Goal: Task Accomplishment & Management: Use online tool/utility

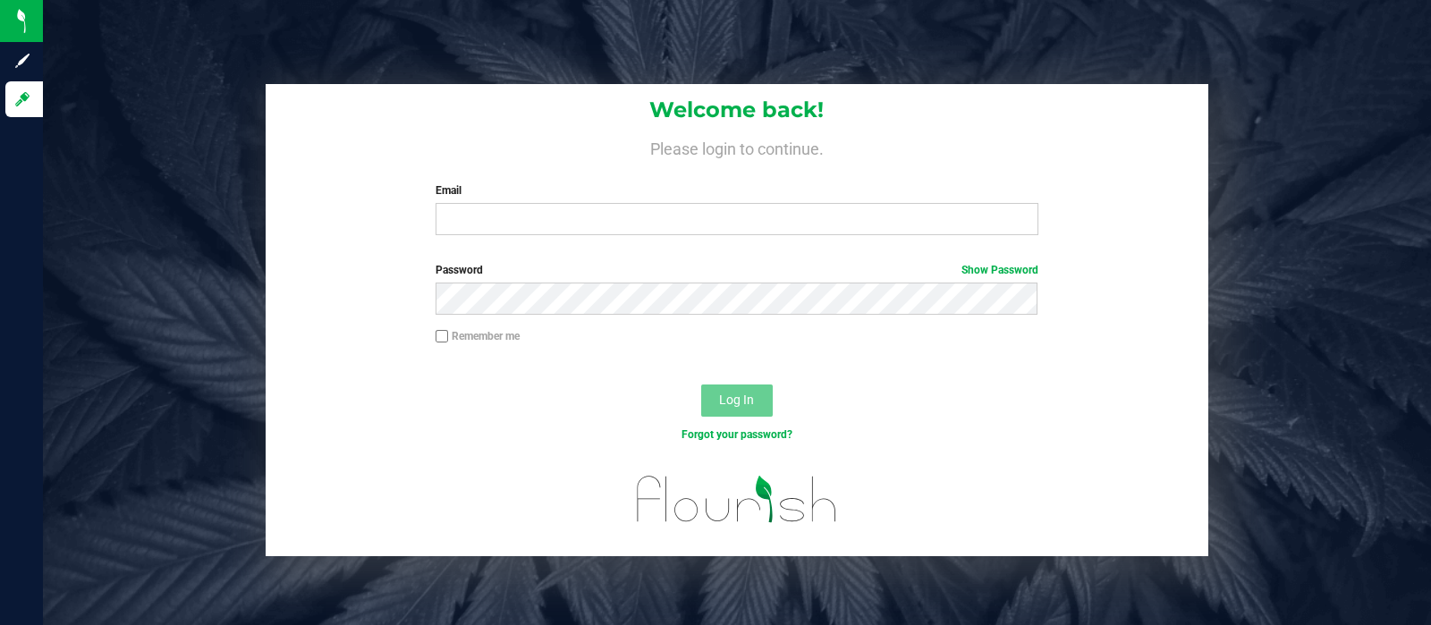
drag, startPoint x: 0, startPoint y: 0, endPoint x: 740, endPoint y: 185, distance: 762.3
click at [740, 185] on label "Email" at bounding box center [736, 190] width 602 height 16
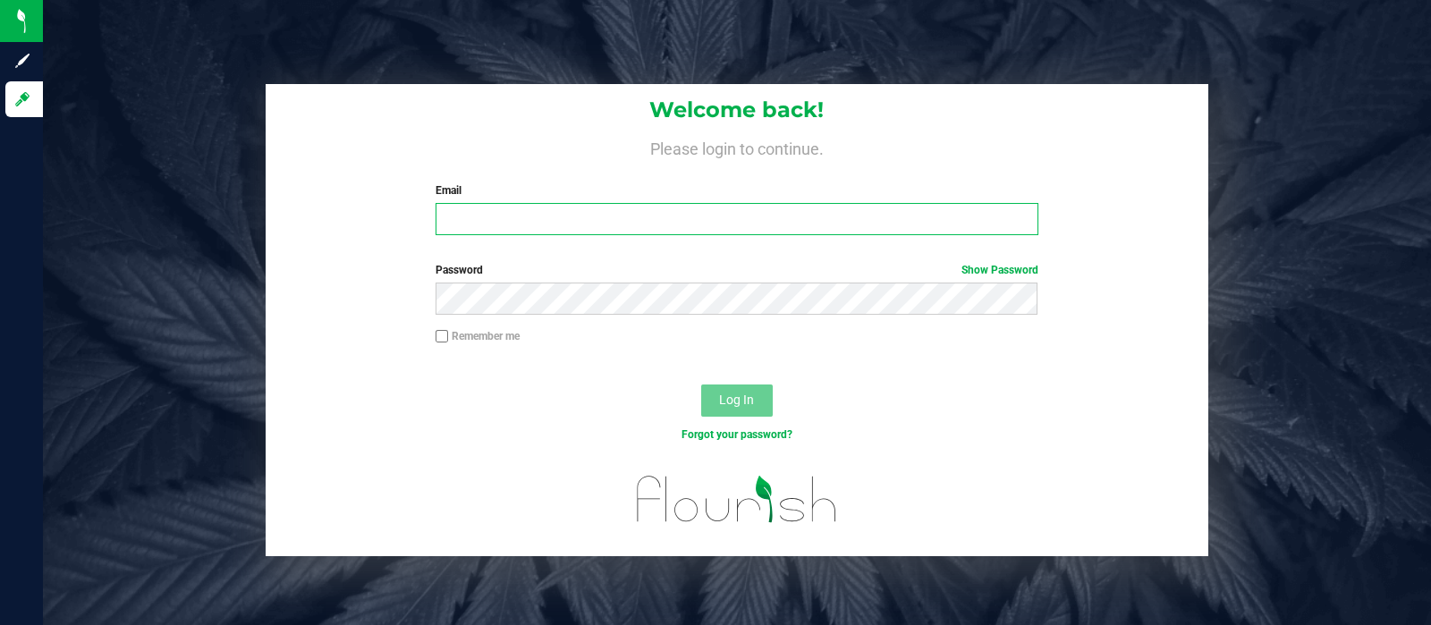
click at [740, 203] on input "Email" at bounding box center [736, 219] width 602 height 32
type input "[EMAIL_ADDRESS][DOMAIN_NAME]"
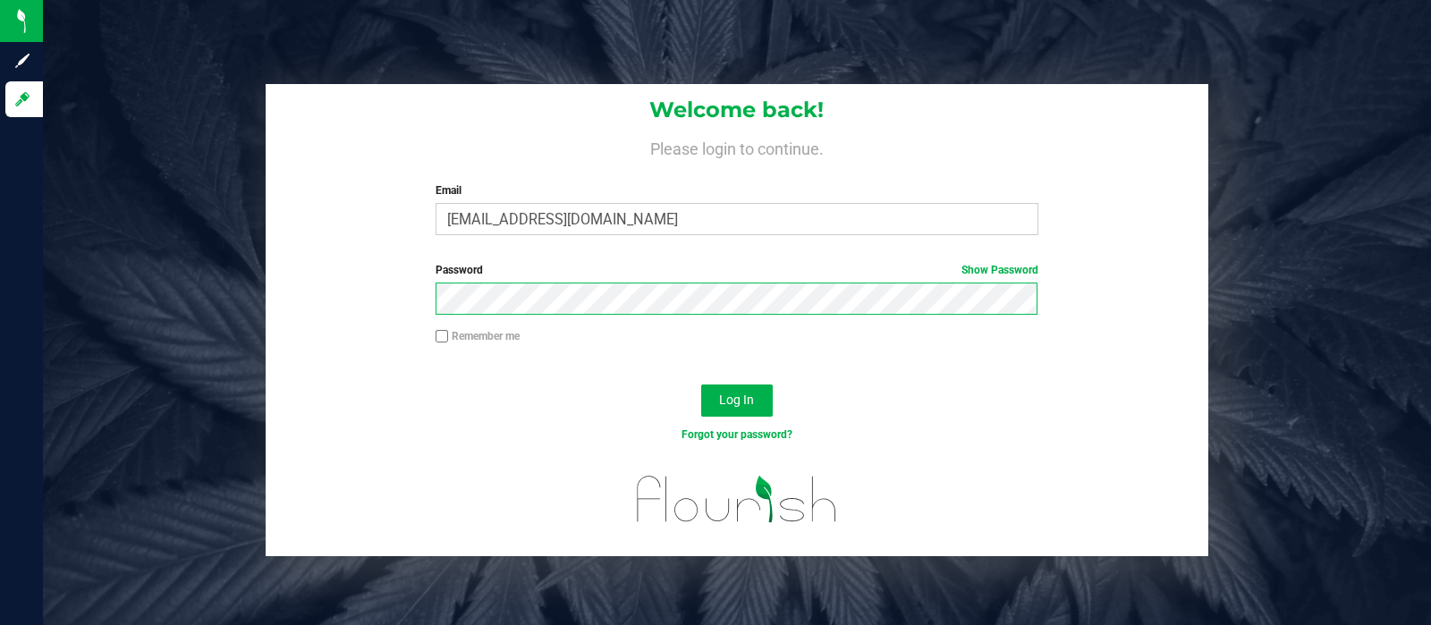
click at [701, 385] on button "Log In" at bounding box center [737, 401] width 72 height 32
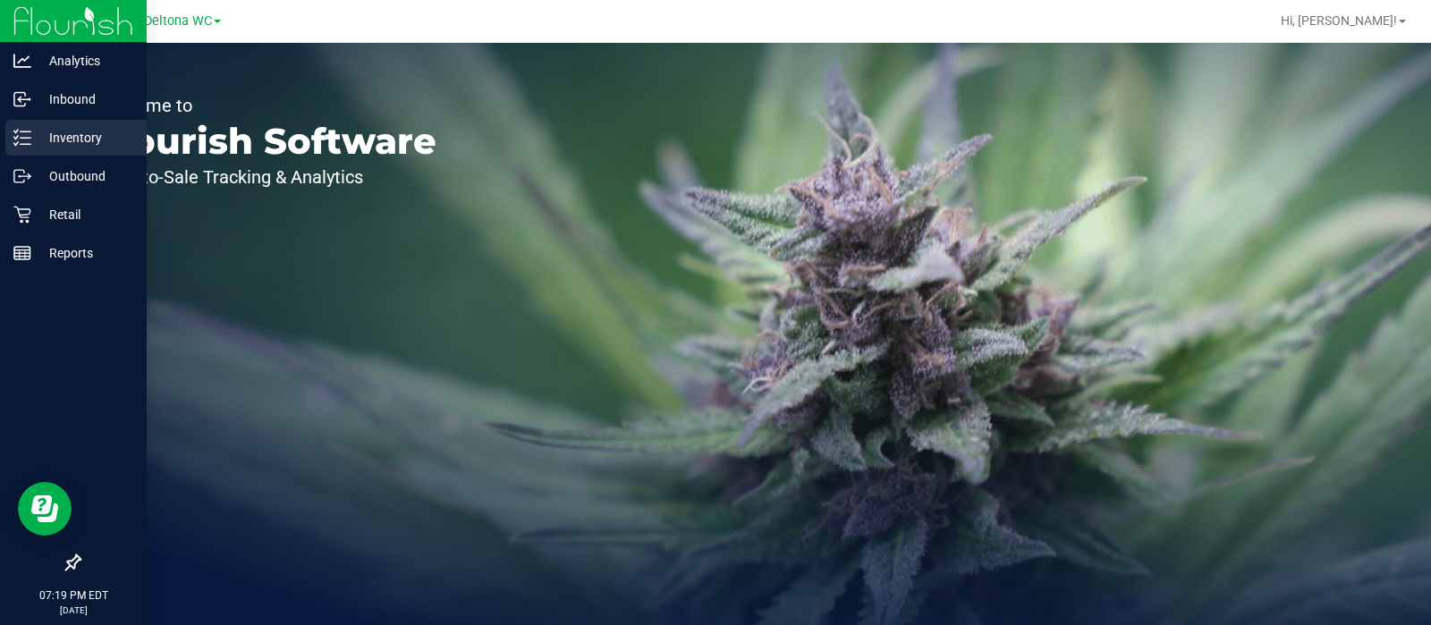
click at [68, 129] on p "Inventory" at bounding box center [84, 137] width 107 height 21
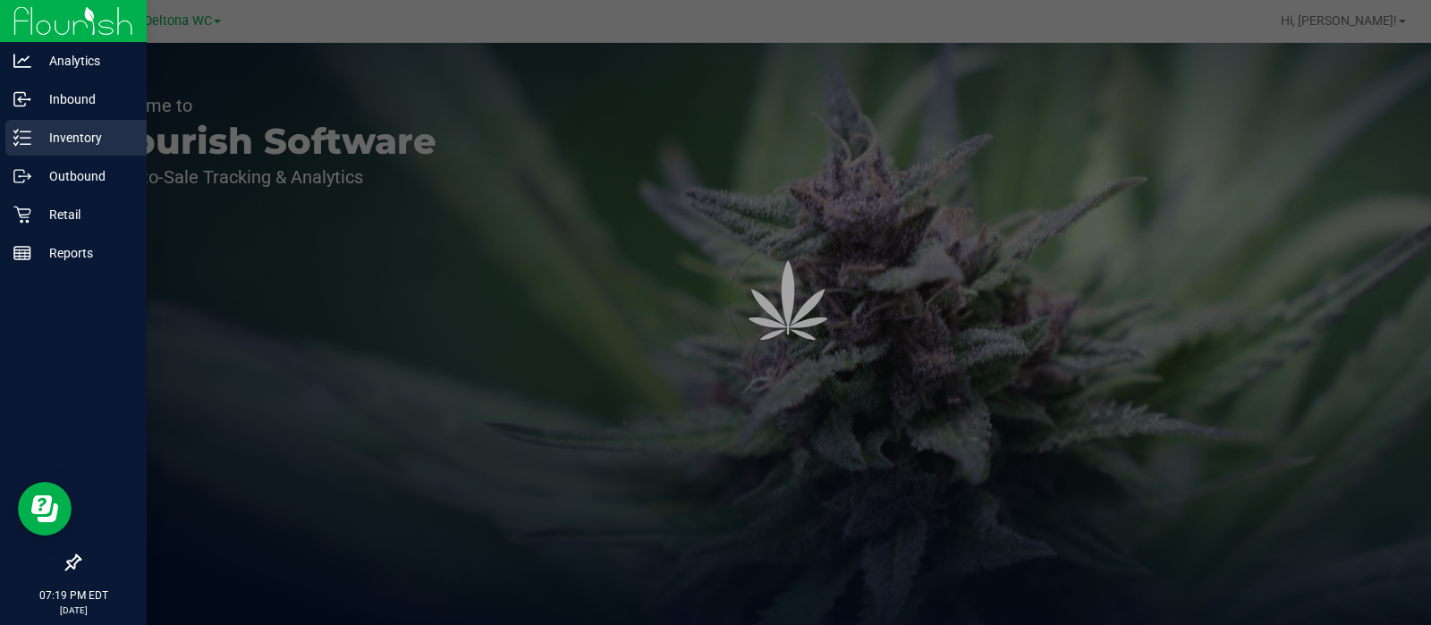
click at [54, 129] on p "Inventory" at bounding box center [84, 137] width 107 height 21
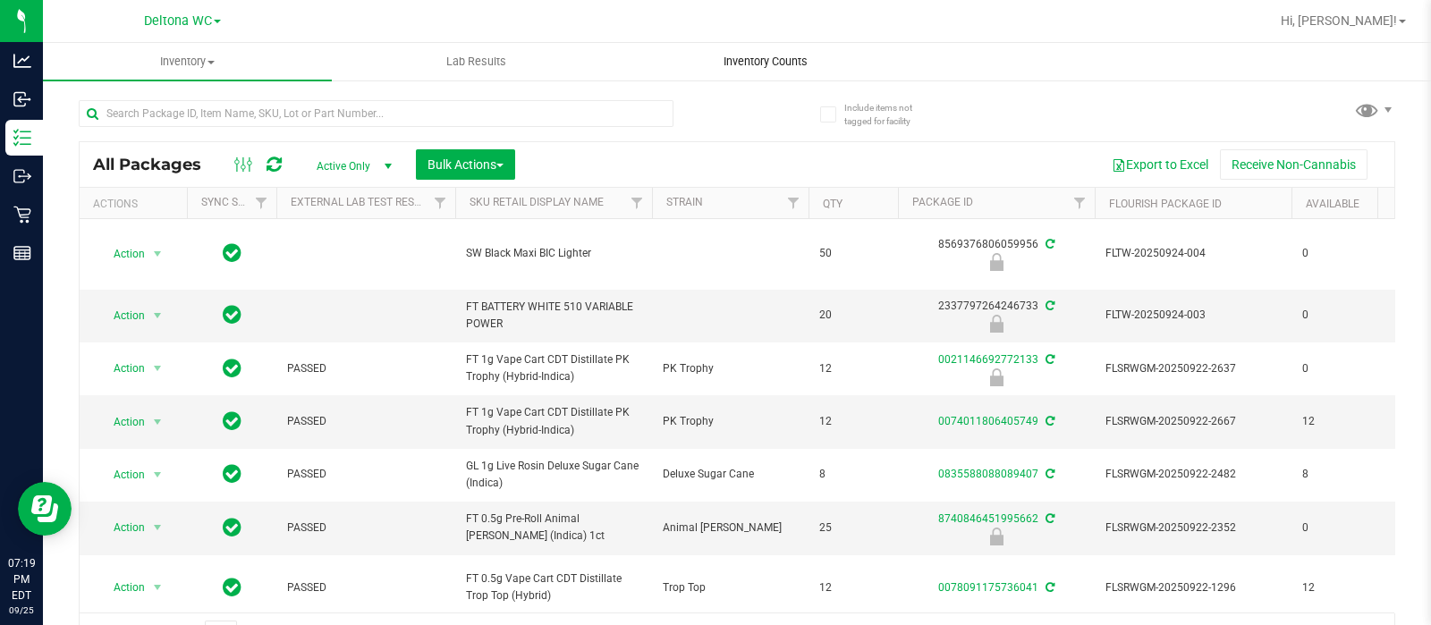
click at [763, 61] on span "Inventory Counts" at bounding box center [765, 62] width 132 height 16
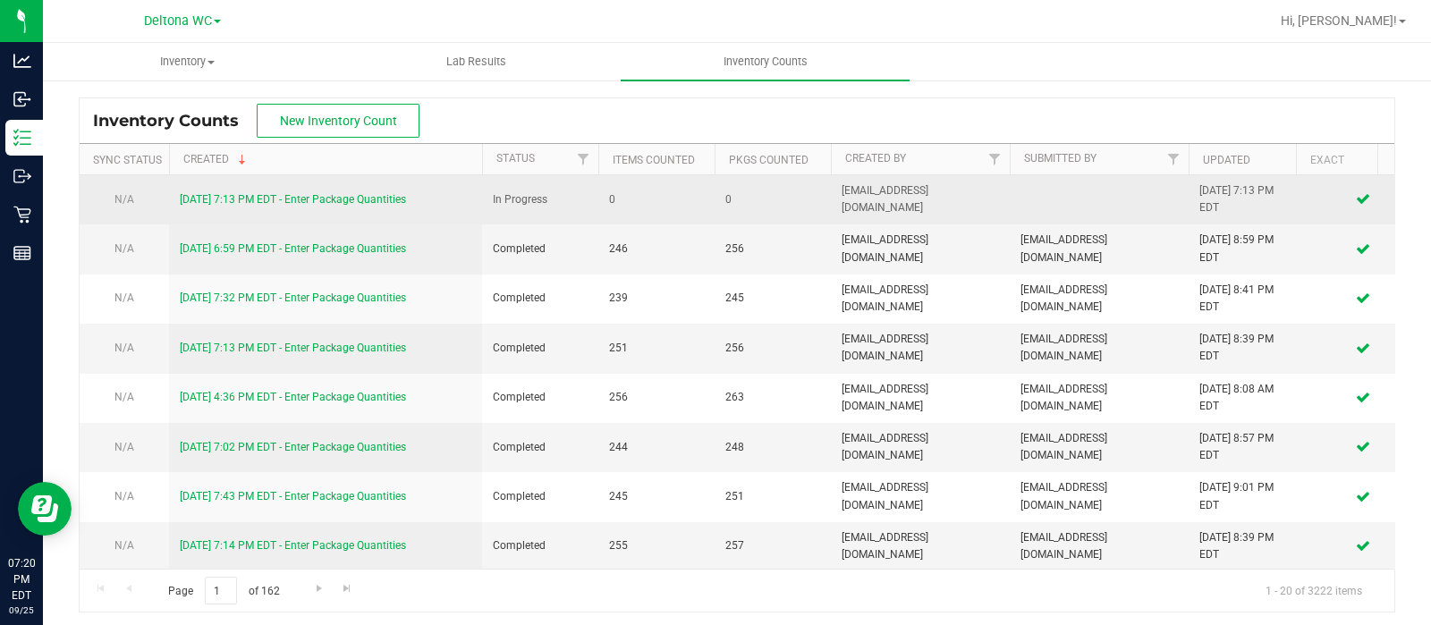
click at [359, 200] on link "[DATE] 7:13 PM EDT - Enter Package Quantities" at bounding box center [293, 199] width 226 height 13
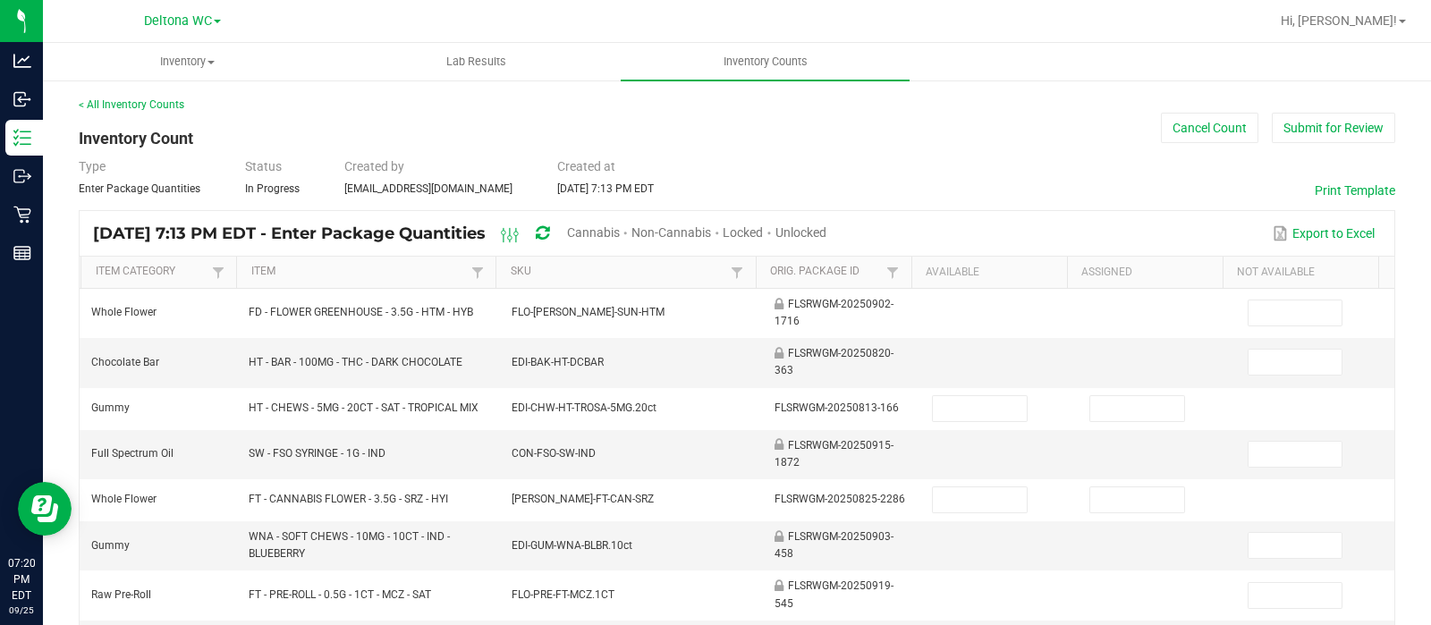
click at [826, 232] on span "Unlocked" at bounding box center [800, 232] width 51 height 14
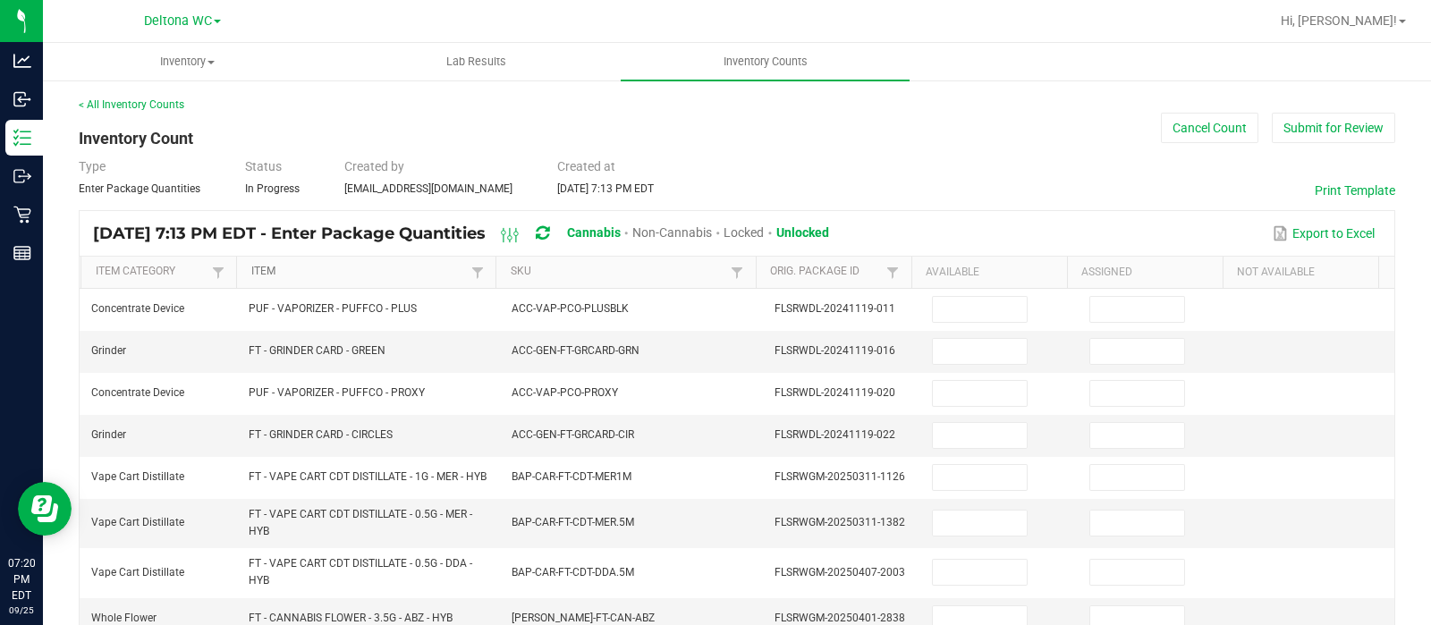
click at [393, 266] on link "Item" at bounding box center [359, 272] width 216 height 14
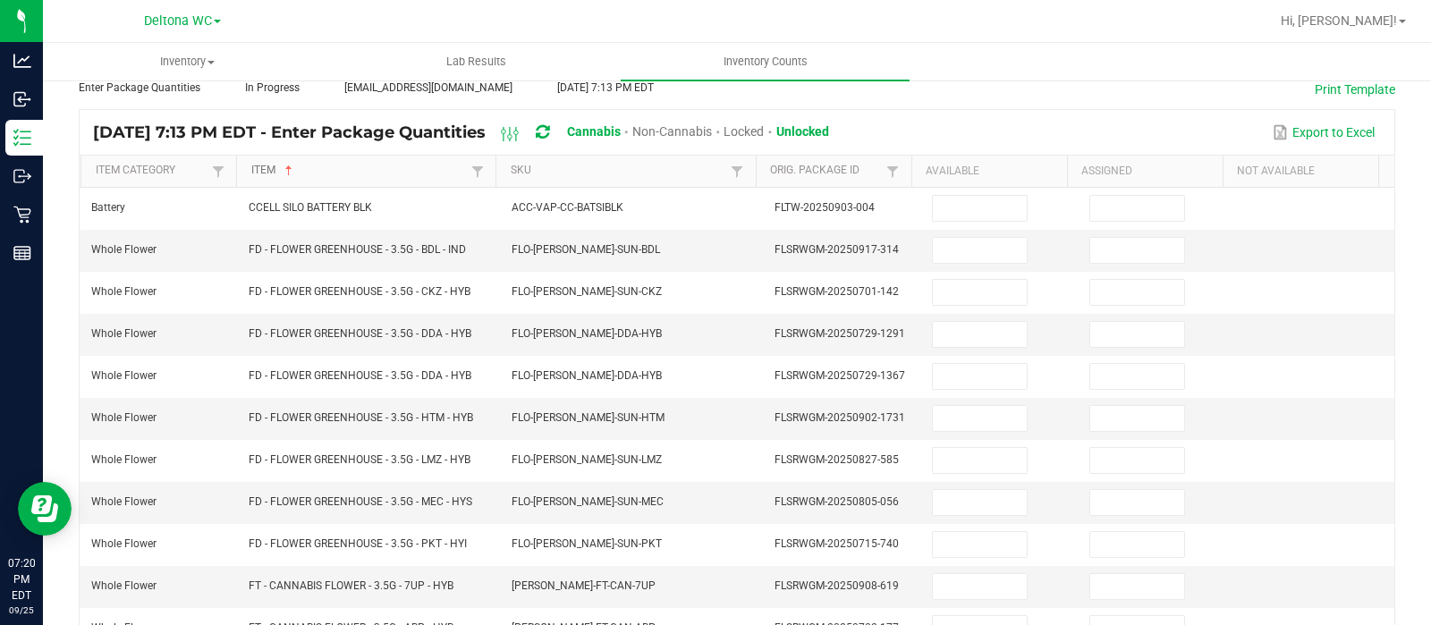
scroll to position [31, 0]
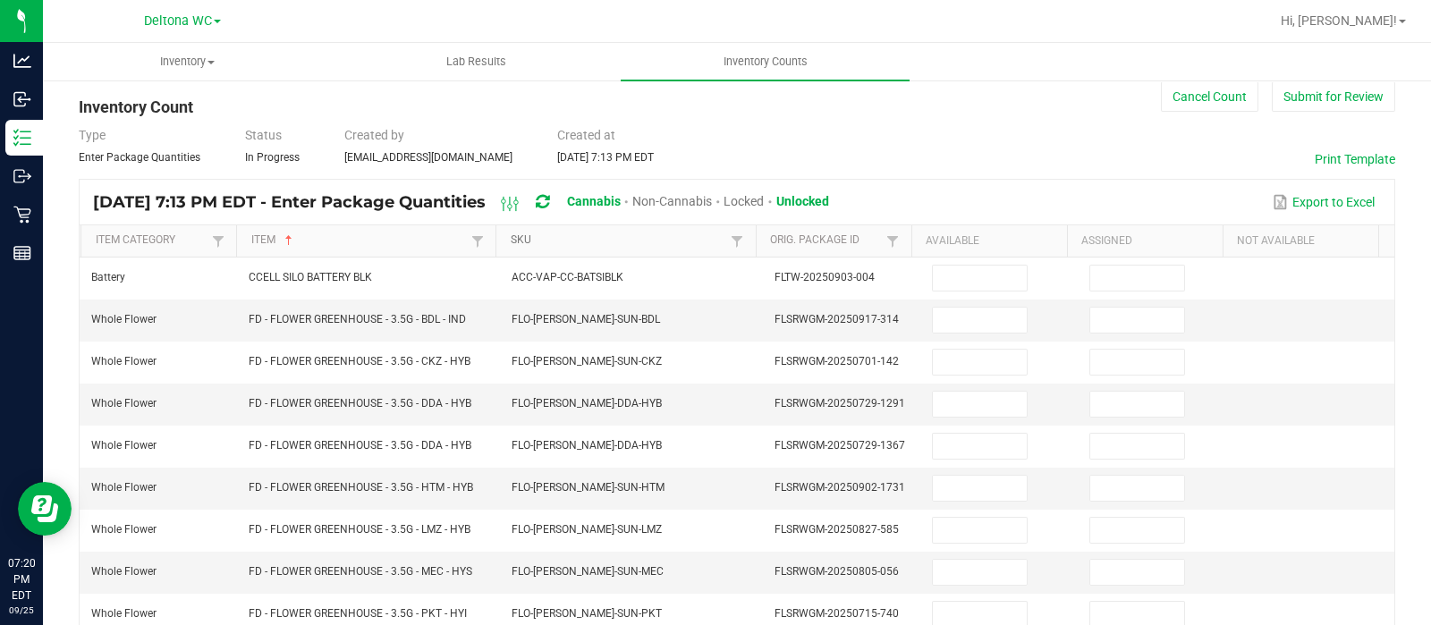
click at [588, 235] on link "SKU" at bounding box center [619, 240] width 216 height 14
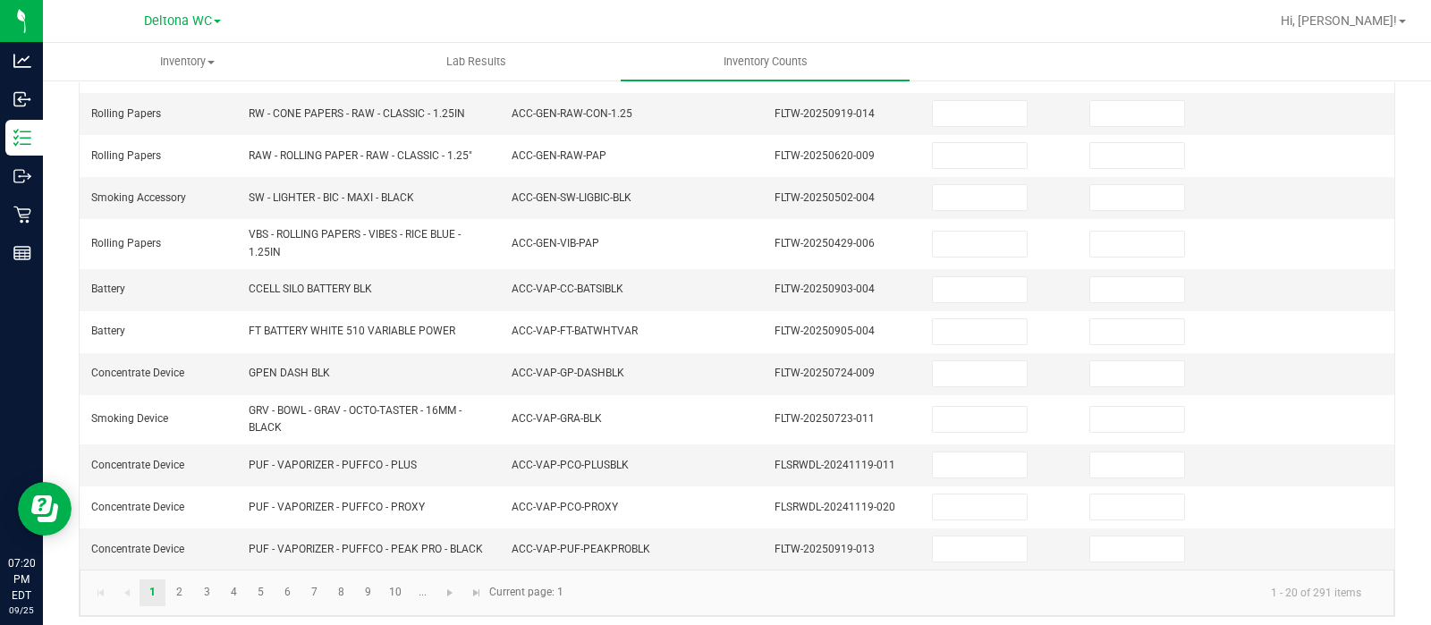
scroll to position [604, 0]
click at [201, 584] on link "3" at bounding box center [207, 592] width 26 height 27
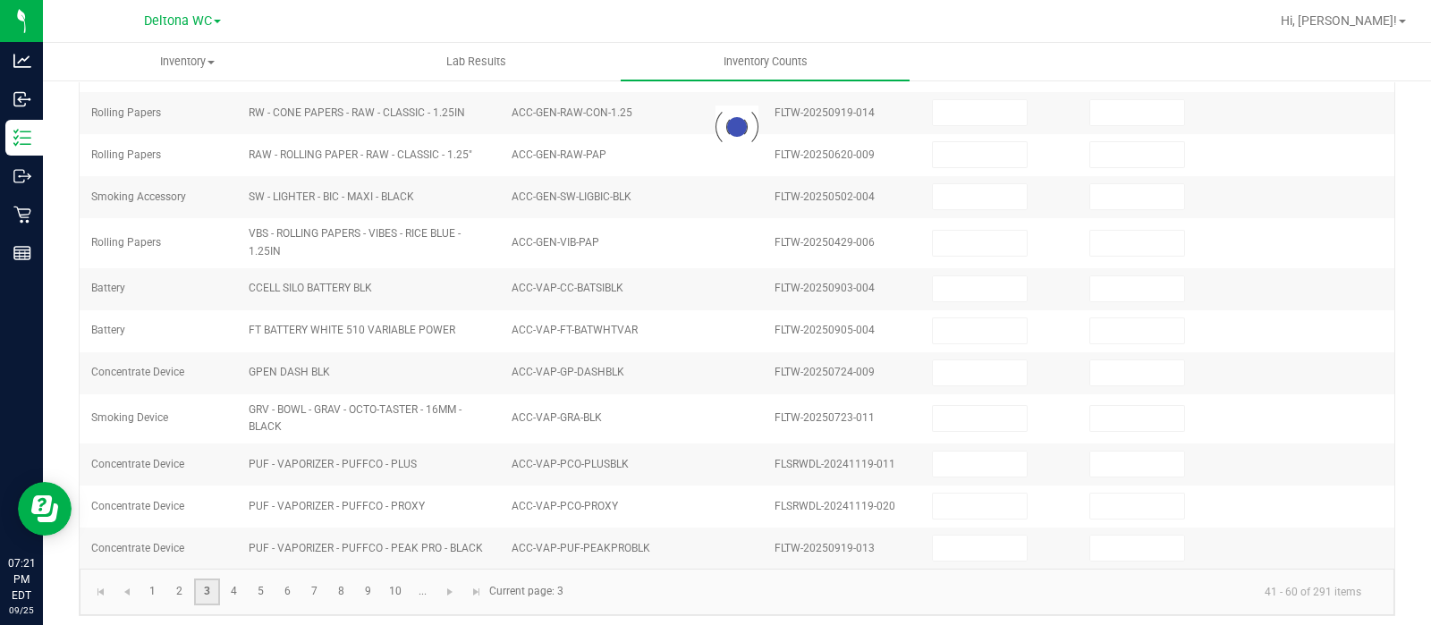
scroll to position [558, 0]
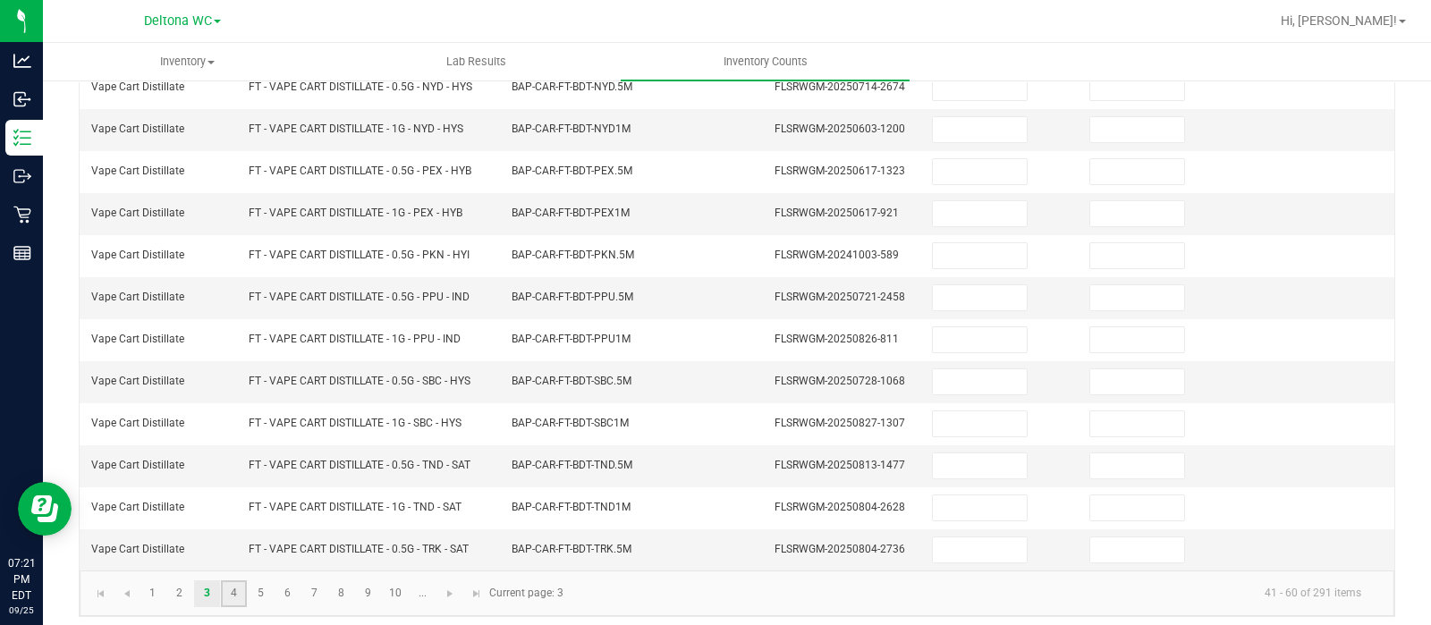
click at [232, 580] on link "4" at bounding box center [234, 593] width 26 height 27
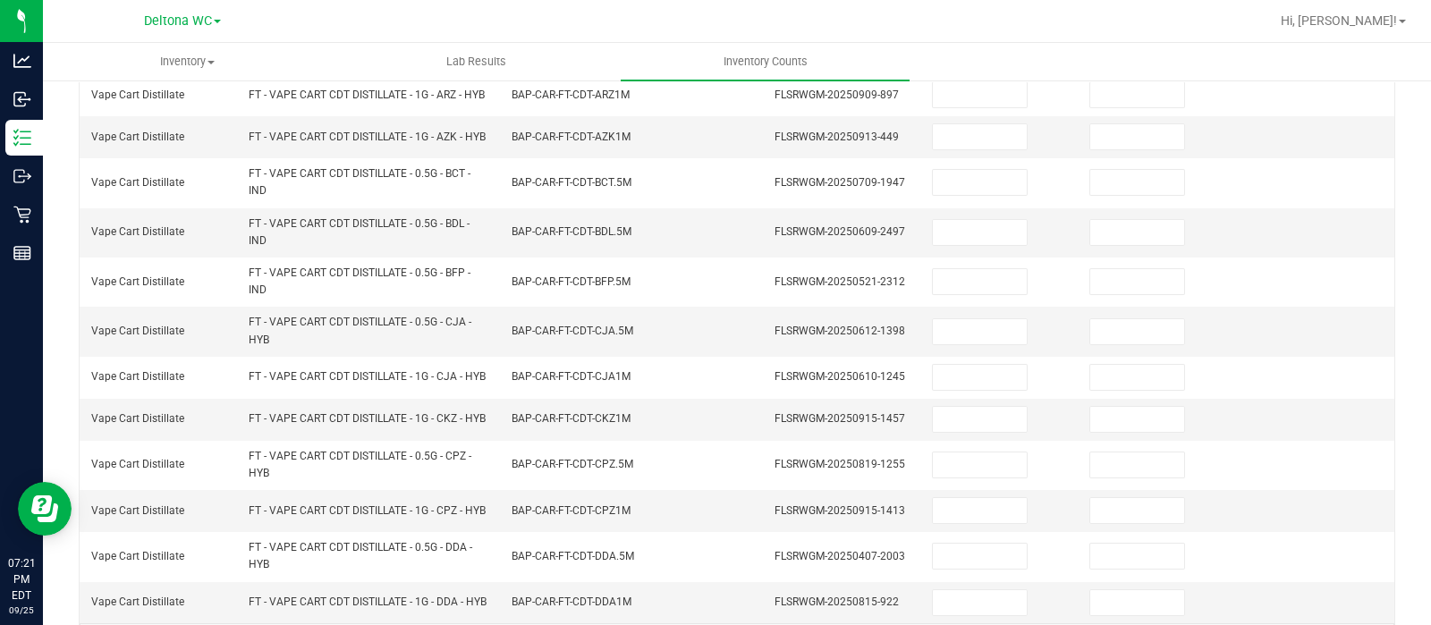
scroll to position [675, 0]
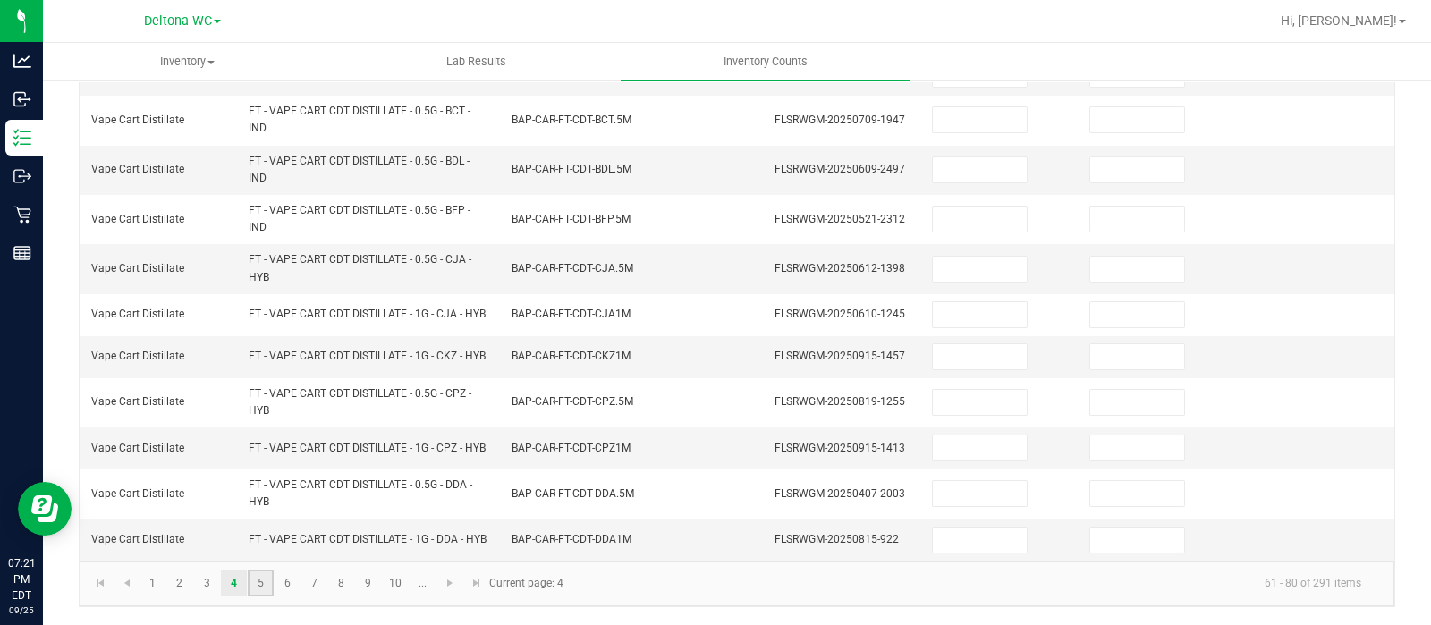
click at [255, 588] on link "5" at bounding box center [261, 583] width 26 height 27
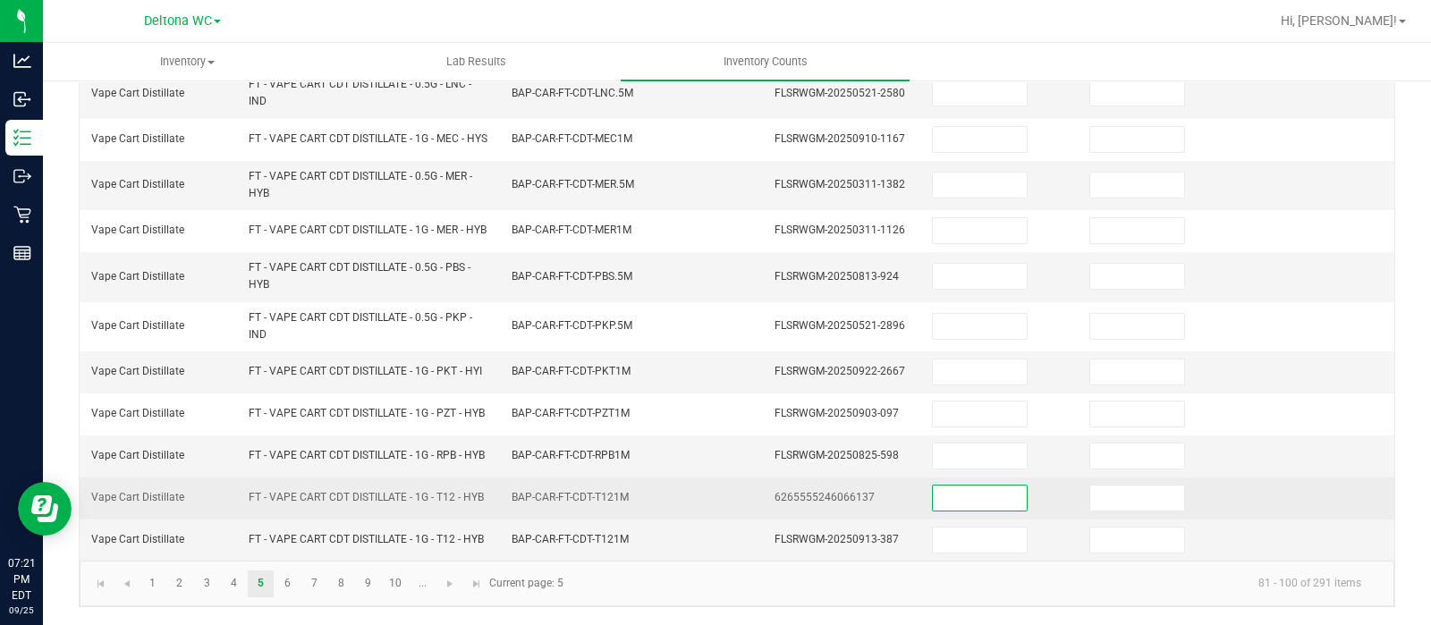
click at [971, 511] on input at bounding box center [980, 498] width 94 height 25
type input "0"
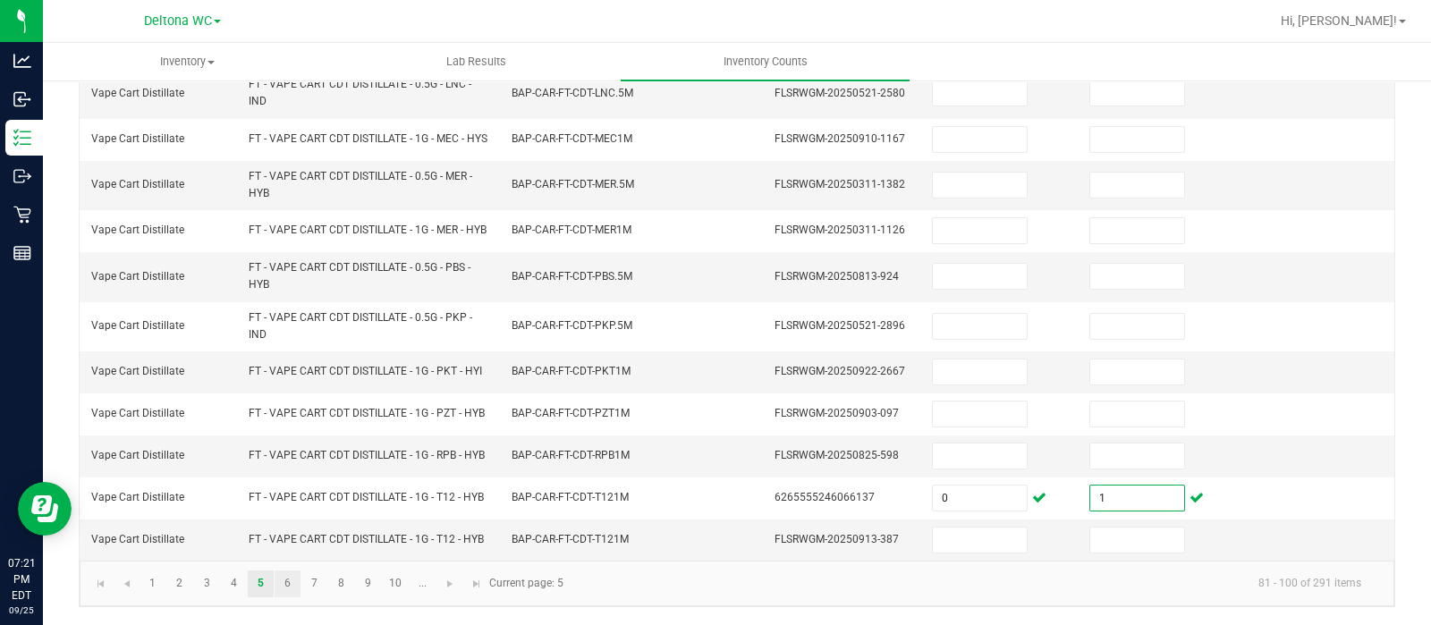
type input "1"
click at [286, 597] on link "6" at bounding box center [288, 584] width 26 height 27
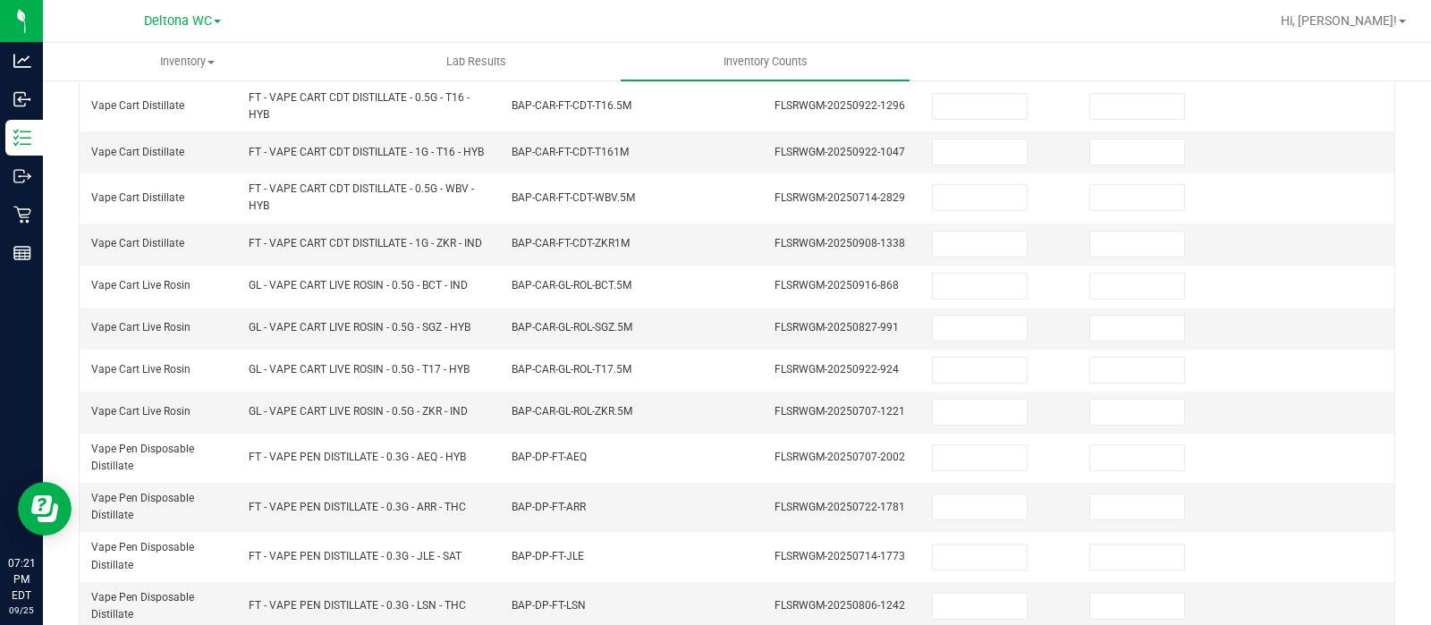
scroll to position [200, 0]
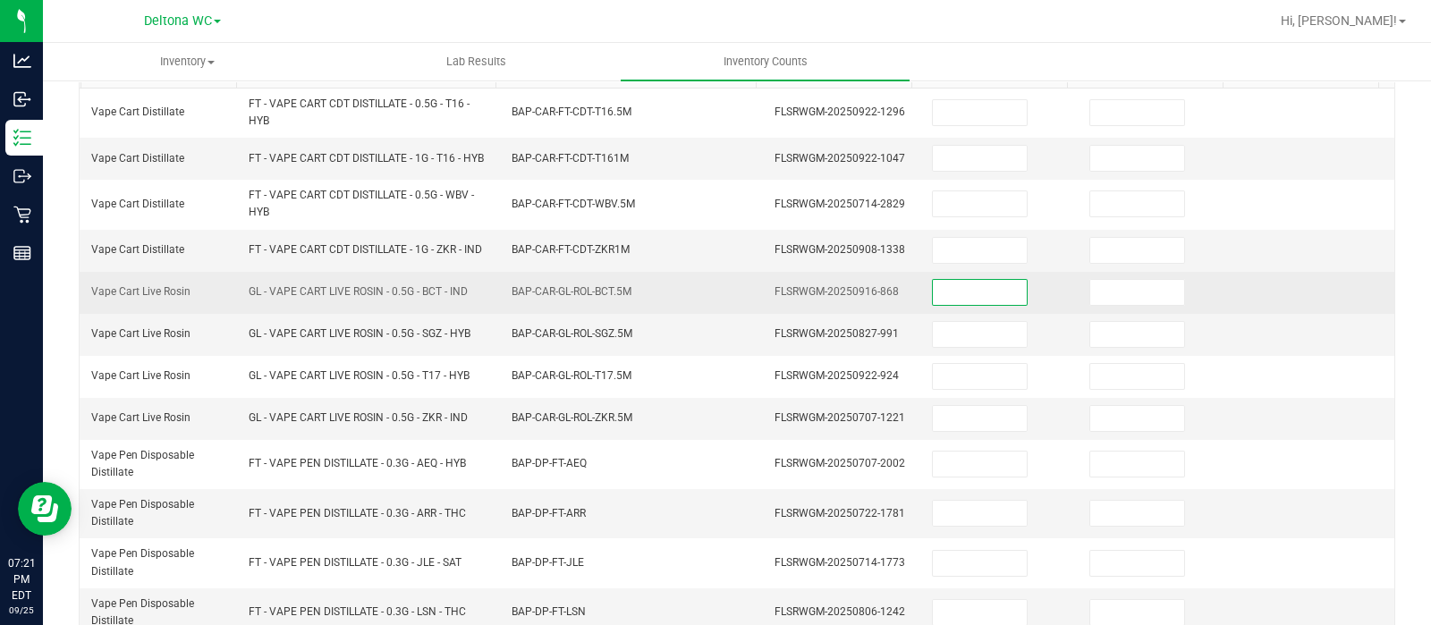
click at [942, 305] on input at bounding box center [980, 292] width 94 height 25
type input "2"
type input "0"
type input "2"
type input "0"
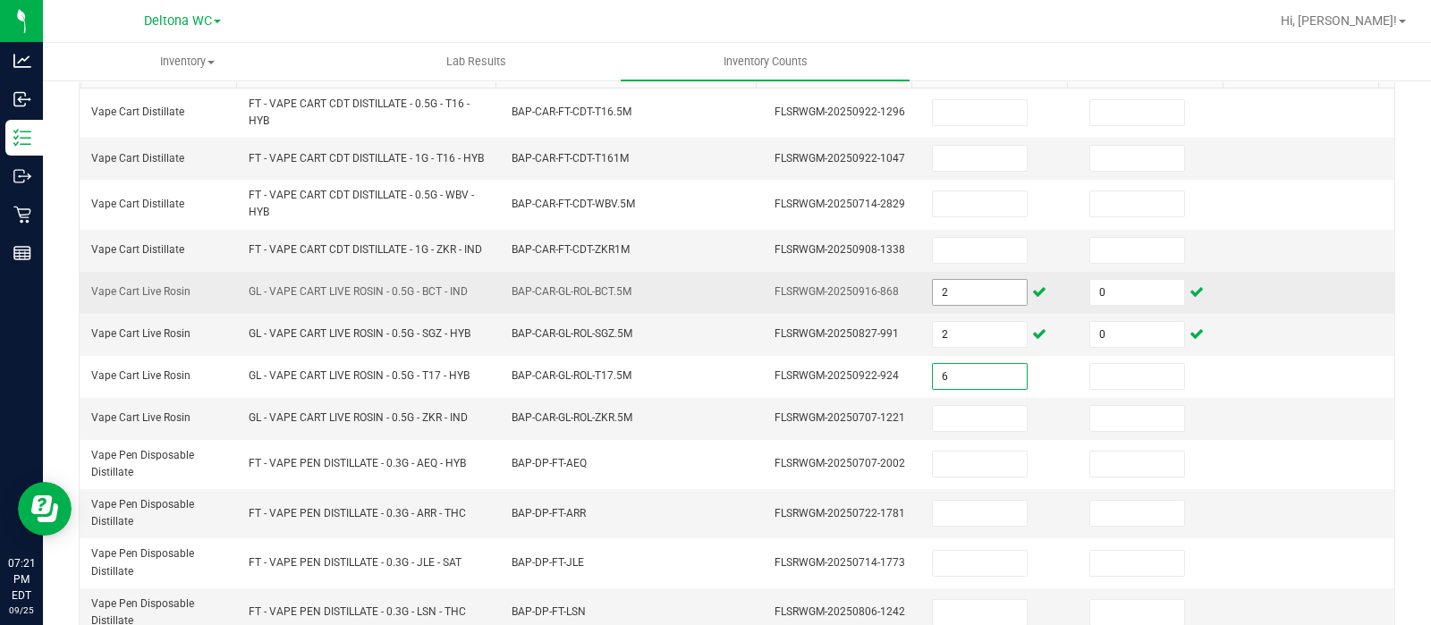
type input "6"
type input "0"
type input "1"
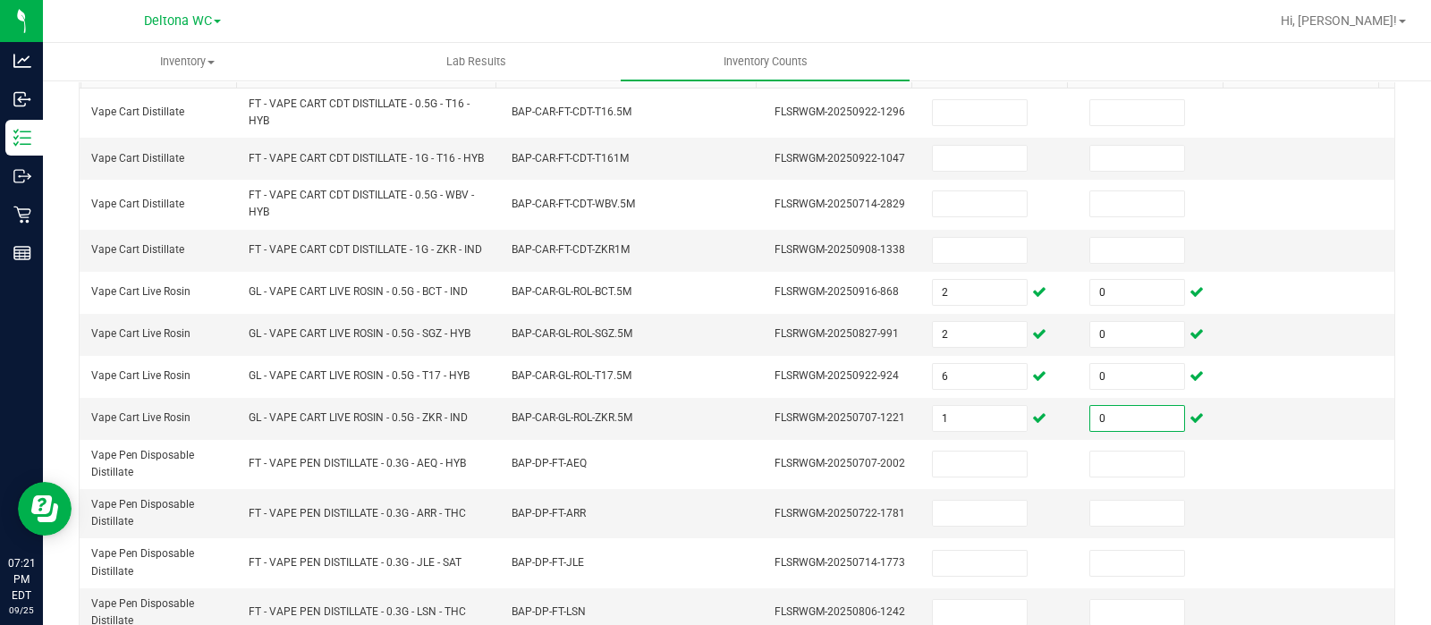
type input "0"
type input "20"
type input "0"
type input "20"
type input "0"
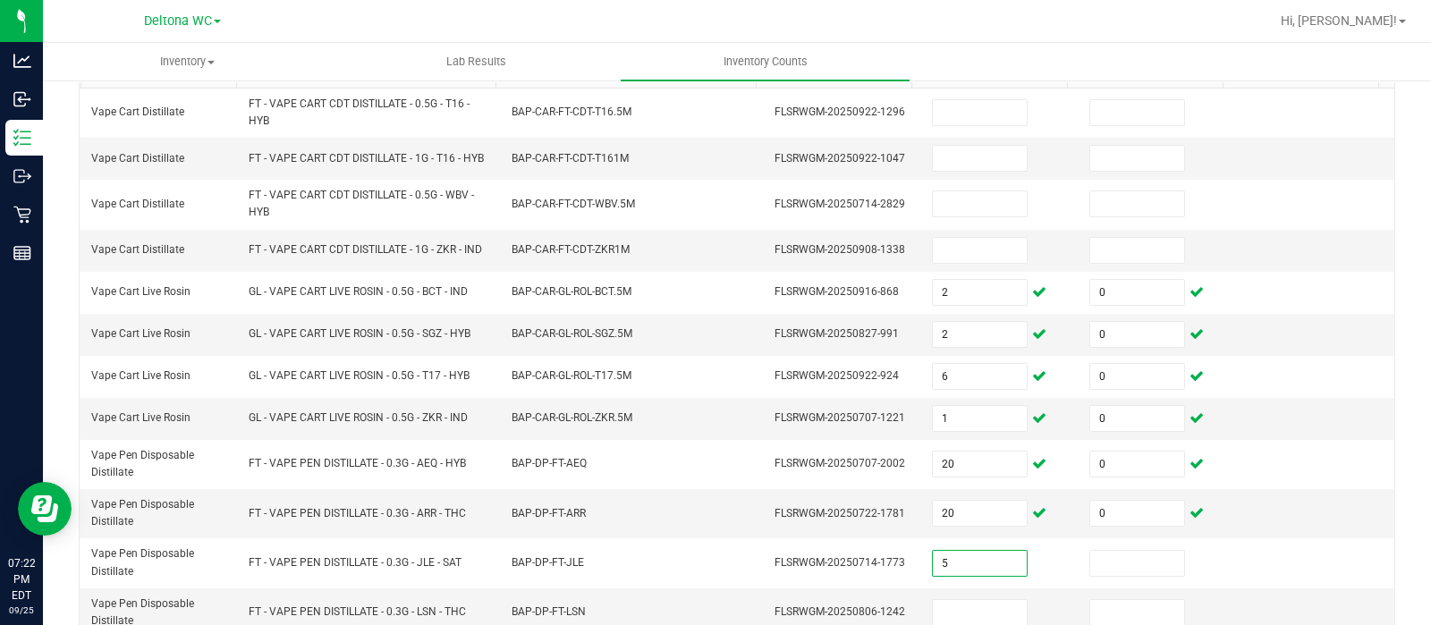
type input "5"
type input "0"
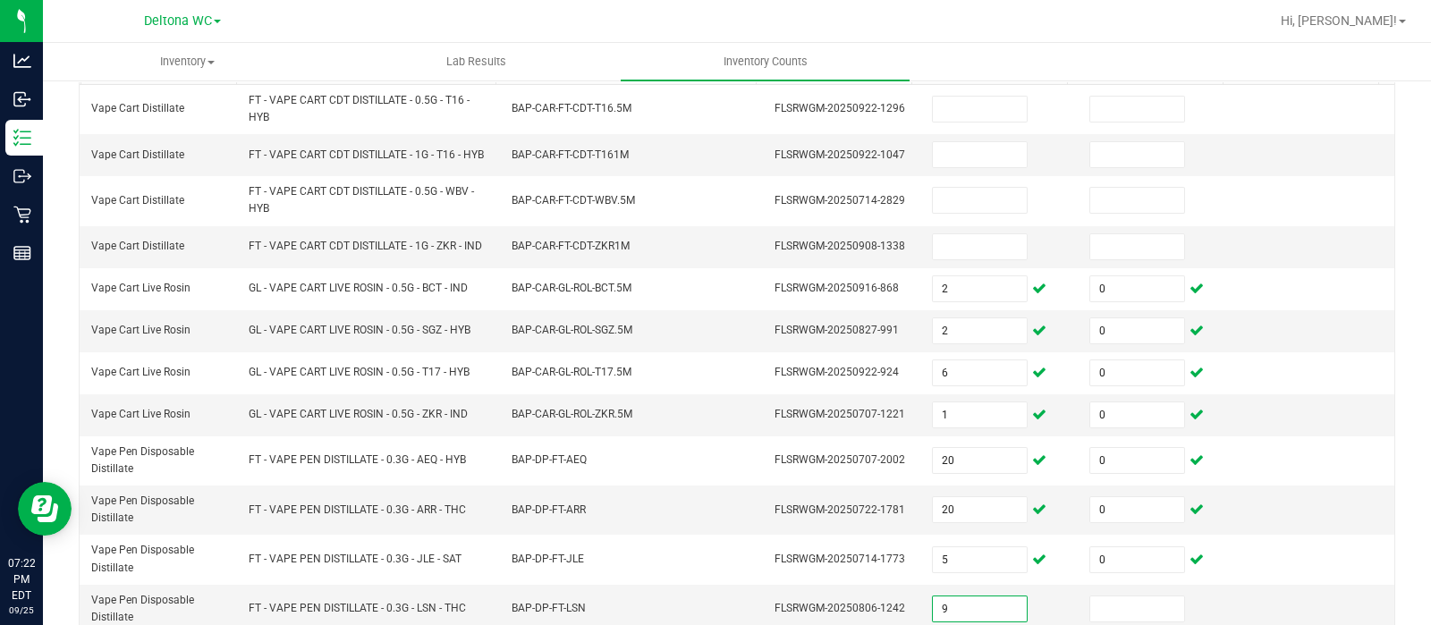
type input "9"
type input "0"
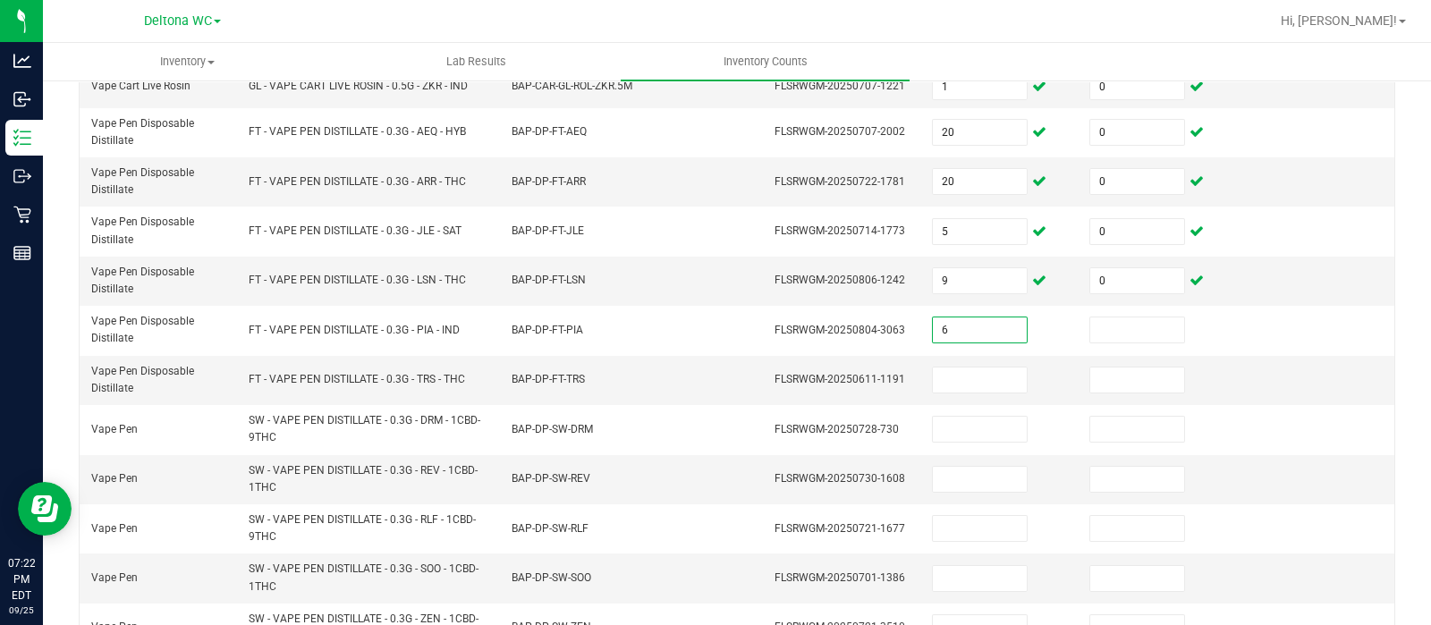
type input "6"
type input "0"
type input "8"
type input "0"
type input "5"
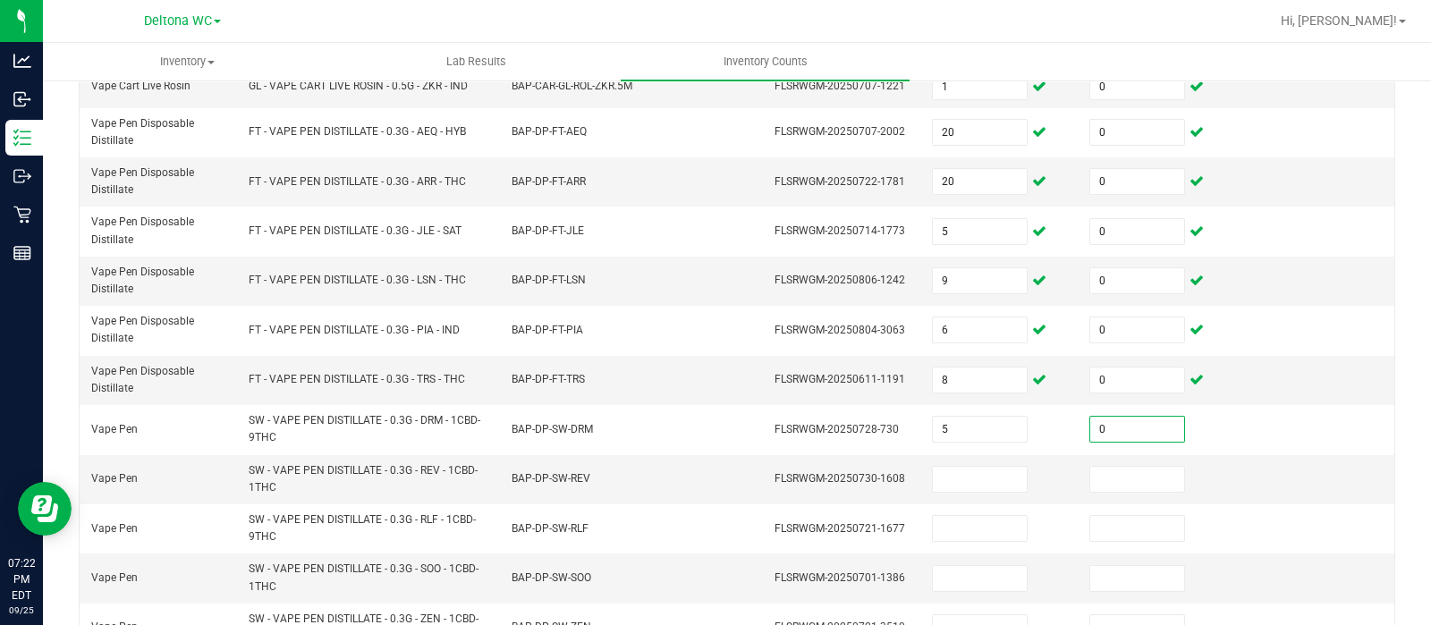
type input "0"
type input "9"
type input "0"
type input "15"
type input "0"
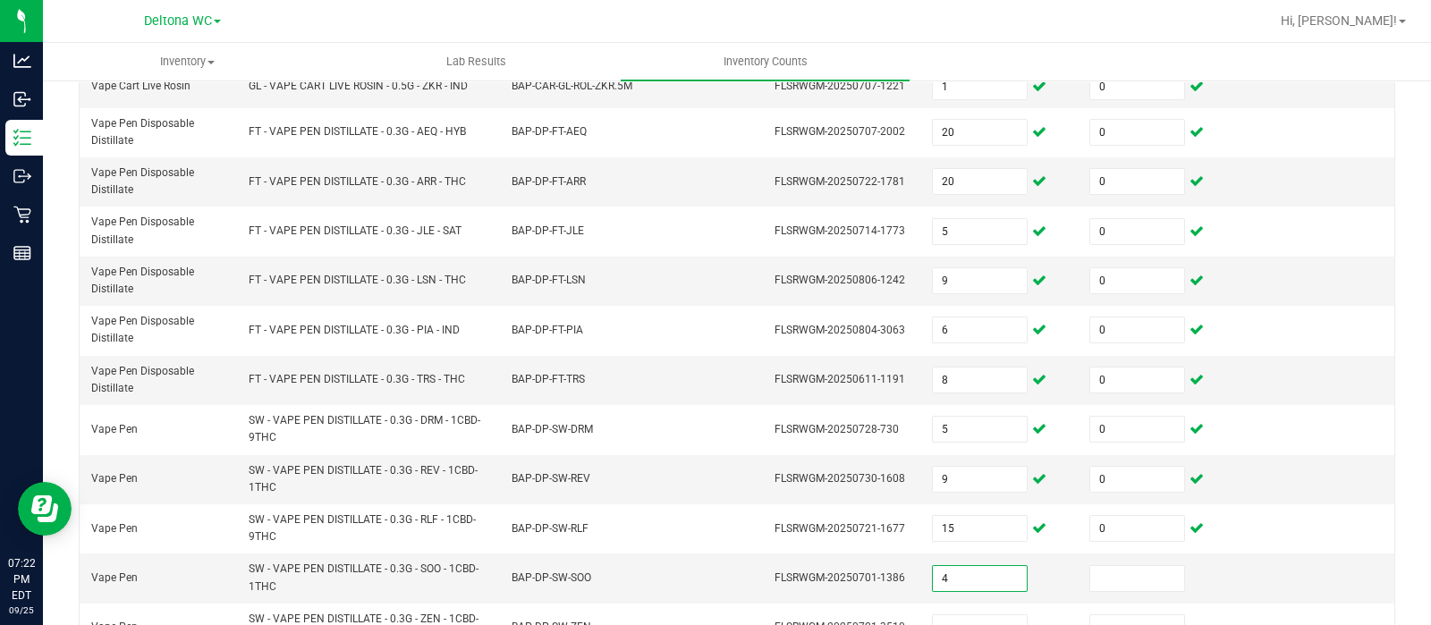
type input "4"
type input "0"
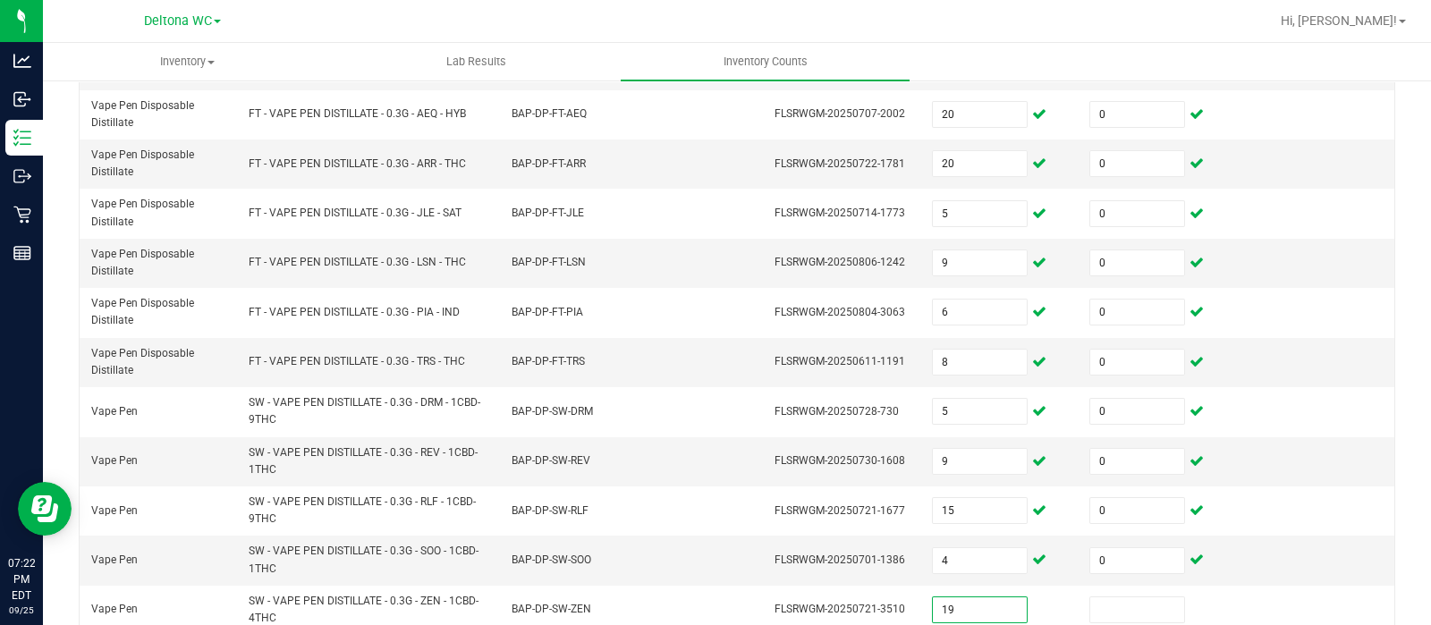
type input "19"
type input "0"
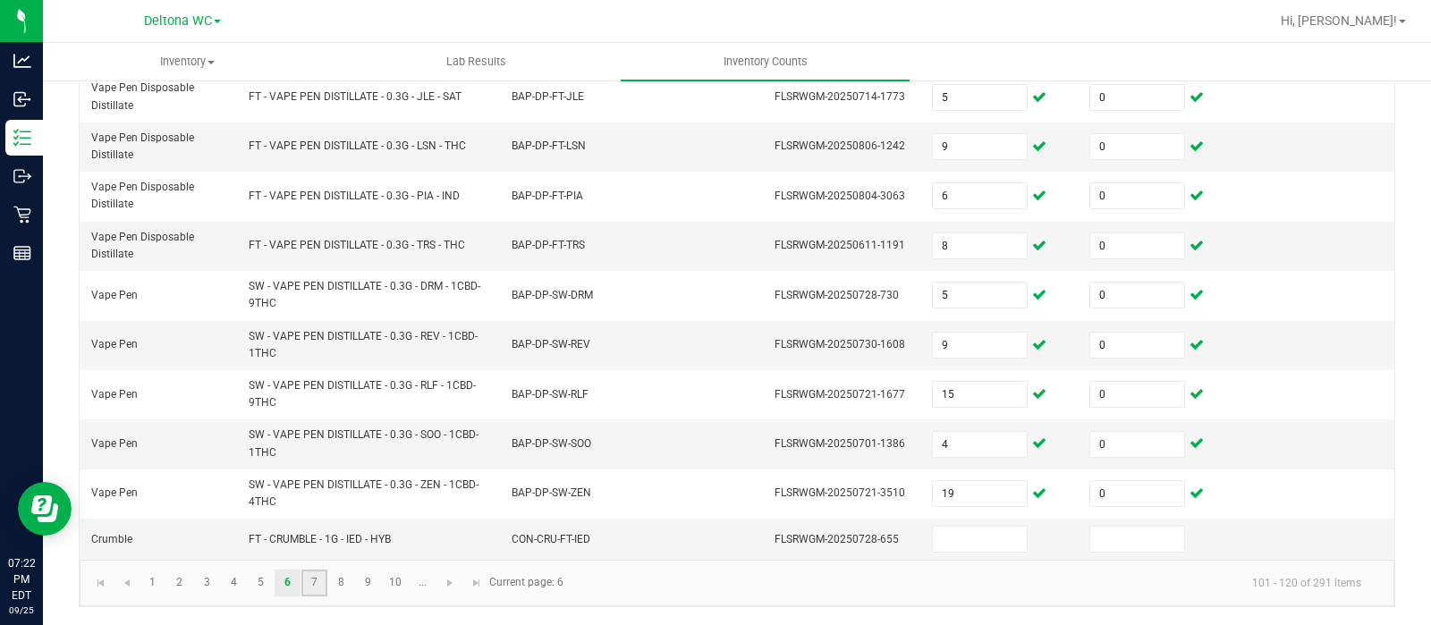
click at [317, 579] on link "7" at bounding box center [314, 583] width 26 height 27
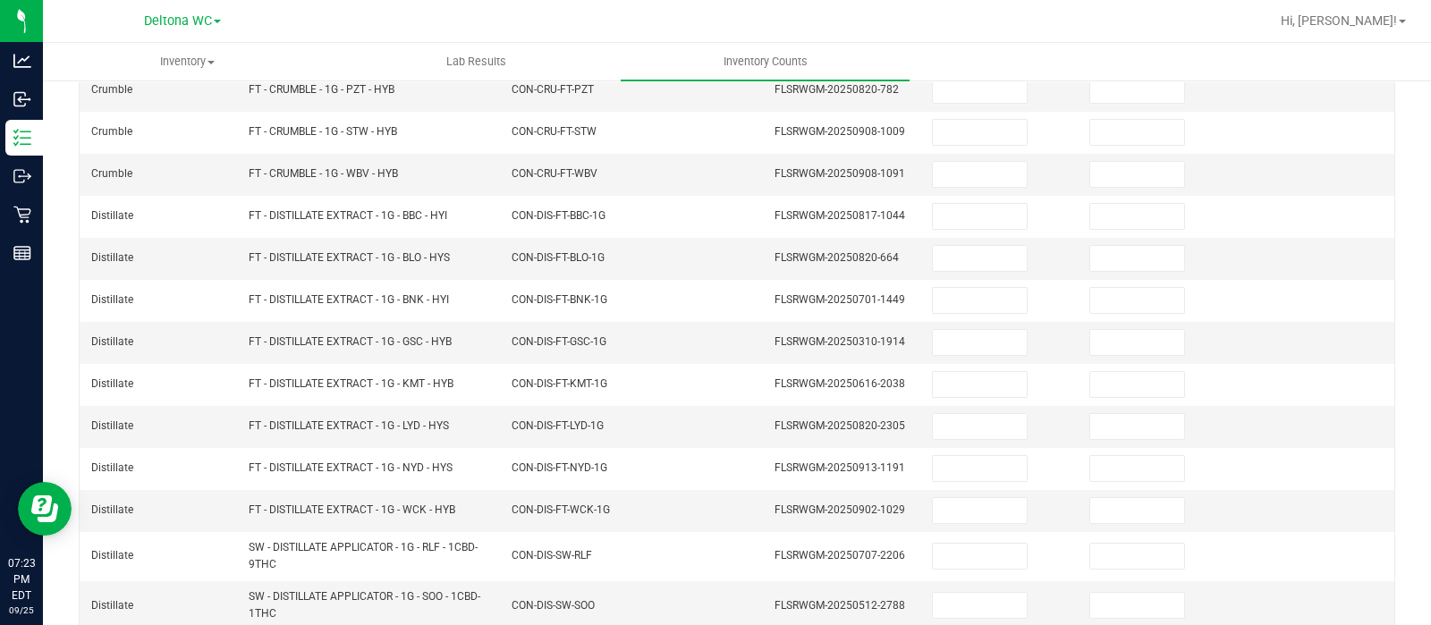
scroll to position [259, 0]
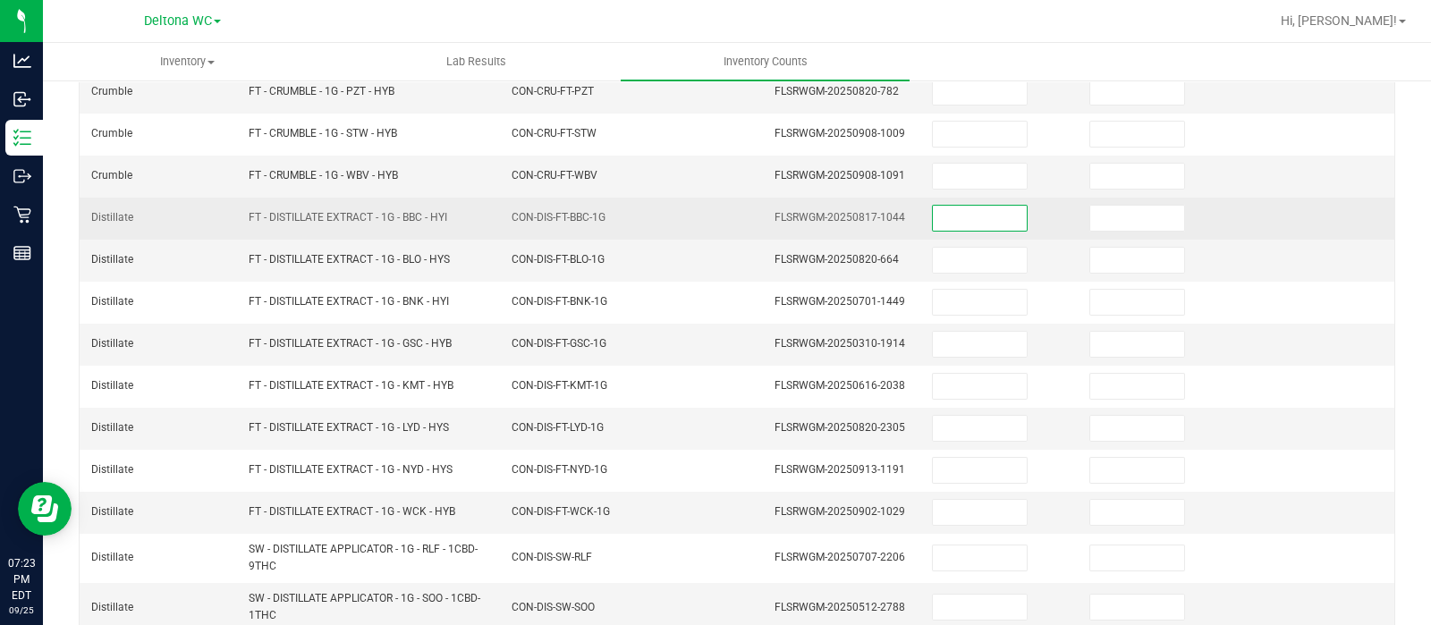
click at [950, 225] on input at bounding box center [980, 218] width 94 height 25
type input "3"
type input "0"
type input "4"
type input "0"
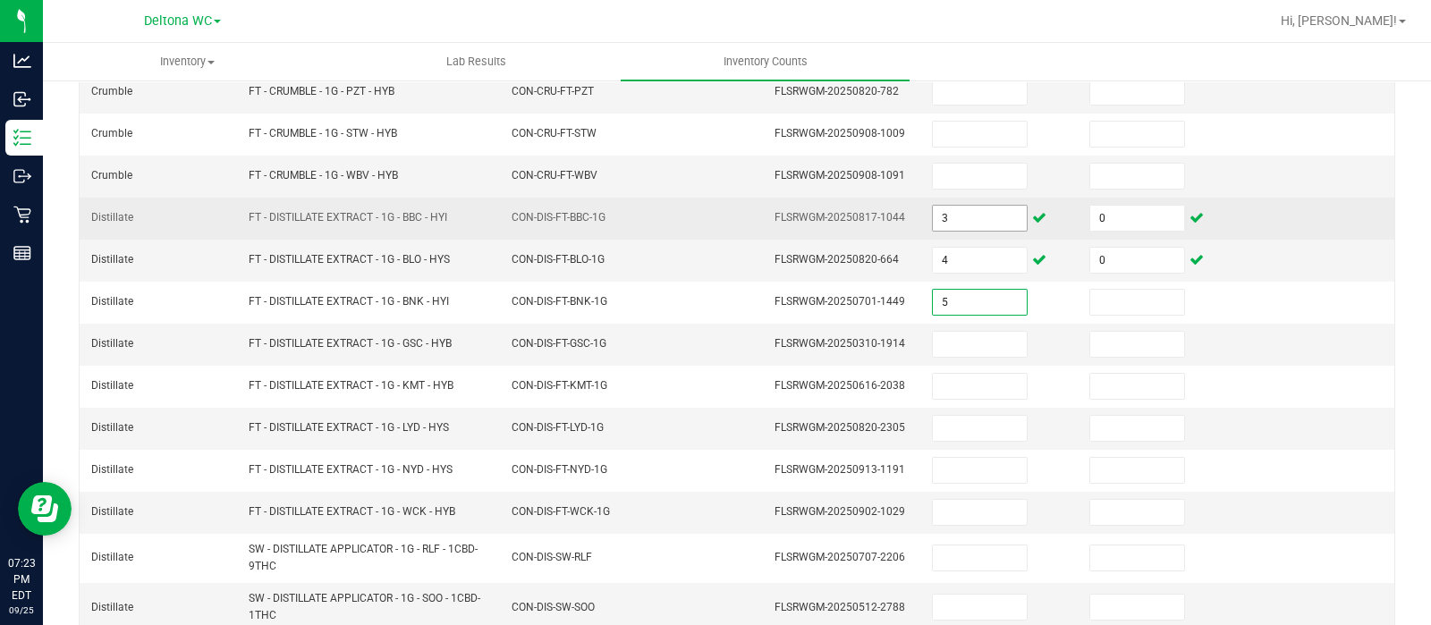
type input "5"
type input "0"
type input "5"
type input "0"
type input "3"
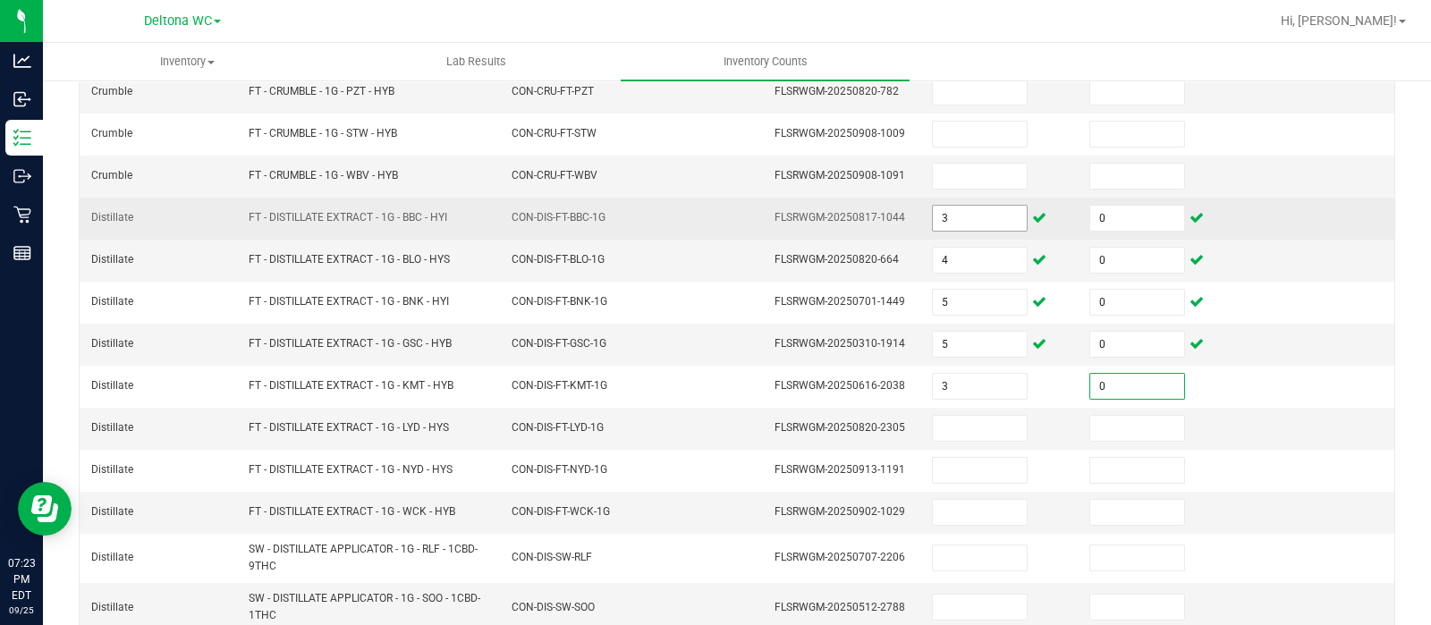
type input "0"
type input "2"
type input "0"
type input "12"
type input "0"
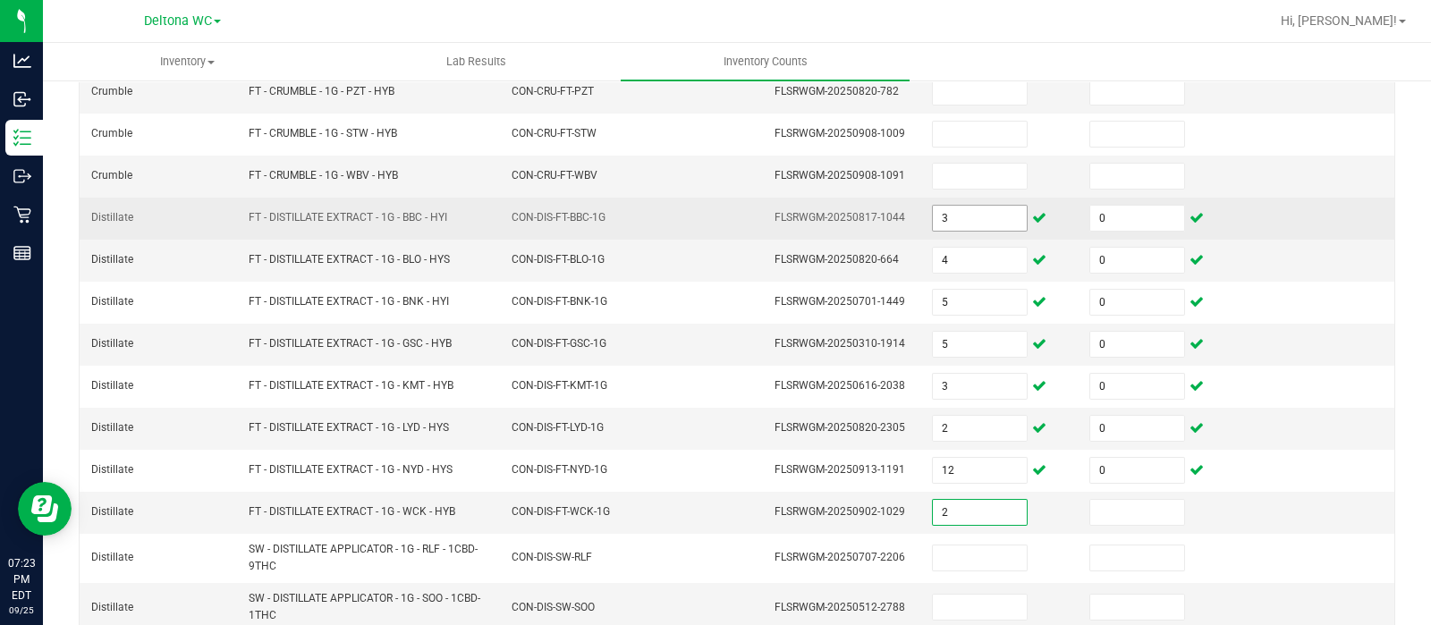
type input "2"
type input "0"
type input "3"
type input "0"
type input "1"
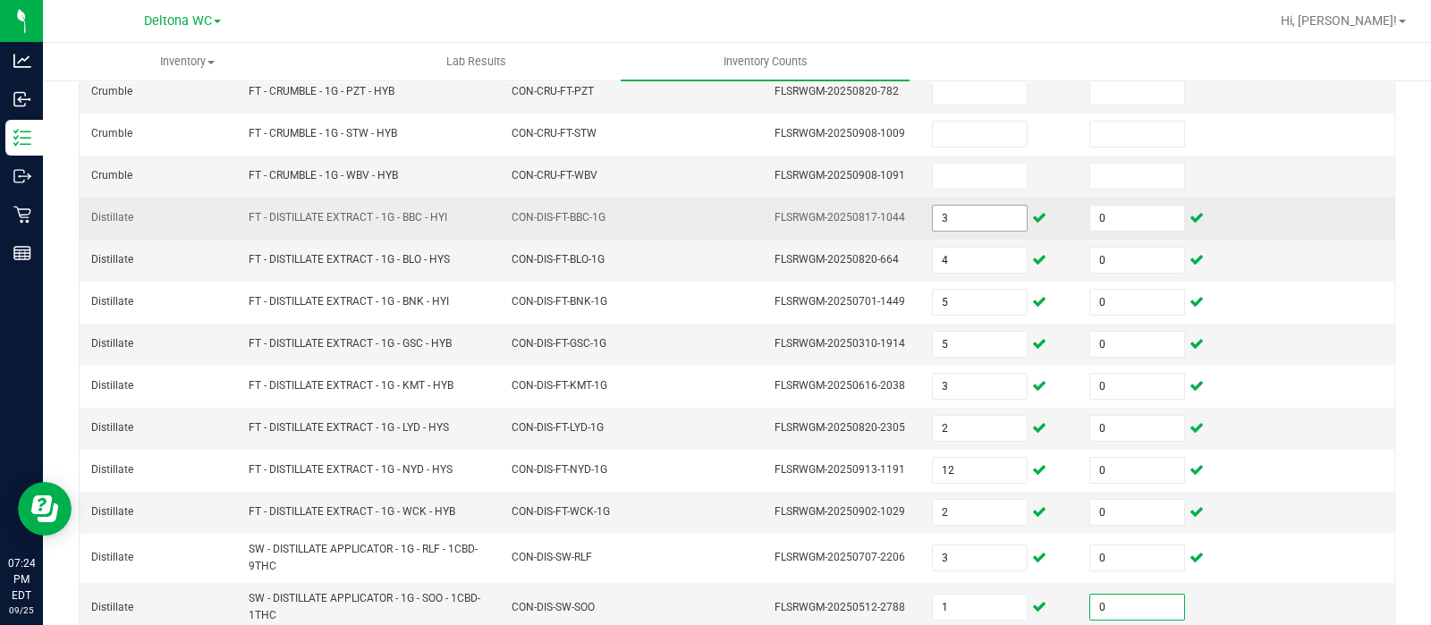
type input "0"
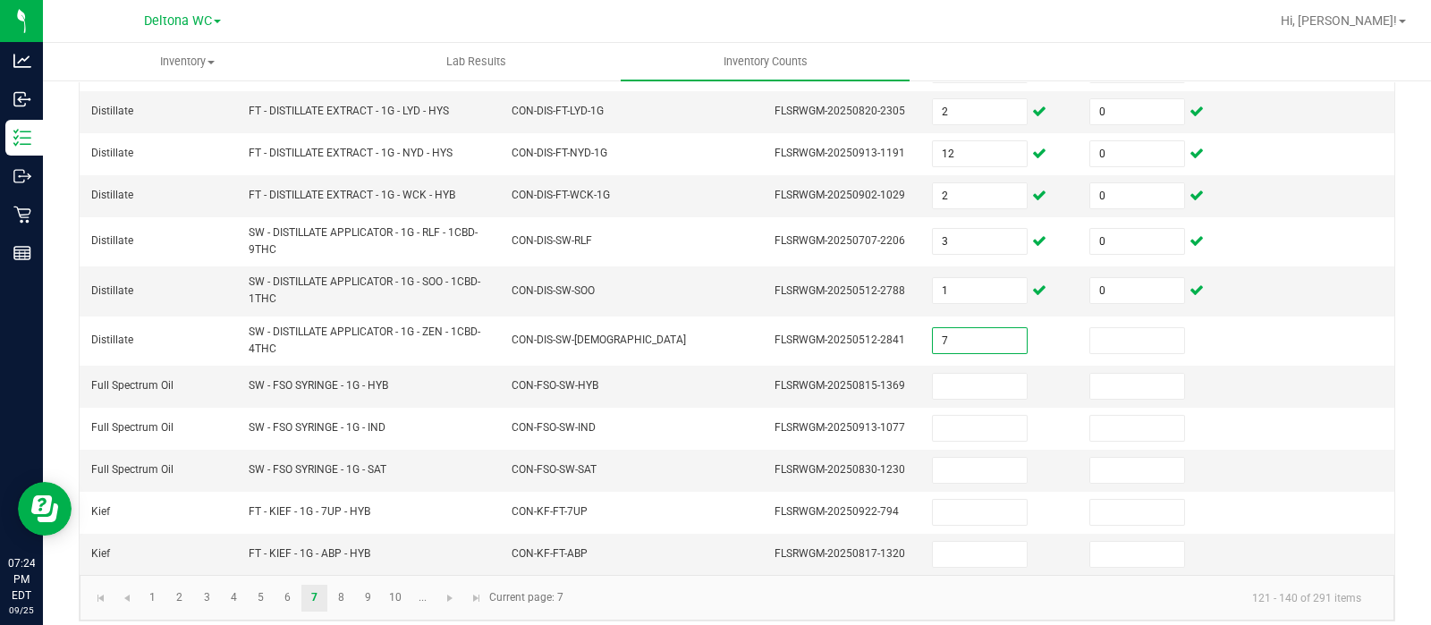
type input "7"
type input "0"
type input "12"
type input "0"
type input "7"
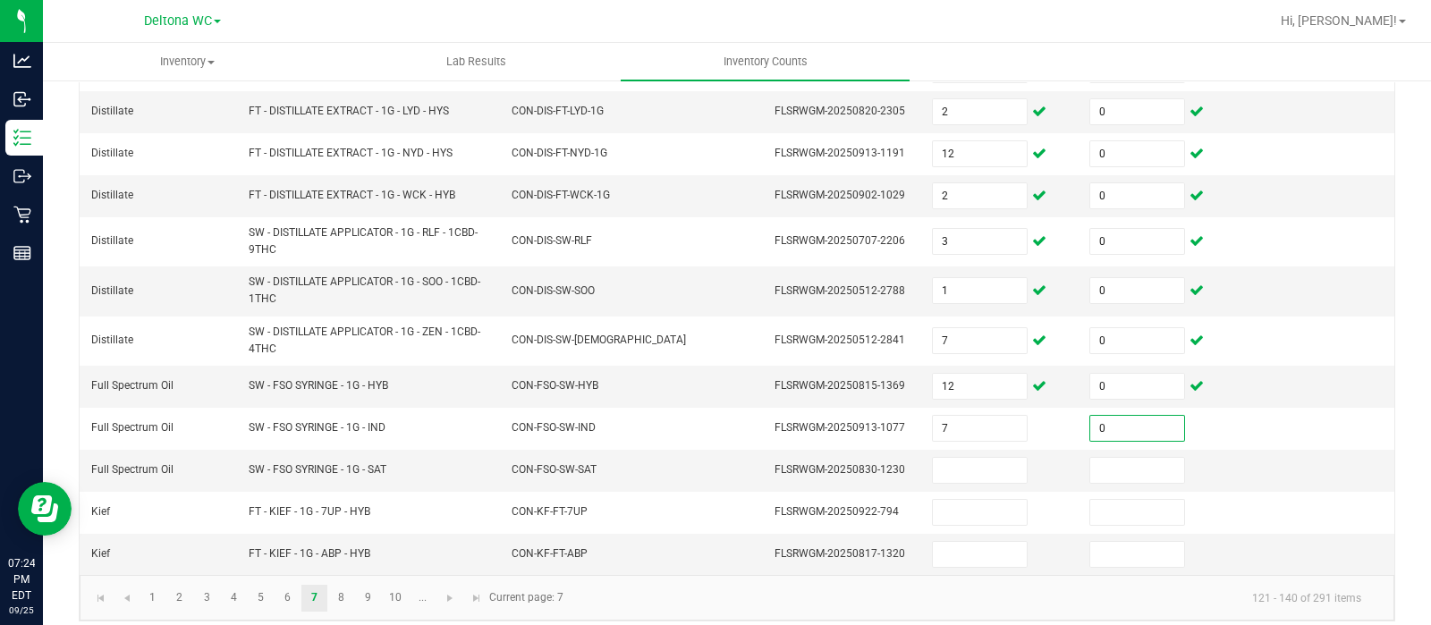
type input "0"
type input "8"
type input "0"
click at [341, 592] on link "8" at bounding box center [341, 598] width 26 height 27
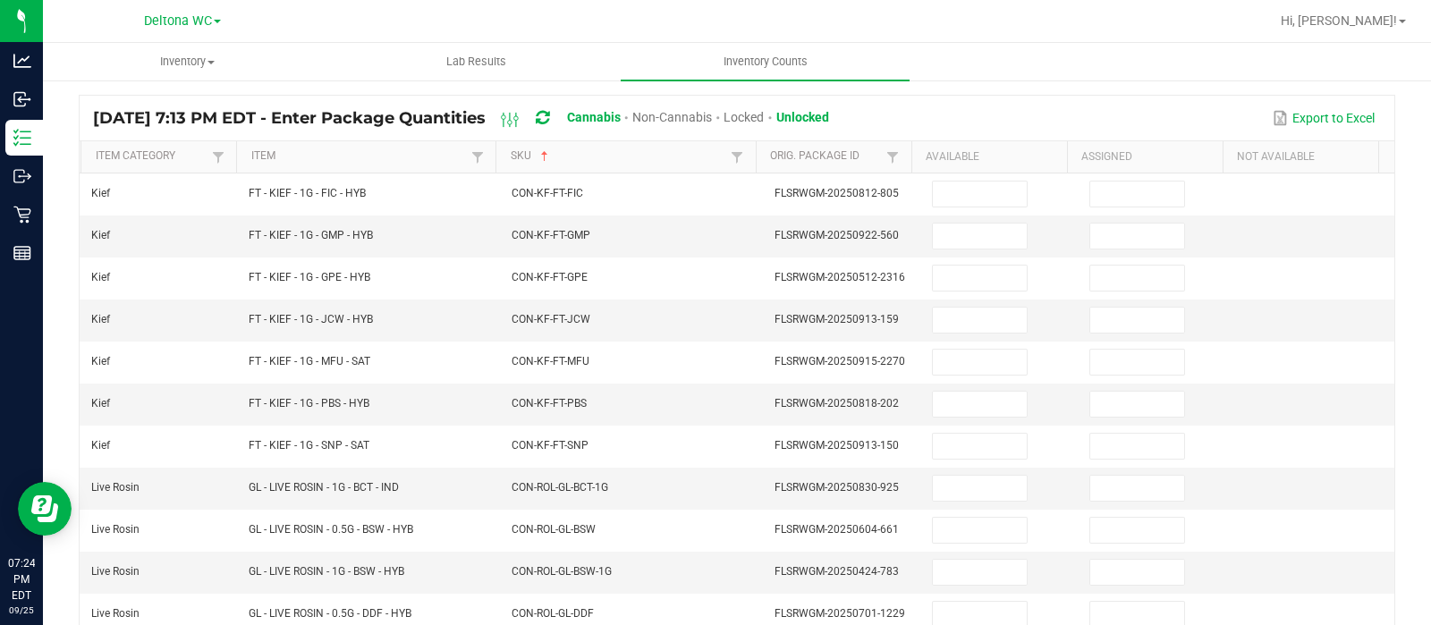
scroll to position [135, 0]
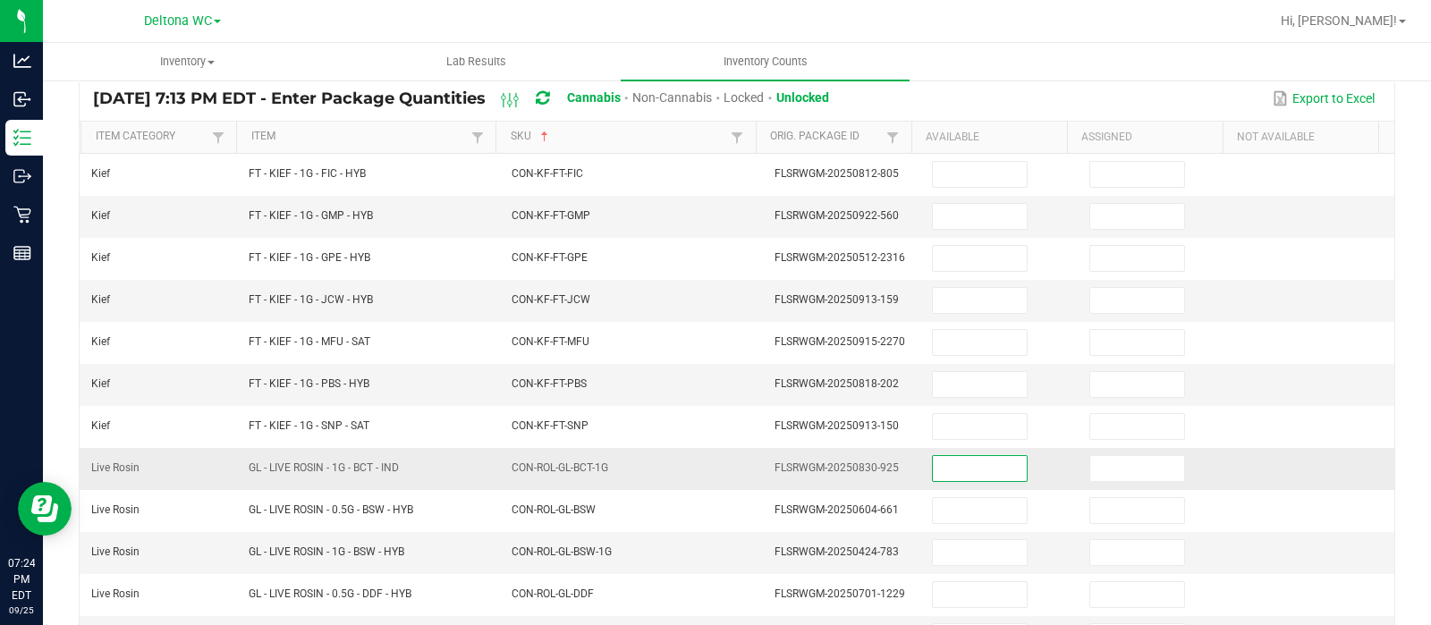
click at [984, 461] on input at bounding box center [980, 468] width 94 height 25
type input "6"
type input "0"
type input "3"
type input "0"
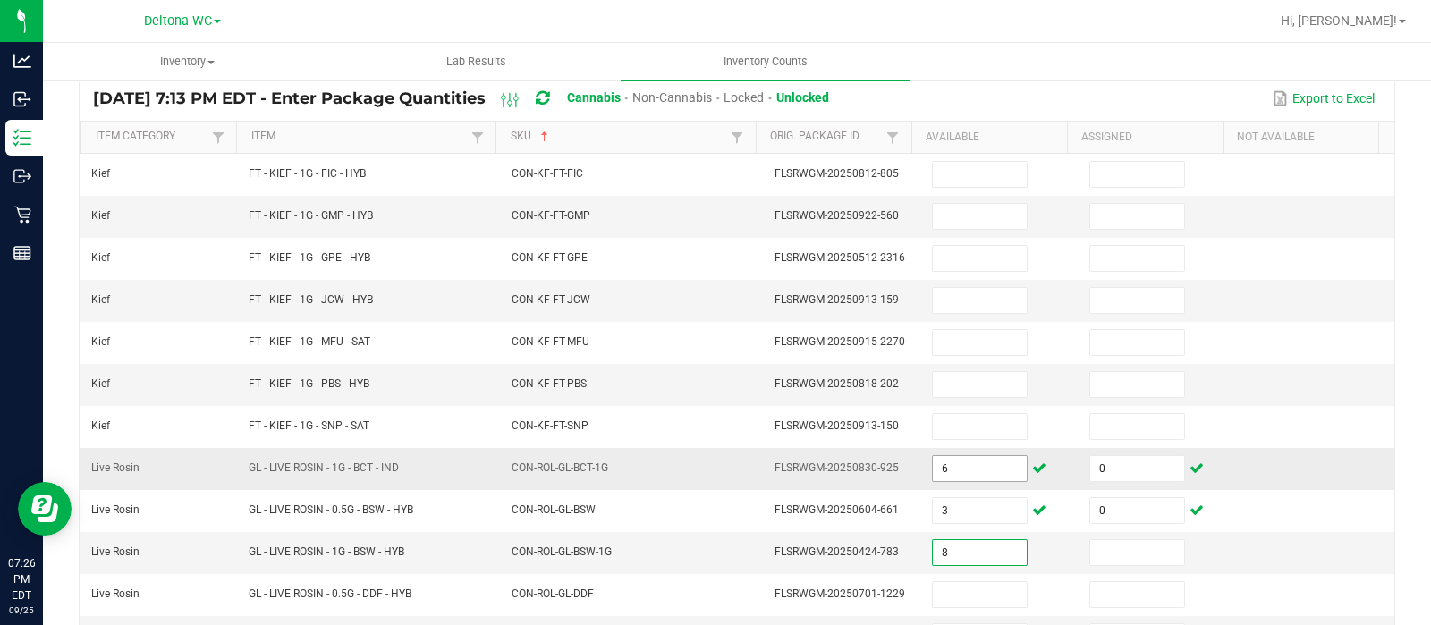
type input "8"
type input "0"
type input "8"
type input "0"
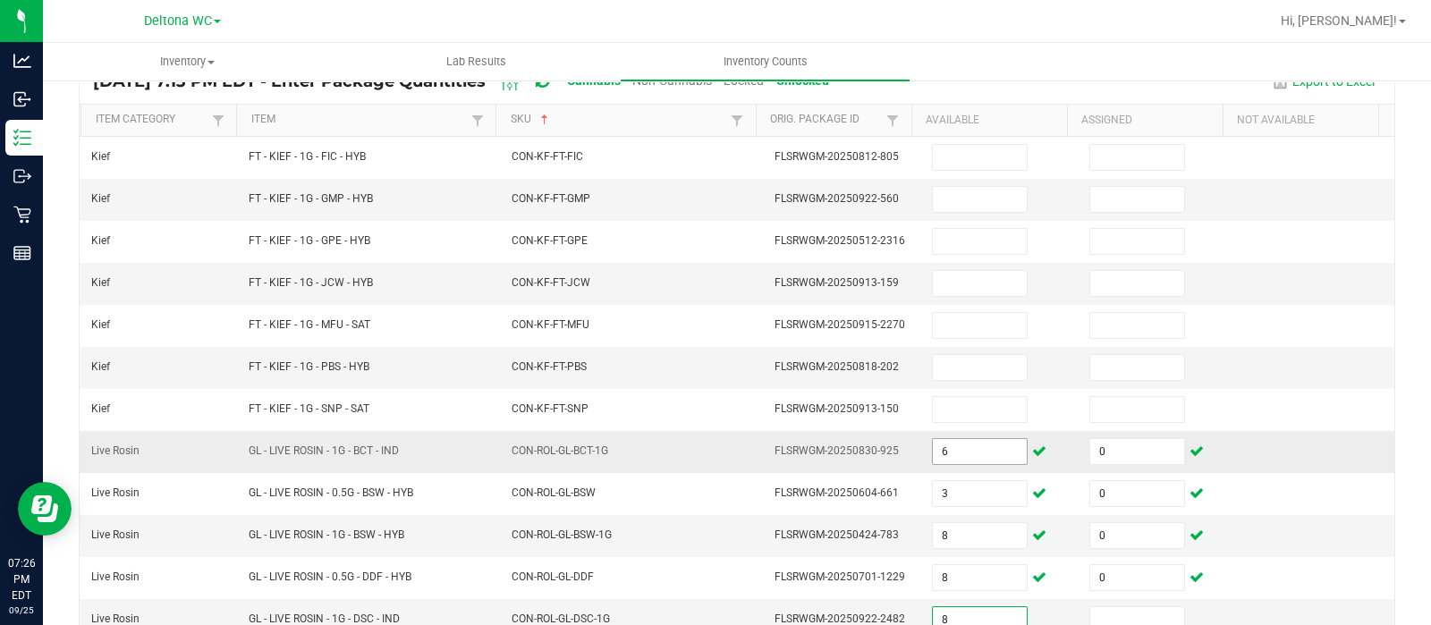
type input "8"
type input "0"
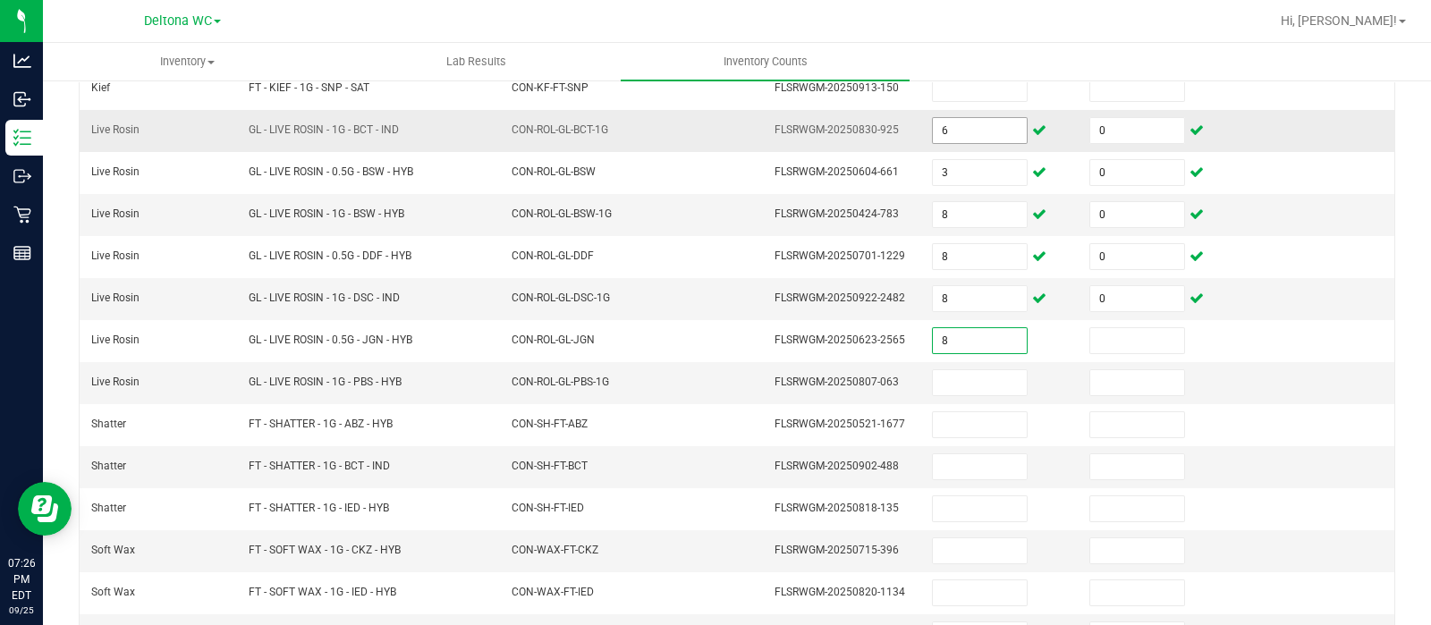
type input "8"
type input "0"
type input "1"
type input "0"
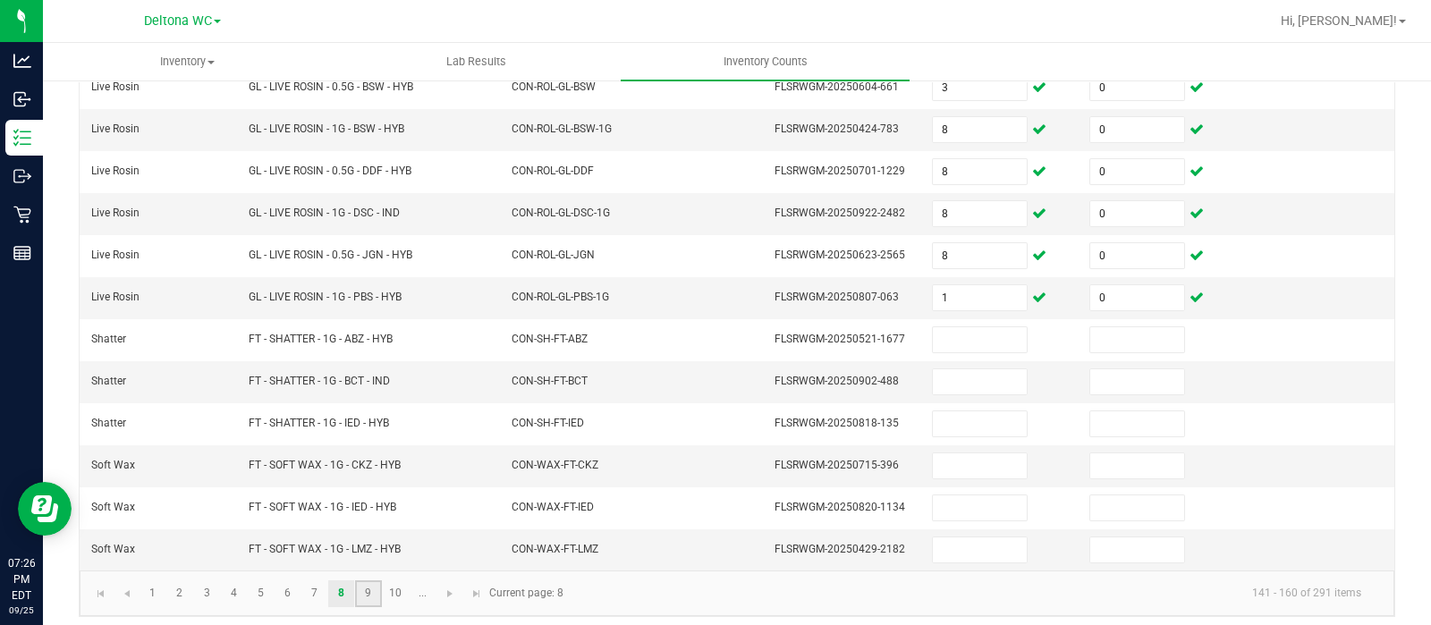
click at [367, 580] on link "9" at bounding box center [368, 593] width 26 height 27
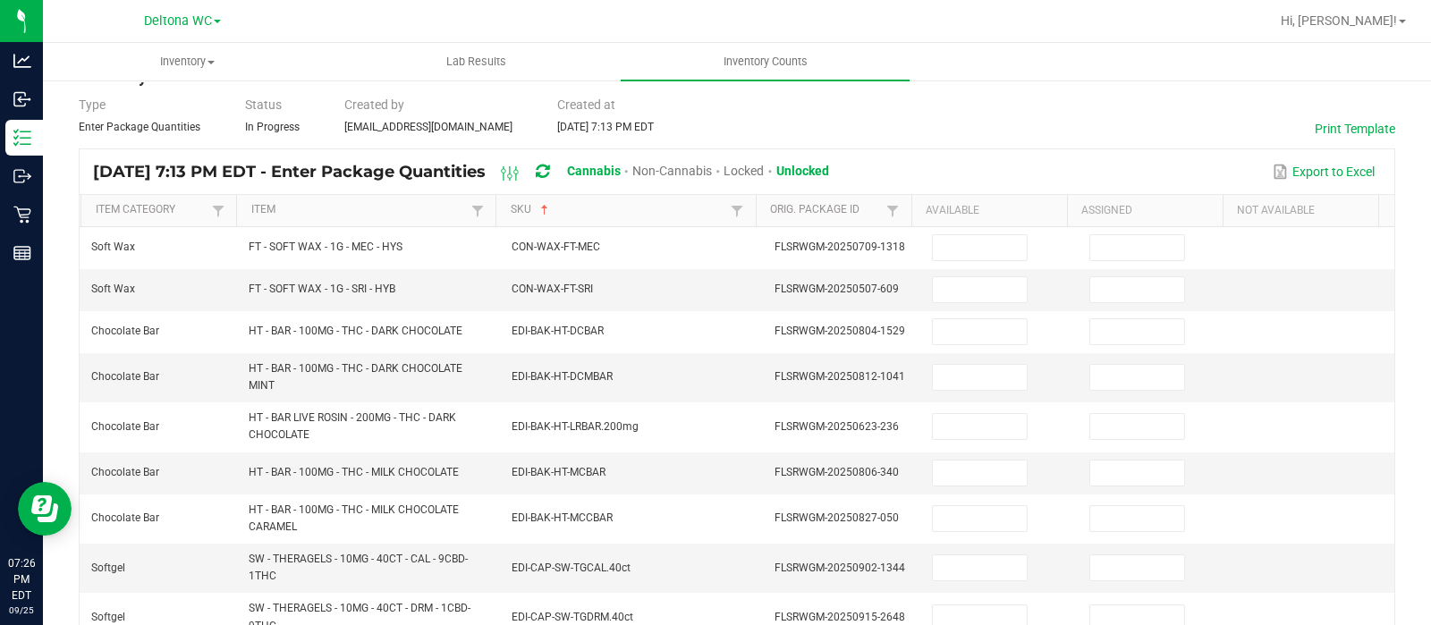
scroll to position [77, 0]
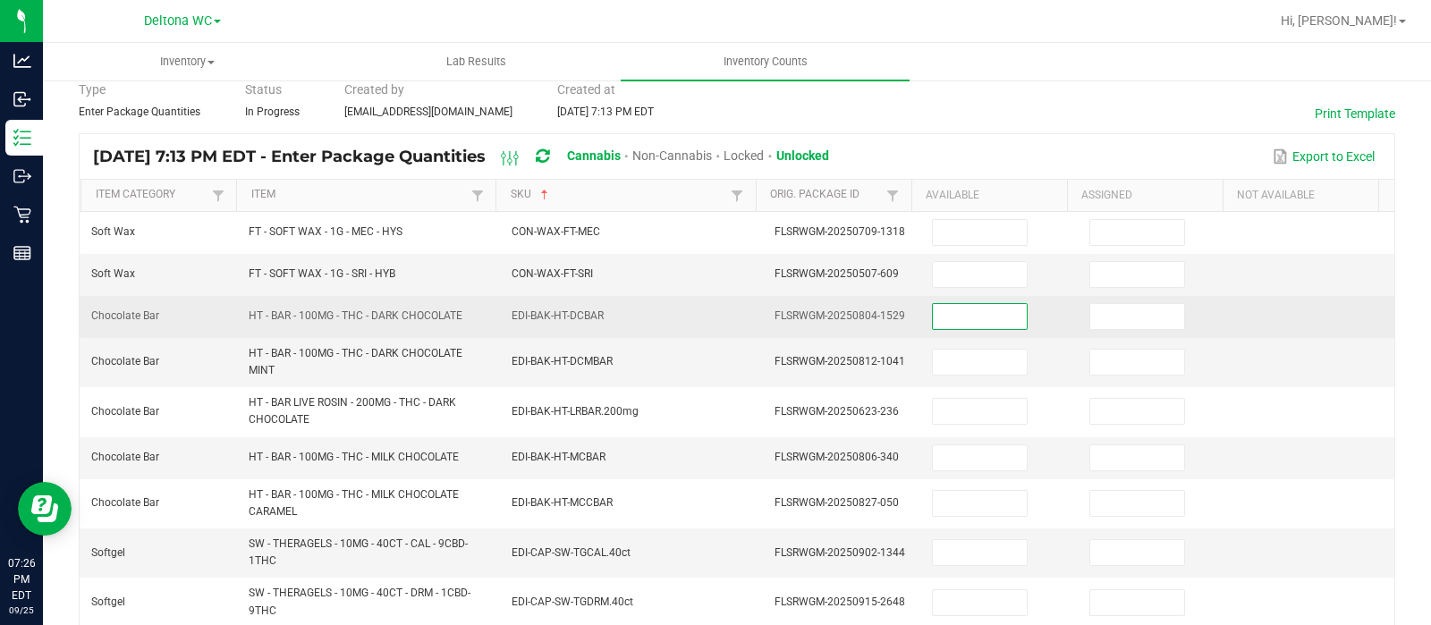
click at [968, 315] on input at bounding box center [980, 316] width 94 height 25
type input "40"
type input "0"
type input "10"
type input "0"
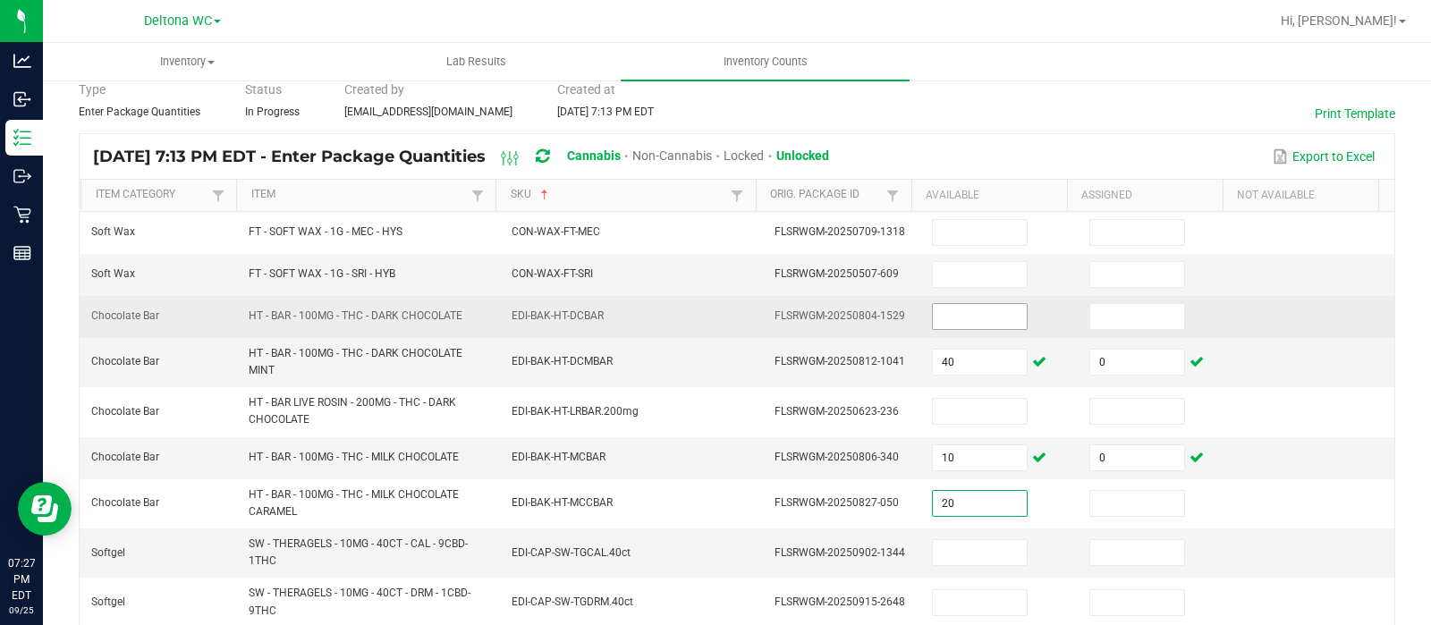
type input "20"
type input "0"
type input "6"
type input "0"
type input "7"
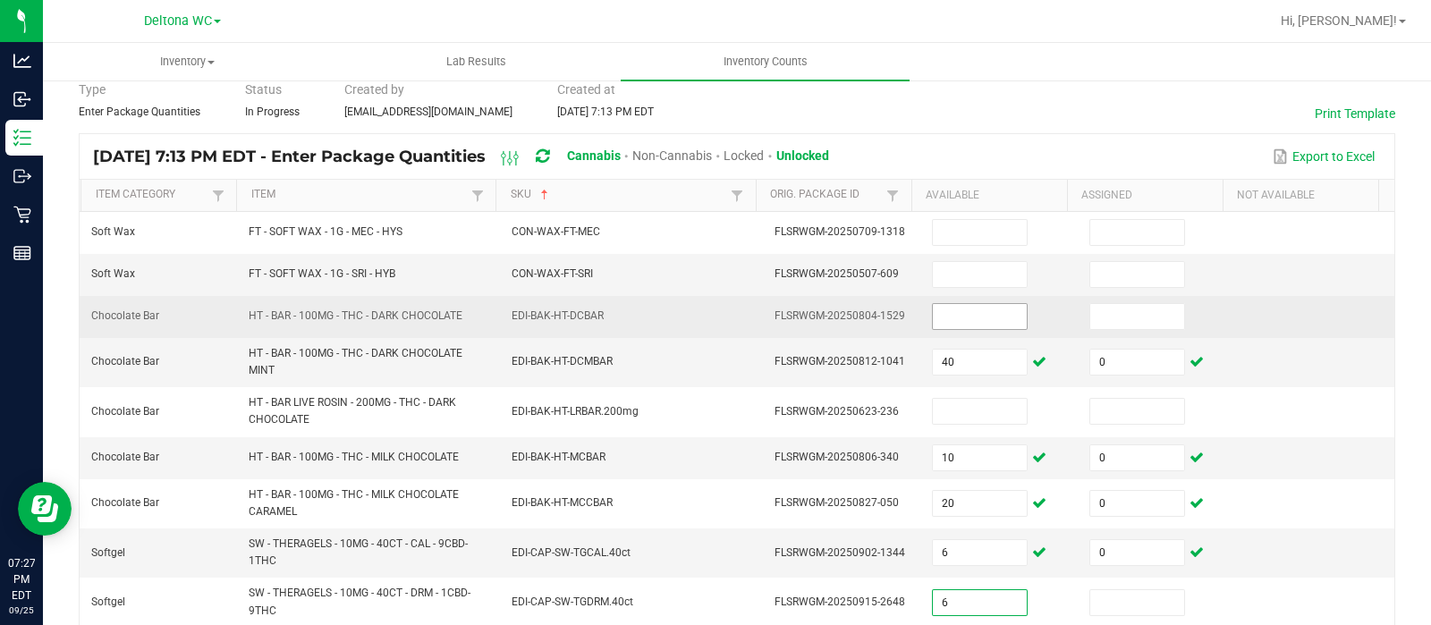
type input "6"
type input "0"
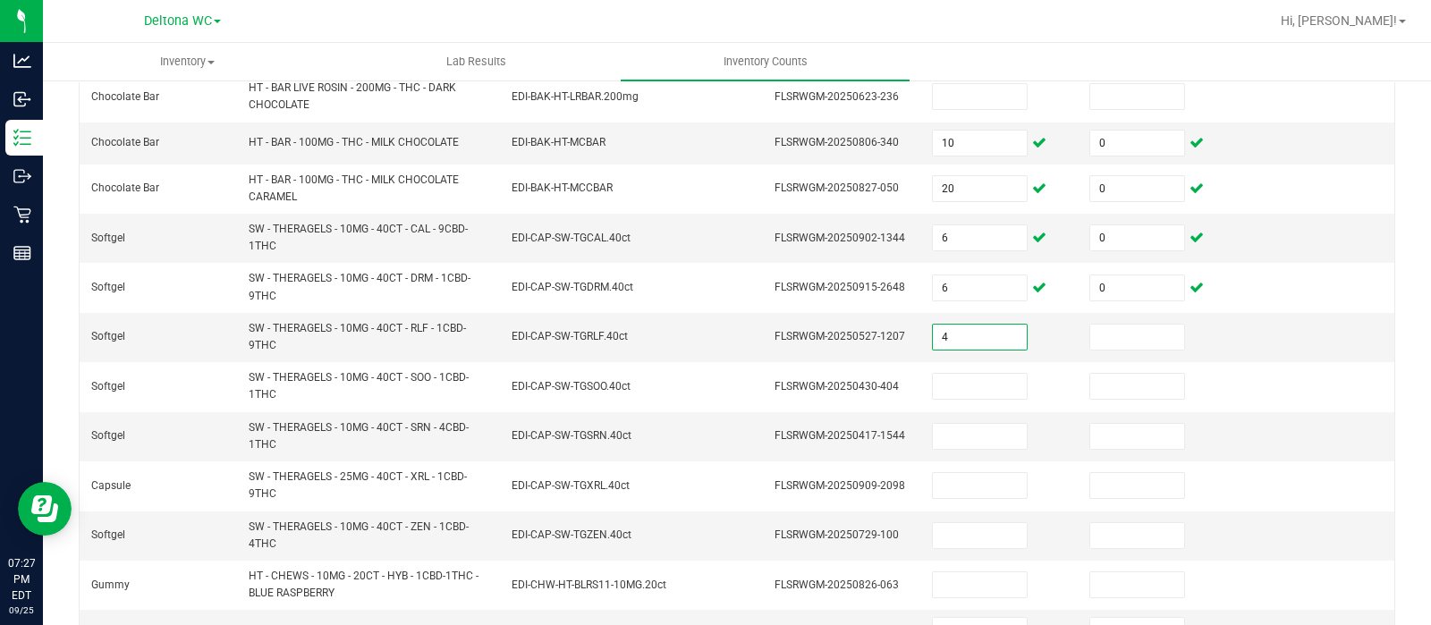
type input "4"
type input "0"
type input "5"
type input "0"
type input "2"
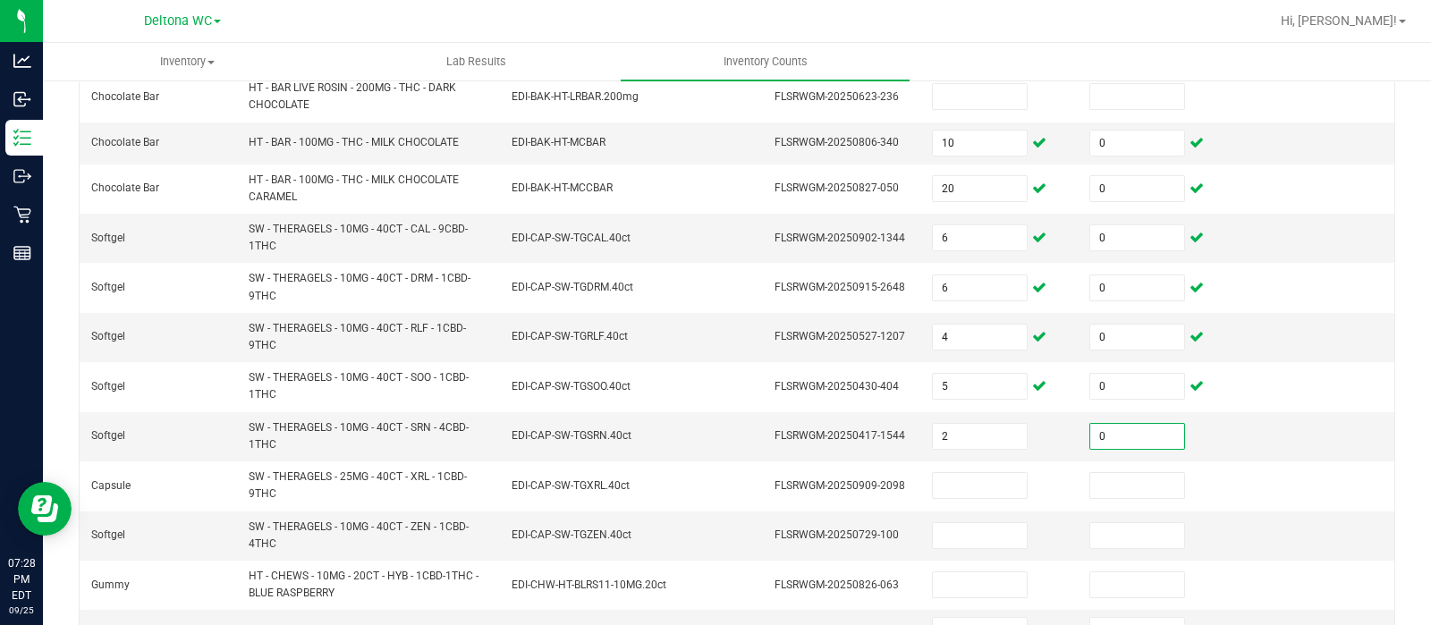
type input "0"
type input "6"
type input "0"
type input "1"
type input "0"
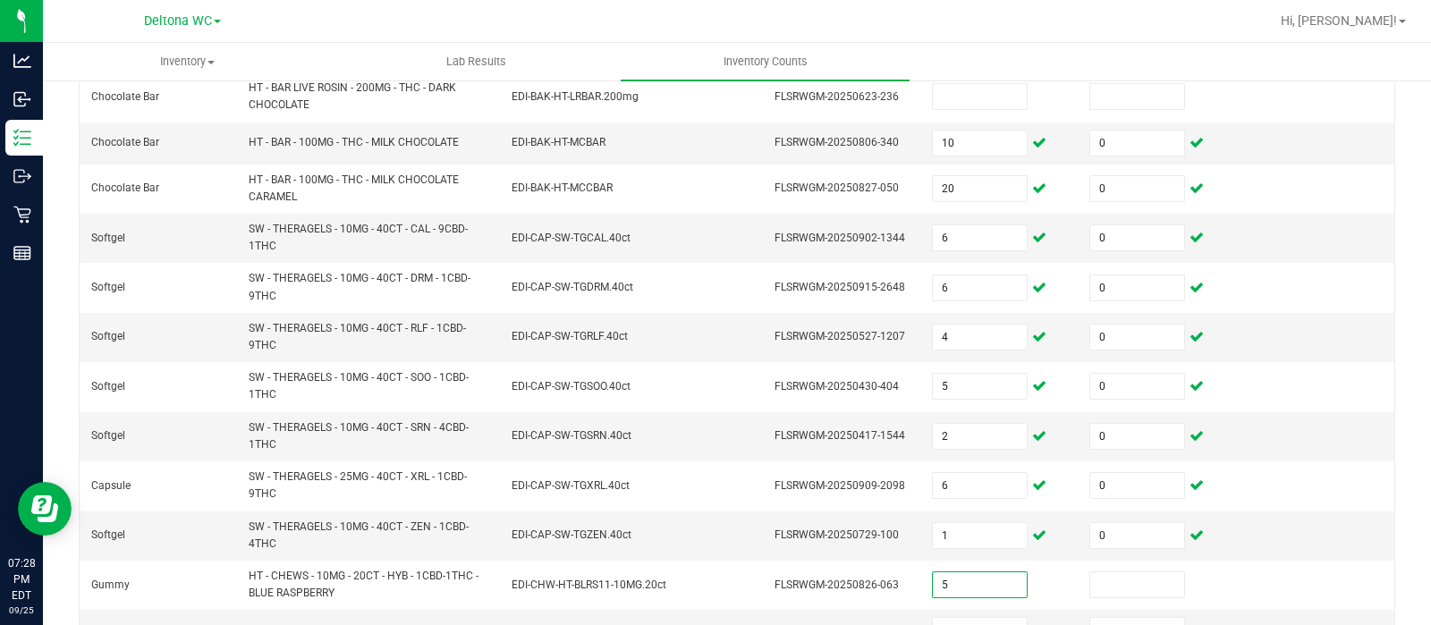
type input "5"
type input "0"
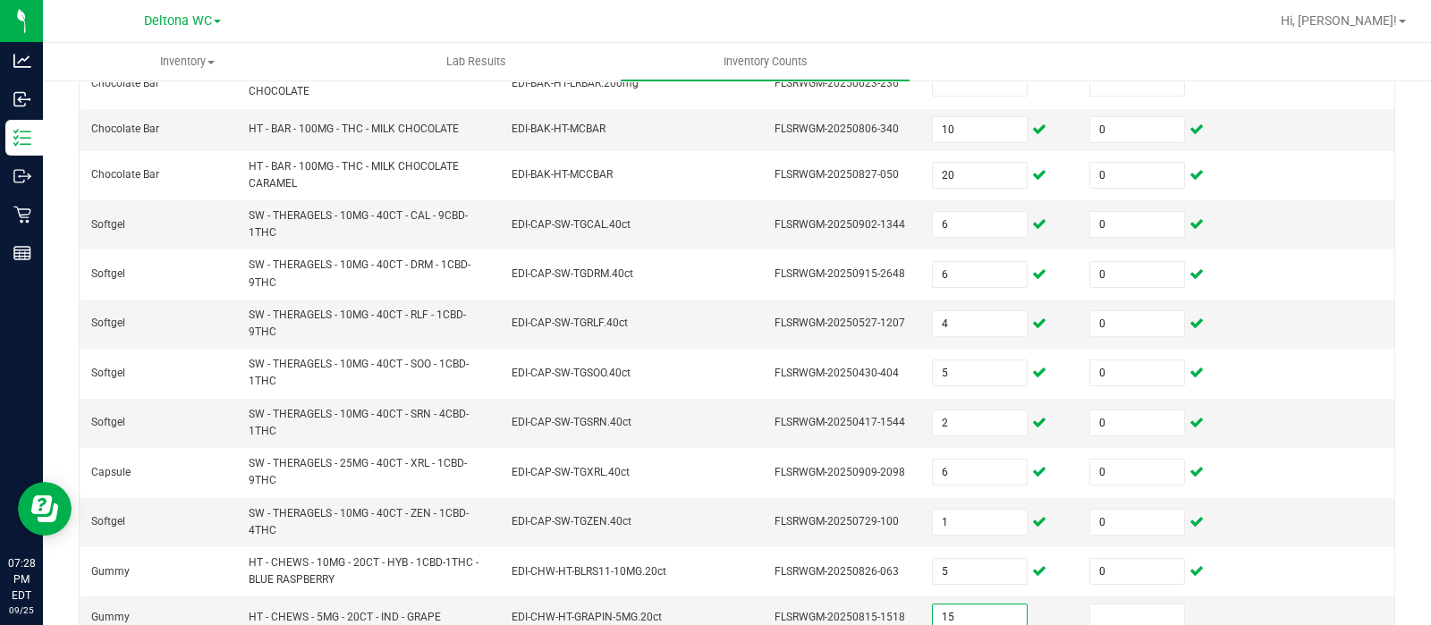
type input "15"
type input "0"
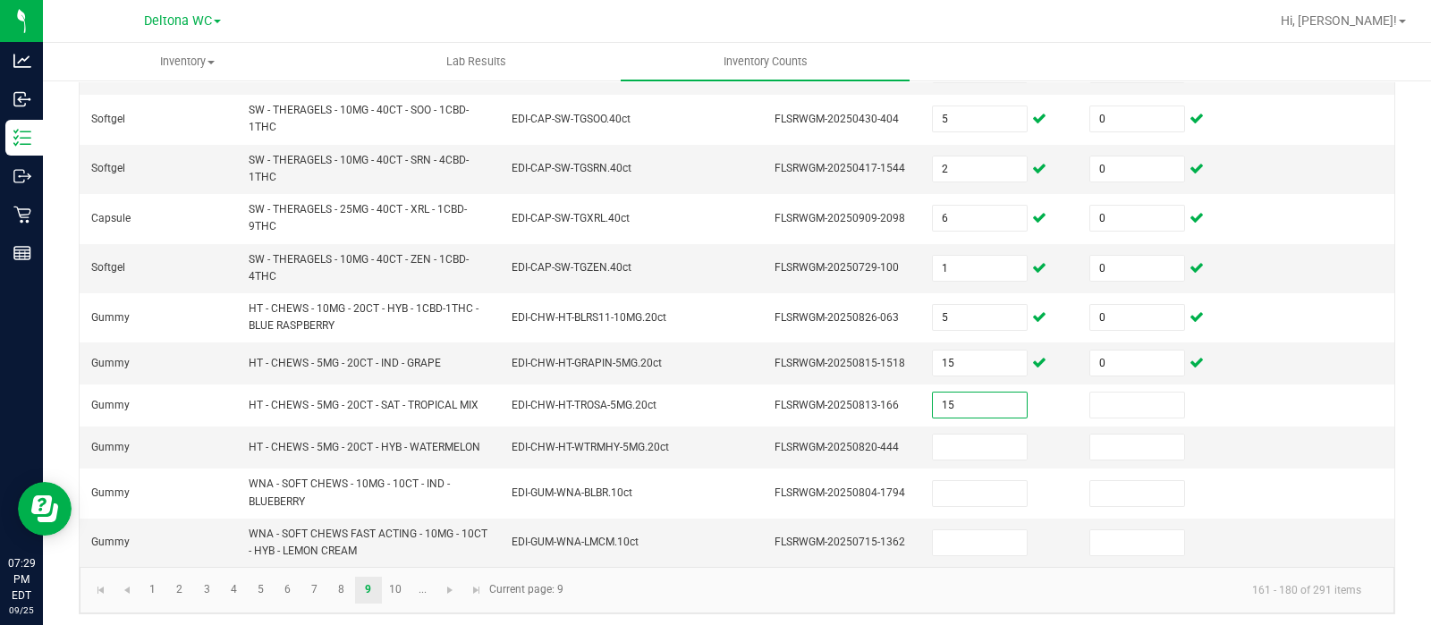
type input "15"
type input "0"
click at [957, 365] on input "15" at bounding box center [980, 363] width 94 height 25
type input "10"
click at [956, 450] on input at bounding box center [980, 447] width 94 height 25
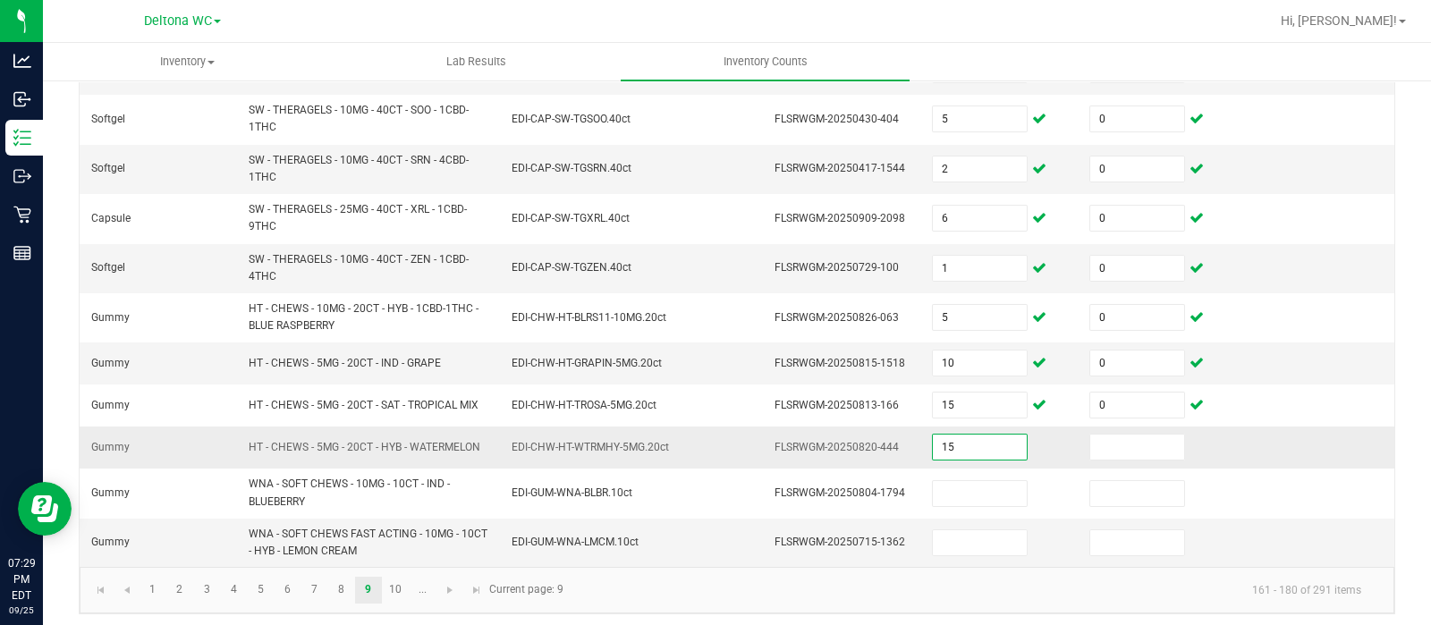
type input "15"
type input "0"
type input "13"
type input "0"
type input "36"
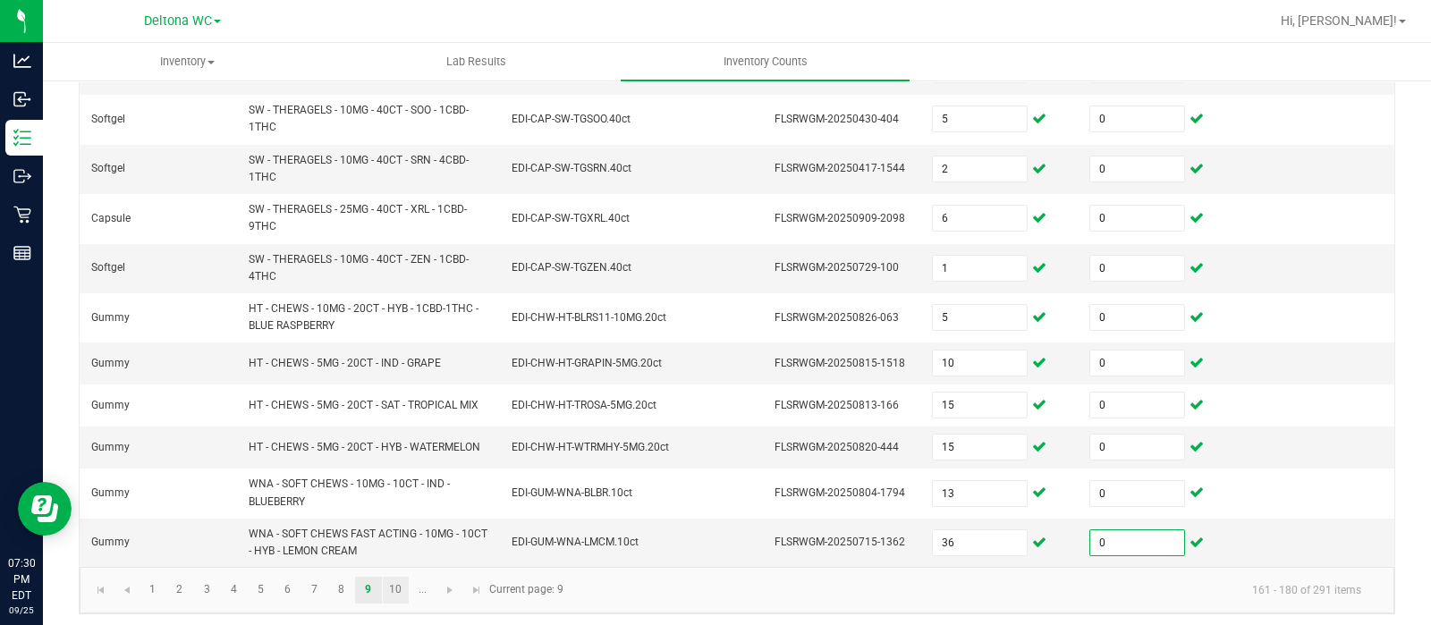
type input "0"
click at [396, 590] on link "10" at bounding box center [396, 590] width 26 height 27
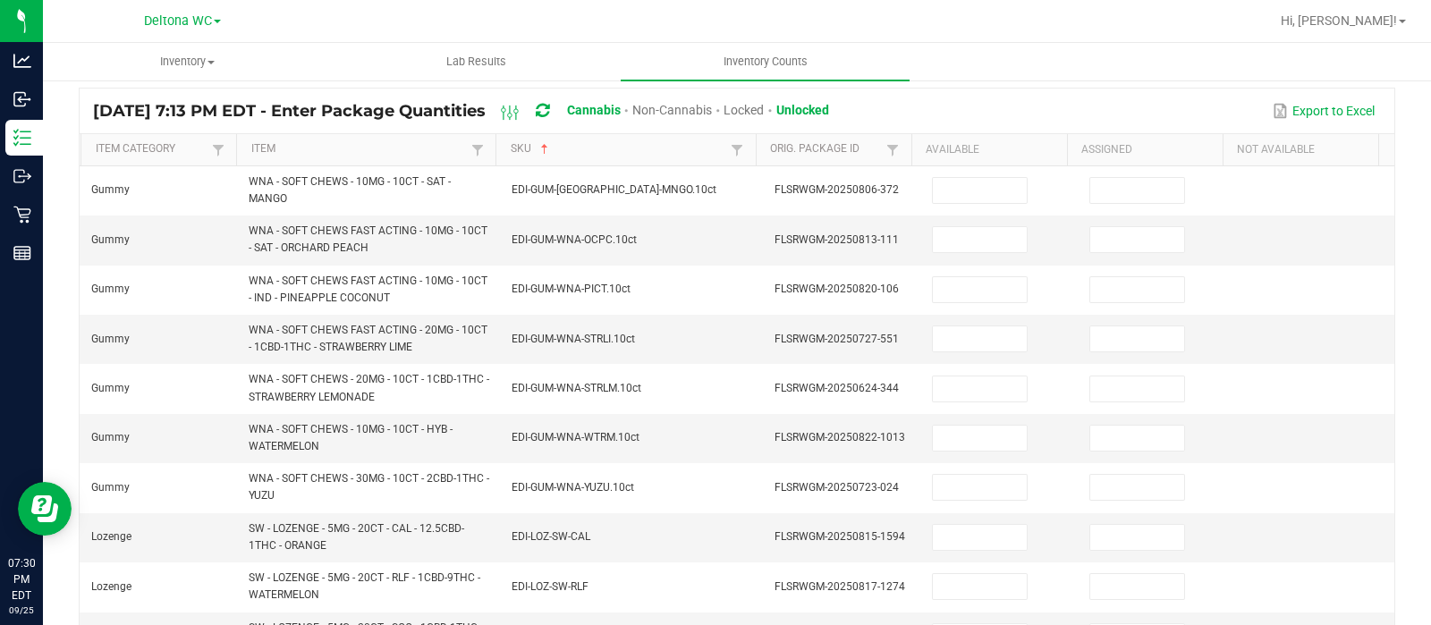
scroll to position [94, 0]
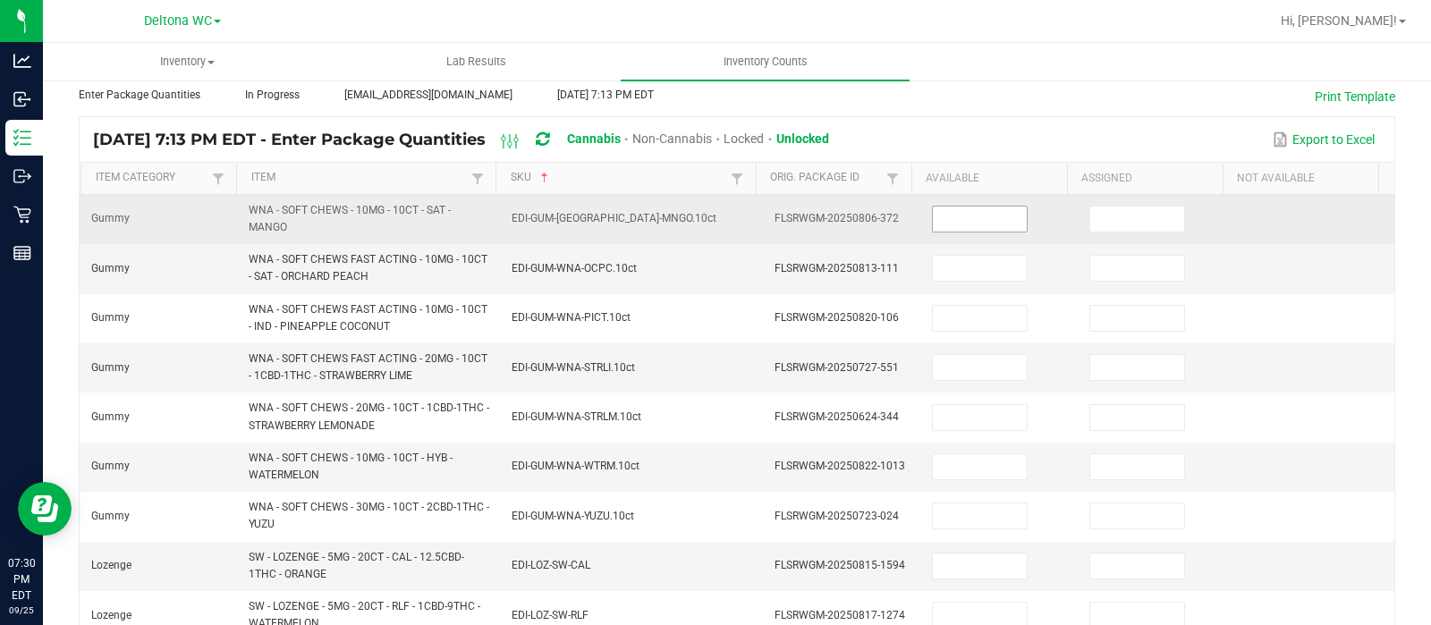
click at [977, 206] on span at bounding box center [980, 219] width 96 height 27
click at [966, 226] on input at bounding box center [980, 219] width 94 height 25
click at [966, 226] on input "23" at bounding box center [980, 219] width 94 height 25
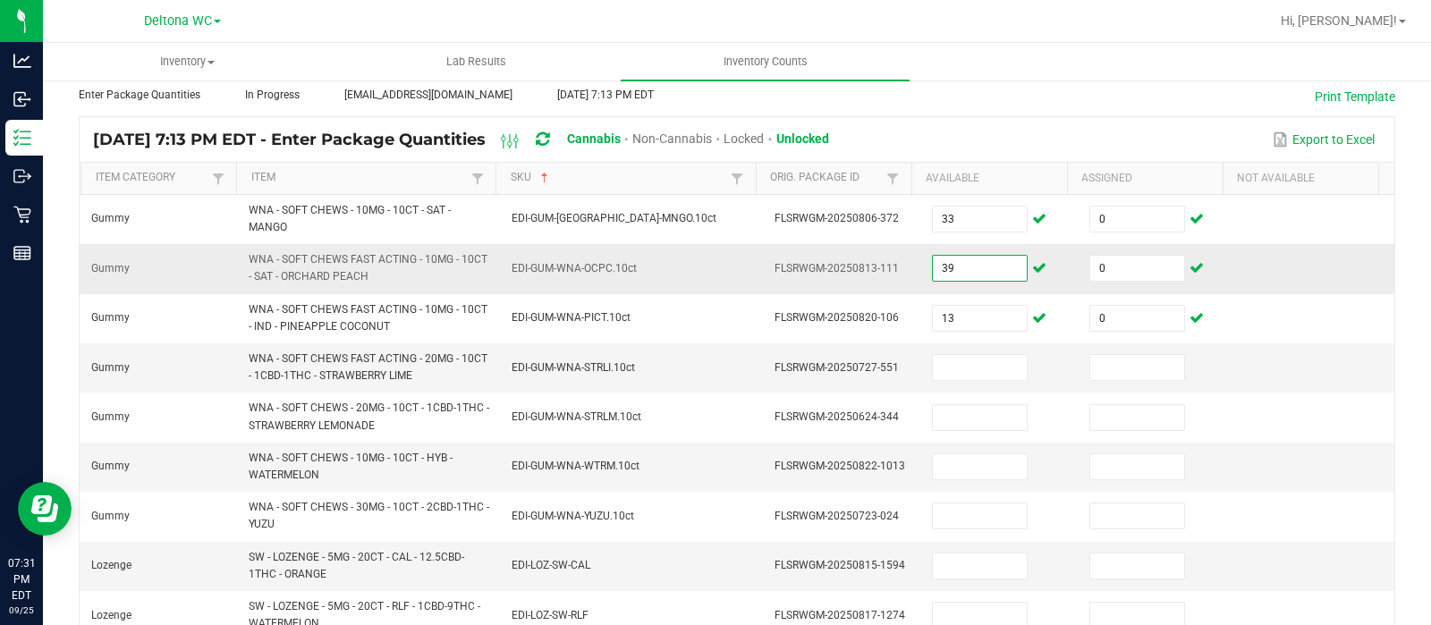
click at [964, 271] on input "39" at bounding box center [980, 268] width 94 height 25
click at [937, 386] on td at bounding box center [999, 367] width 157 height 49
click at [934, 362] on input at bounding box center [980, 367] width 94 height 25
click at [961, 274] on input "39" at bounding box center [980, 268] width 94 height 25
click at [938, 461] on input at bounding box center [980, 466] width 94 height 25
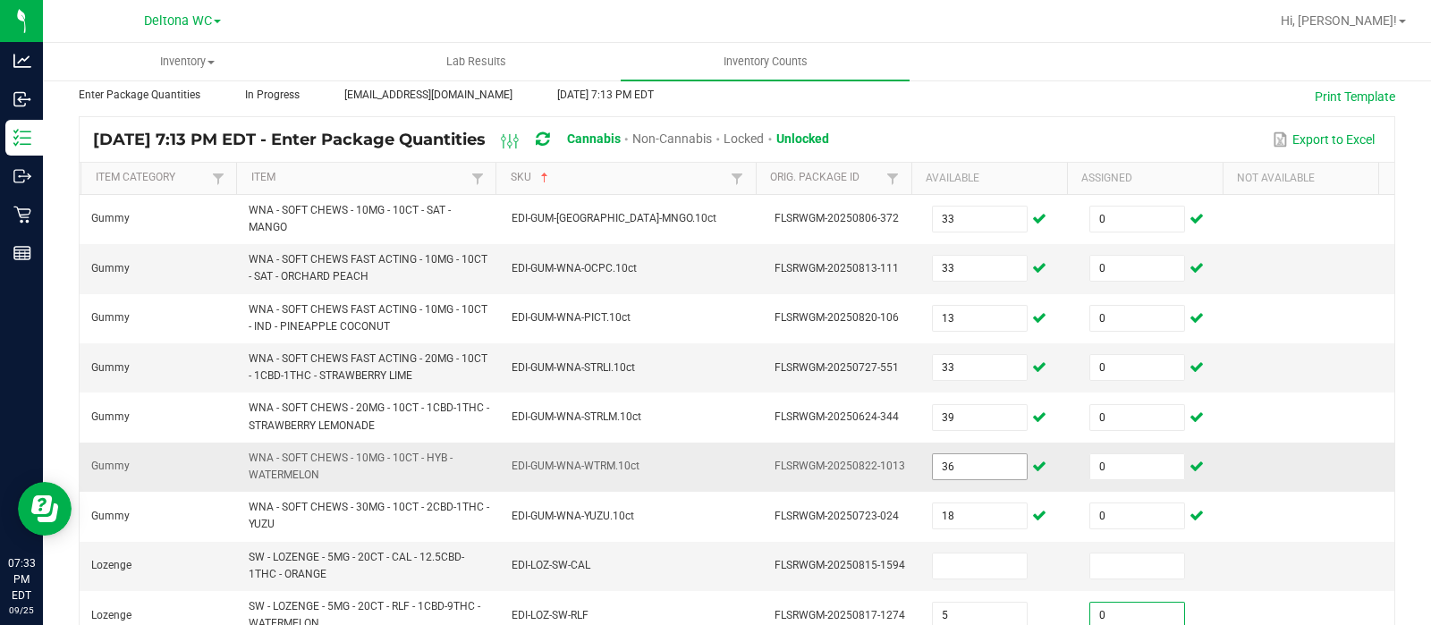
scroll to position [423, 0]
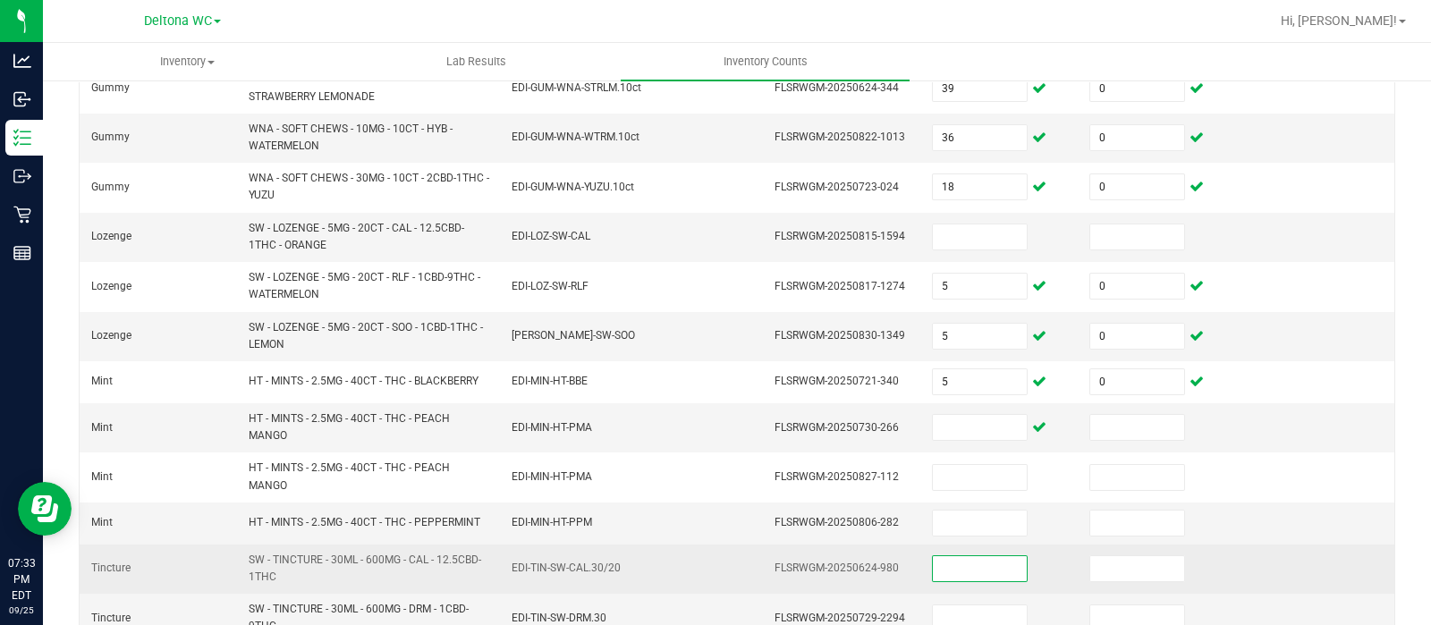
click at [948, 569] on input at bounding box center [980, 568] width 94 height 25
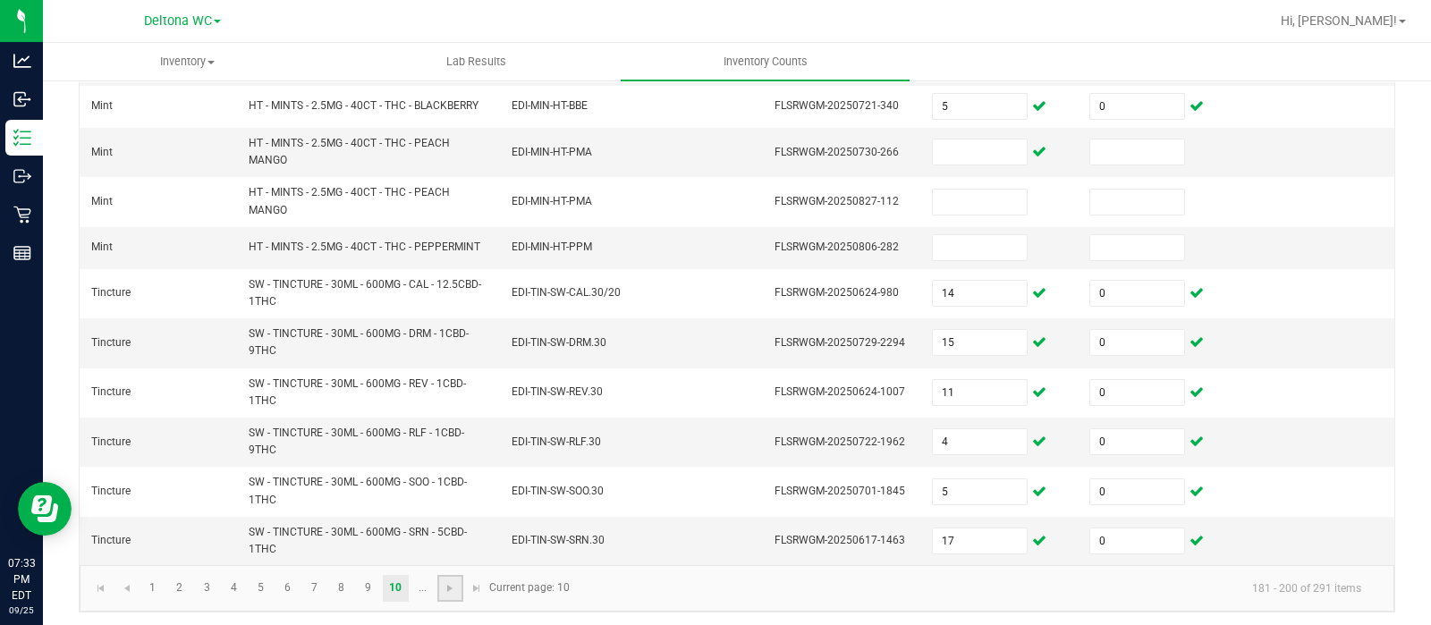
click at [452, 591] on link at bounding box center [450, 588] width 26 height 27
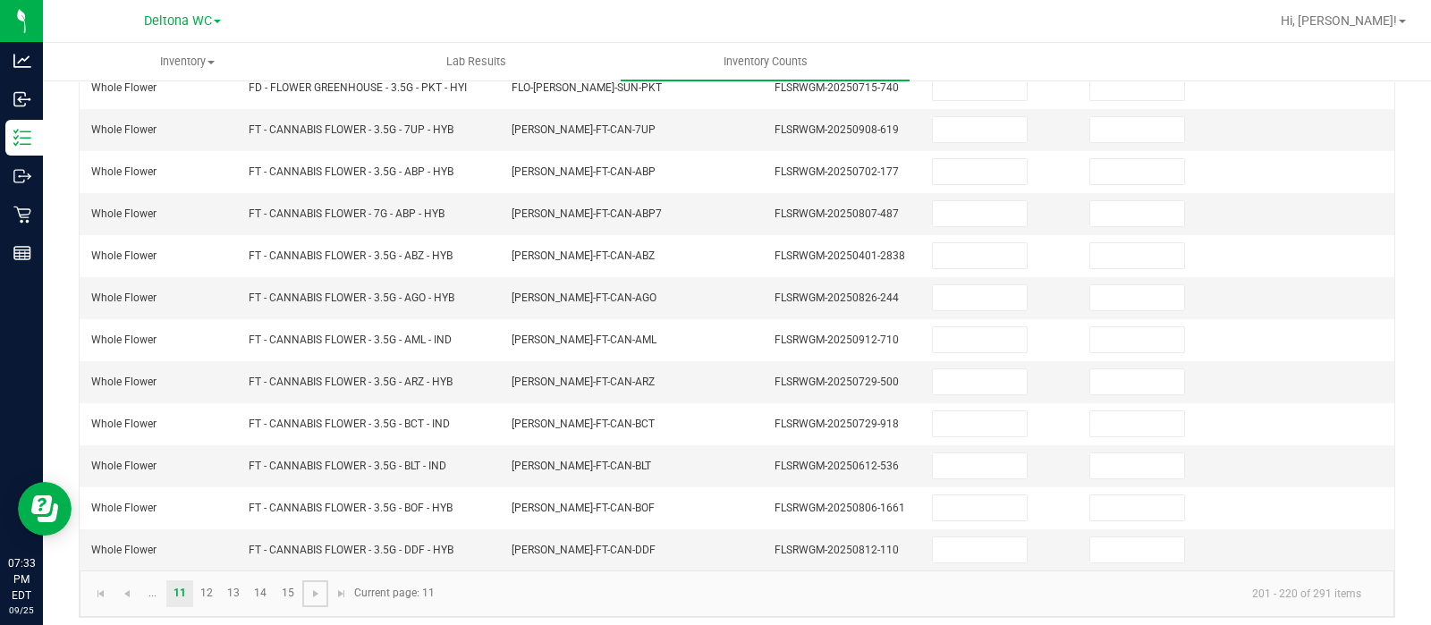
scroll to position [102, 0]
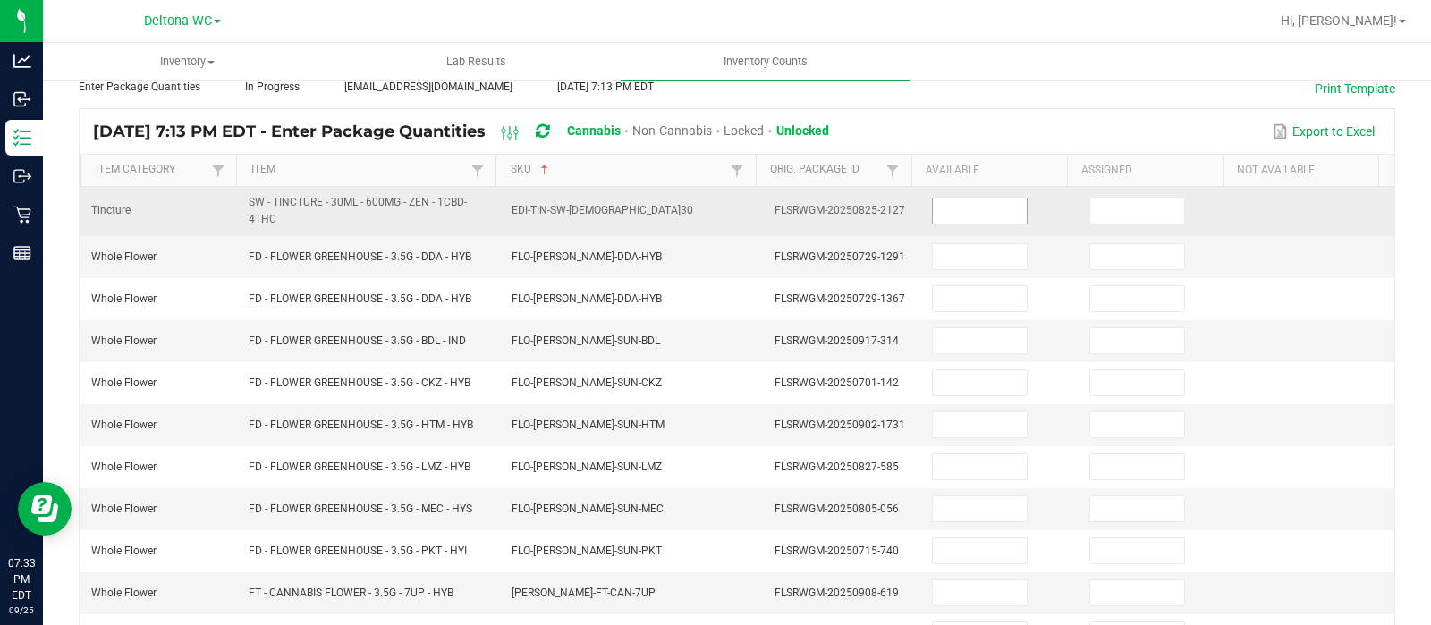
click at [962, 206] on input at bounding box center [980, 211] width 94 height 25
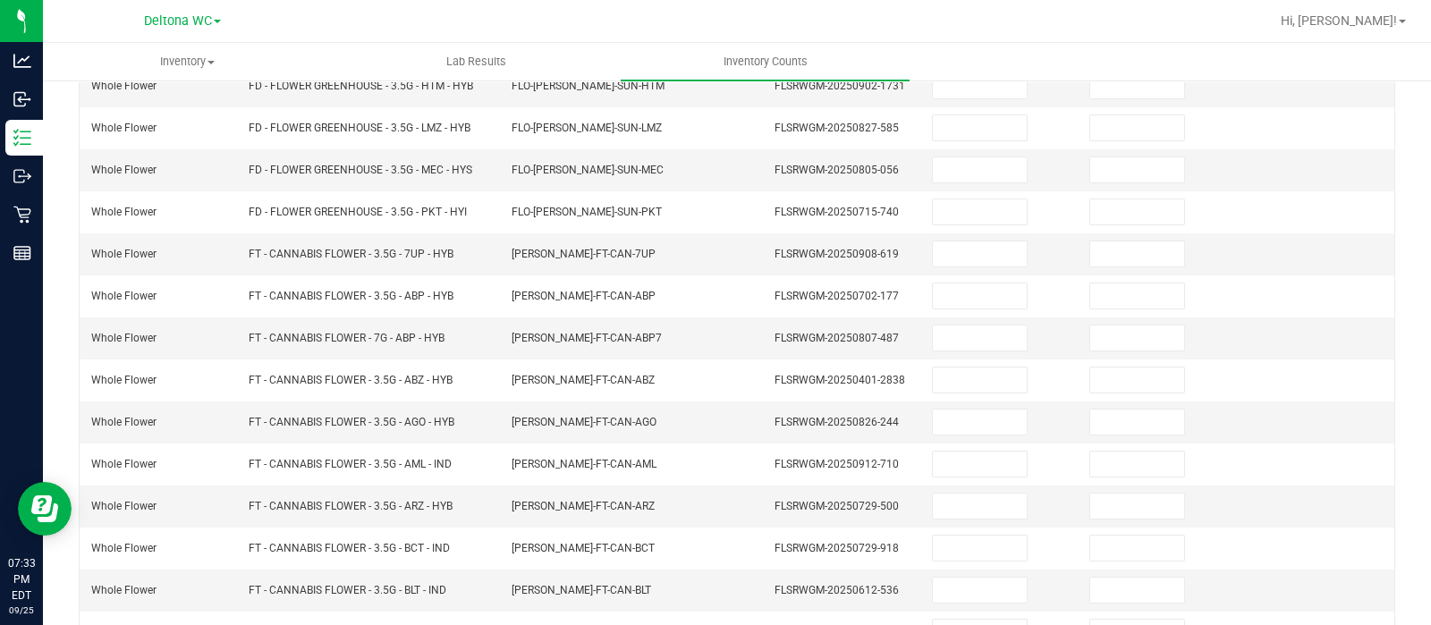
scroll to position [565, 0]
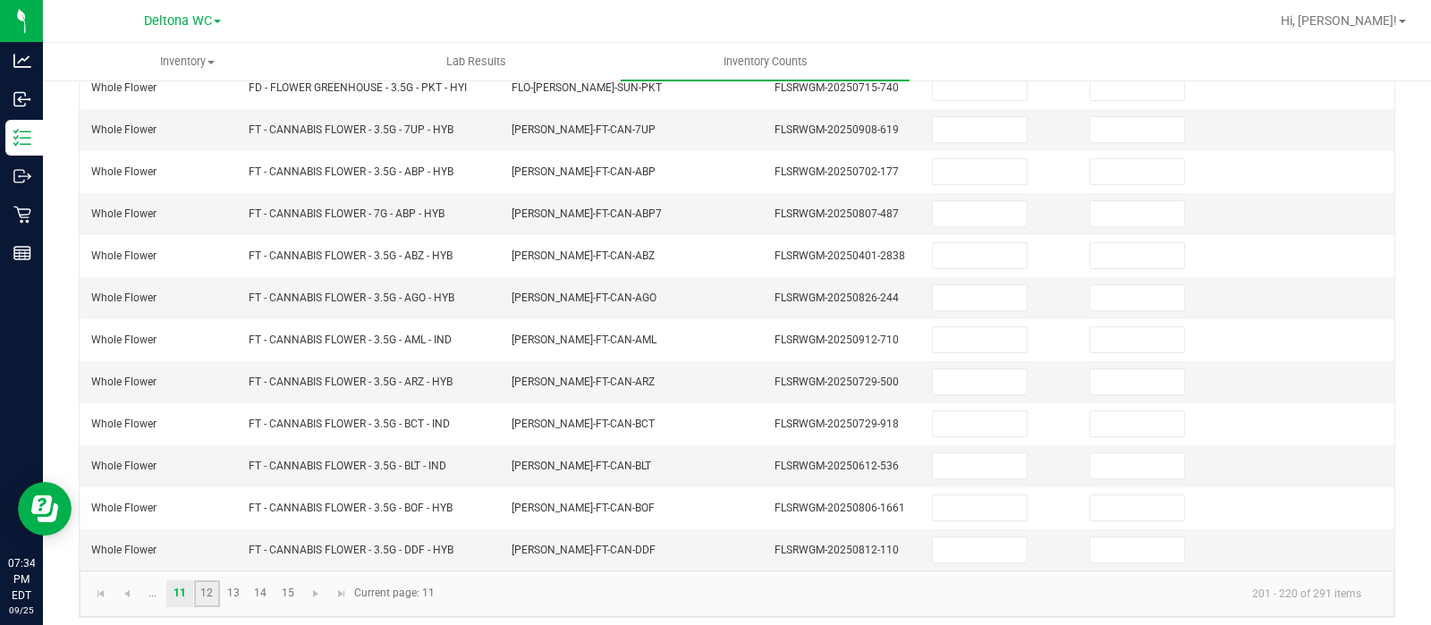
click at [208, 581] on link "12" at bounding box center [207, 593] width 26 height 27
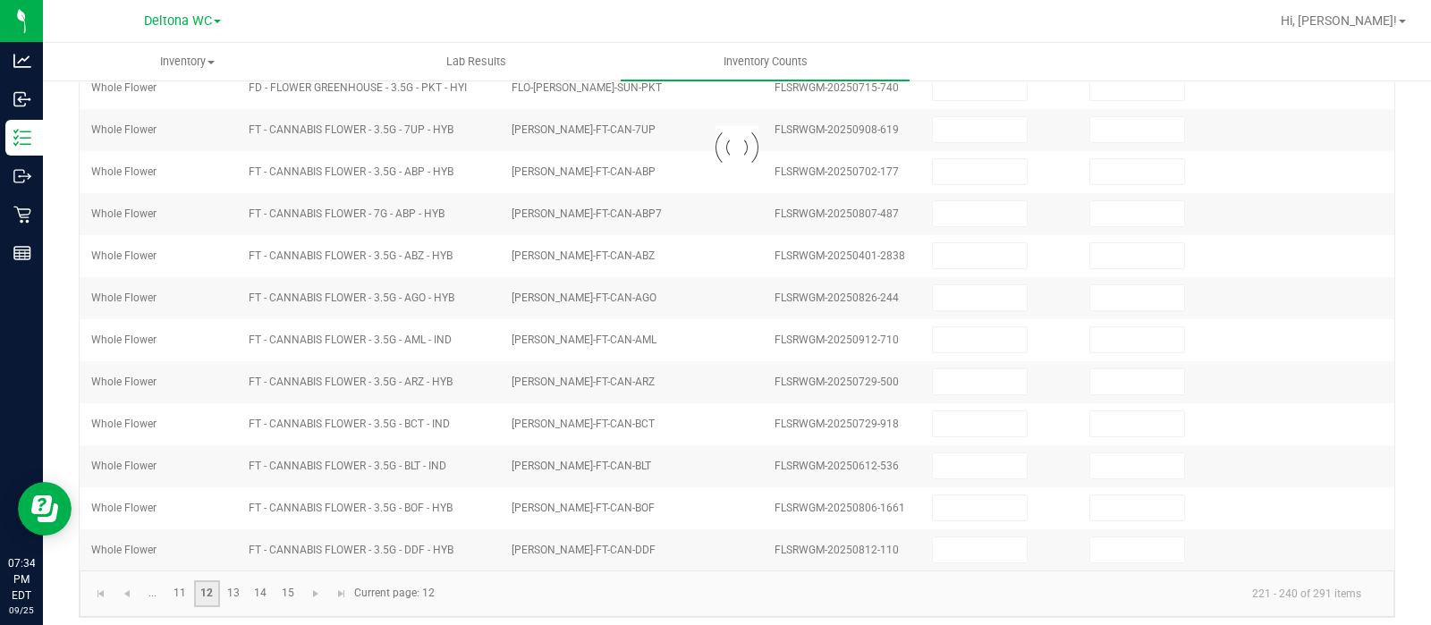
scroll to position [558, 0]
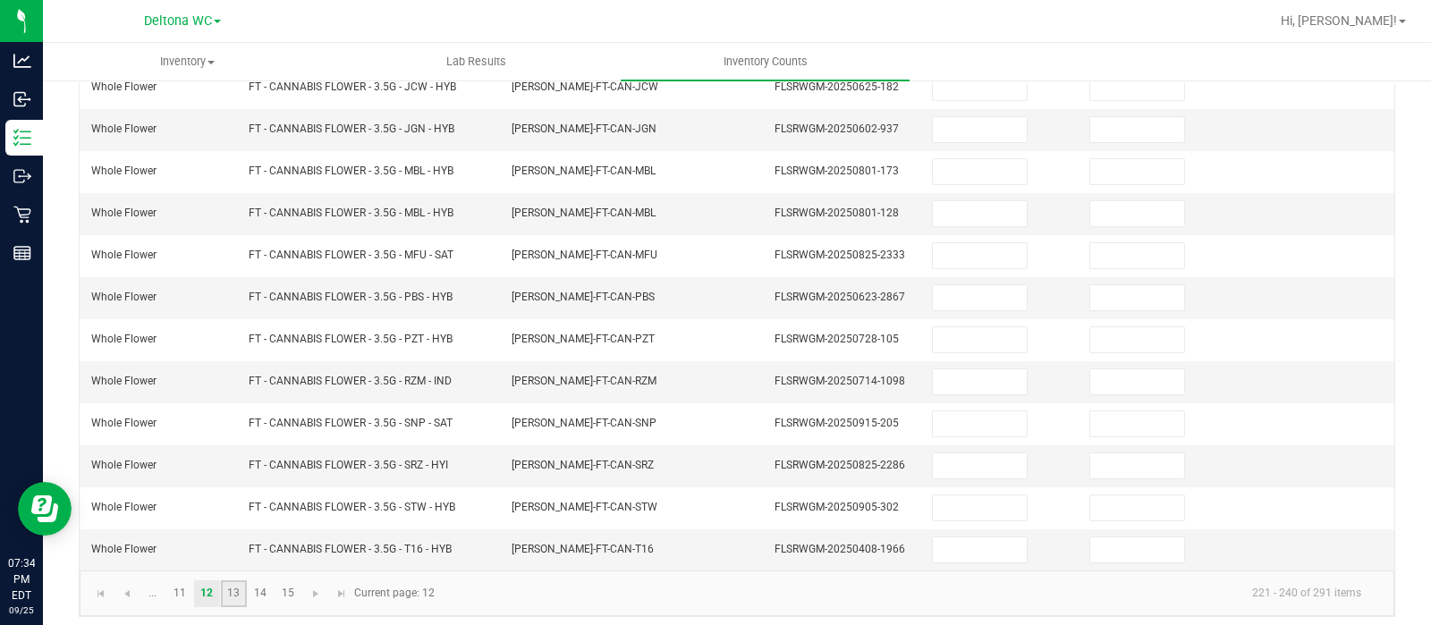
click at [228, 583] on link "13" at bounding box center [234, 593] width 26 height 27
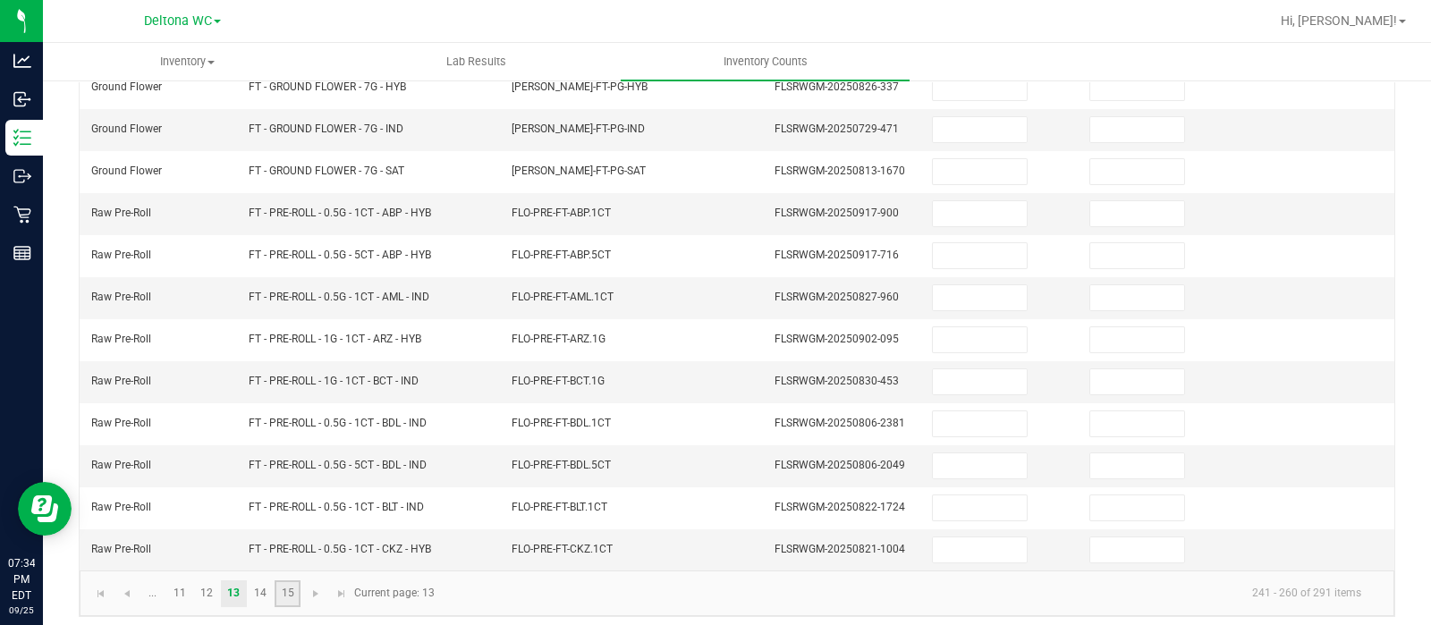
click at [291, 584] on link "15" at bounding box center [288, 593] width 26 height 27
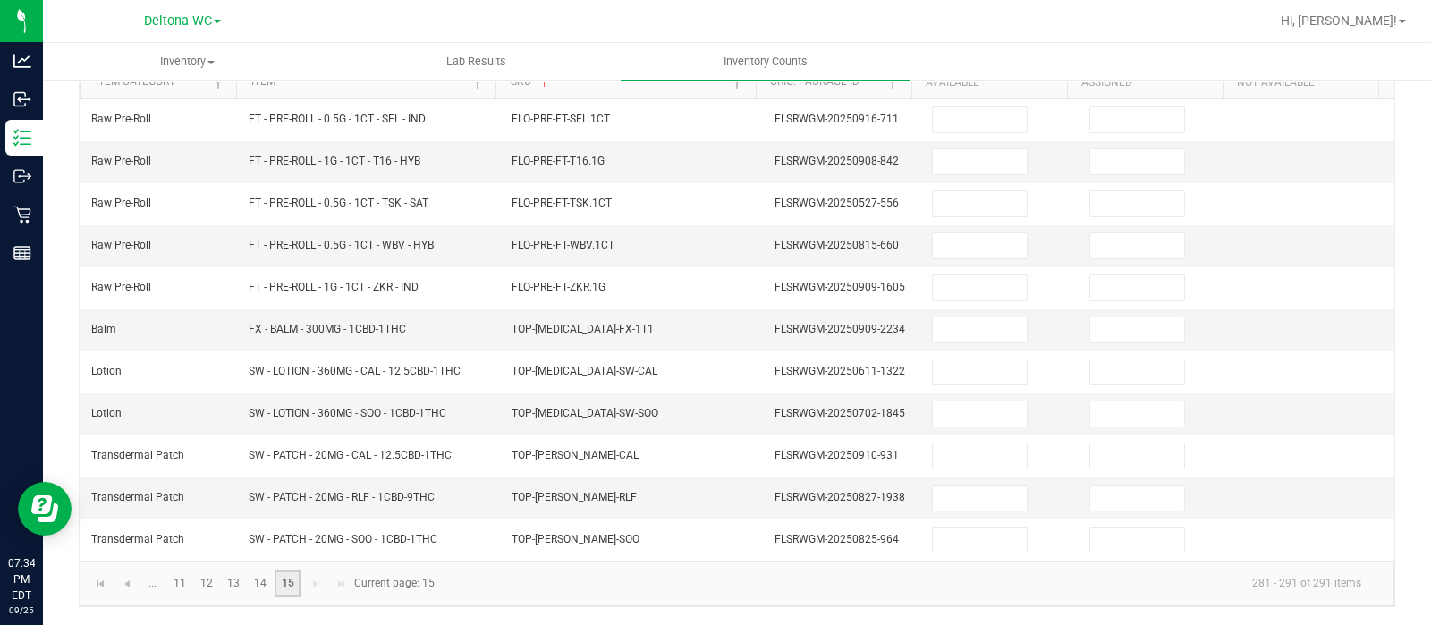
scroll to position [183, 0]
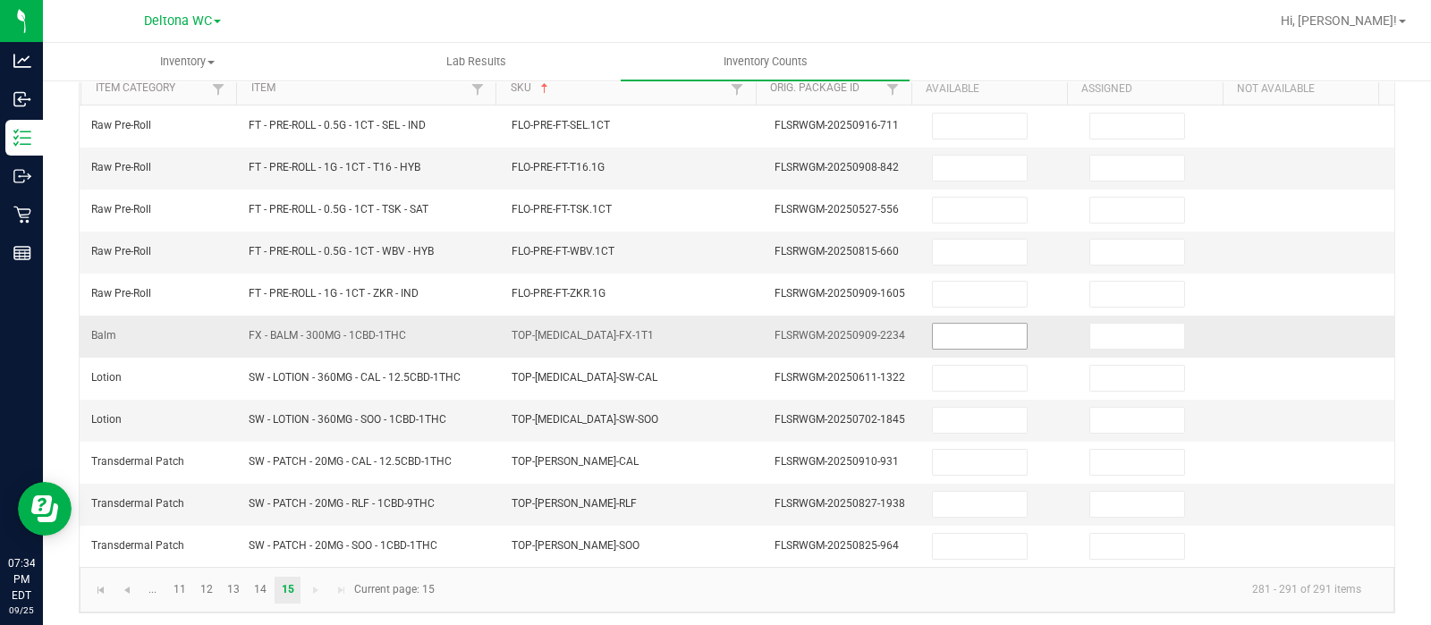
click at [962, 342] on input at bounding box center [980, 336] width 94 height 25
click at [104, 587] on span "Go to the first page" at bounding box center [101, 590] width 14 height 14
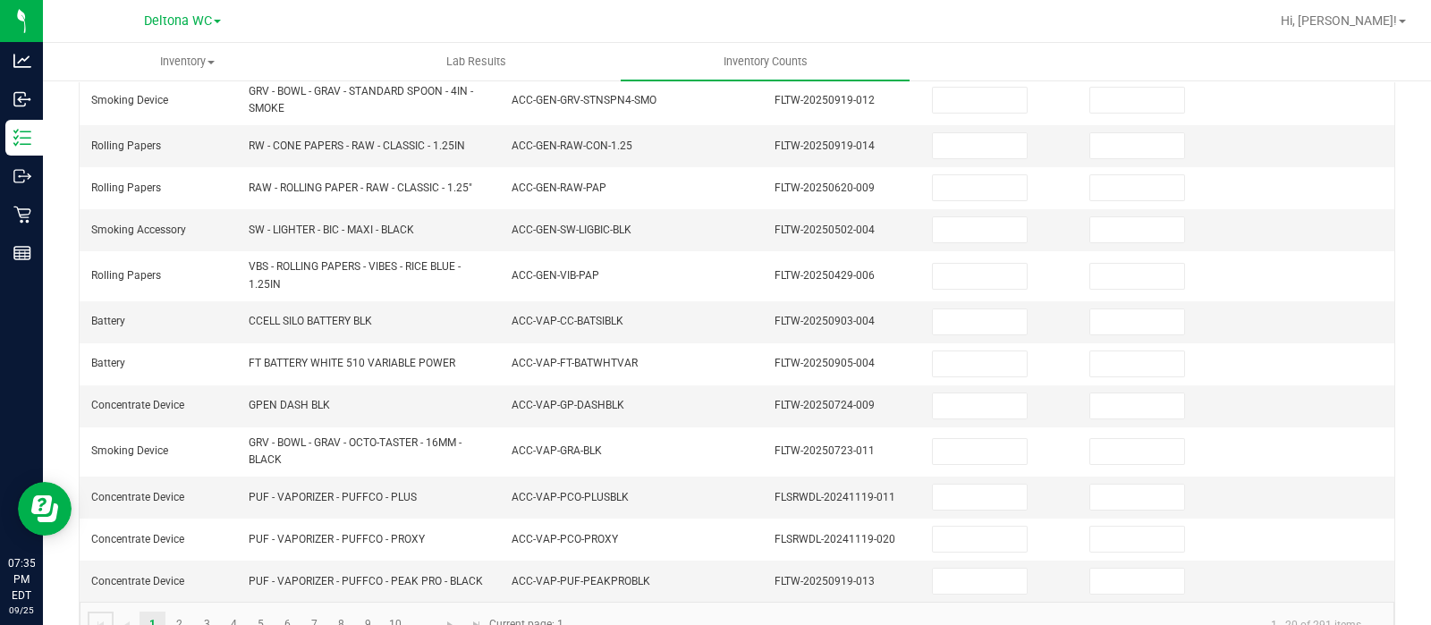
scroll to position [604, 0]
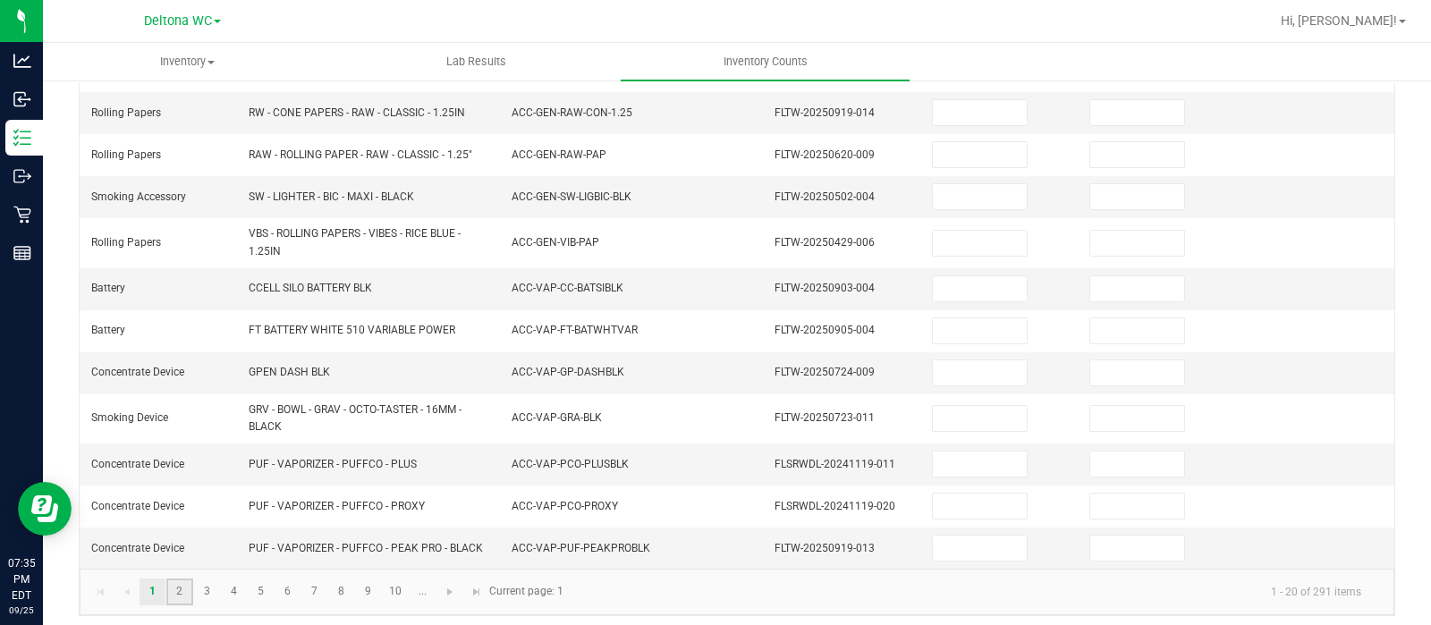
click at [186, 586] on link "2" at bounding box center [179, 592] width 26 height 27
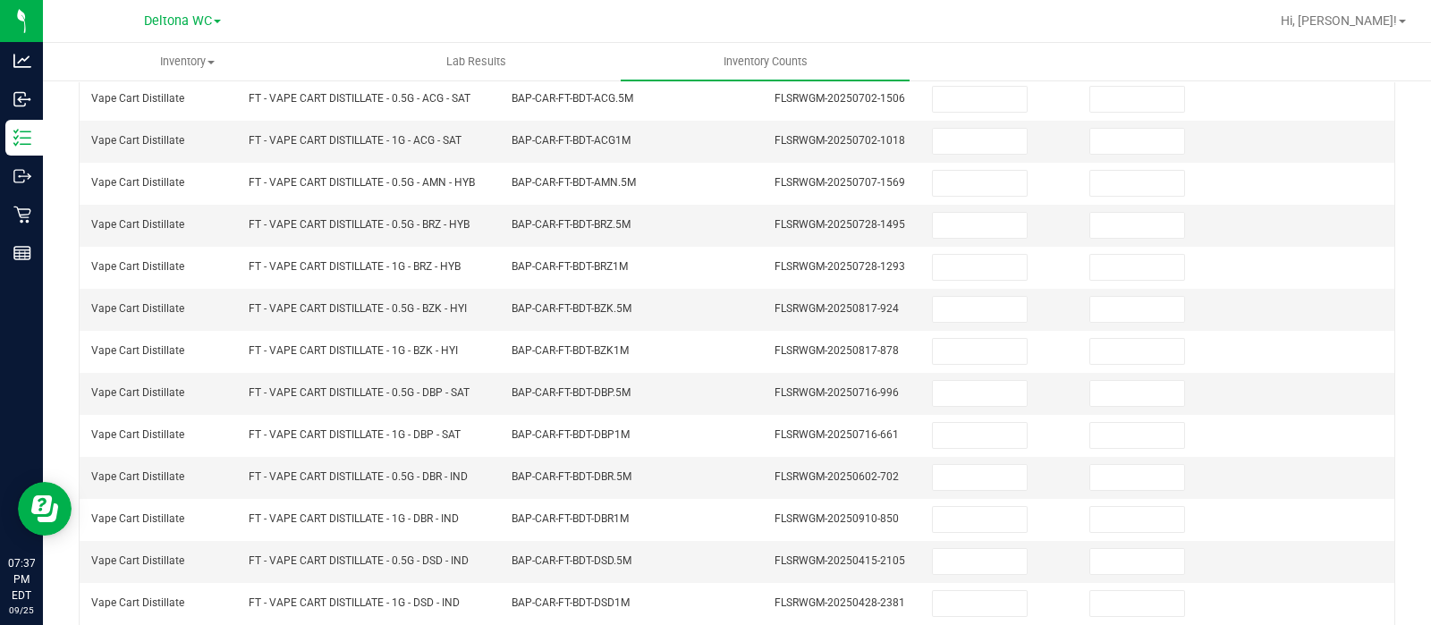
scroll to position [199, 0]
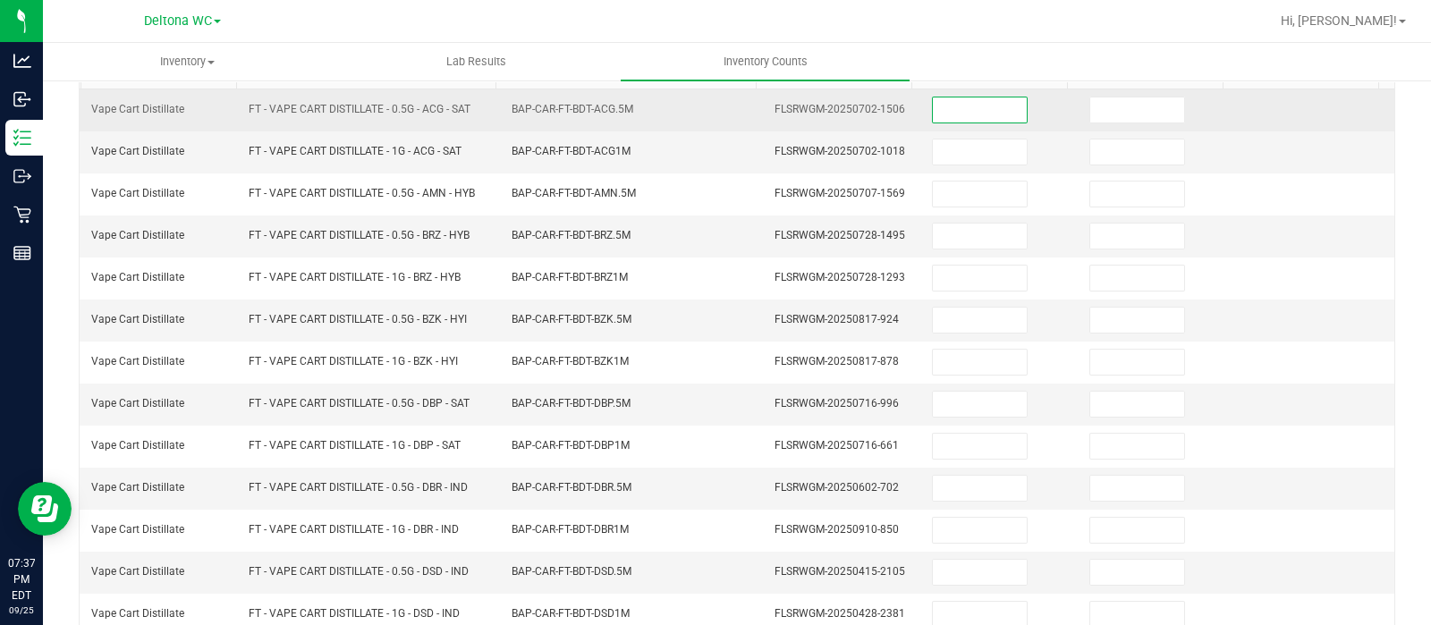
click at [947, 105] on input at bounding box center [980, 109] width 94 height 25
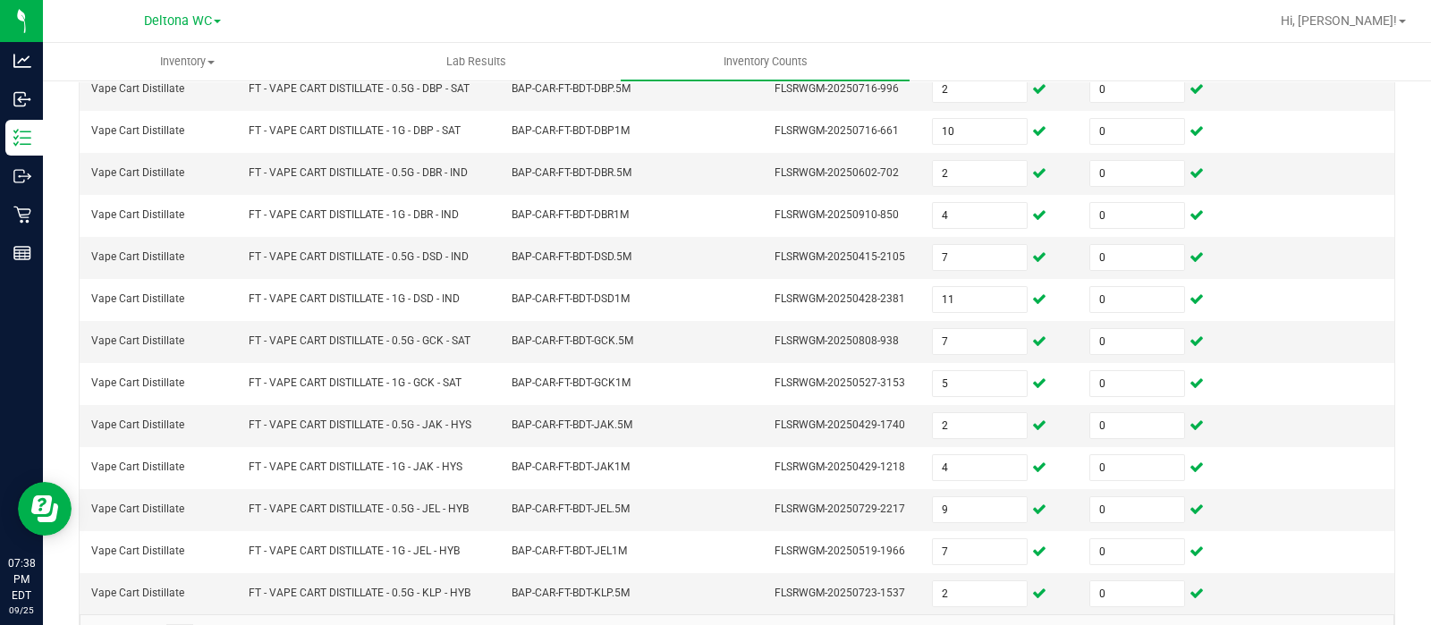
scroll to position [558, 0]
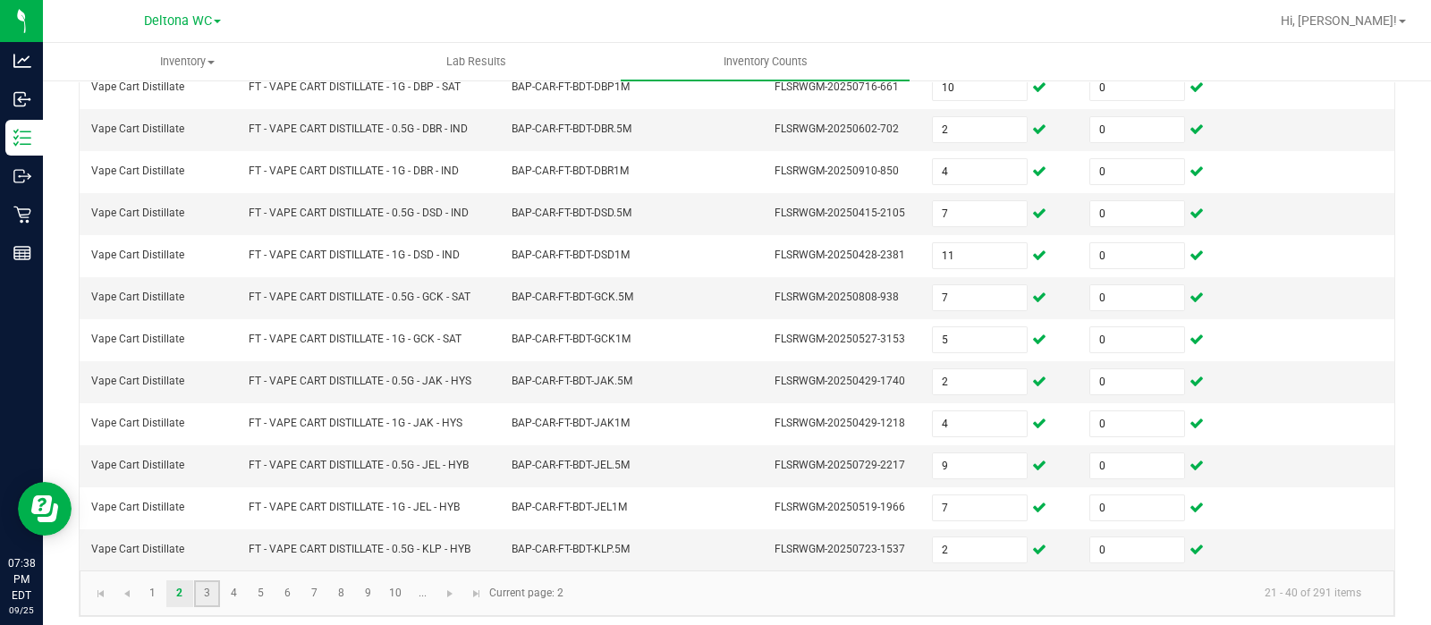
click at [194, 593] on link "3" at bounding box center [207, 593] width 26 height 27
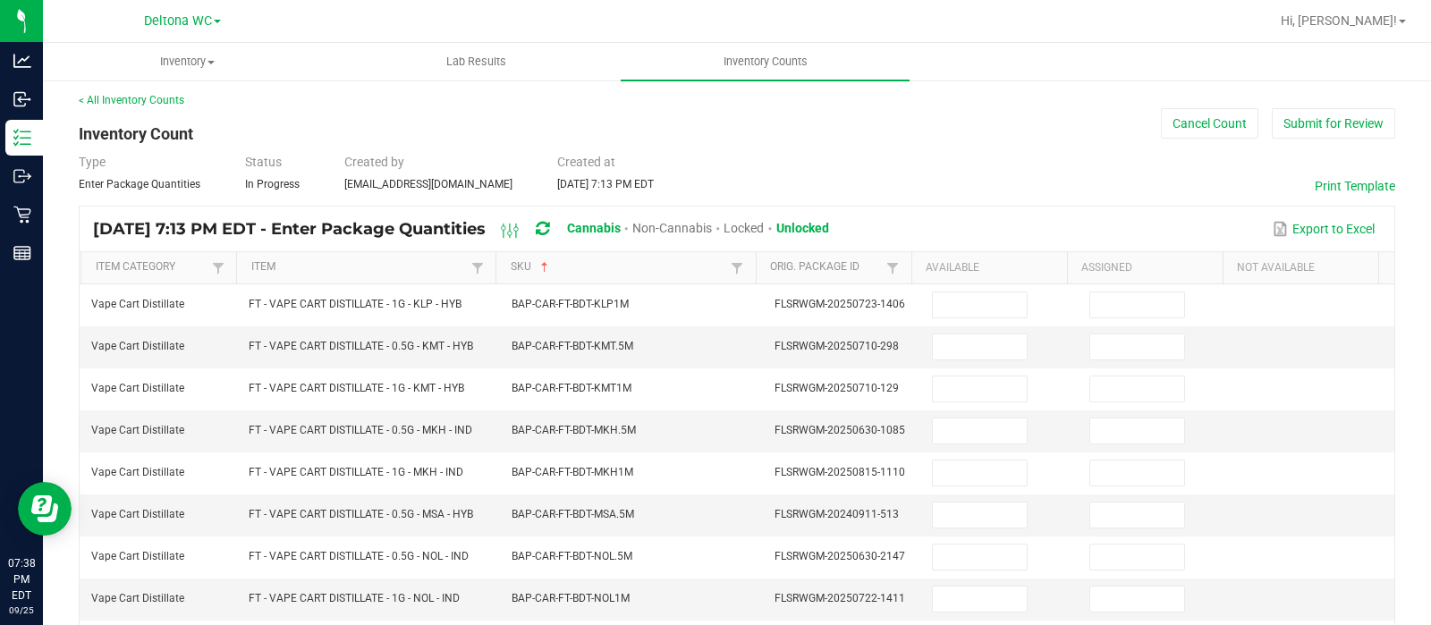
scroll to position [0, 0]
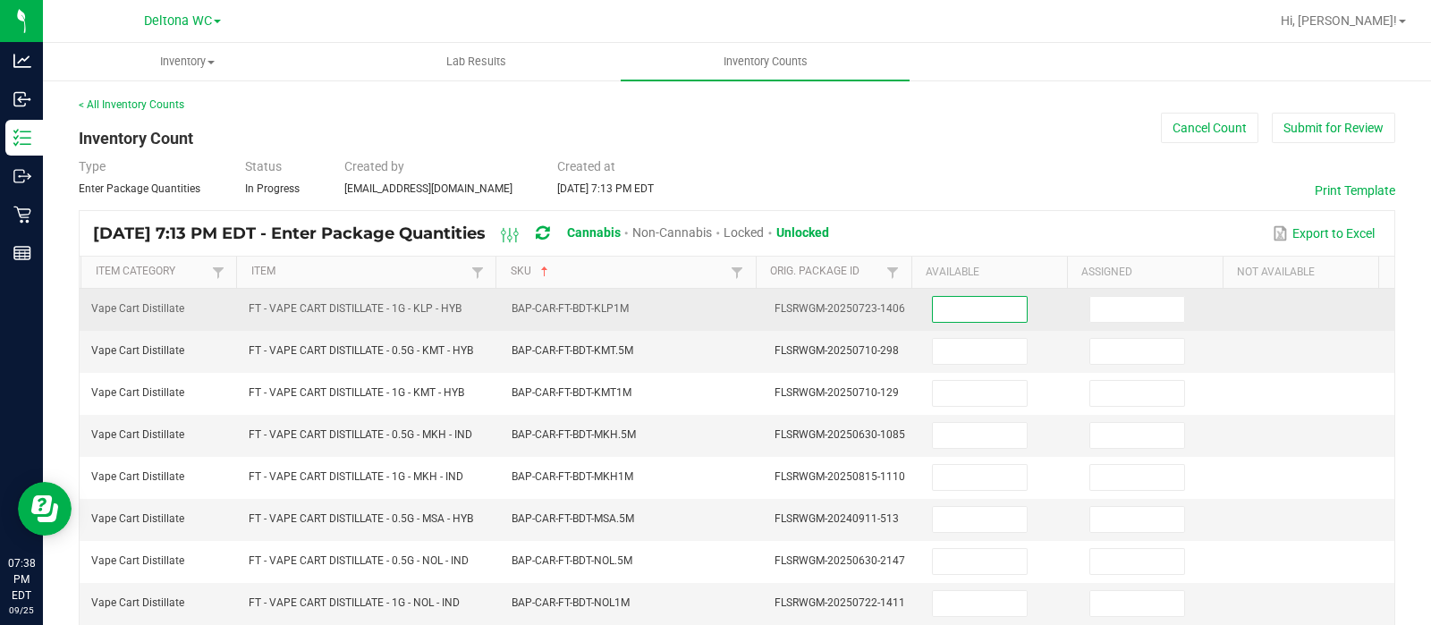
click at [946, 312] on input at bounding box center [980, 309] width 94 height 25
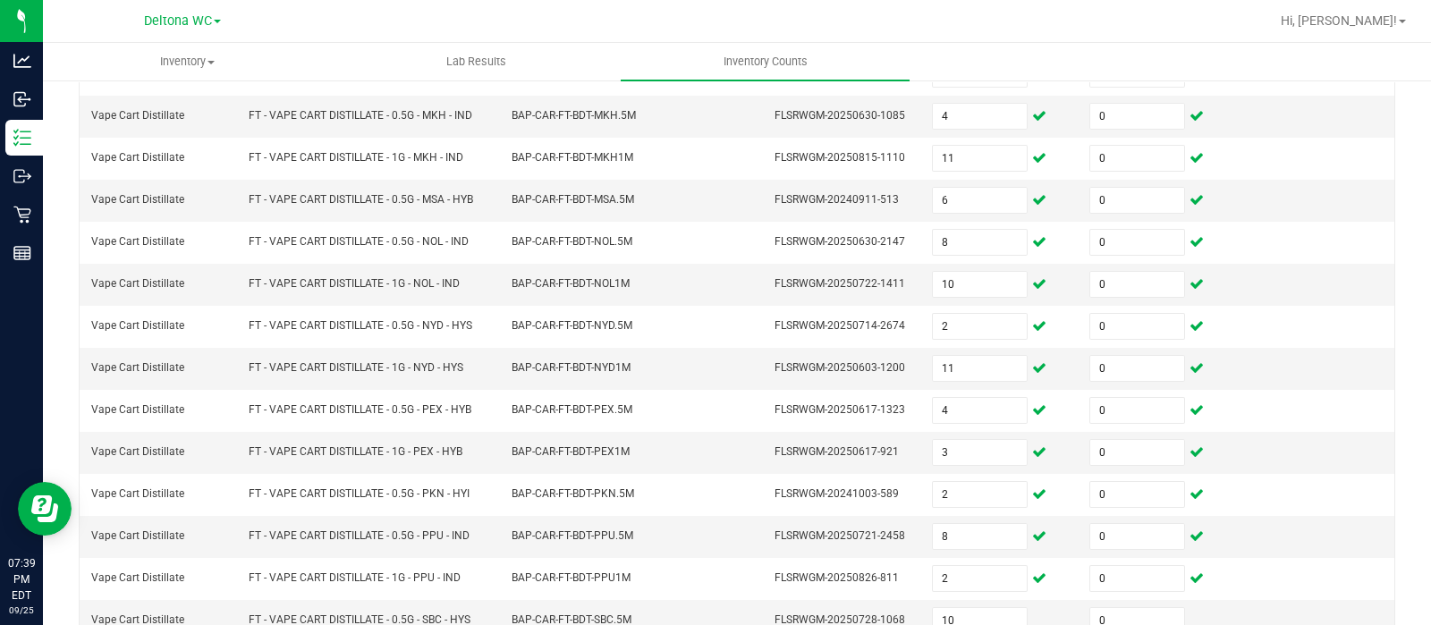
scroll to position [558, 0]
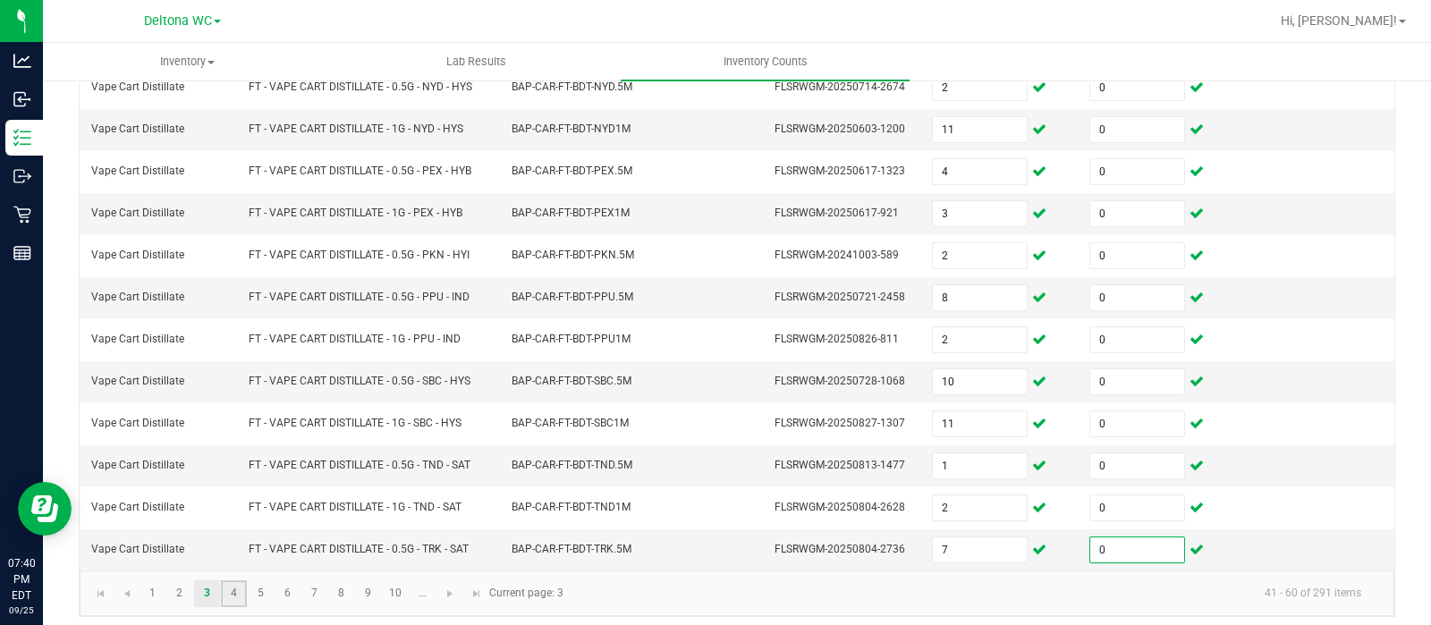
click at [238, 585] on link "4" at bounding box center [234, 593] width 26 height 27
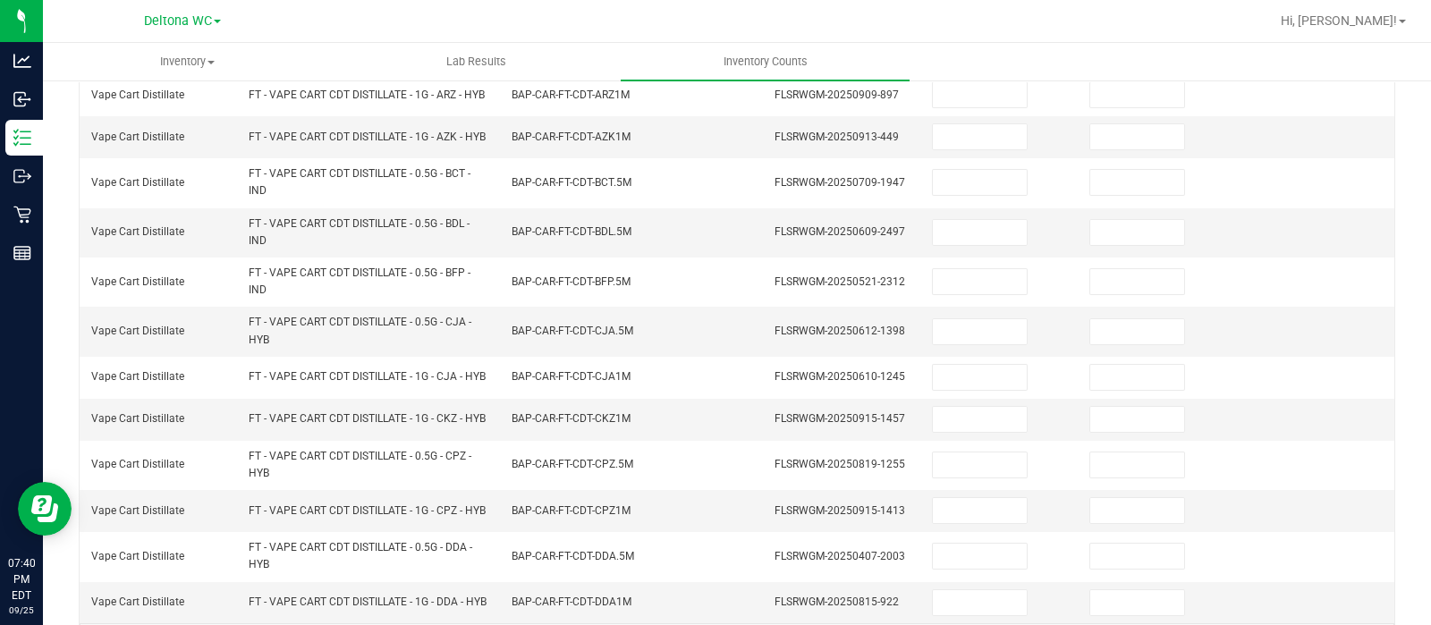
scroll to position [44, 0]
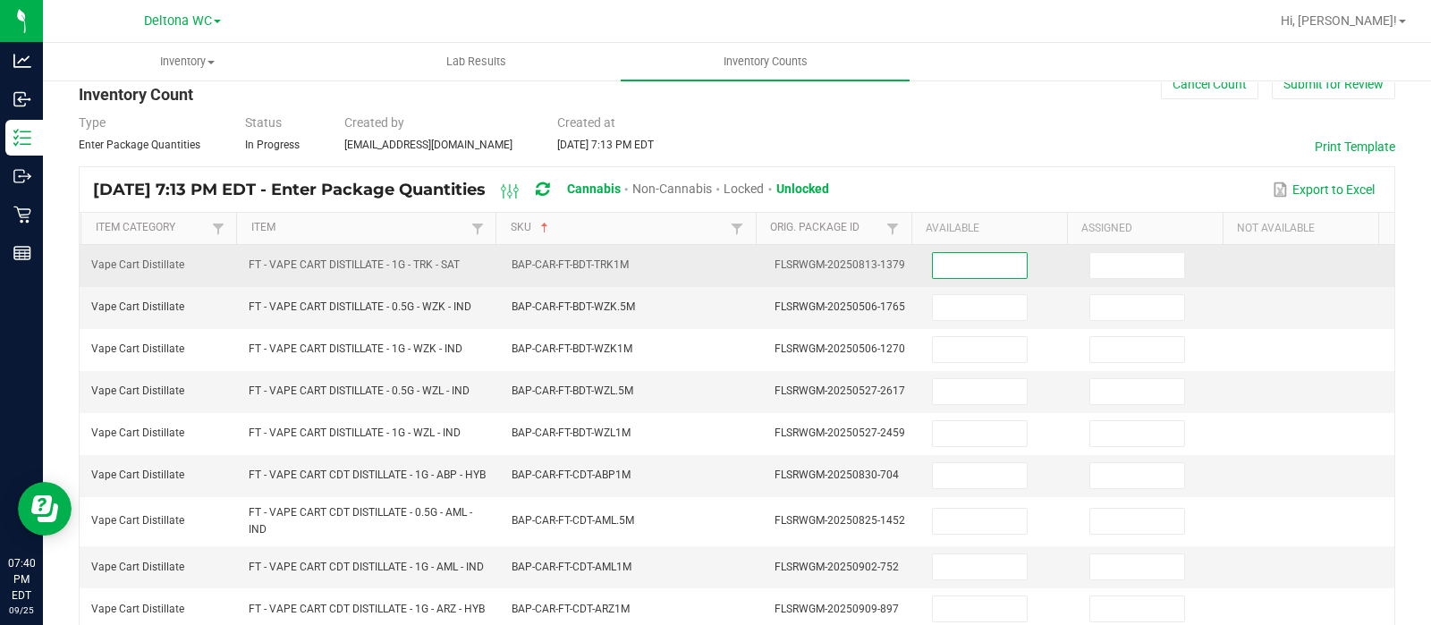
click at [957, 266] on input at bounding box center [980, 265] width 94 height 25
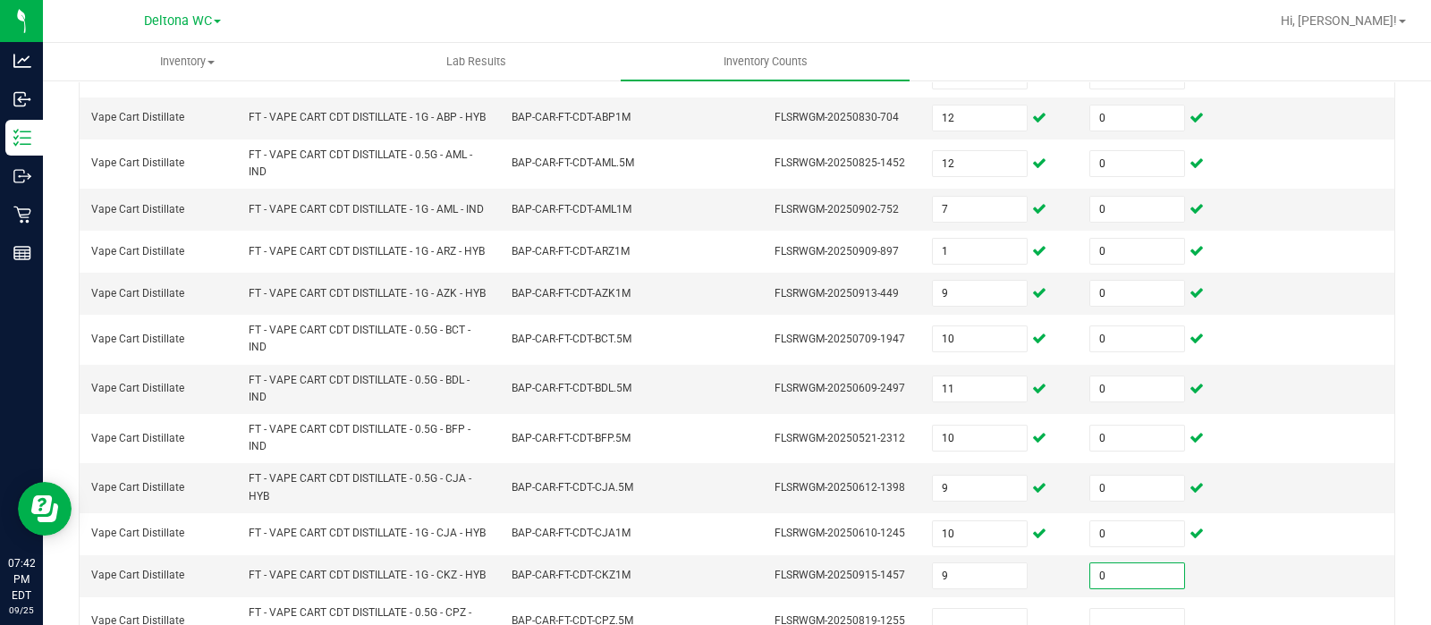
scroll to position [675, 0]
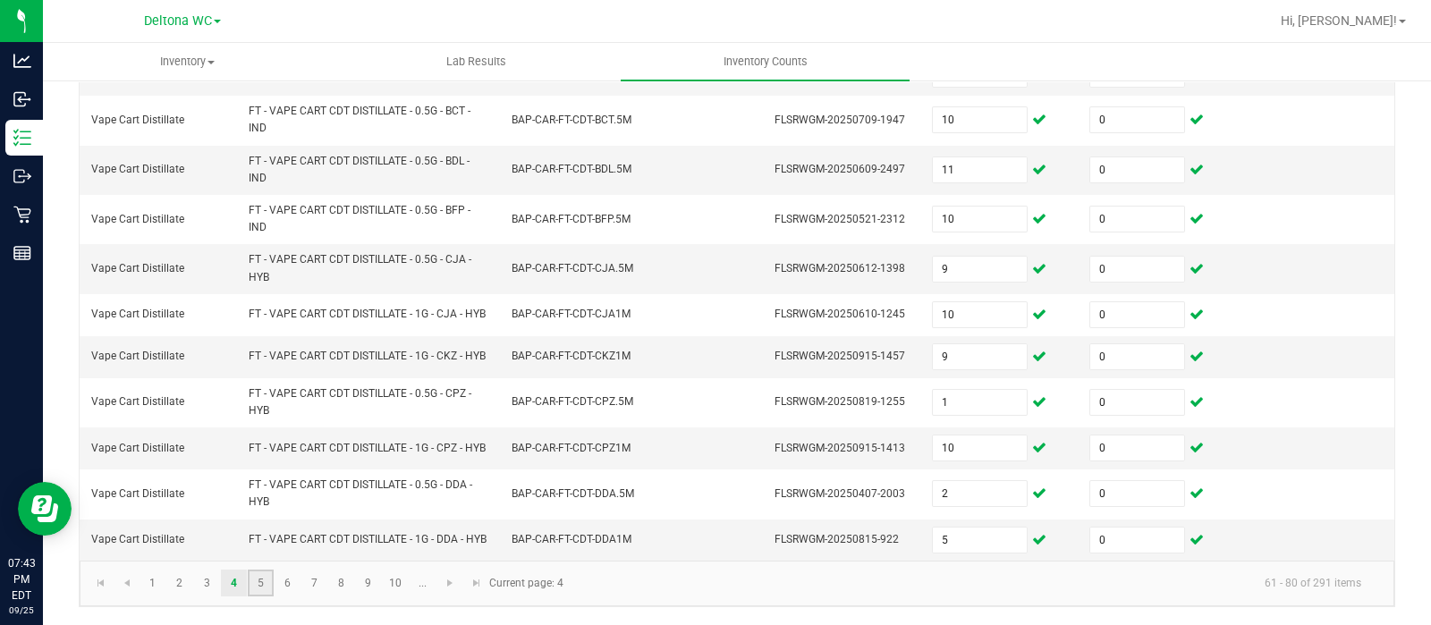
click at [259, 588] on link "5" at bounding box center [261, 583] width 26 height 27
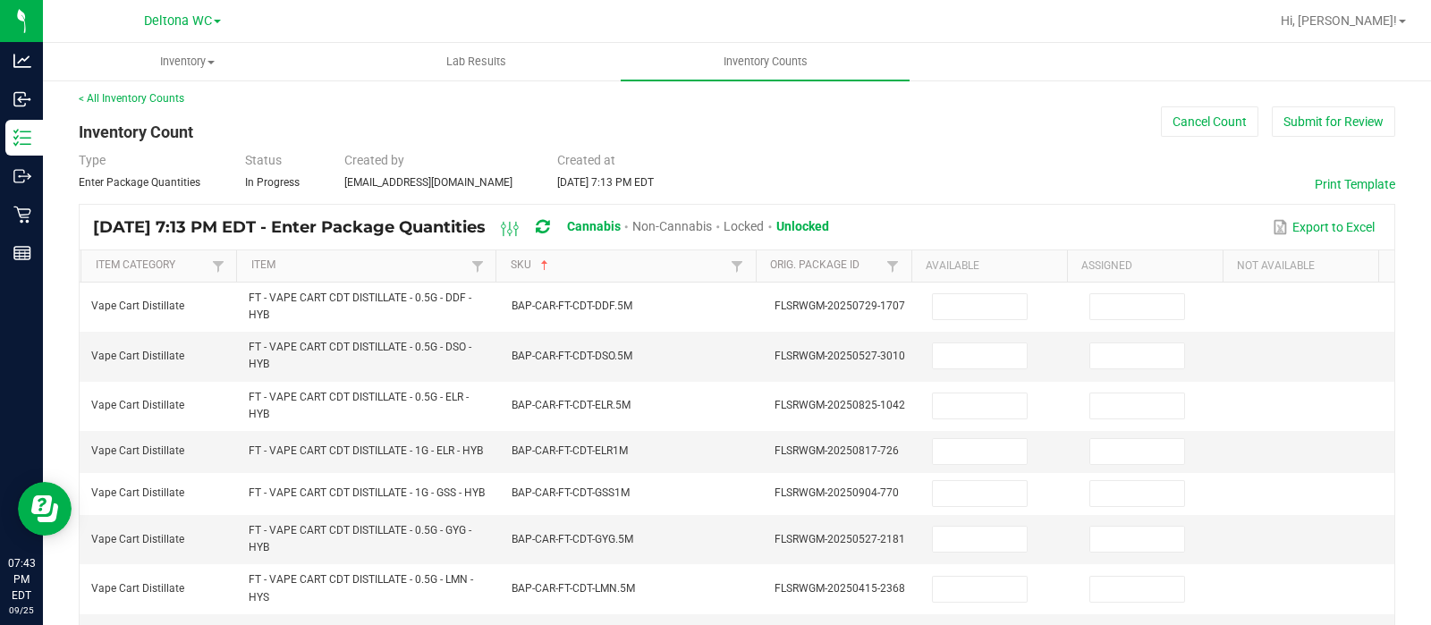
scroll to position [0, 0]
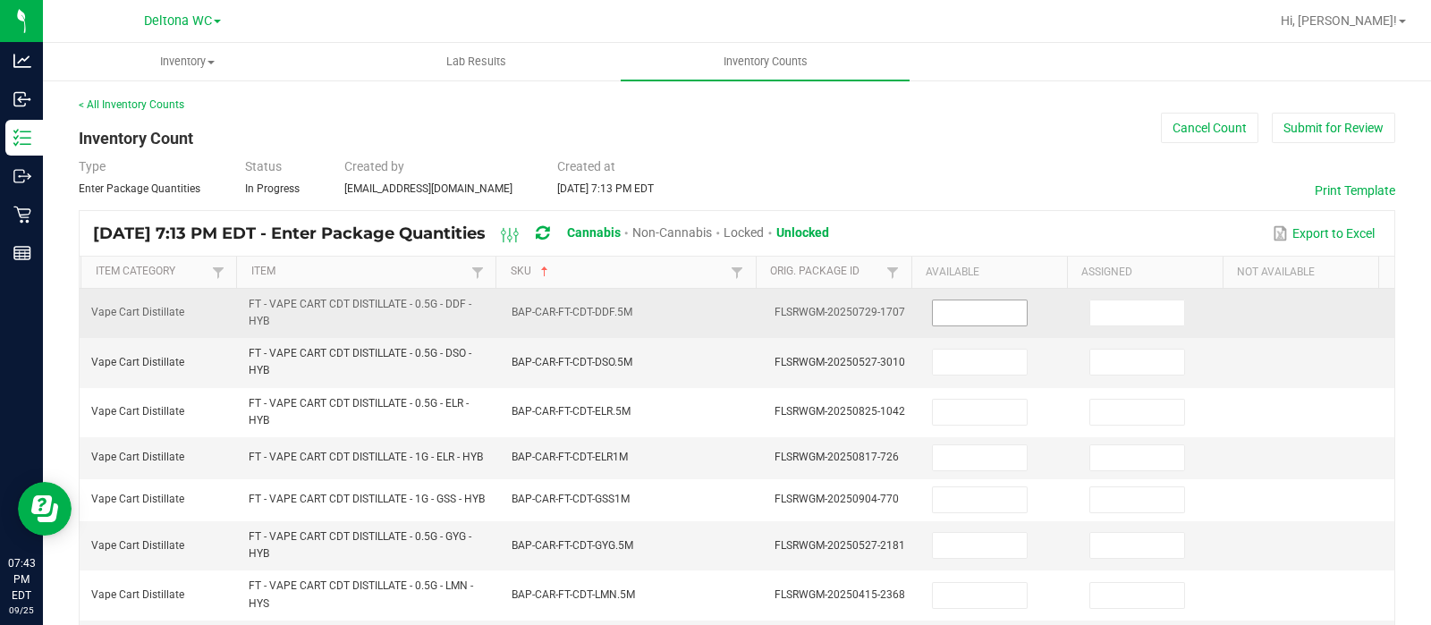
click at [943, 318] on input at bounding box center [980, 312] width 94 height 25
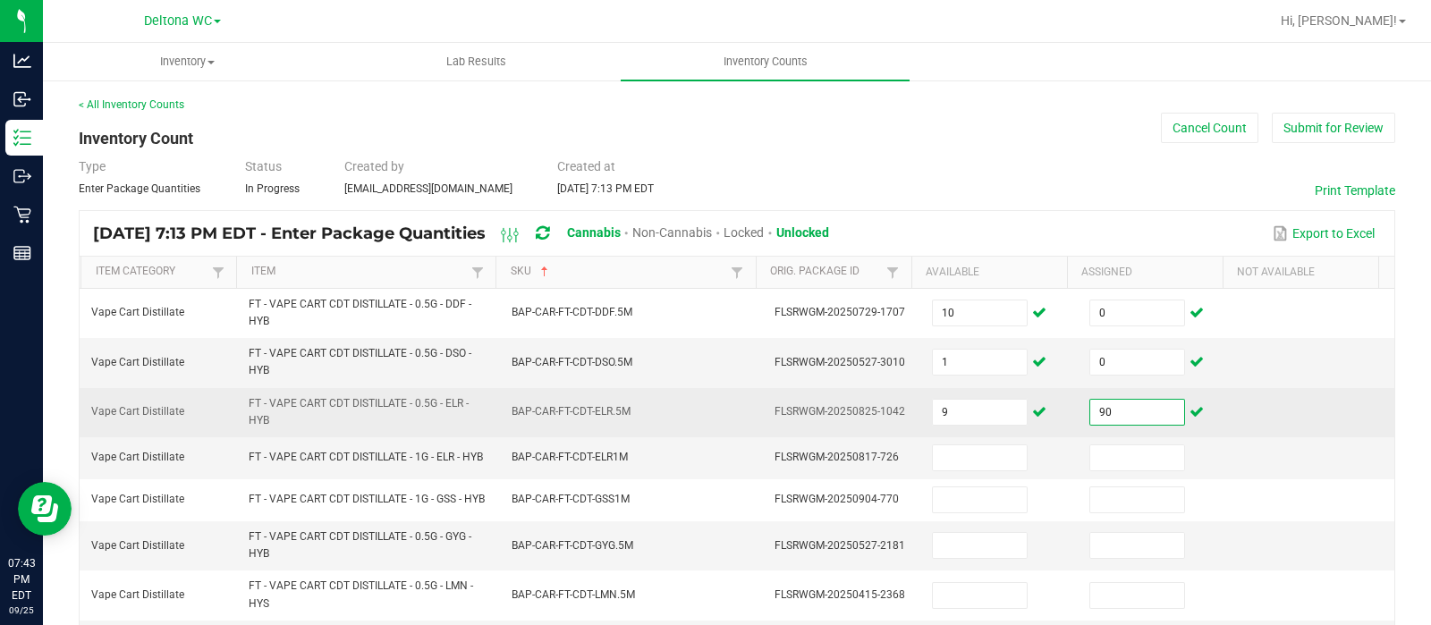
click at [1129, 409] on input "90" at bounding box center [1137, 412] width 94 height 25
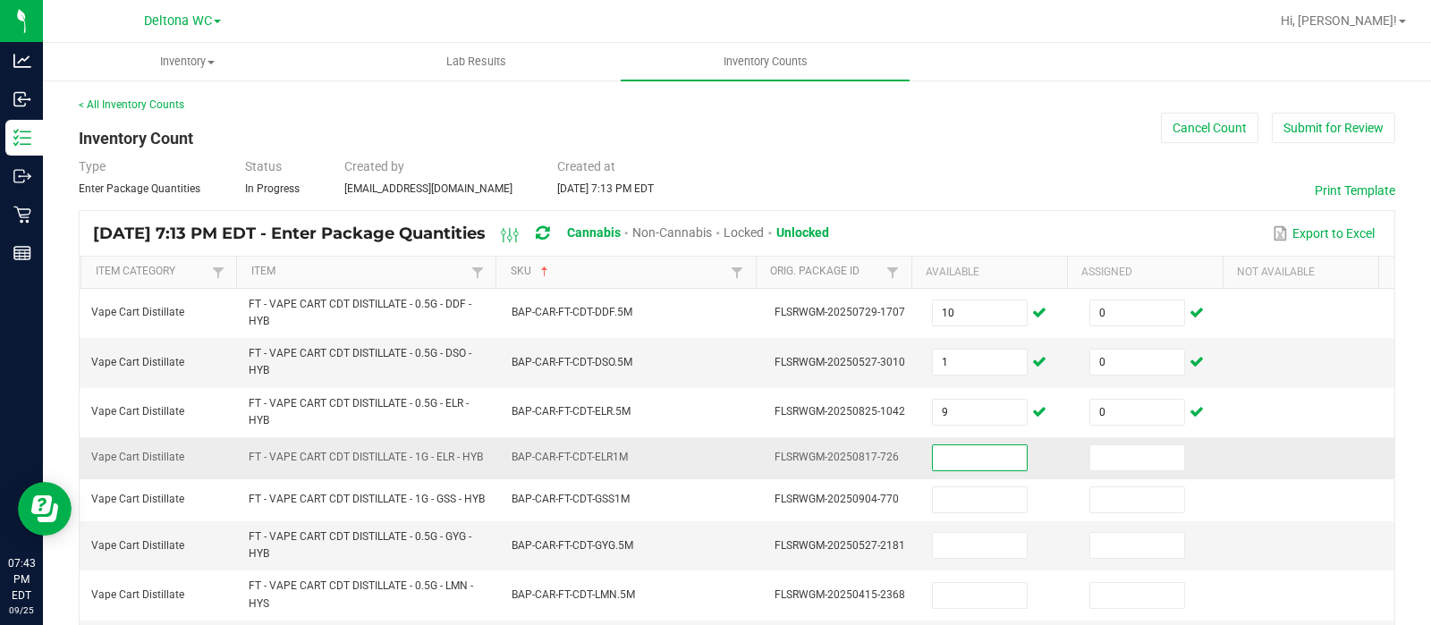
click at [966, 449] on input at bounding box center [980, 457] width 94 height 25
click at [946, 461] on input at bounding box center [980, 457] width 94 height 25
click at [946, 461] on input "11" at bounding box center [980, 457] width 94 height 25
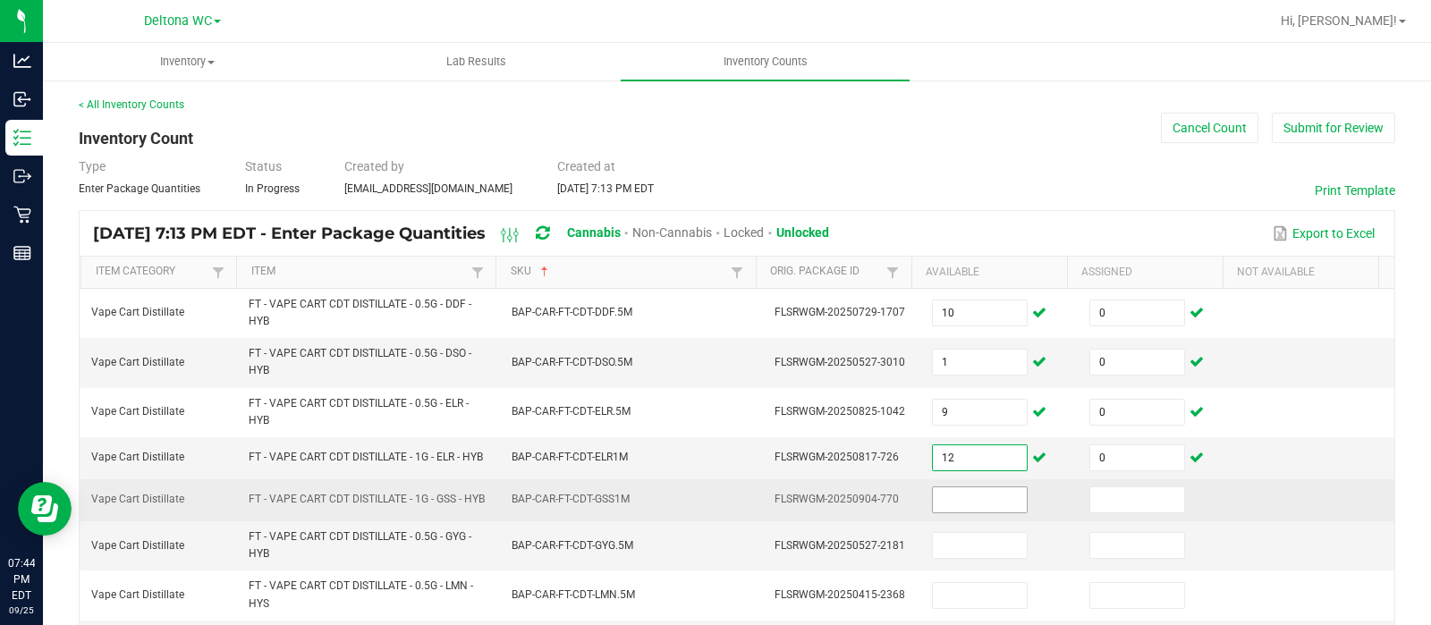
click at [947, 507] on input at bounding box center [980, 499] width 94 height 25
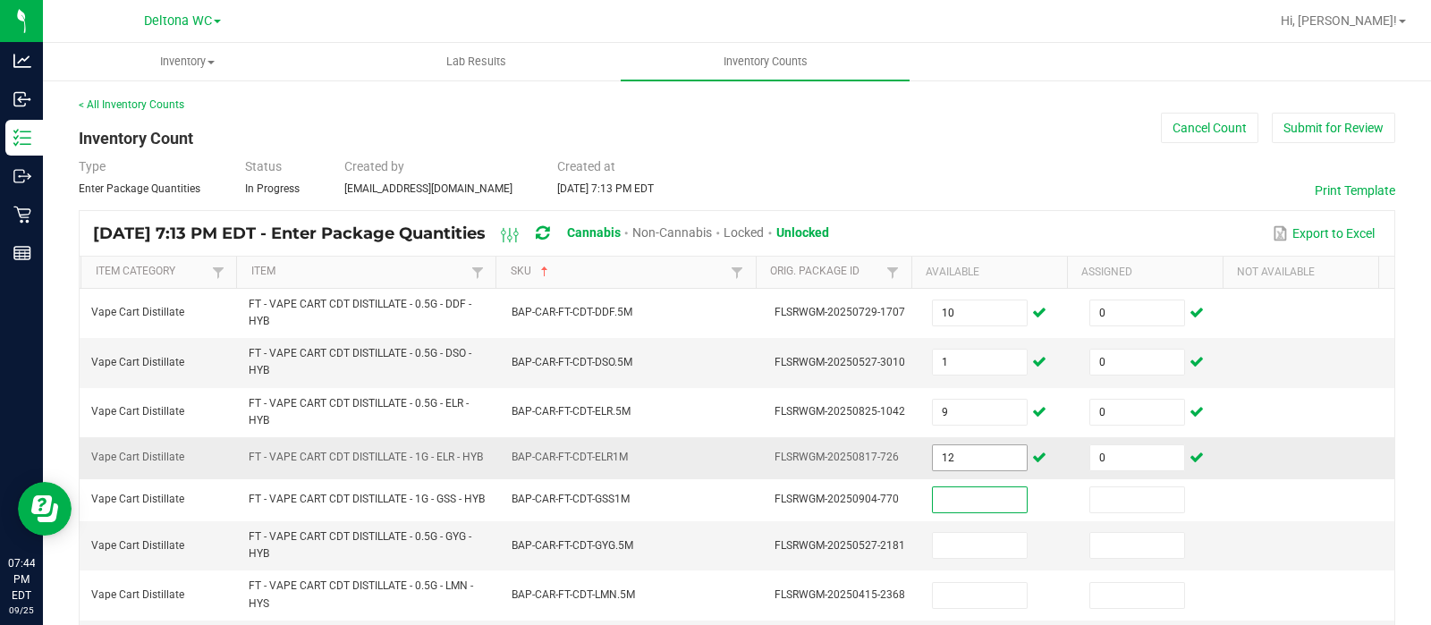
click at [960, 468] on input "12" at bounding box center [980, 457] width 94 height 25
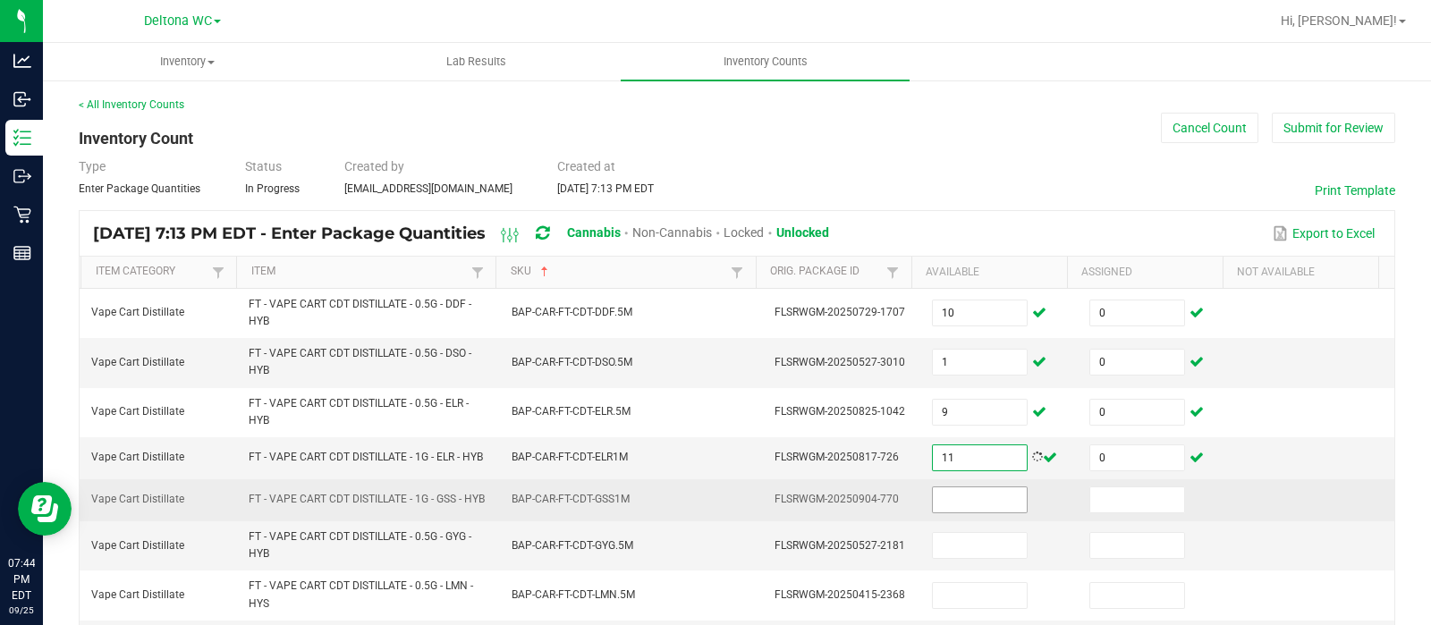
click at [960, 508] on input at bounding box center [980, 499] width 94 height 25
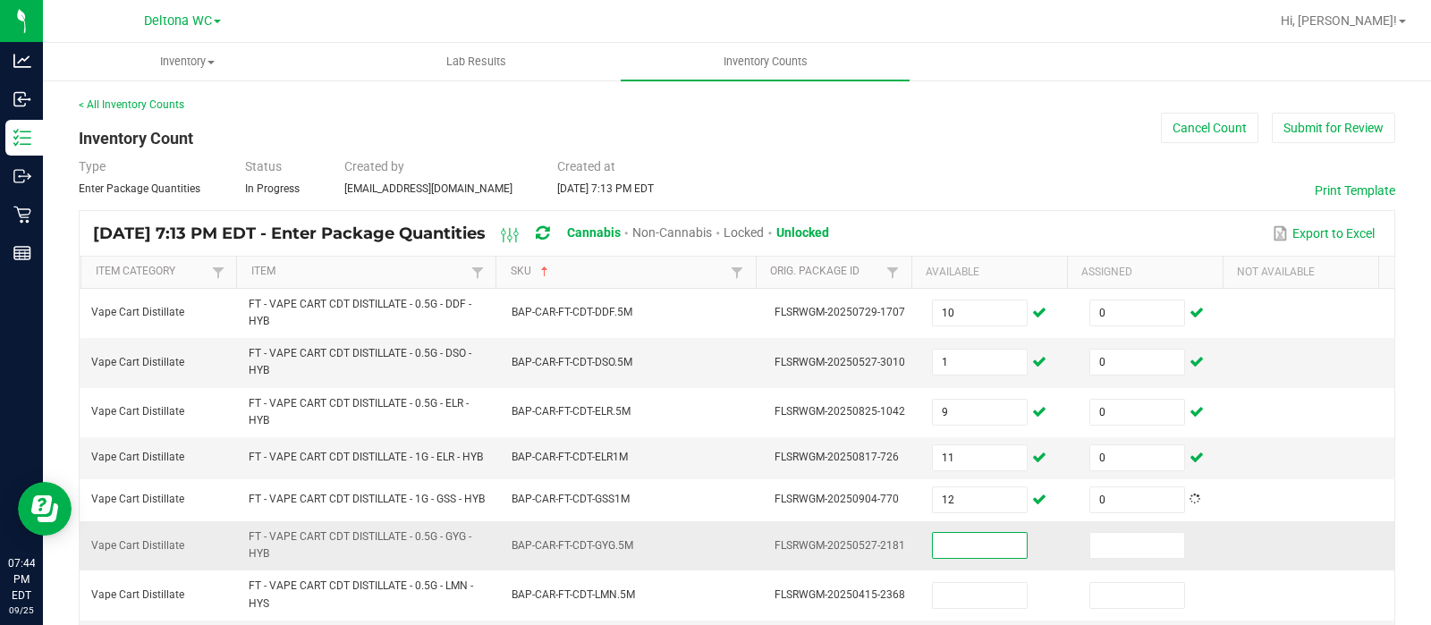
click at [952, 552] on input at bounding box center [980, 545] width 94 height 25
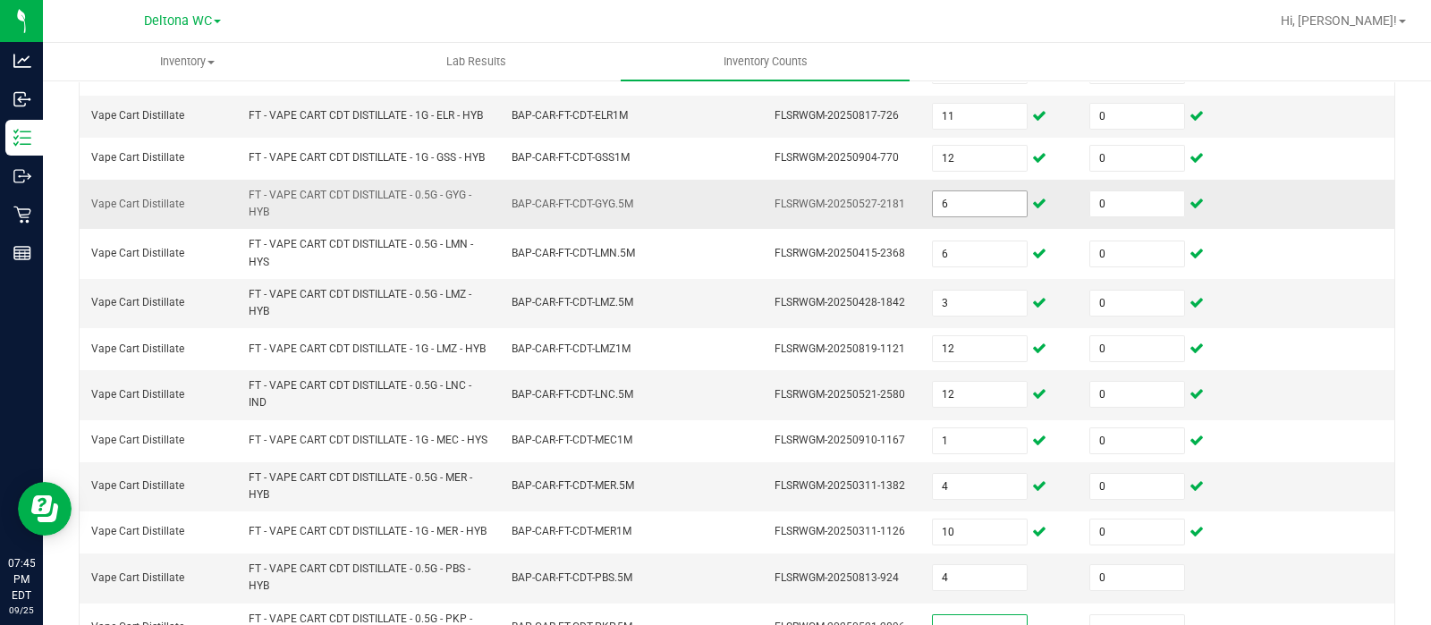
scroll to position [670, 0]
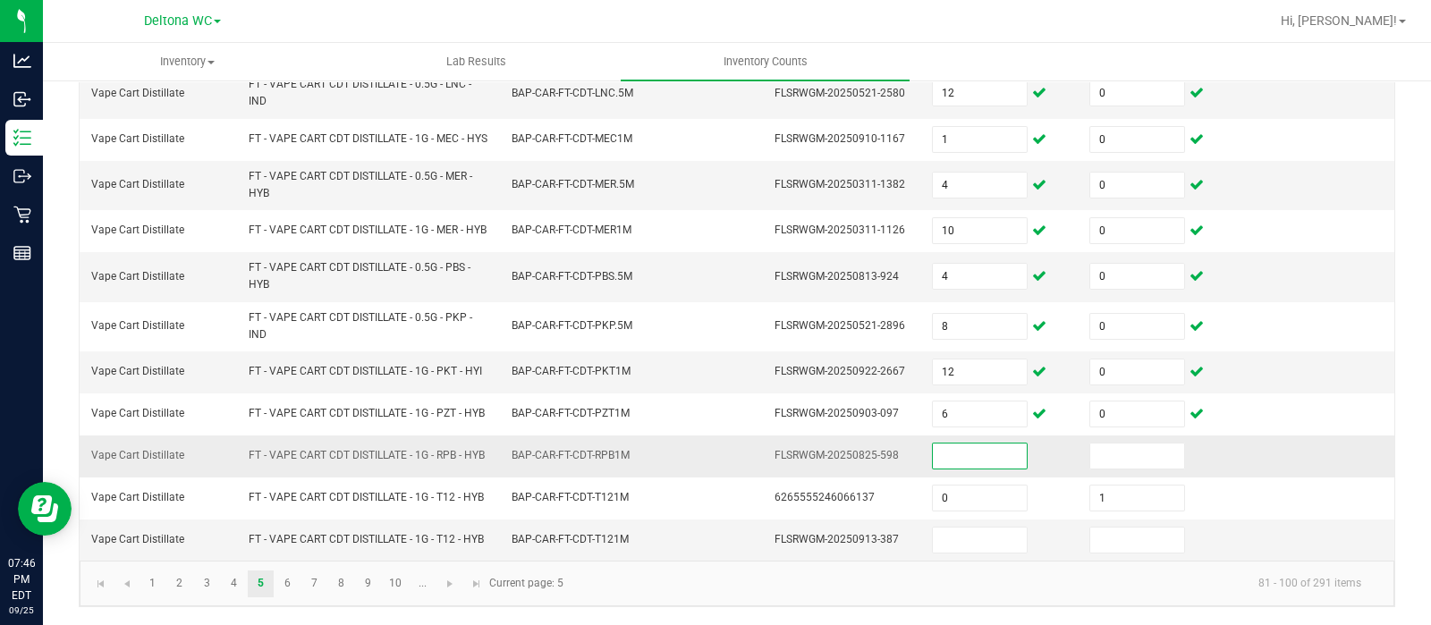
click at [973, 469] on input at bounding box center [980, 456] width 94 height 25
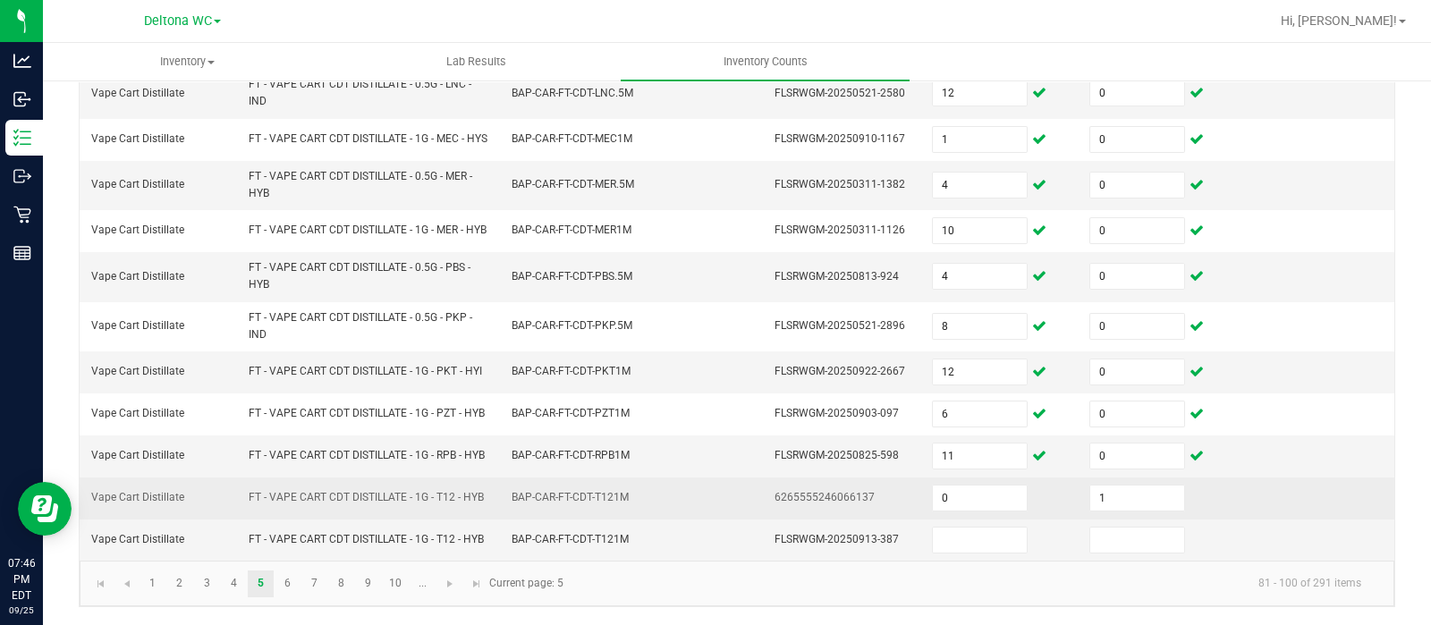
click at [731, 507] on td "BAP-CAR-FT-CDT-T121M" at bounding box center [632, 499] width 263 height 42
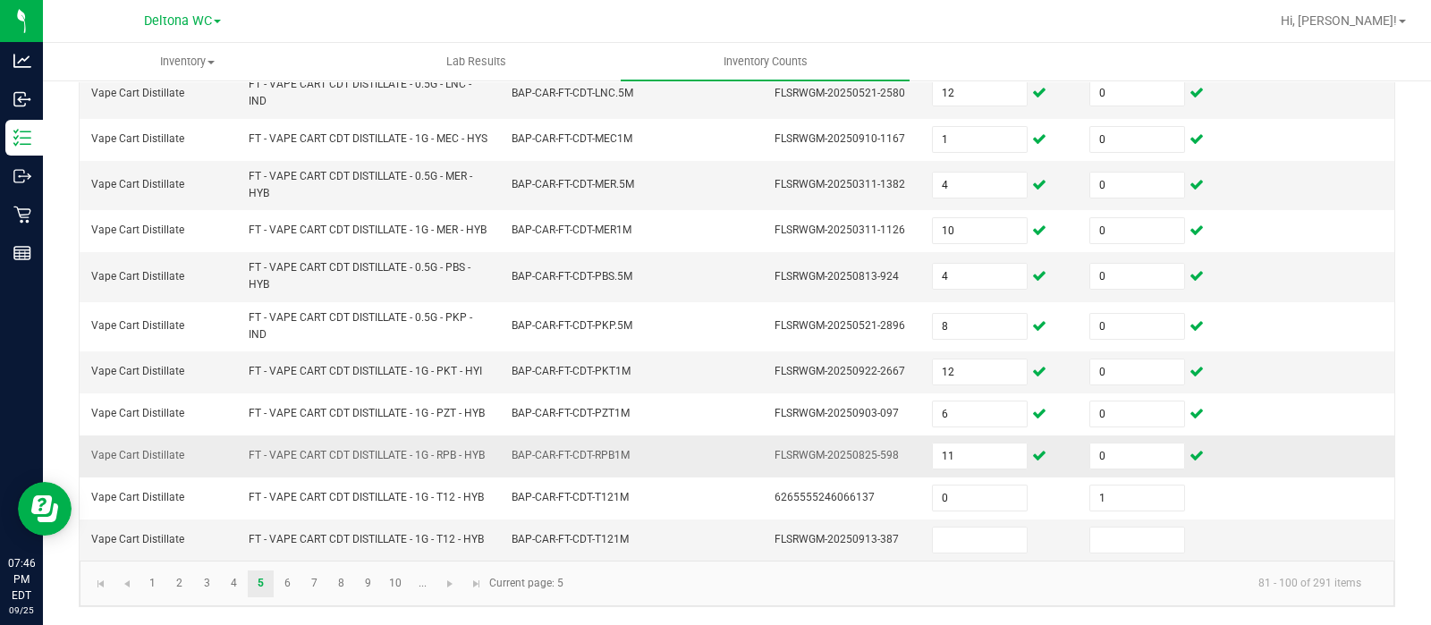
scroll to position [706, 0]
click at [933, 540] on input at bounding box center [980, 540] width 94 height 25
click at [291, 594] on link "6" at bounding box center [288, 584] width 26 height 27
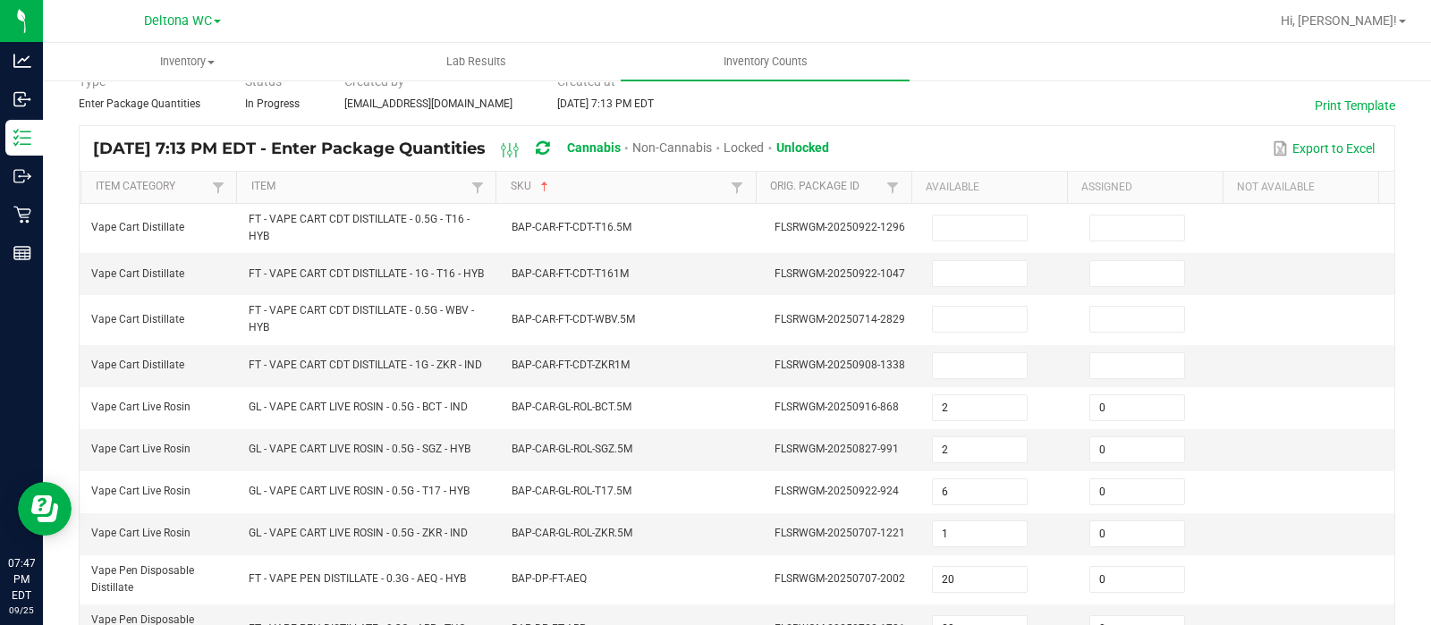
scroll to position [86, 0]
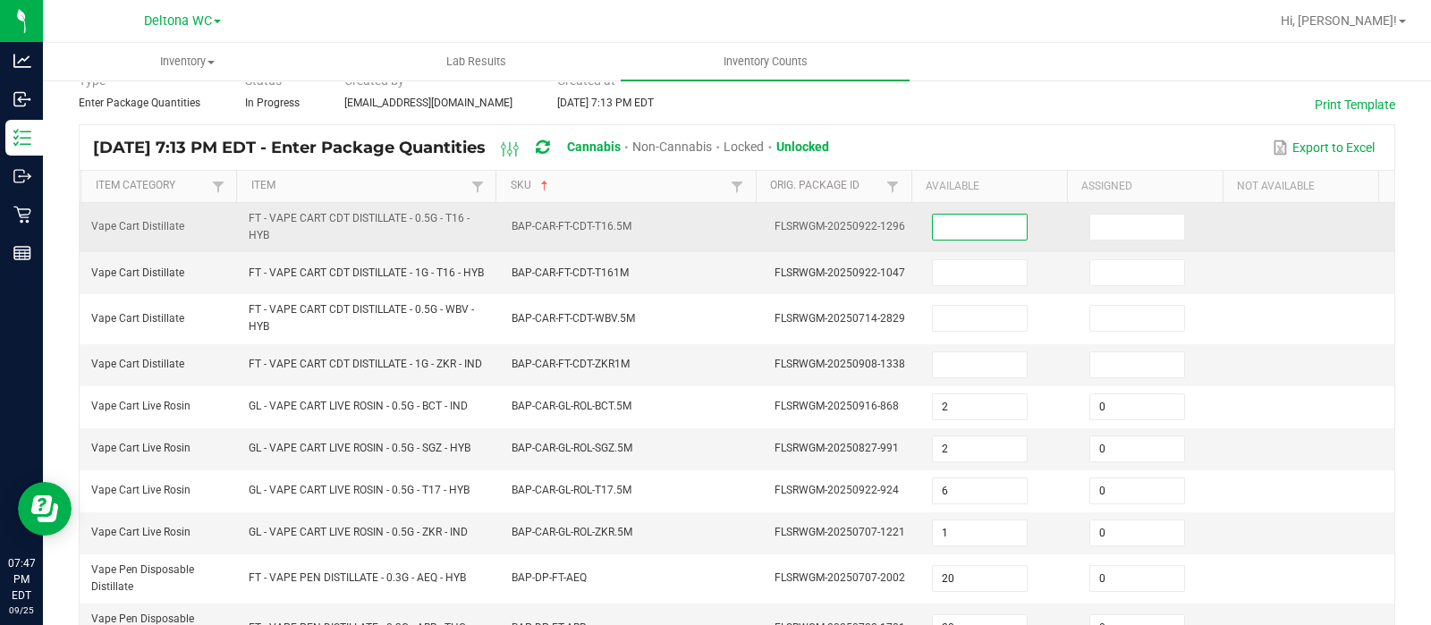
click at [975, 217] on input at bounding box center [980, 227] width 94 height 25
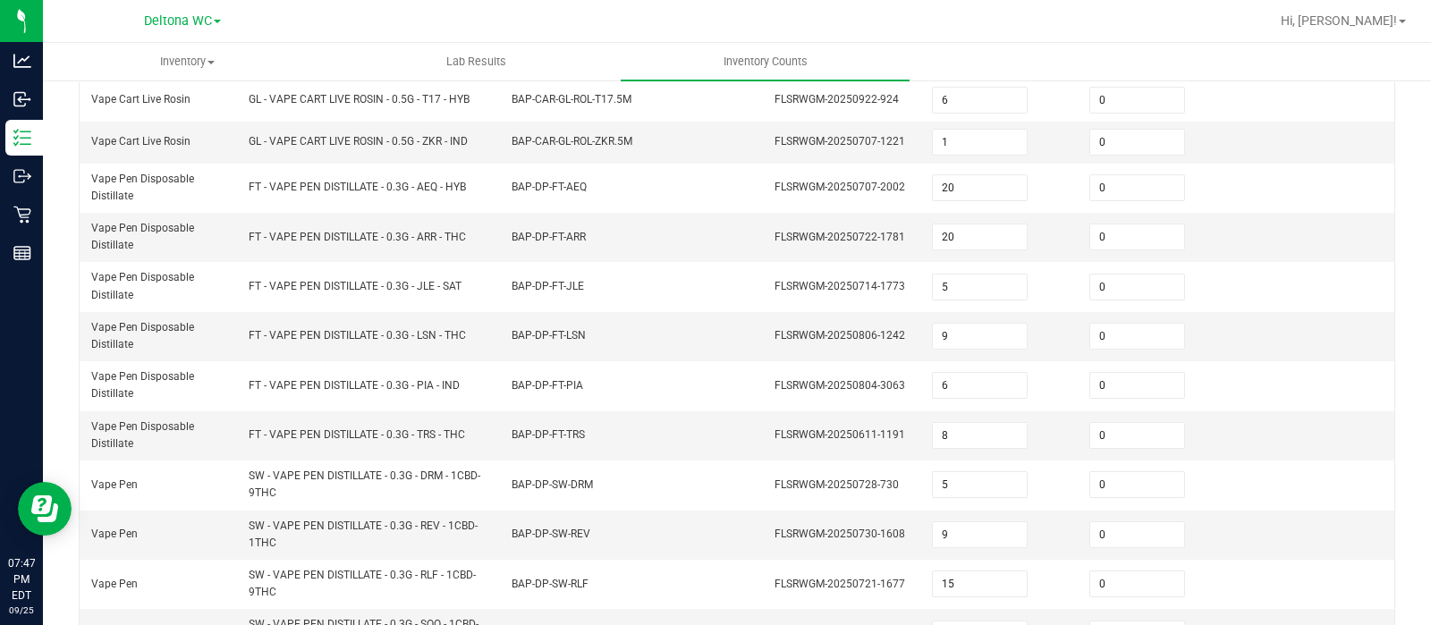
scroll to position [667, 0]
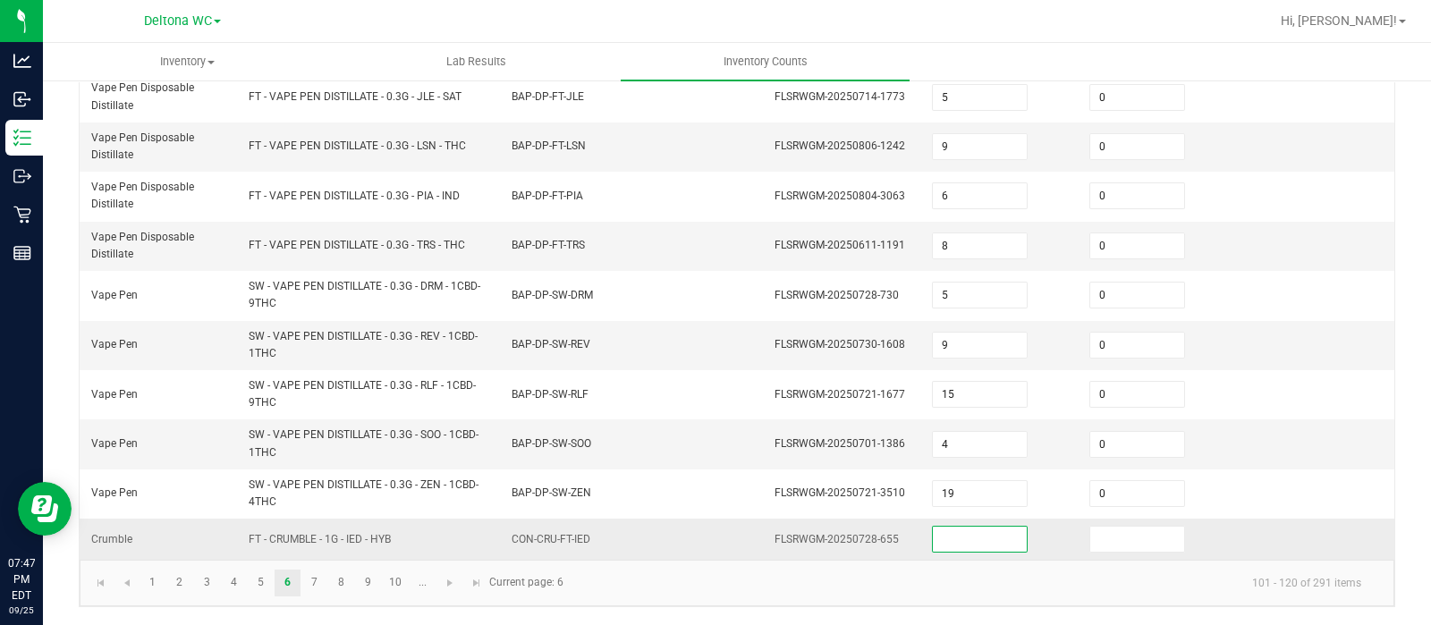
click at [937, 538] on input at bounding box center [980, 539] width 94 height 25
click at [322, 575] on link "7" at bounding box center [314, 583] width 26 height 27
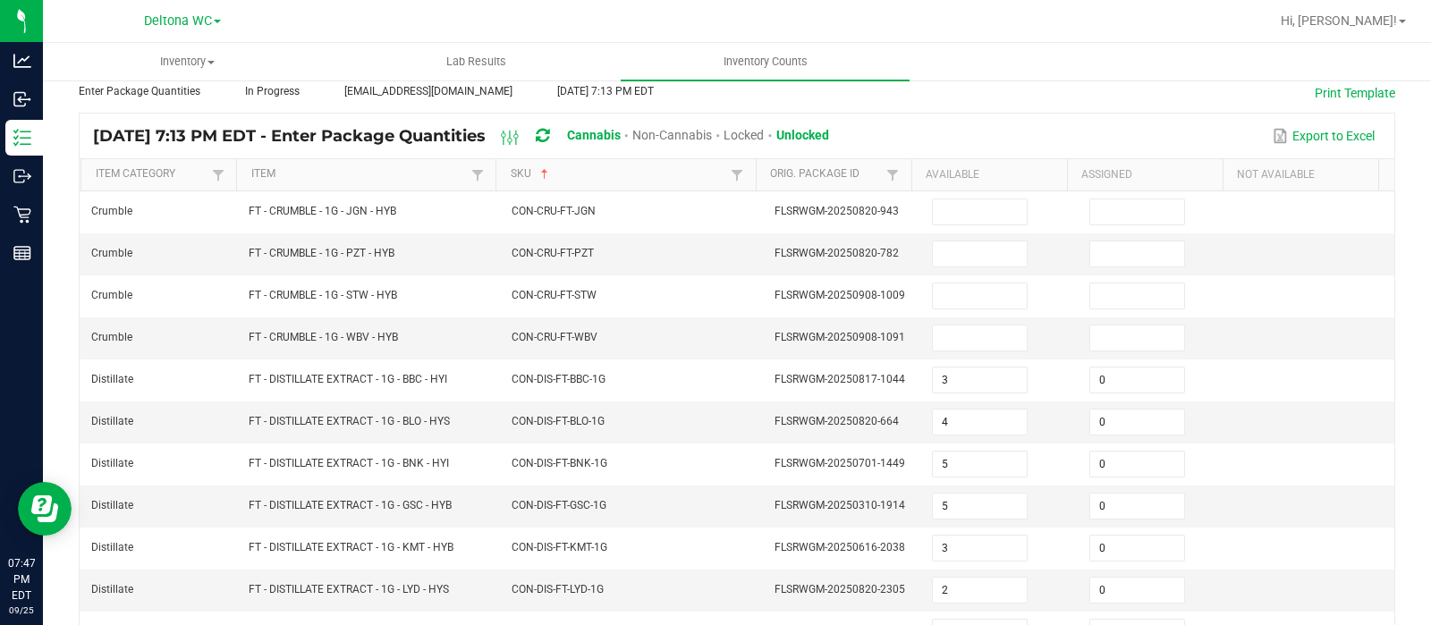
scroll to position [20, 0]
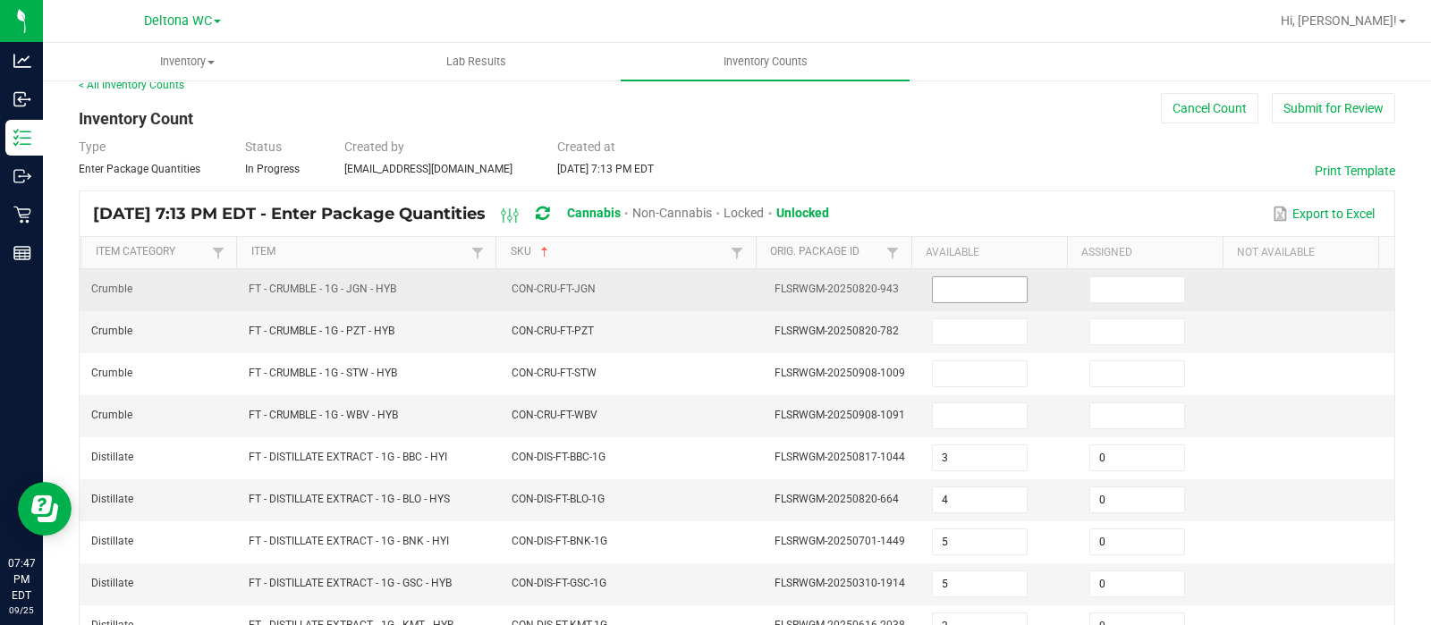
click at [979, 277] on input at bounding box center [980, 289] width 94 height 25
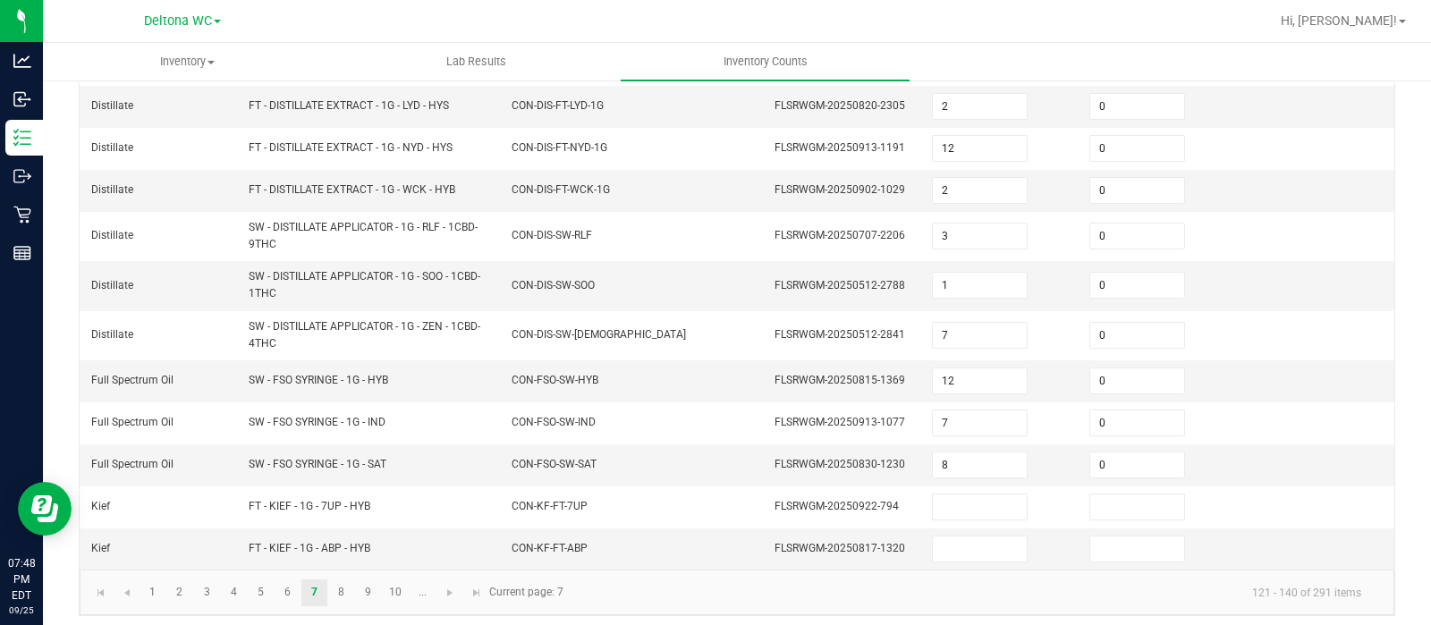
scroll to position [581, 0]
click at [287, 579] on link "6" at bounding box center [288, 592] width 26 height 27
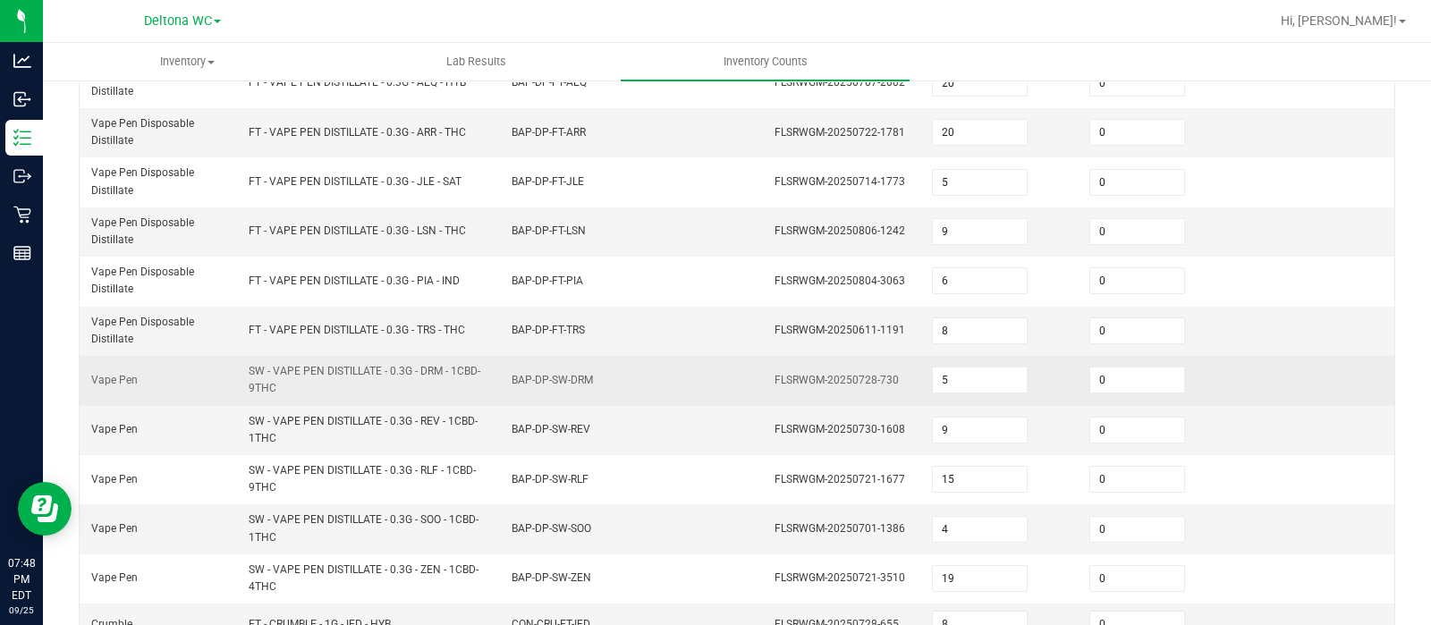
scroll to position [667, 0]
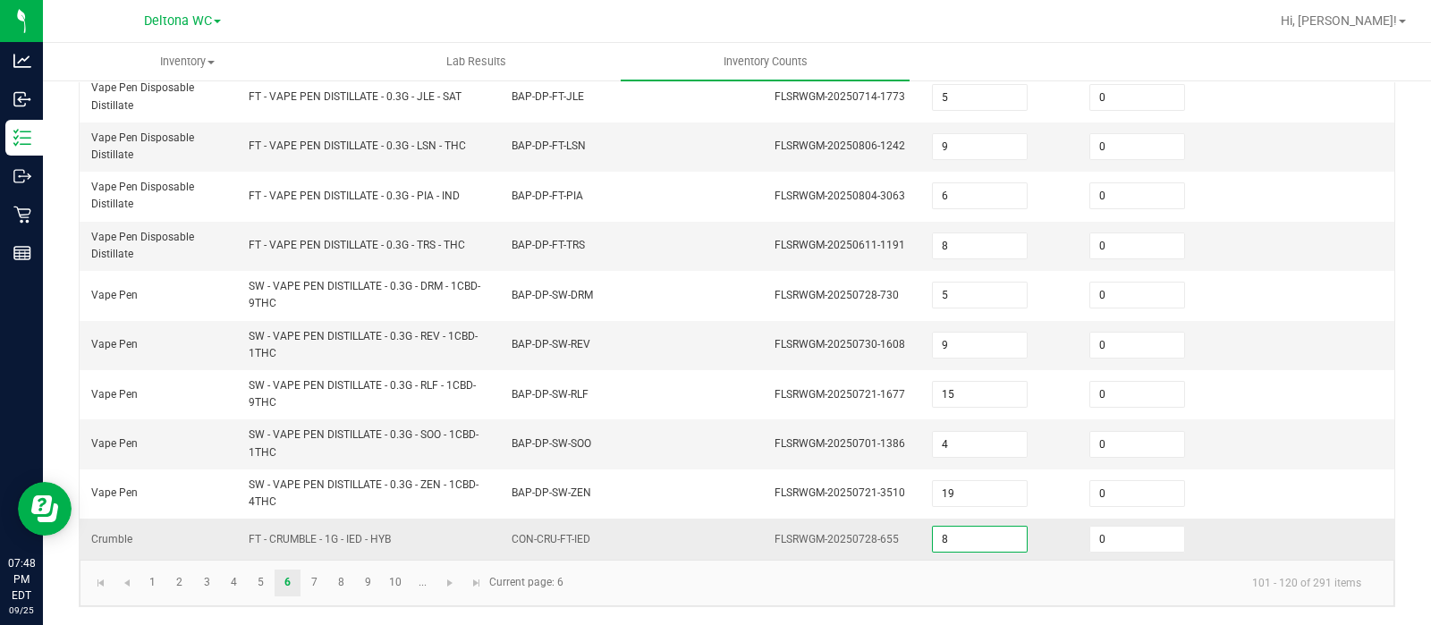
click at [933, 543] on input "8" at bounding box center [980, 539] width 94 height 25
click at [321, 576] on link "7" at bounding box center [314, 583] width 26 height 27
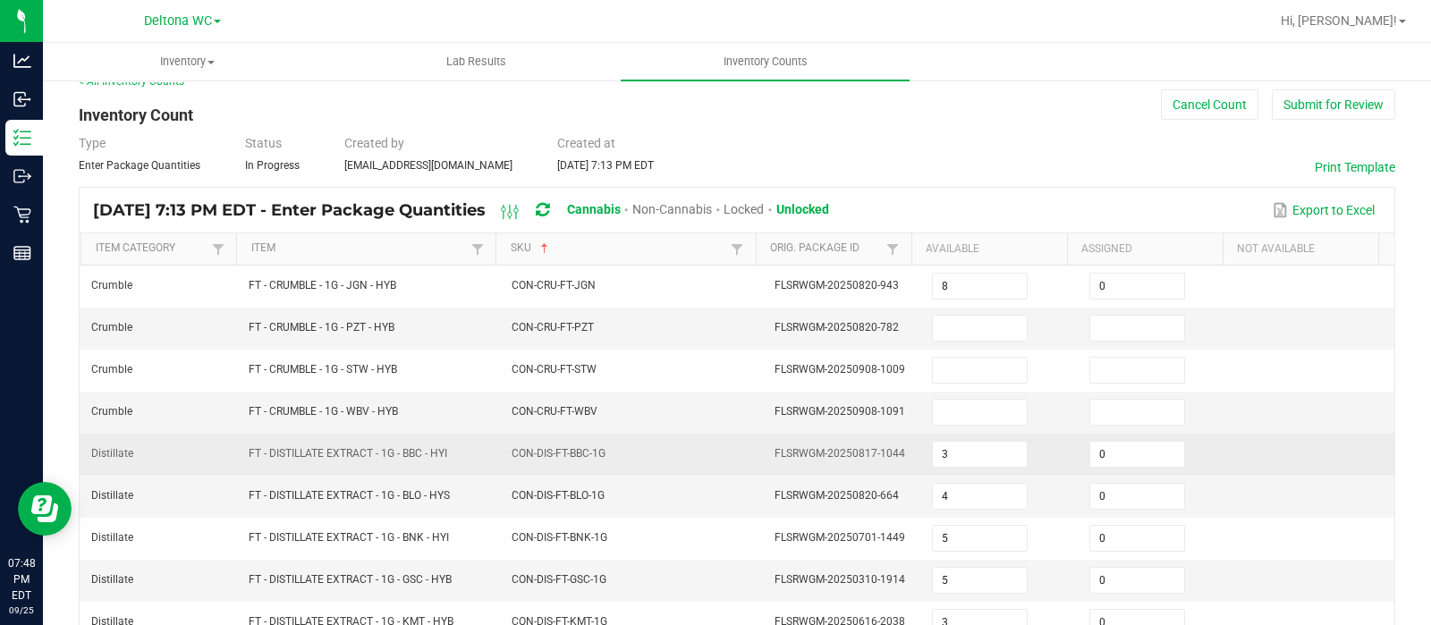
scroll to position [24, 0]
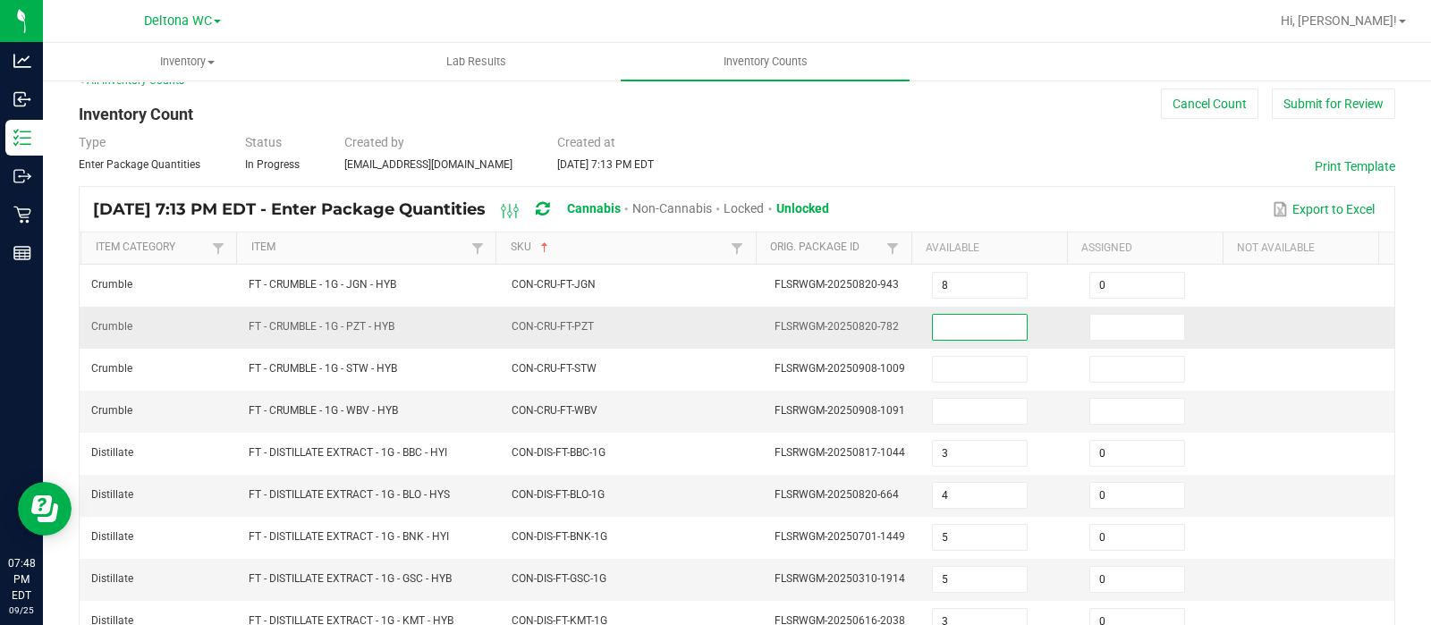
click at [945, 325] on input at bounding box center [980, 327] width 94 height 25
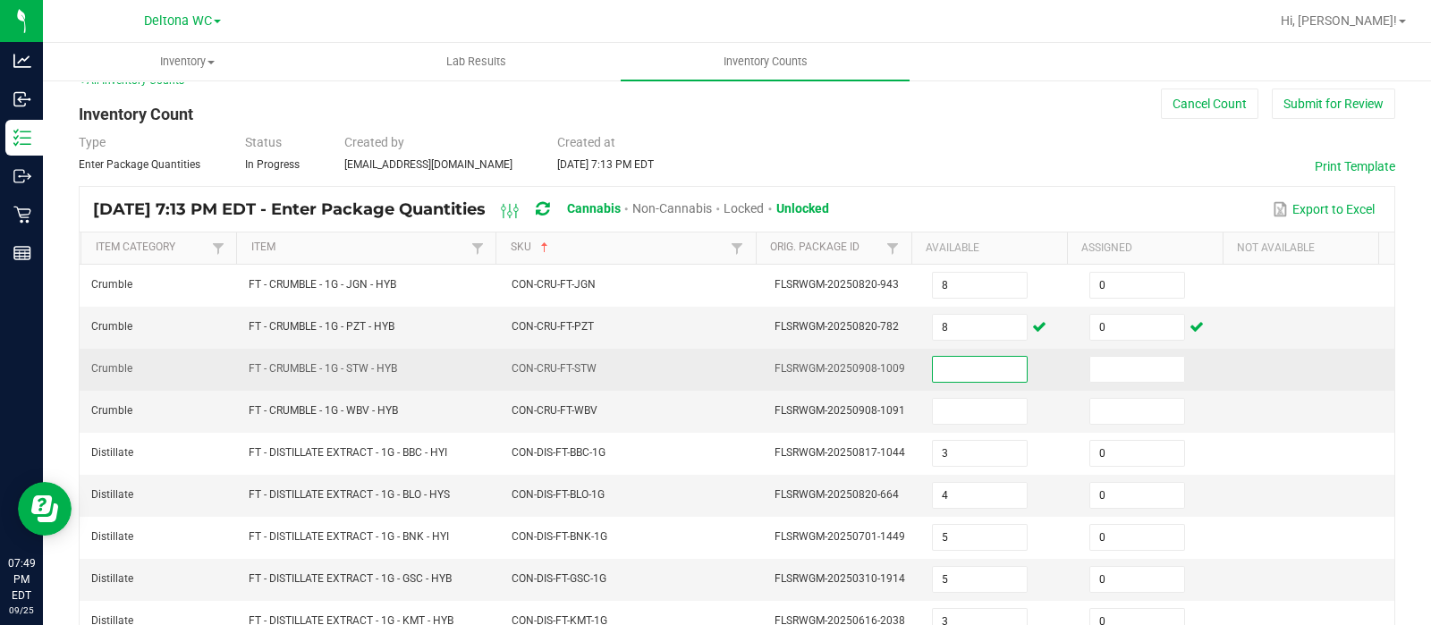
click at [933, 366] on input at bounding box center [980, 369] width 94 height 25
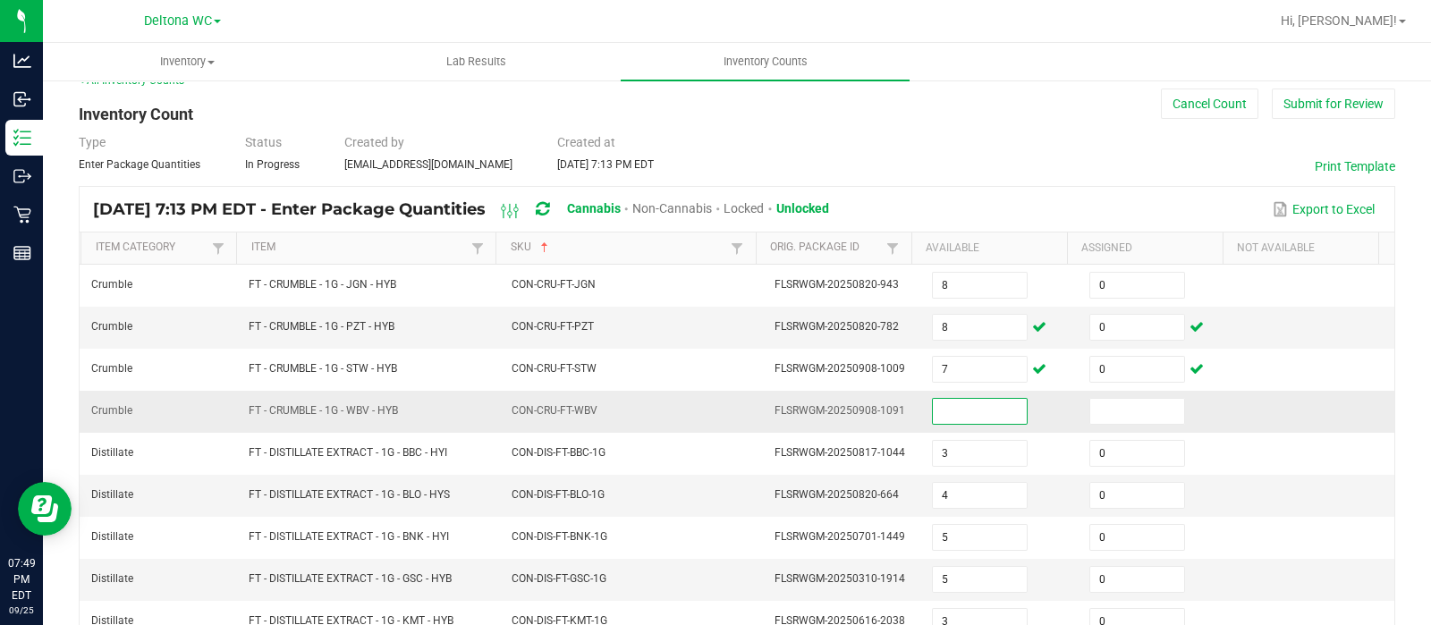
click at [952, 404] on input at bounding box center [980, 411] width 94 height 25
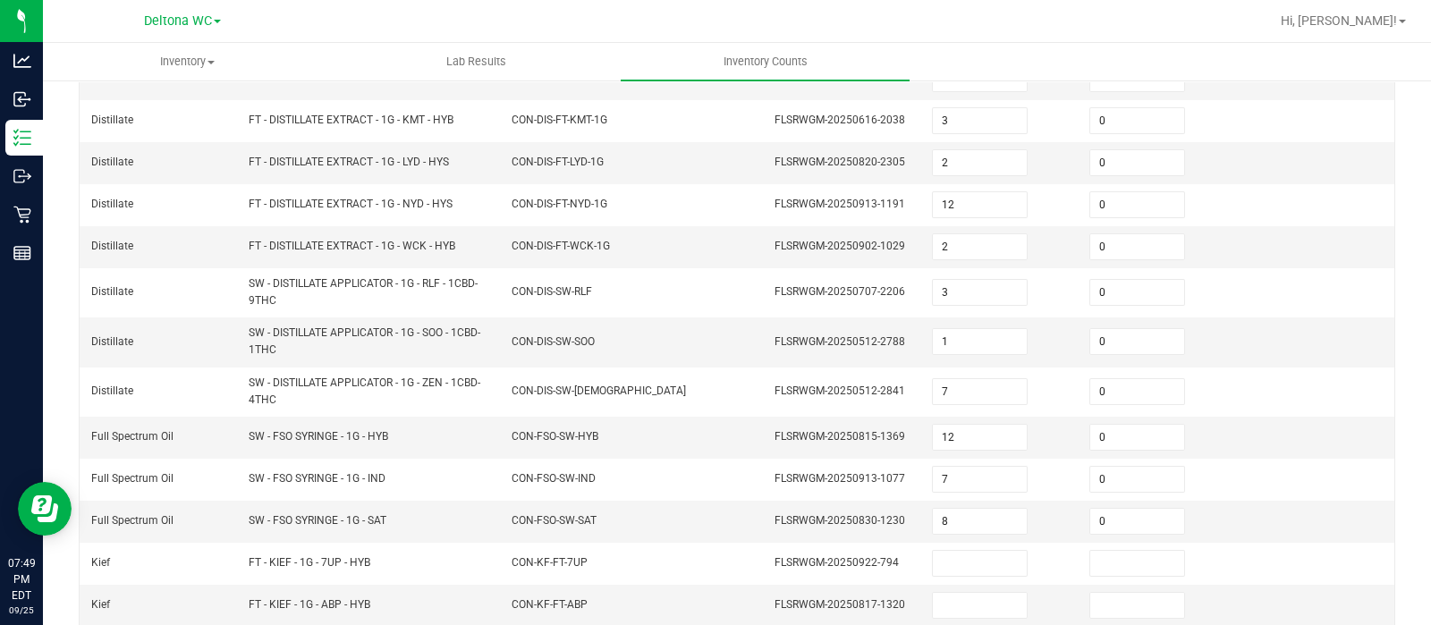
scroll to position [581, 0]
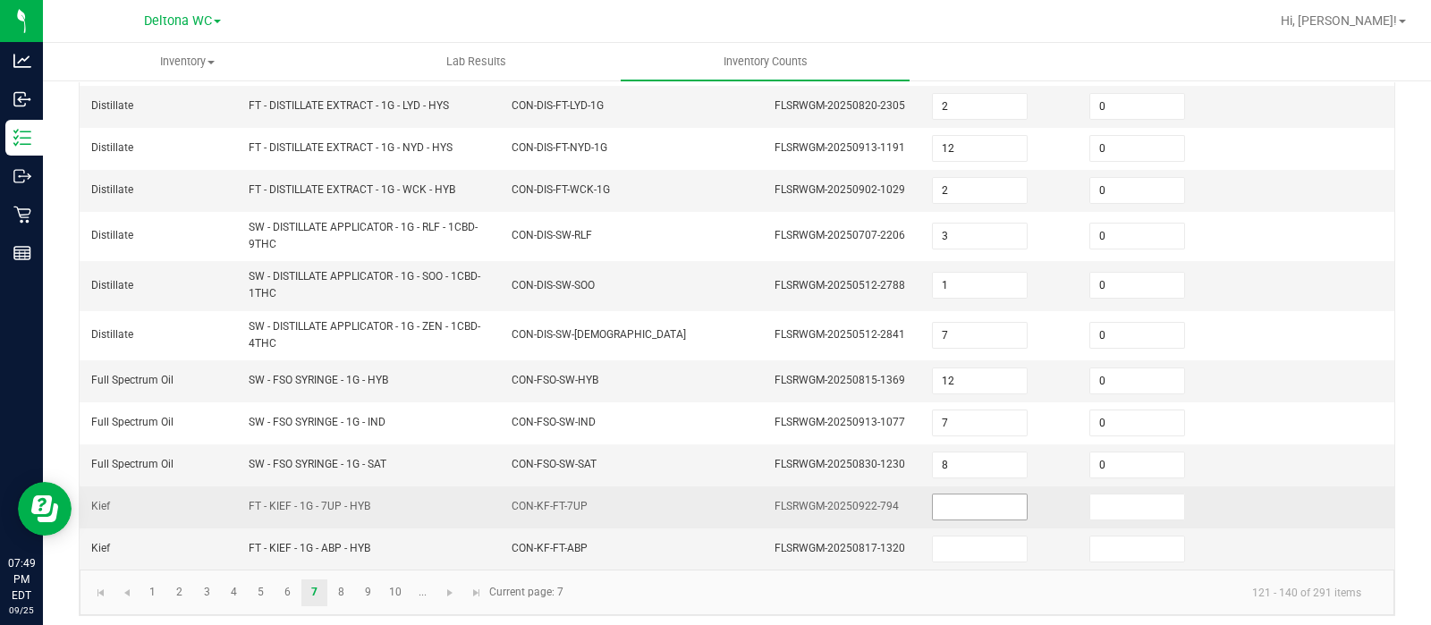
click at [970, 498] on input at bounding box center [980, 507] width 94 height 25
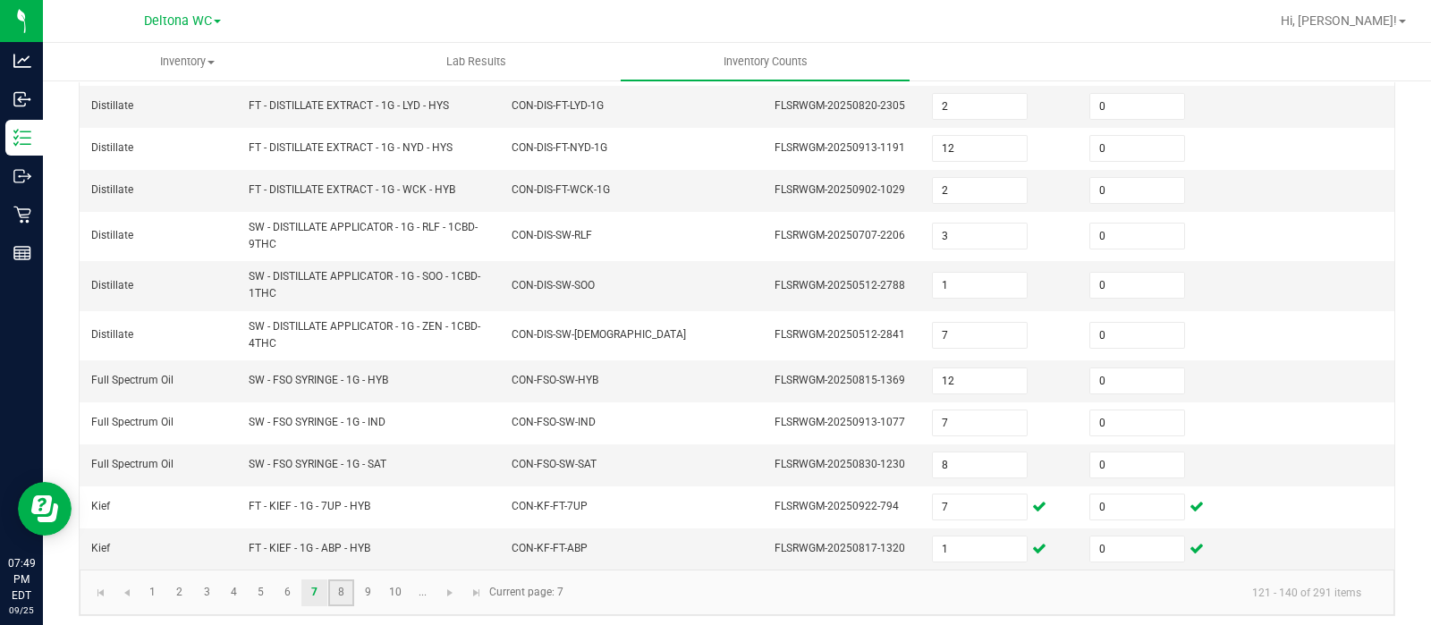
click at [344, 583] on link "8" at bounding box center [341, 592] width 26 height 27
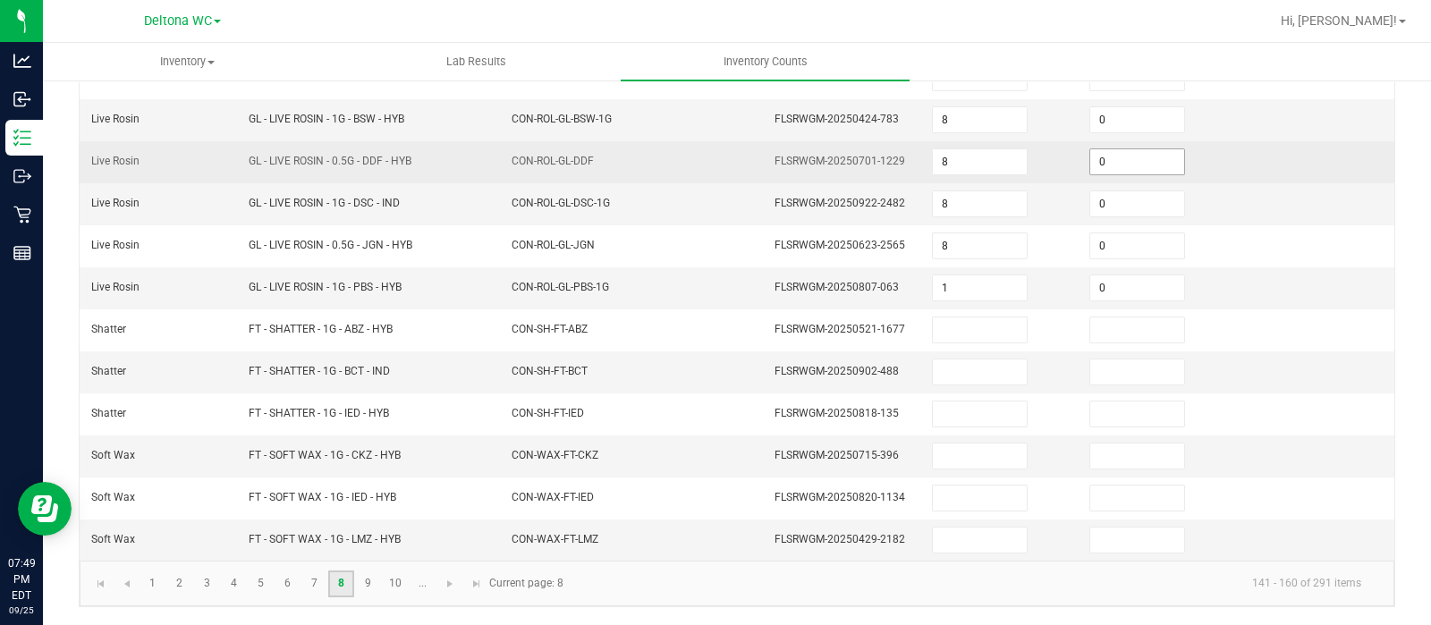
scroll to position [558, 0]
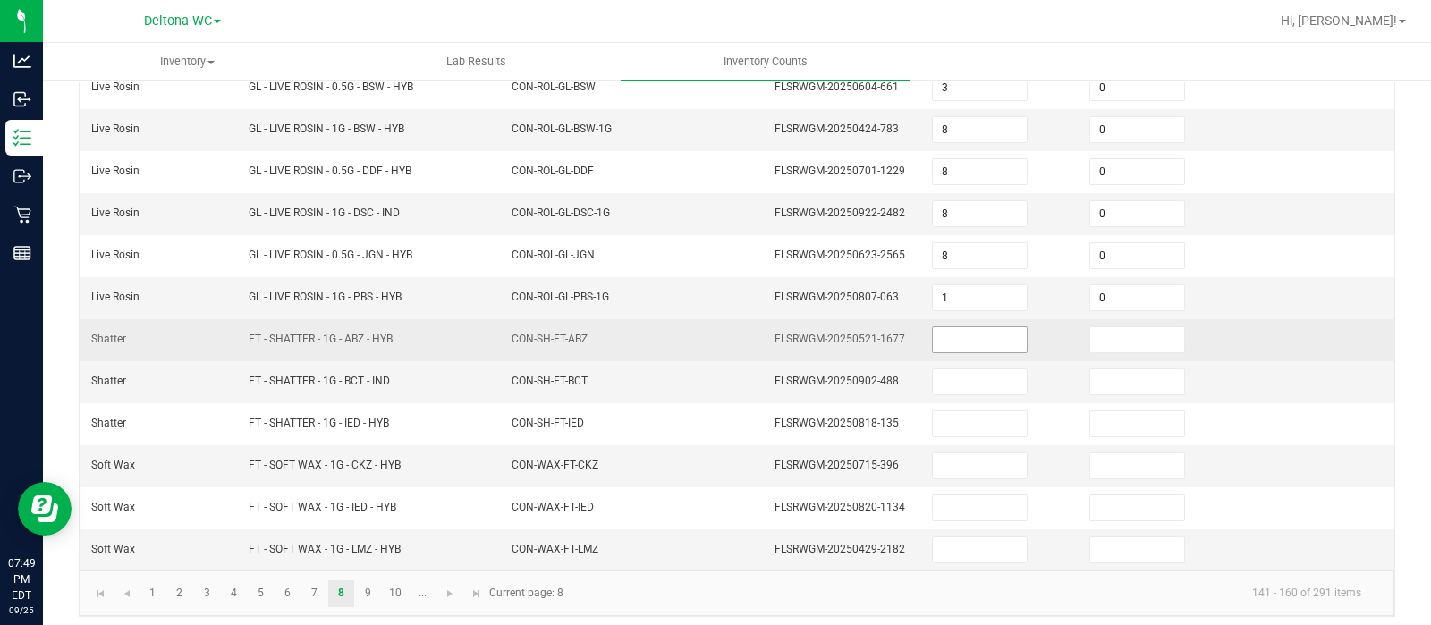
click at [981, 333] on input at bounding box center [980, 339] width 94 height 25
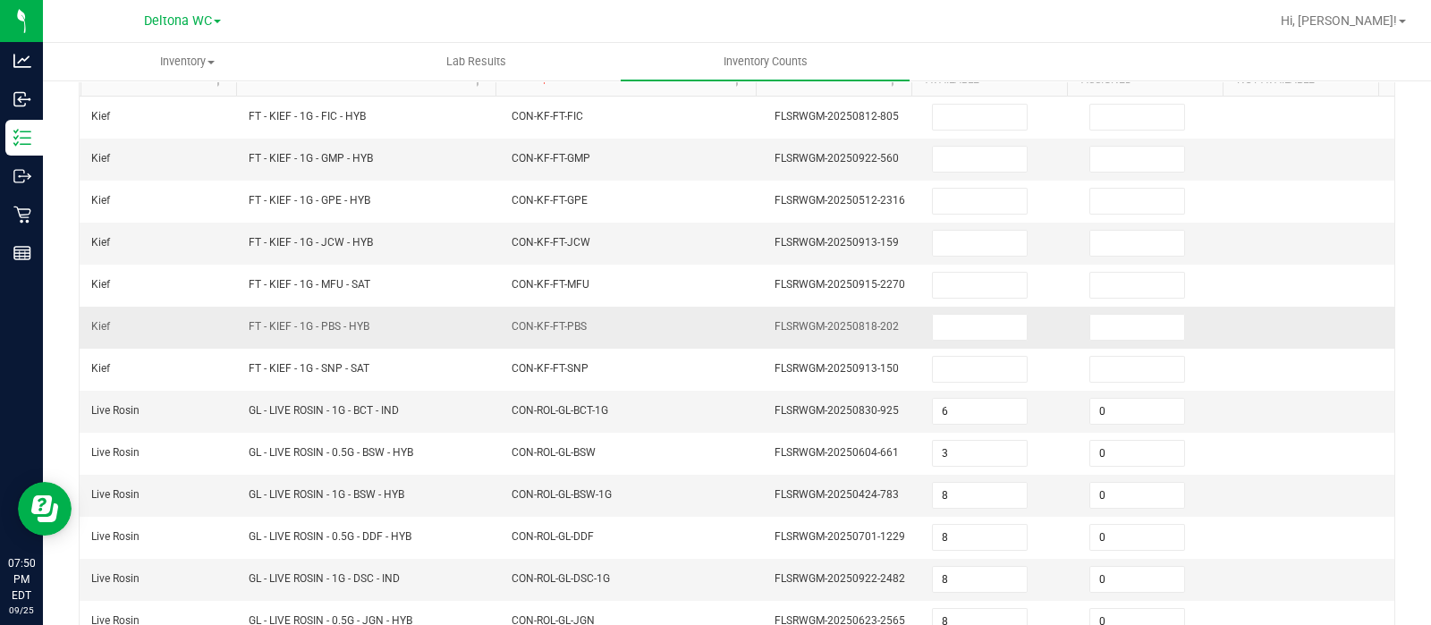
scroll to position [191, 0]
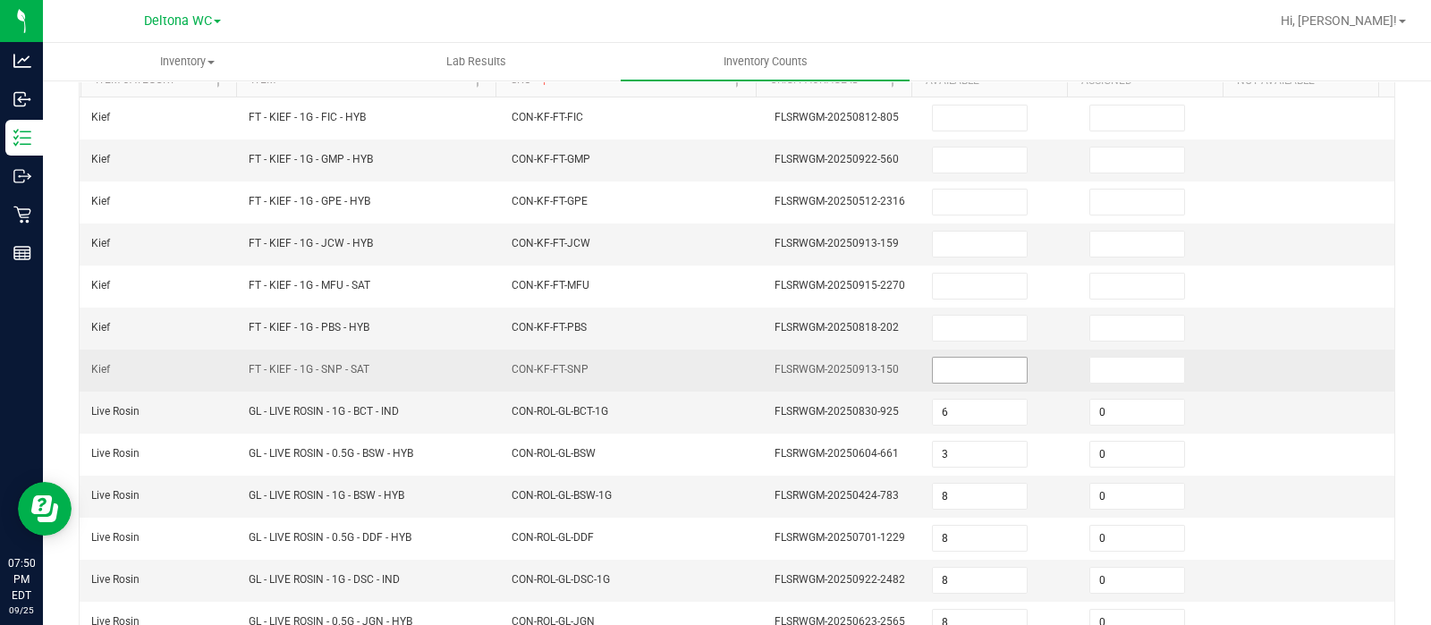
click at [933, 358] on input at bounding box center [980, 370] width 94 height 25
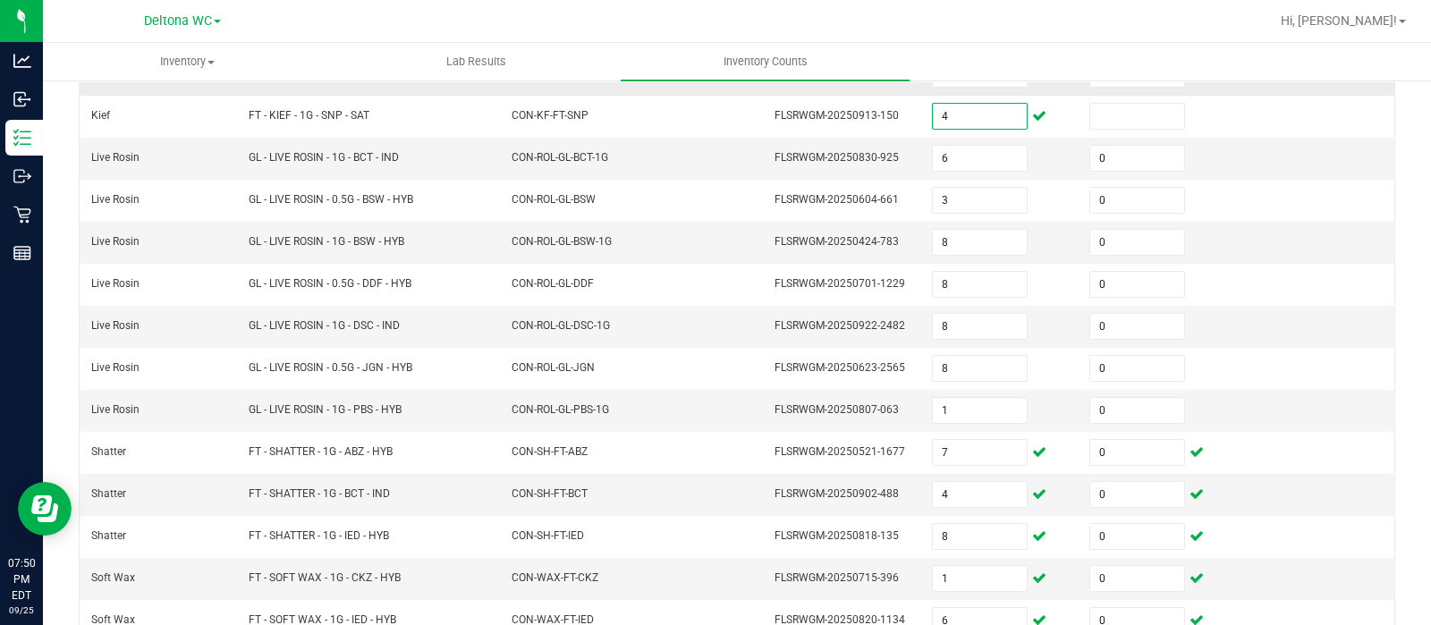
scroll to position [558, 0]
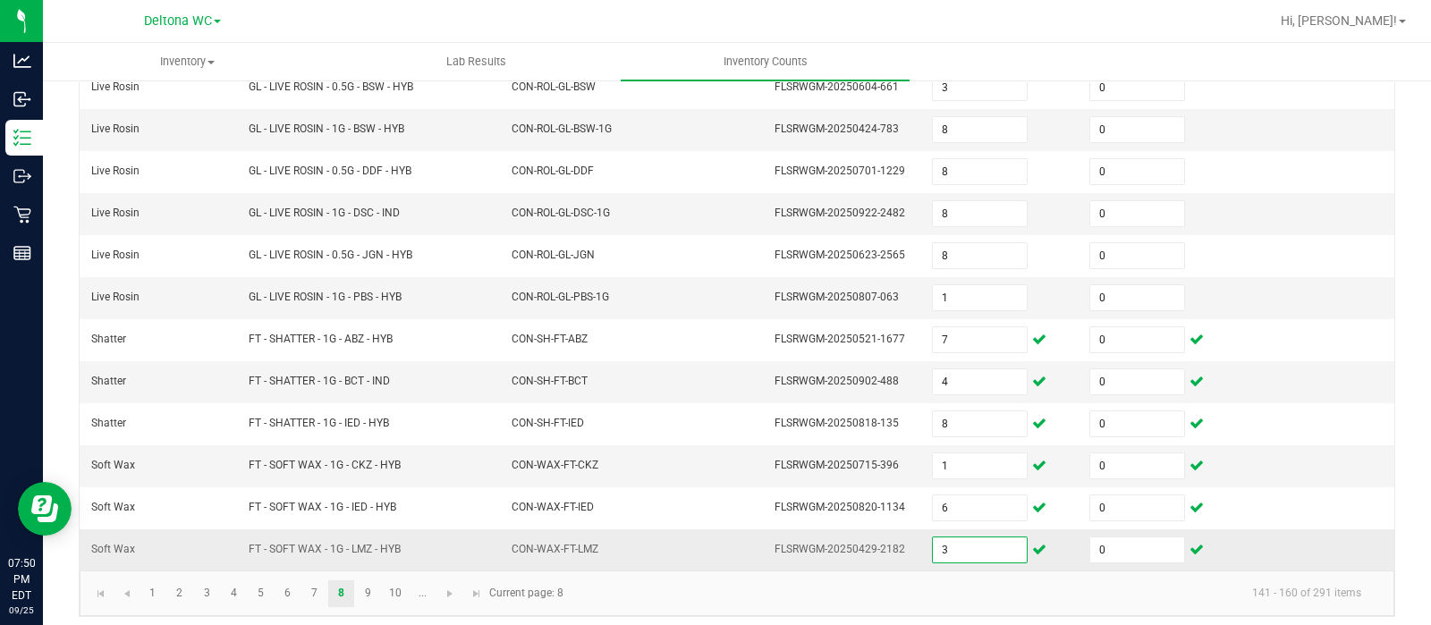
click at [936, 540] on input "3" at bounding box center [980, 549] width 94 height 25
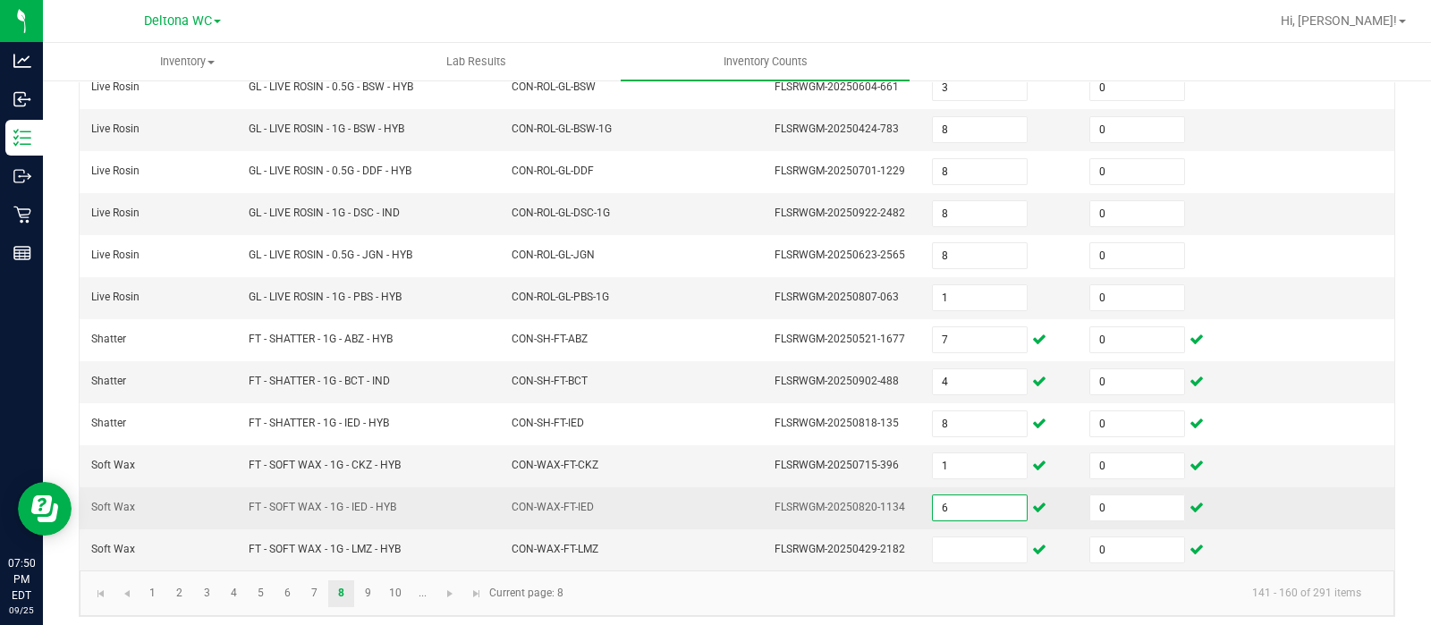
click at [958, 507] on input "6" at bounding box center [980, 507] width 94 height 25
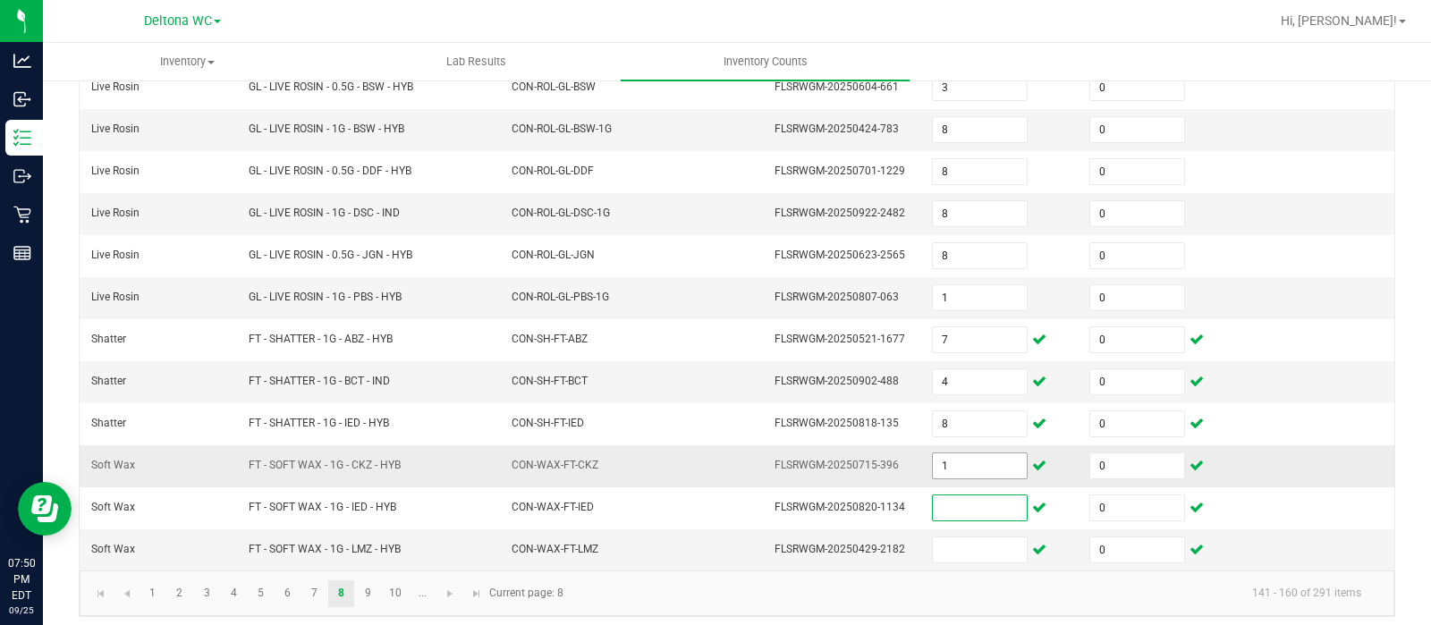
click at [955, 453] on input "1" at bounding box center [980, 465] width 94 height 25
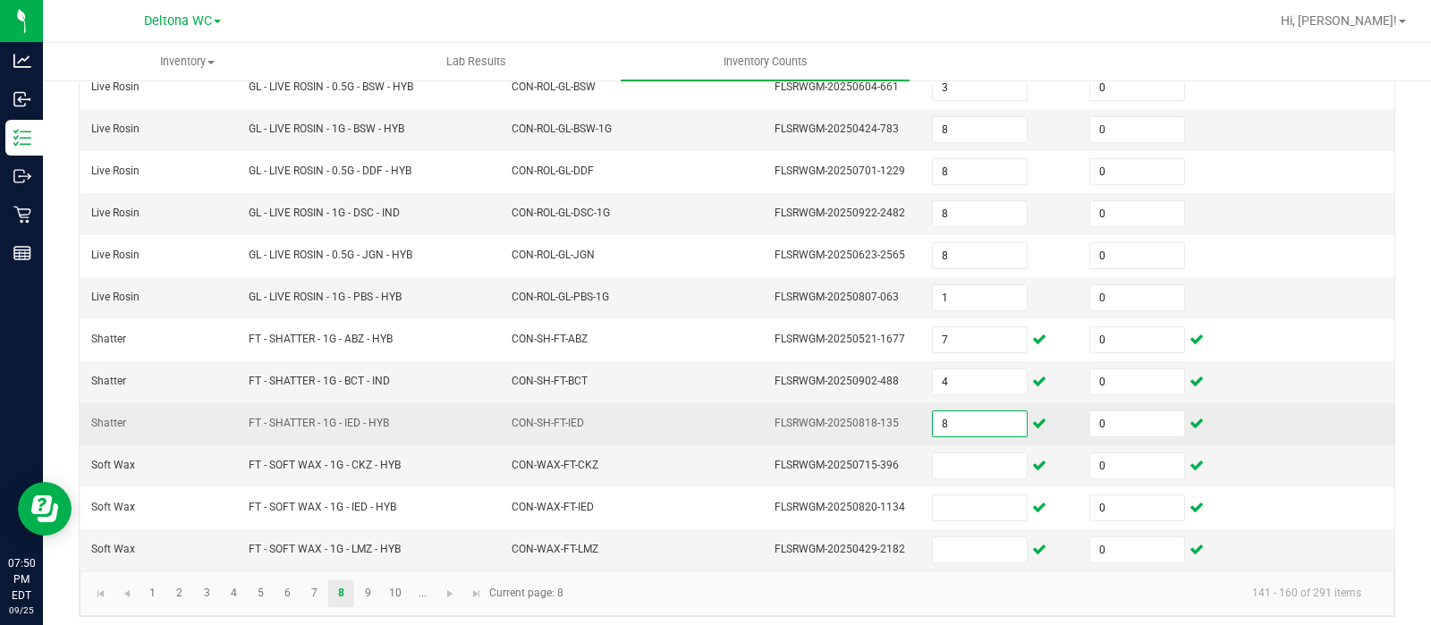
click at [934, 418] on input "8" at bounding box center [980, 423] width 94 height 25
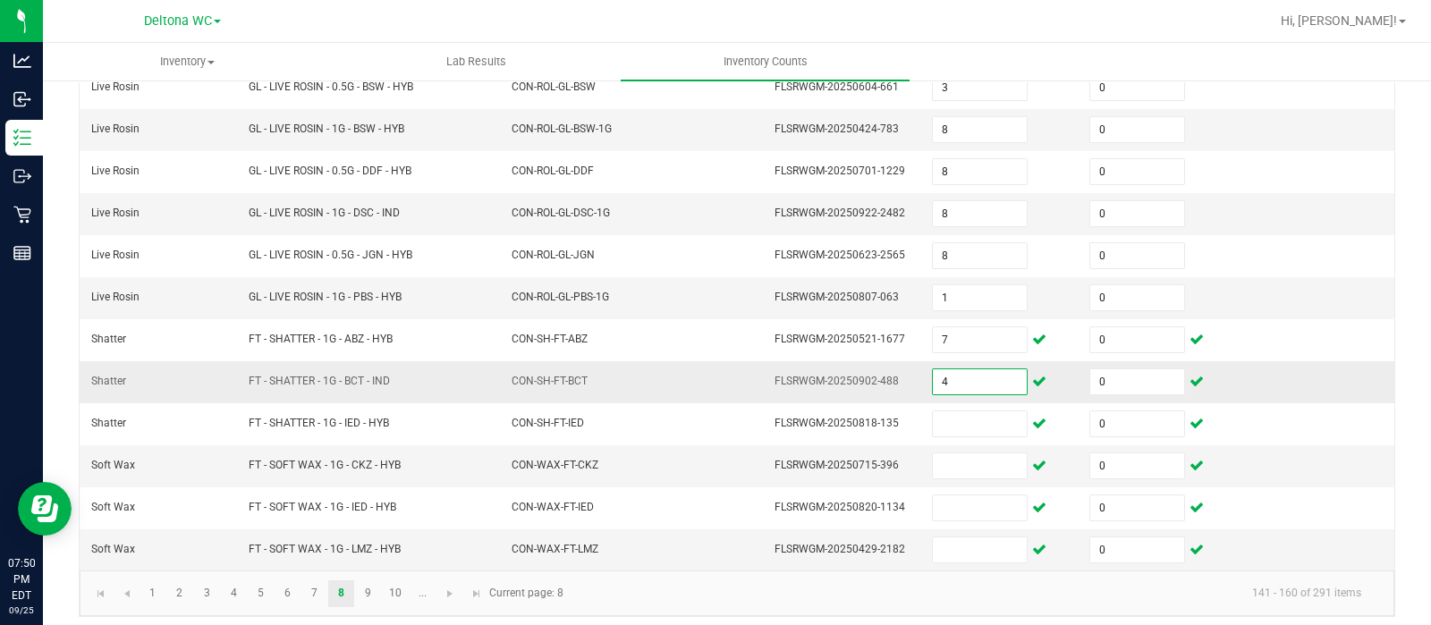
click at [948, 374] on input "4" at bounding box center [980, 381] width 94 height 25
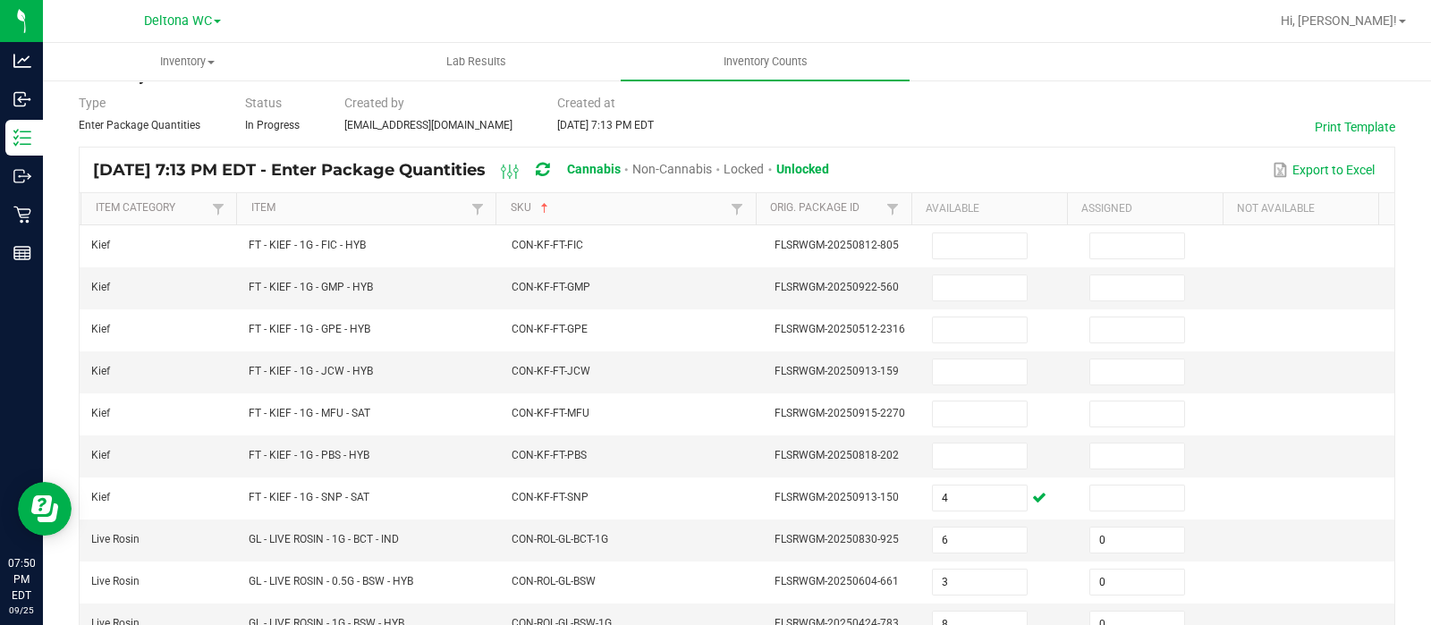
scroll to position [63, 0]
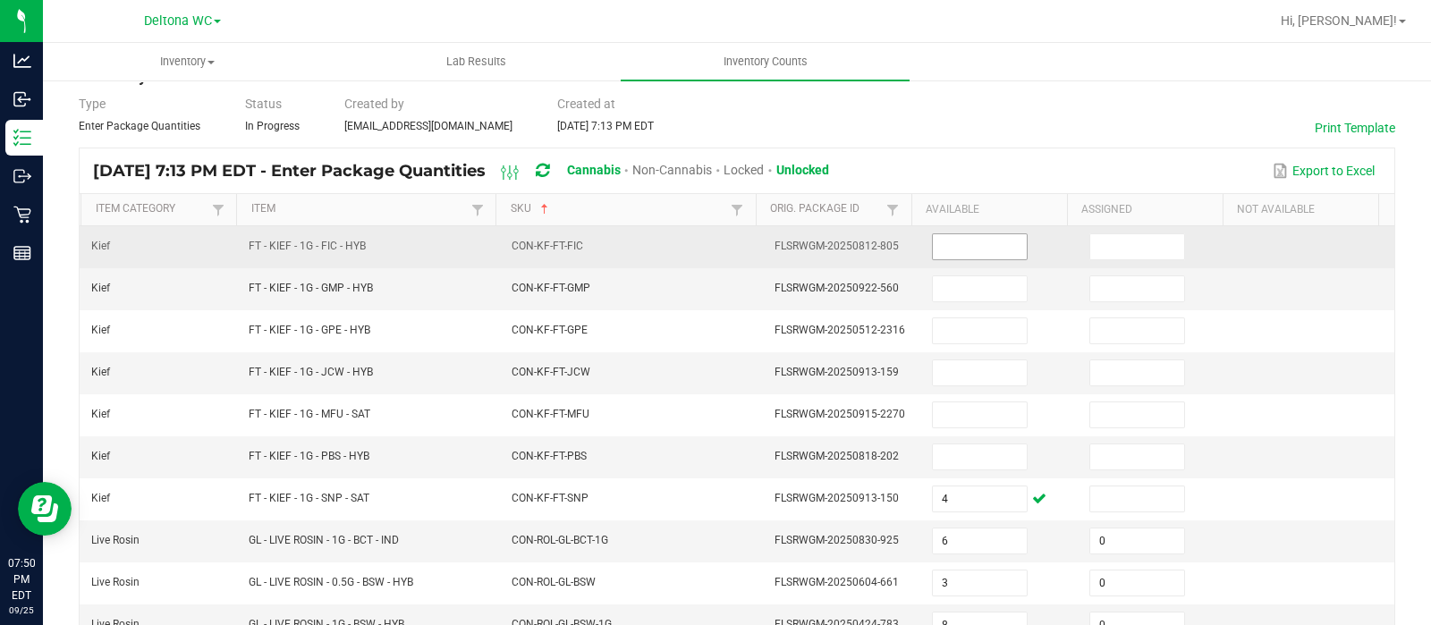
click at [985, 248] on input at bounding box center [980, 246] width 94 height 25
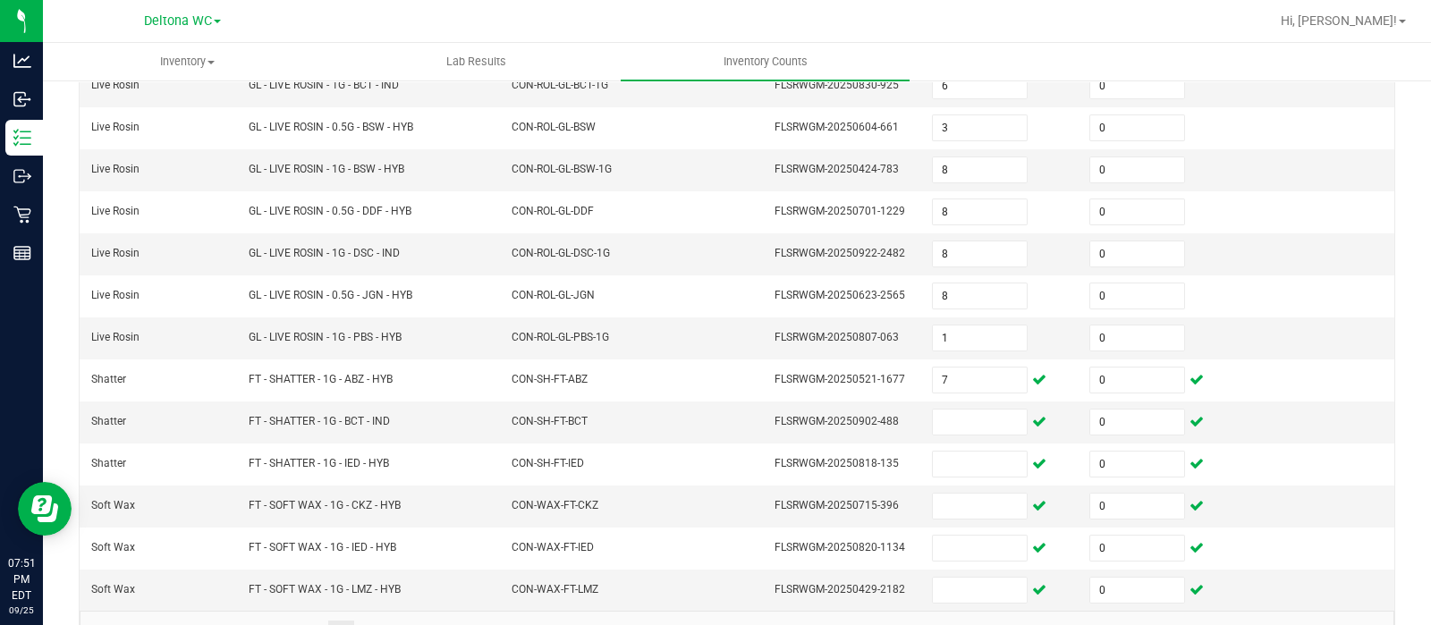
scroll to position [558, 0]
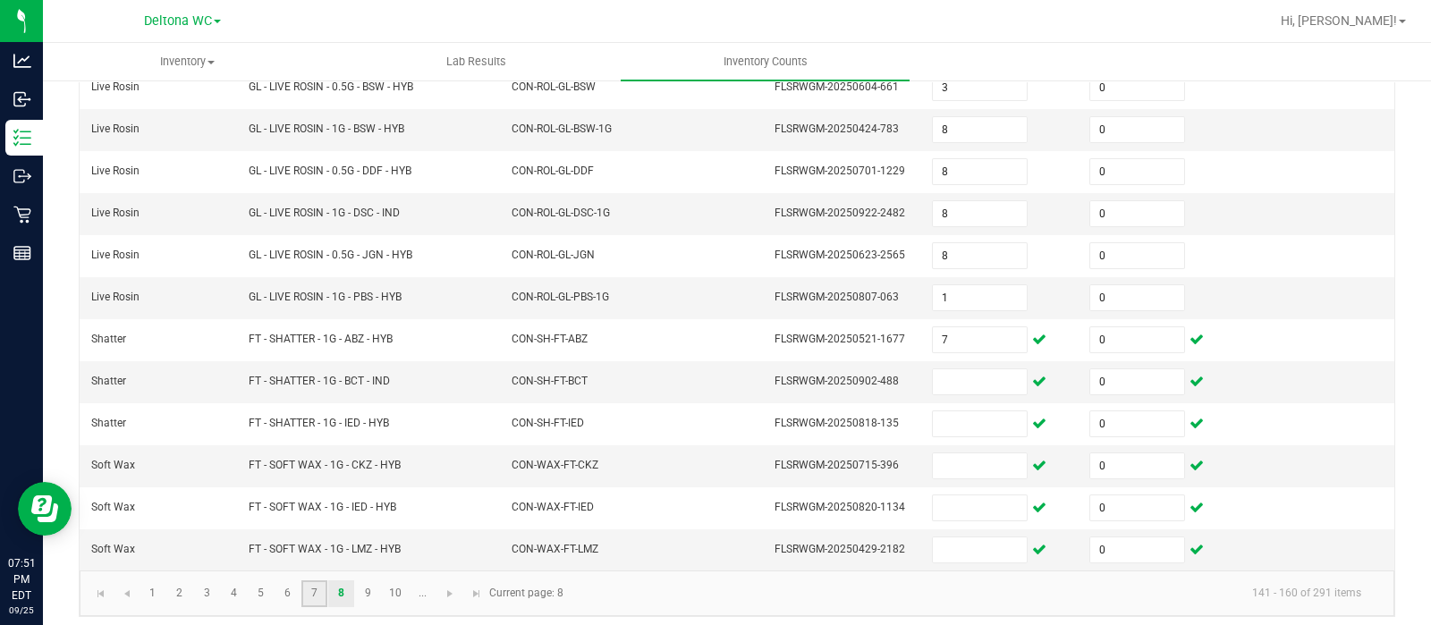
click at [314, 585] on link "7" at bounding box center [314, 593] width 26 height 27
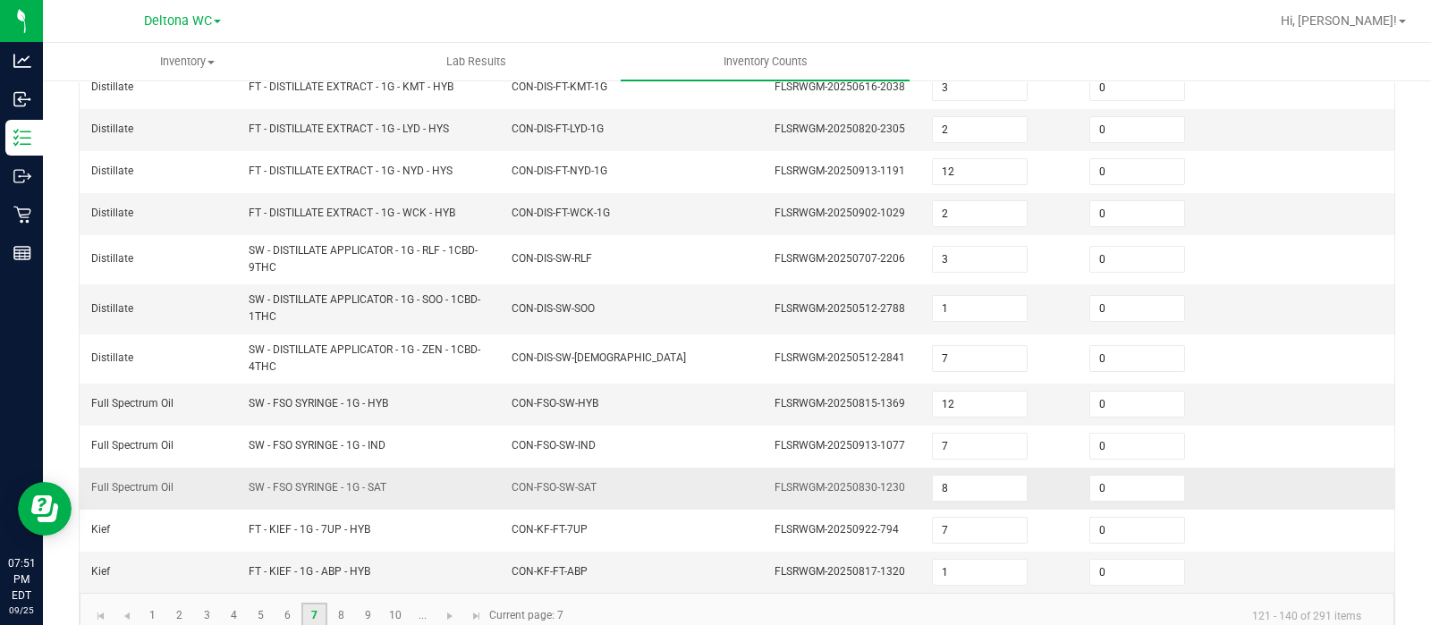
scroll to position [581, 0]
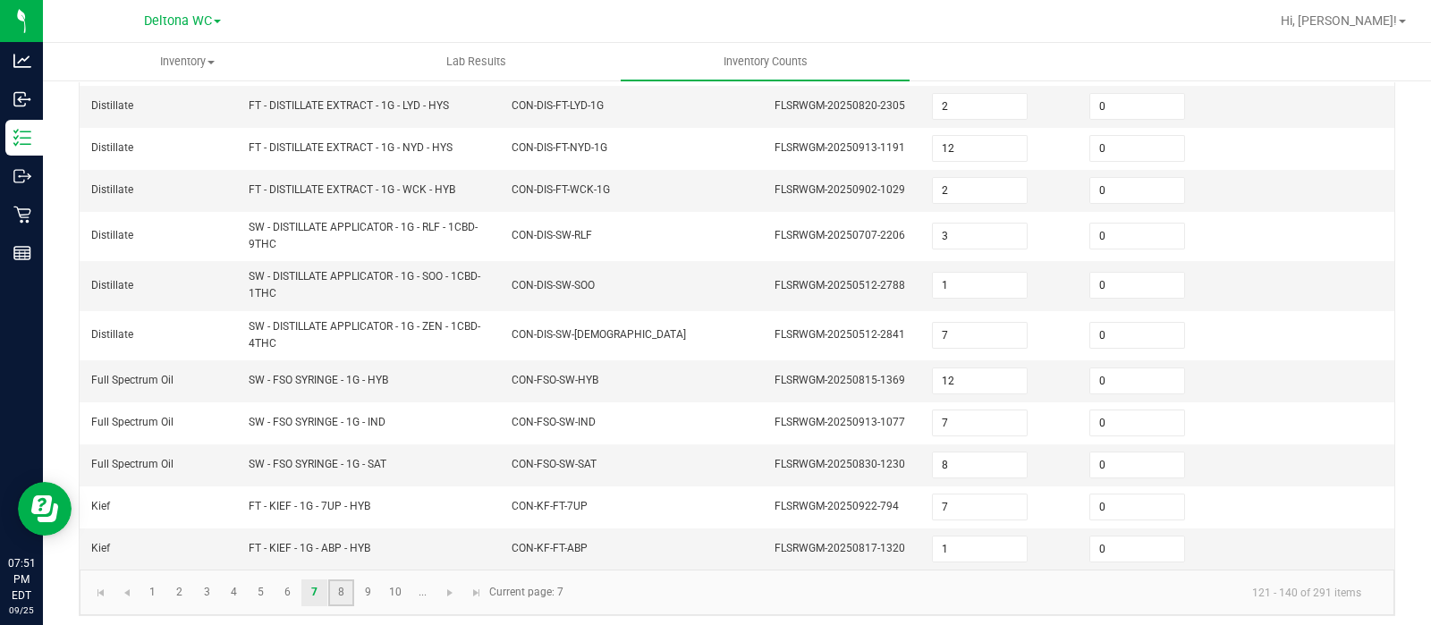
click at [337, 585] on link "8" at bounding box center [341, 592] width 26 height 27
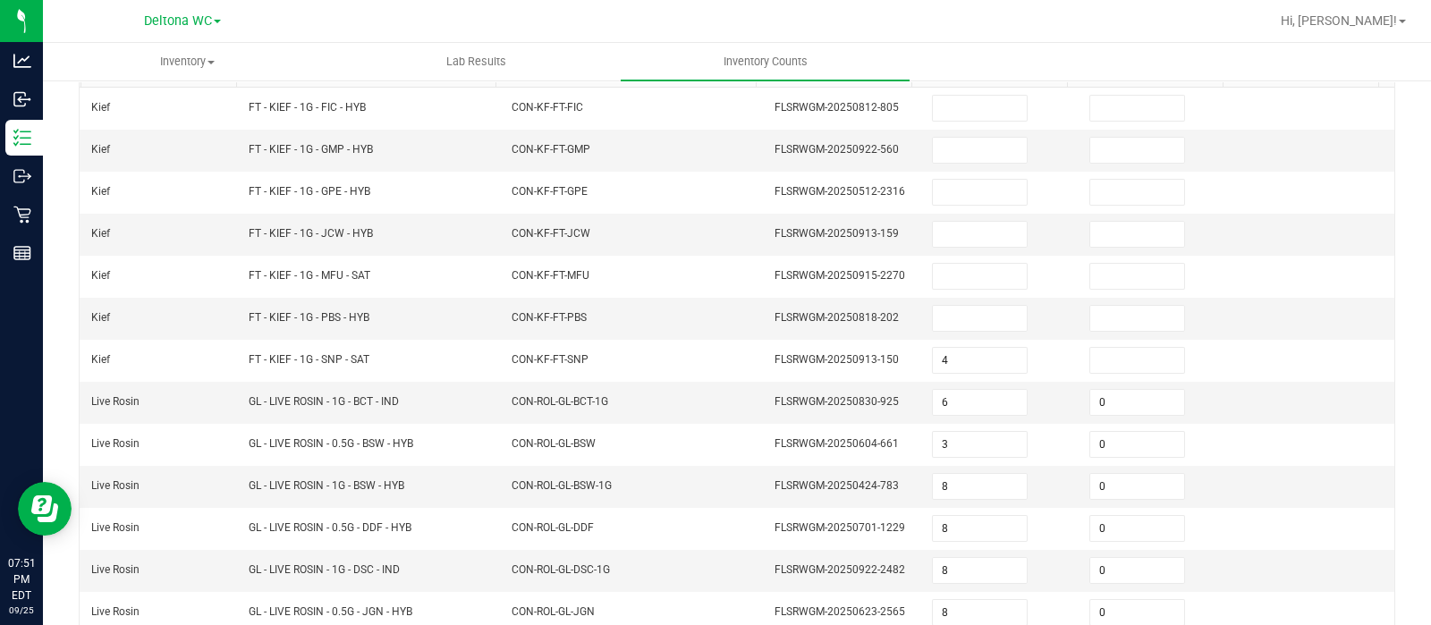
scroll to position [0, 0]
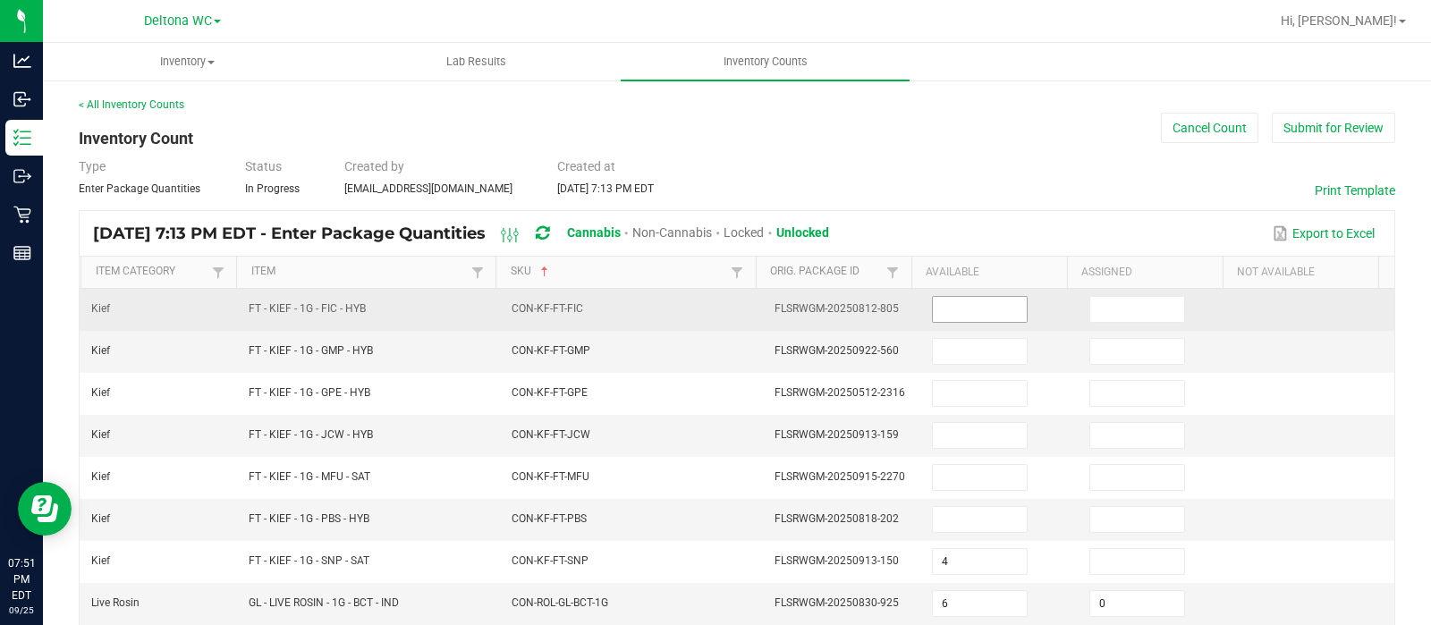
click at [933, 298] on input at bounding box center [980, 309] width 94 height 25
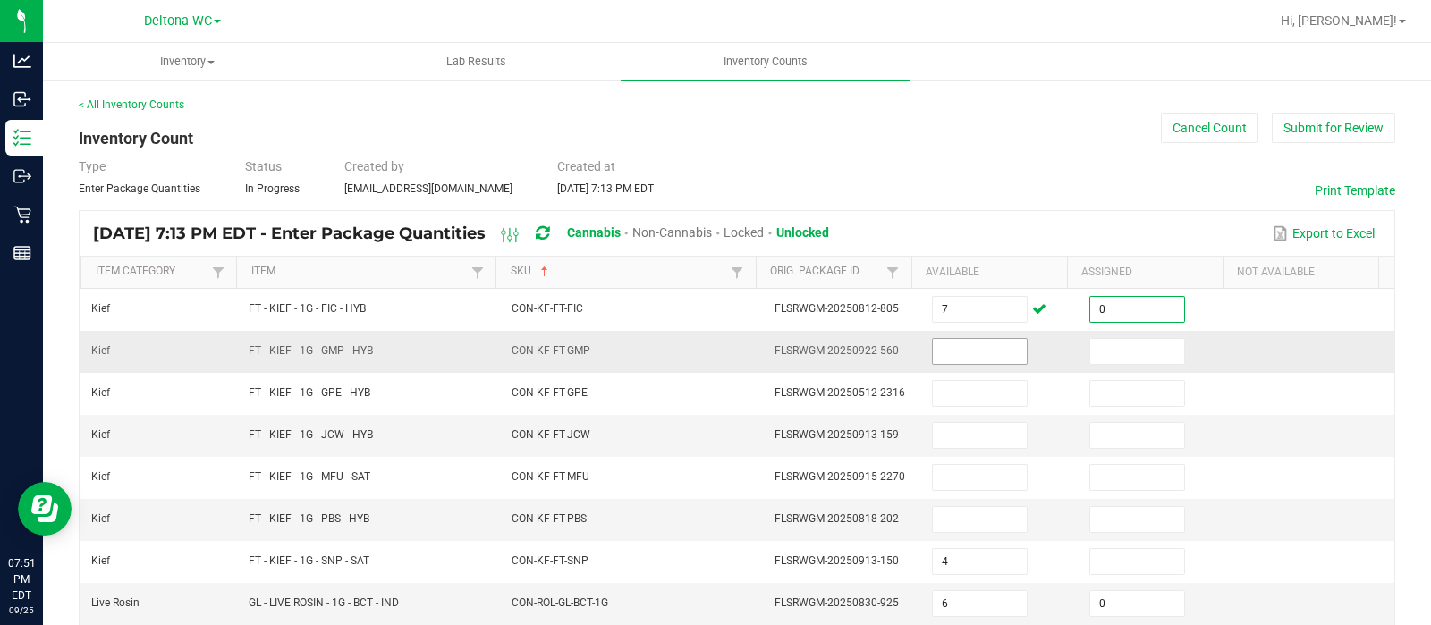
click at [949, 361] on input at bounding box center [980, 351] width 94 height 25
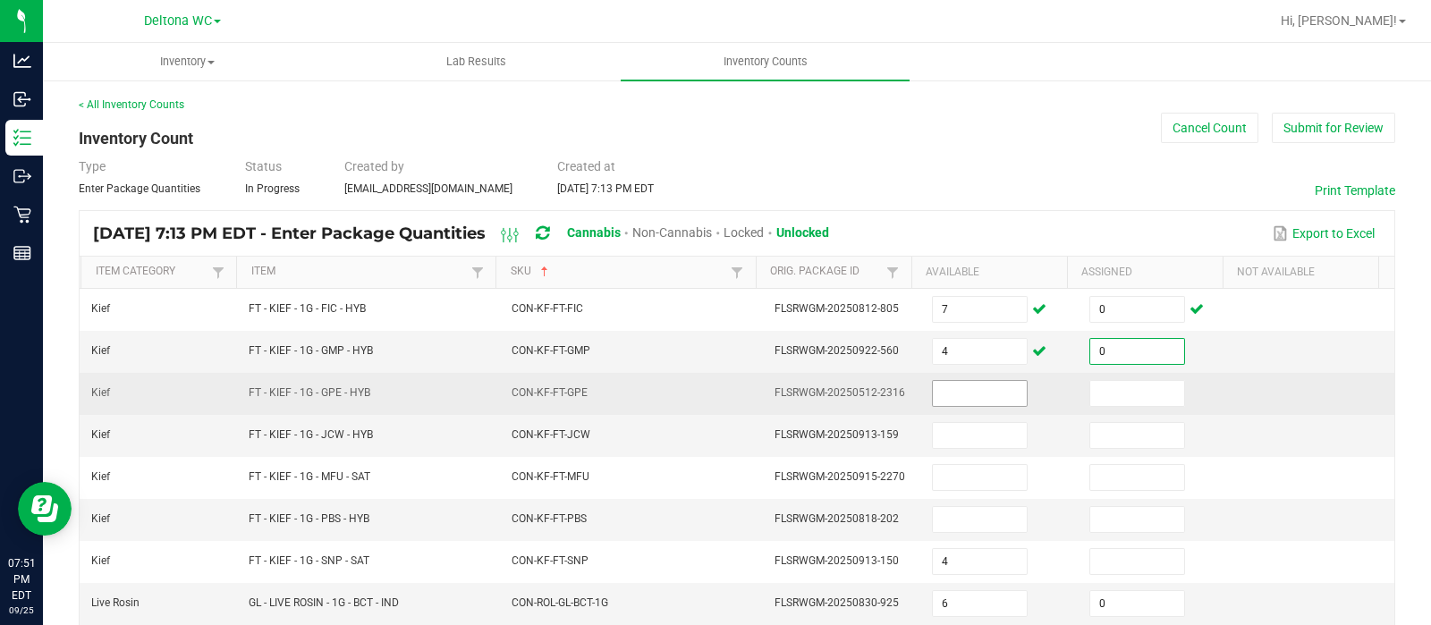
click at [948, 393] on input at bounding box center [980, 393] width 94 height 25
click at [949, 394] on input "1" at bounding box center [980, 393] width 94 height 25
click at [1116, 381] on input "0" at bounding box center [1137, 393] width 94 height 25
click at [933, 393] on input at bounding box center [980, 393] width 94 height 25
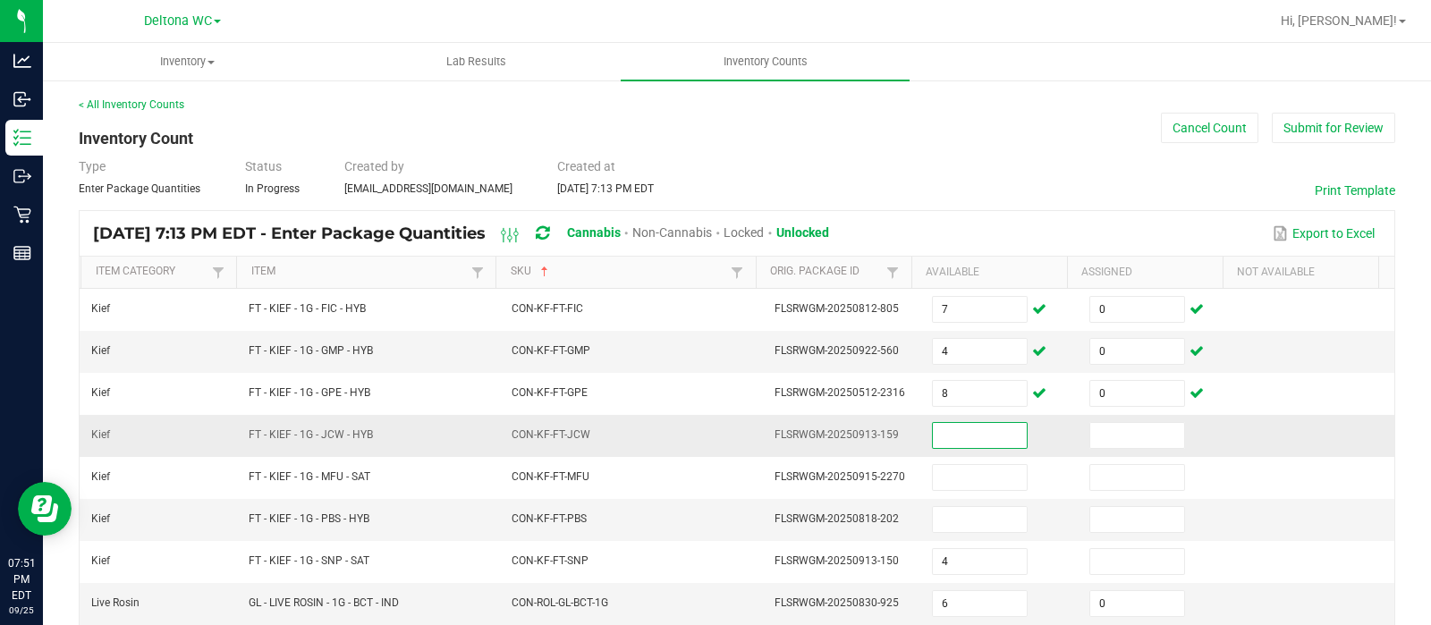
click at [933, 427] on input at bounding box center [980, 435] width 94 height 25
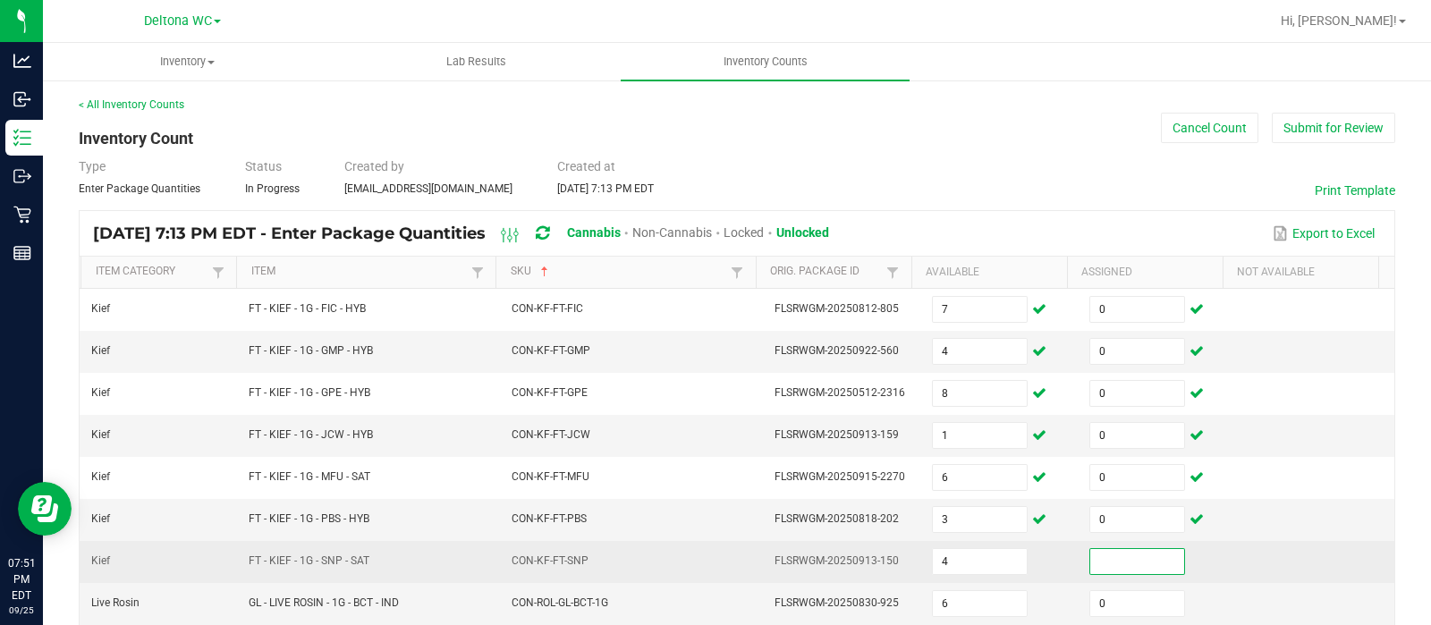
click at [1090, 555] on input at bounding box center [1137, 561] width 94 height 25
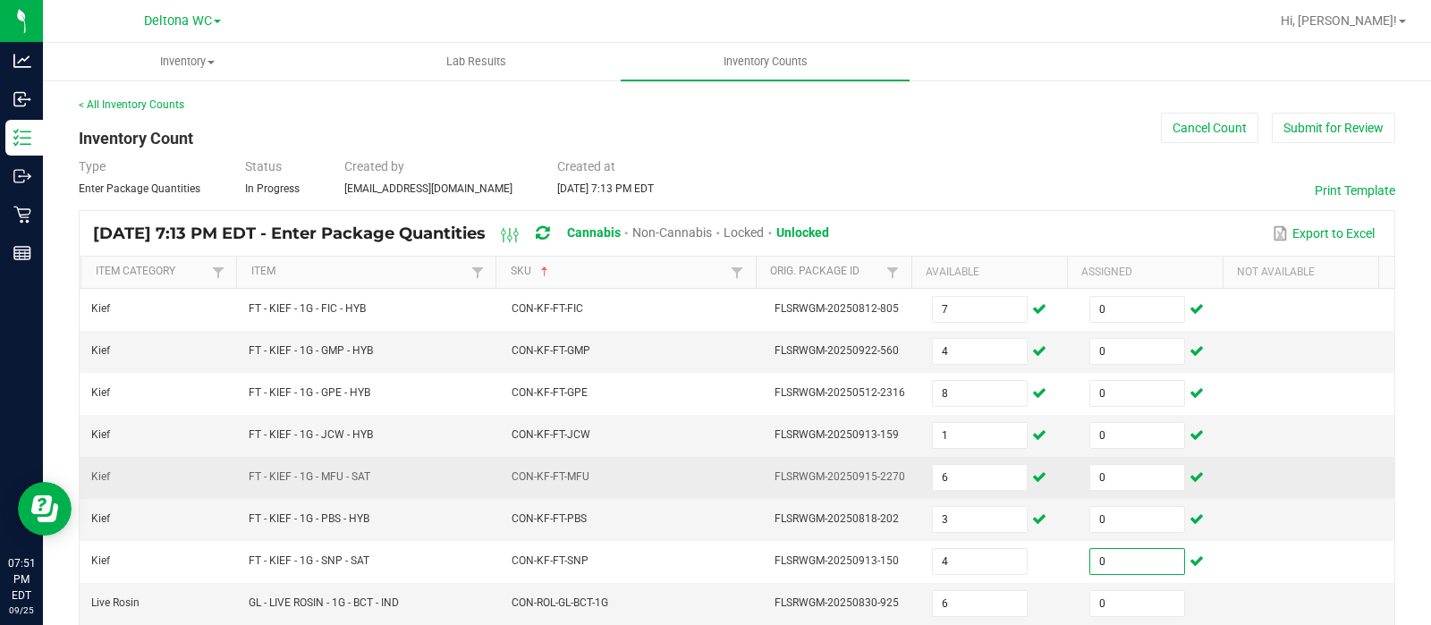
click at [1247, 464] on td at bounding box center [1315, 478] width 157 height 42
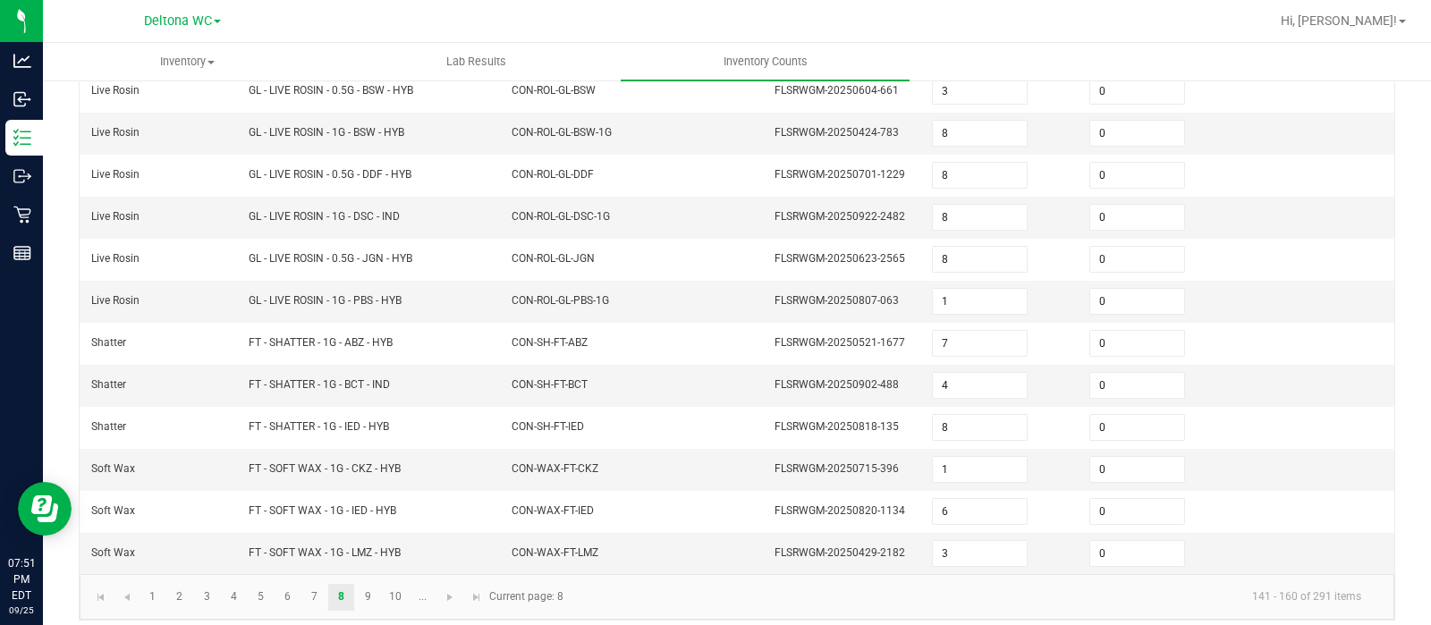
scroll to position [558, 0]
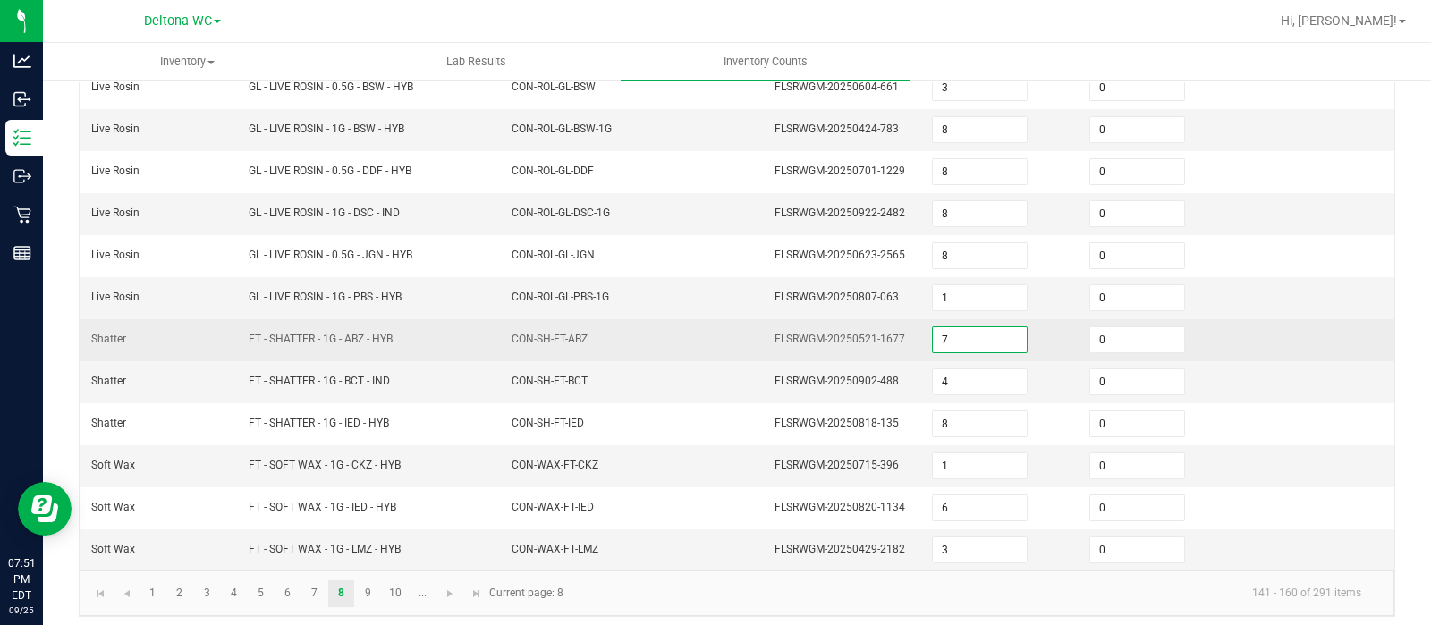
click at [956, 343] on input "7" at bounding box center [980, 339] width 94 height 25
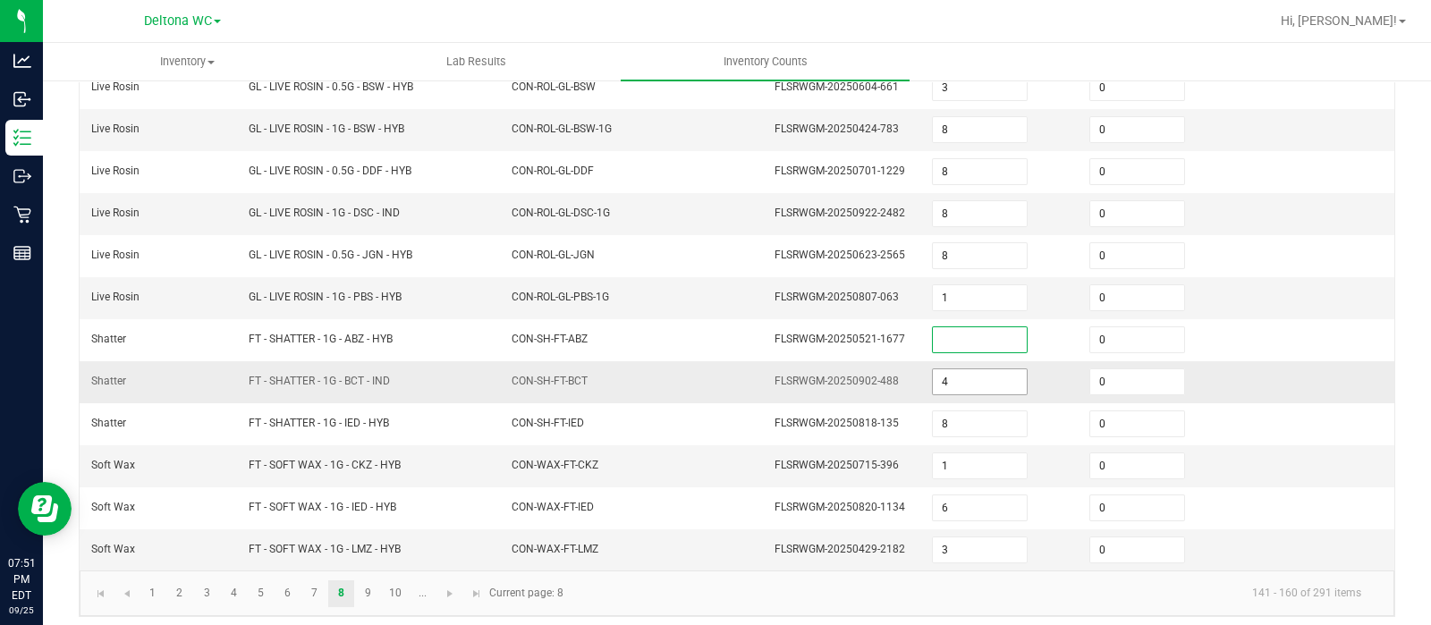
click at [954, 373] on input "4" at bounding box center [980, 381] width 94 height 25
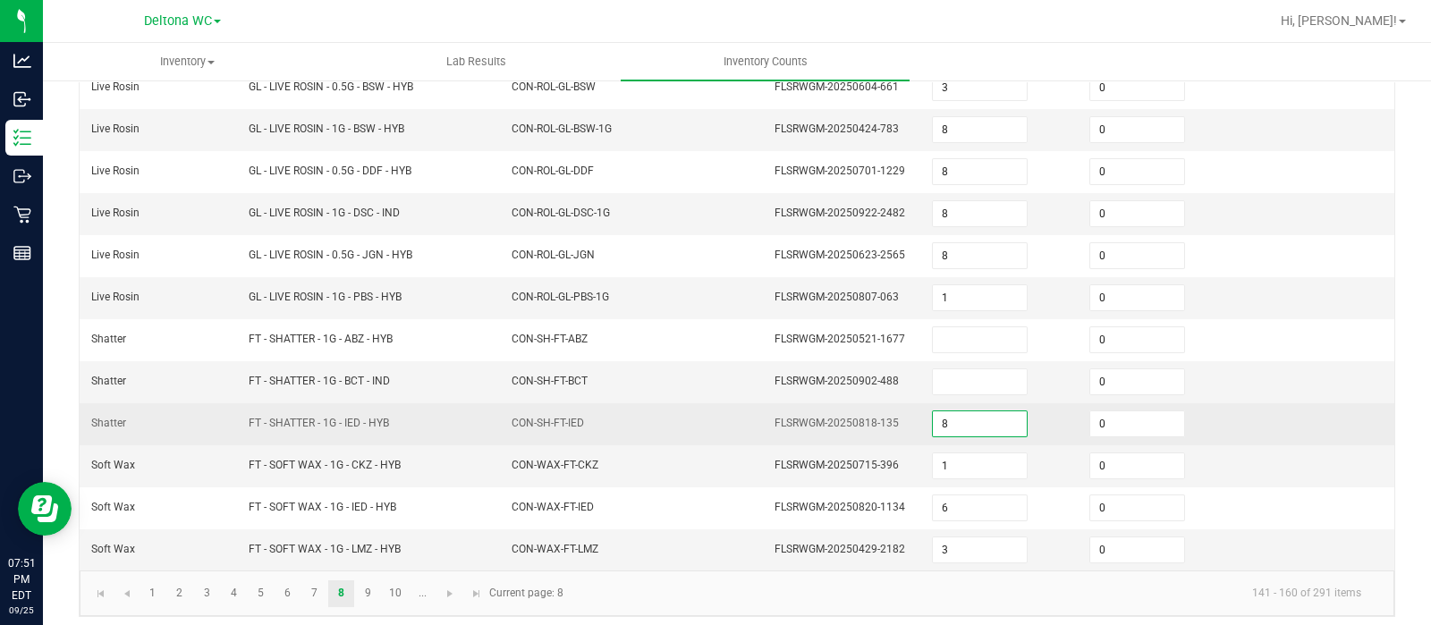
click at [957, 421] on input "8" at bounding box center [980, 423] width 94 height 25
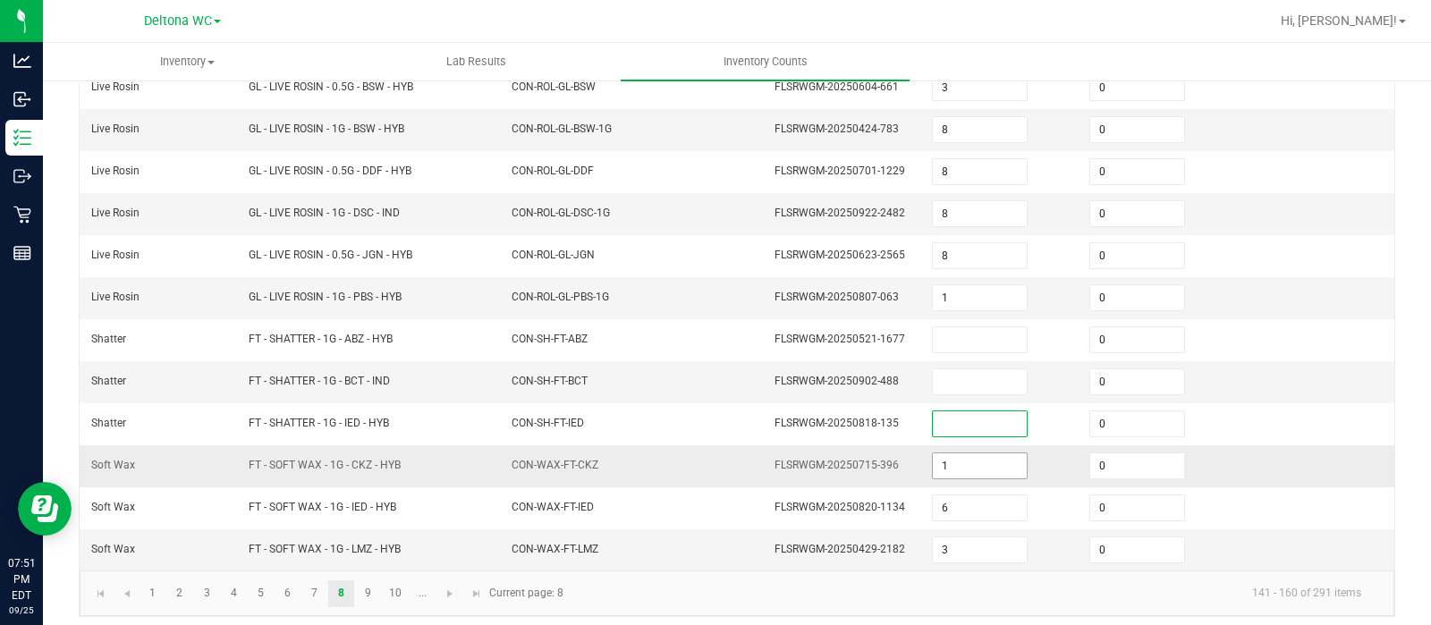
click at [960, 456] on input "1" at bounding box center [980, 465] width 94 height 25
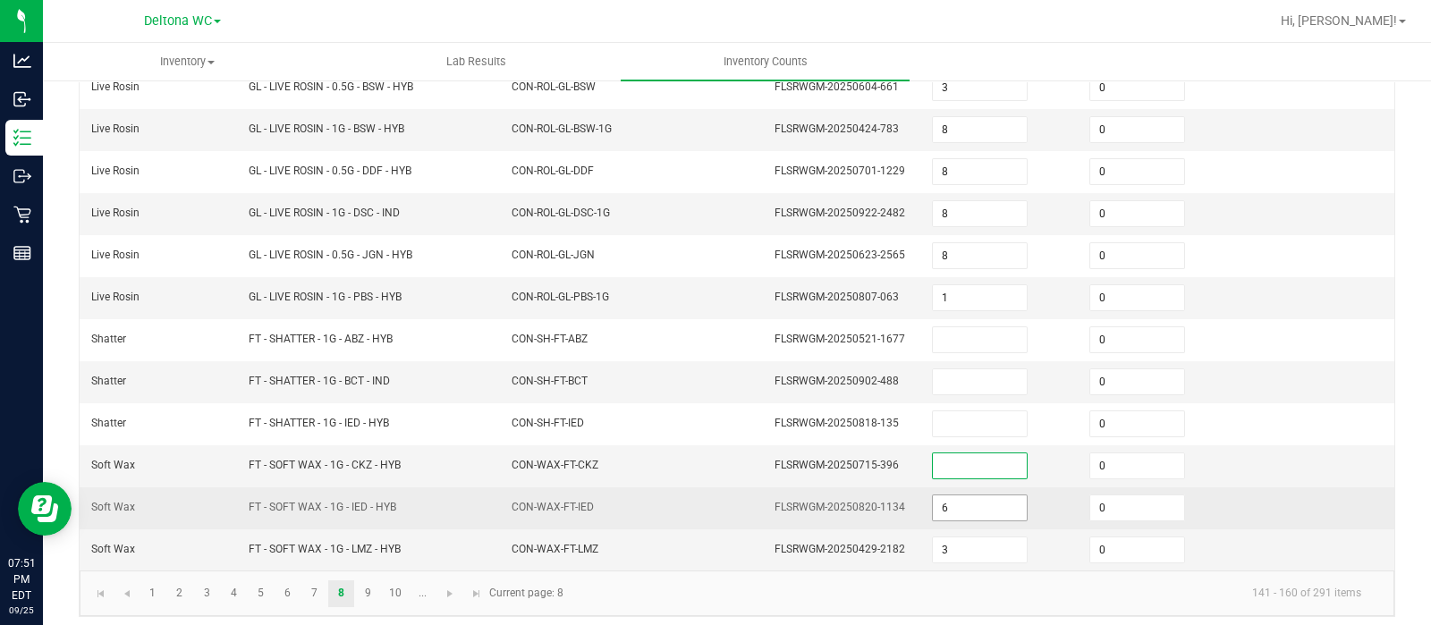
click at [957, 503] on input "6" at bounding box center [980, 507] width 94 height 25
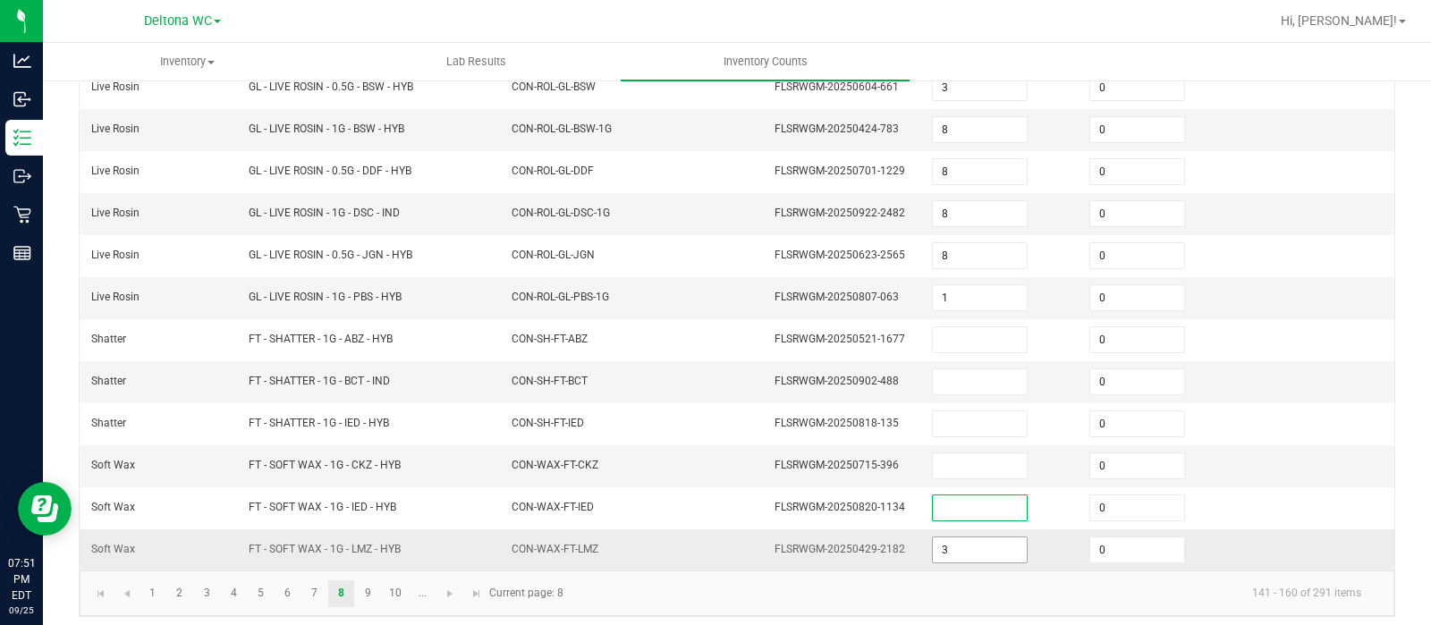
click at [958, 547] on input "3" at bounding box center [980, 549] width 94 height 25
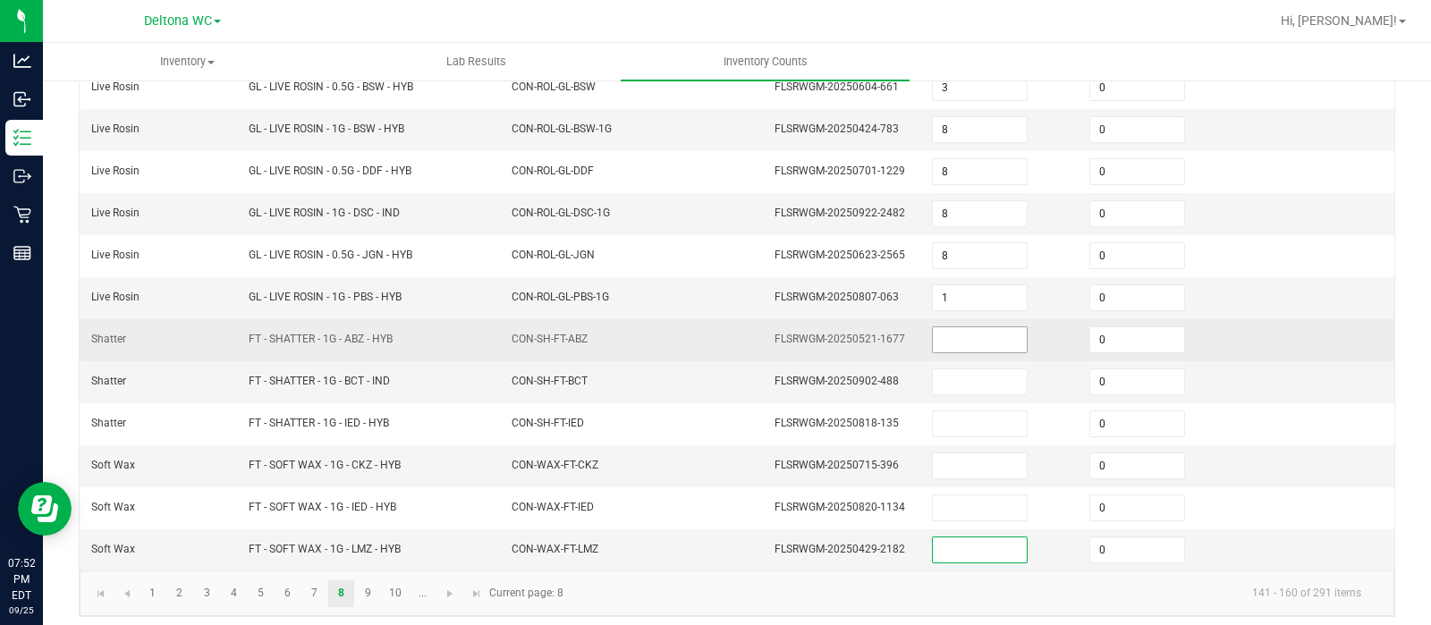
click at [946, 337] on input at bounding box center [980, 339] width 94 height 25
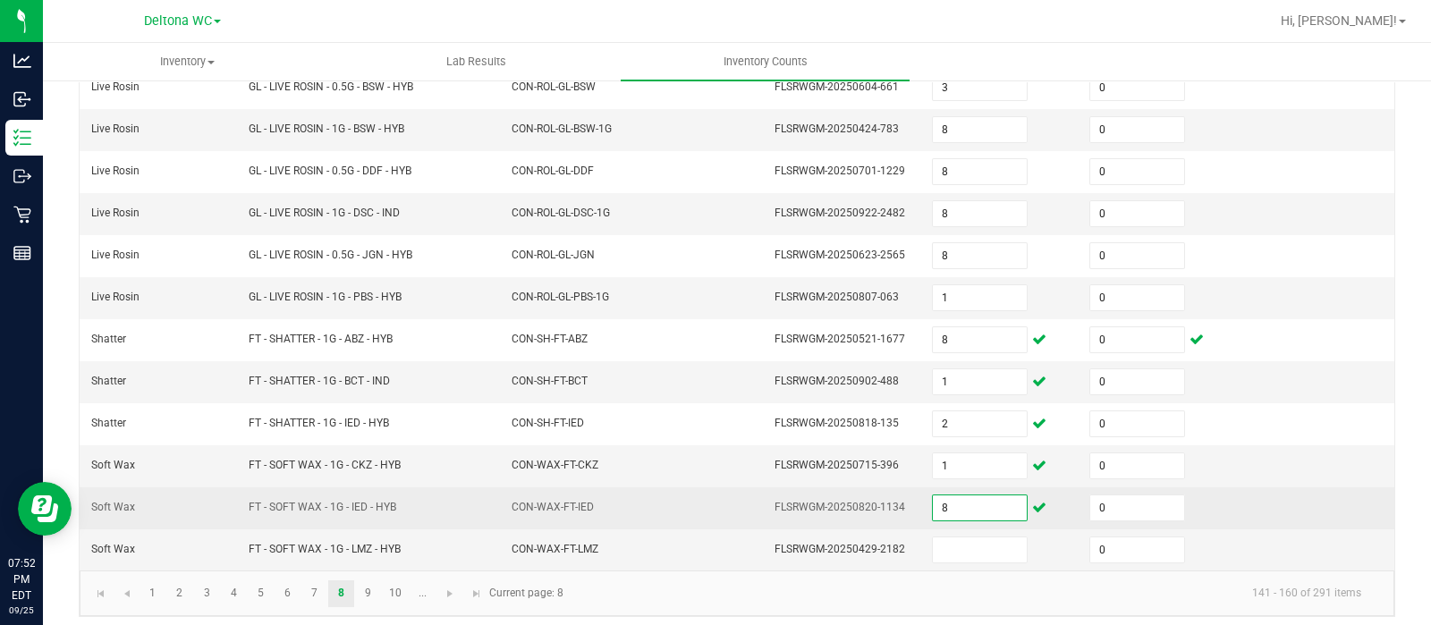
click at [951, 499] on input "8" at bounding box center [980, 507] width 94 height 25
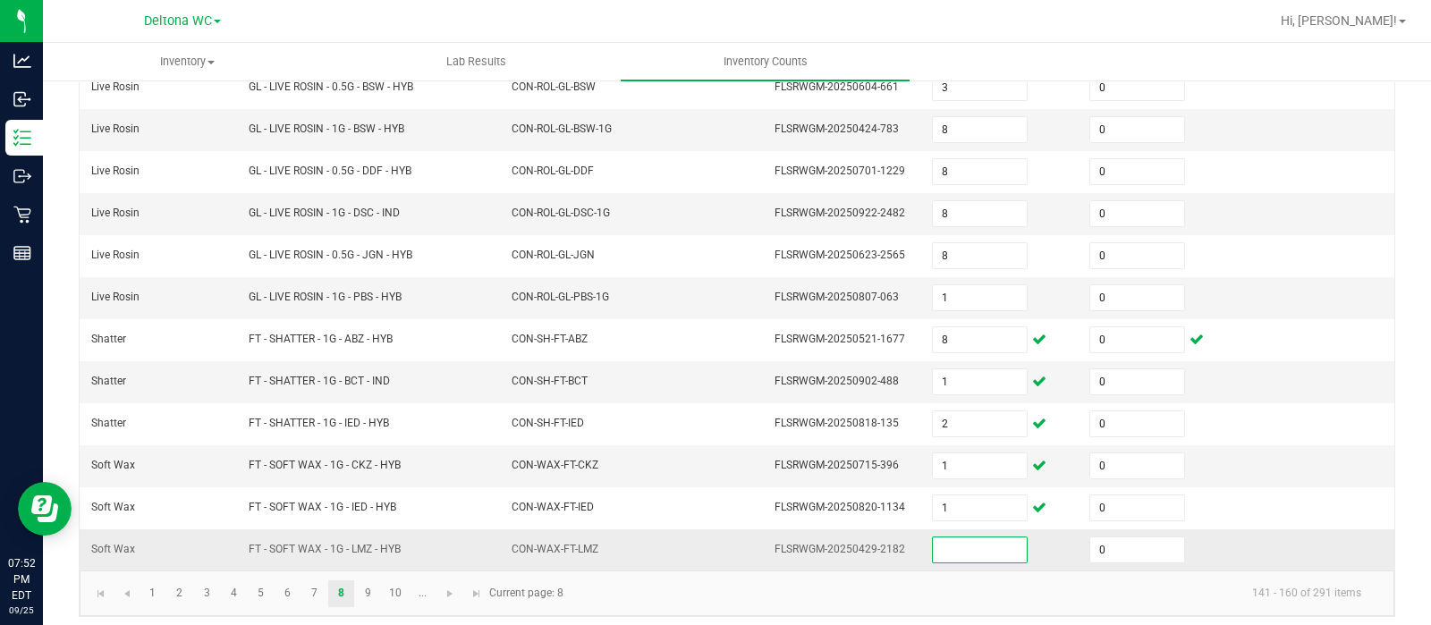
click at [955, 537] on input at bounding box center [980, 549] width 94 height 25
click at [370, 587] on link "9" at bounding box center [368, 593] width 26 height 27
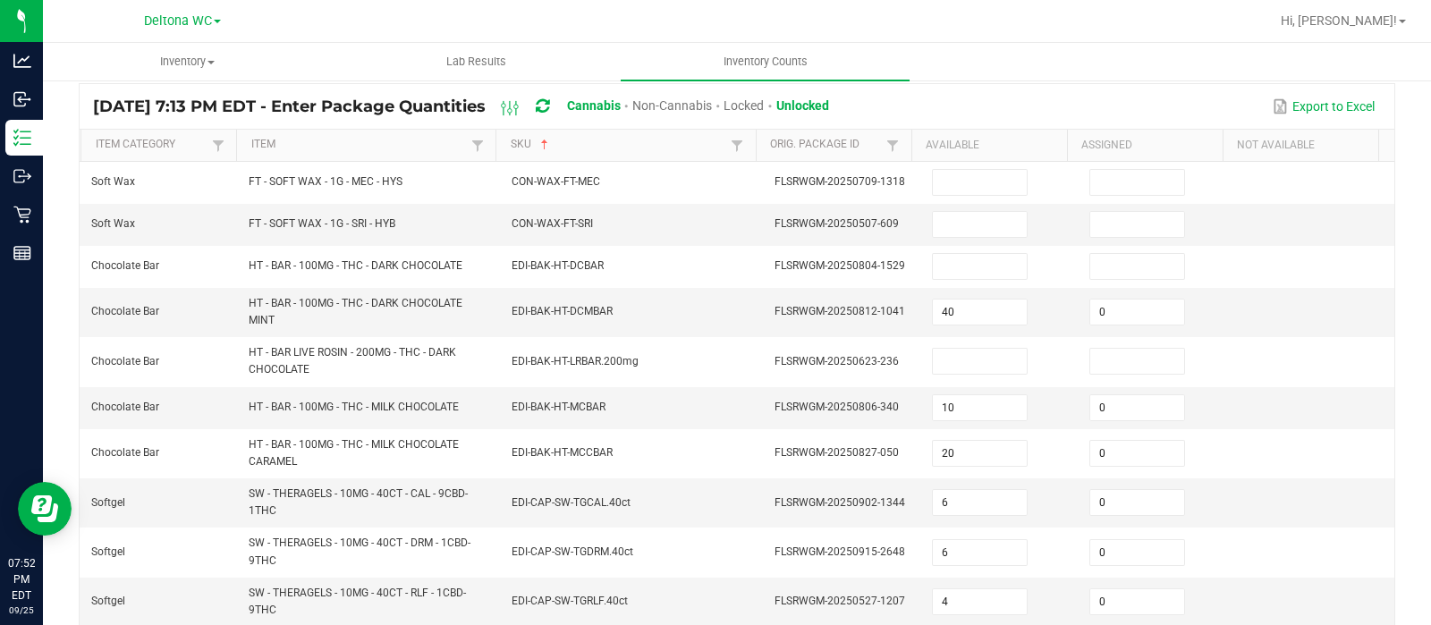
scroll to position [114, 0]
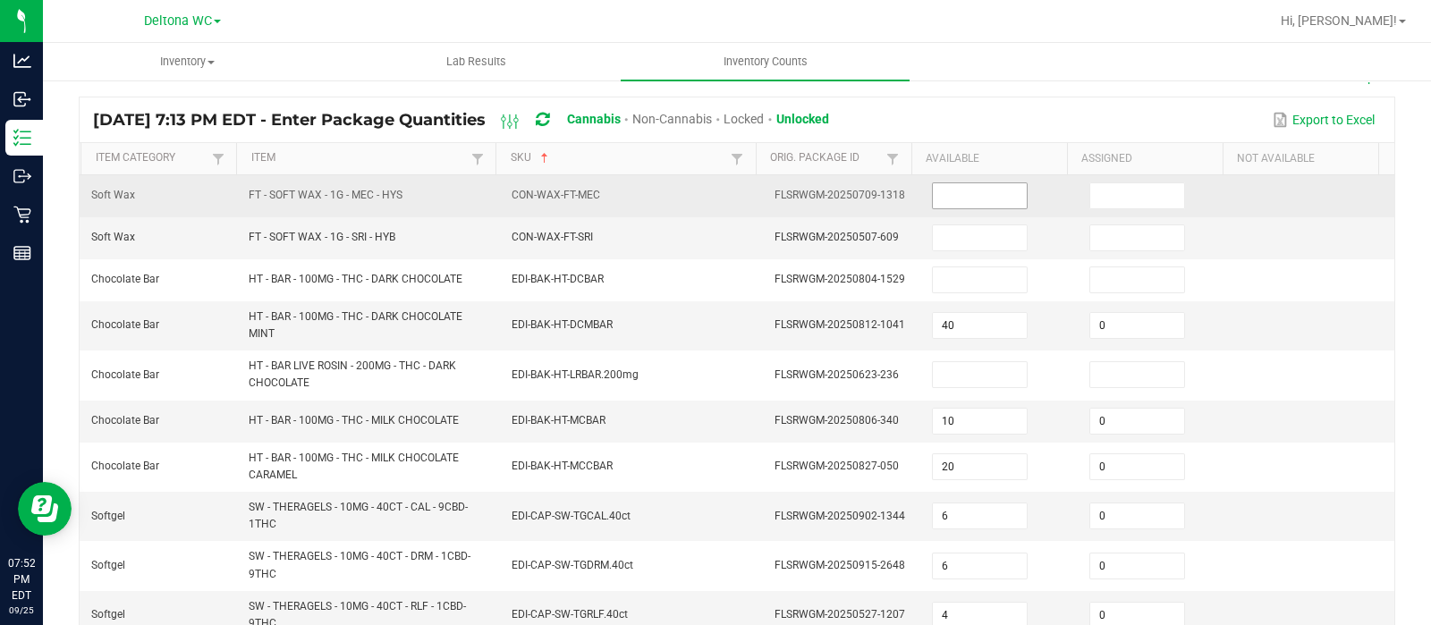
click at [939, 199] on input at bounding box center [980, 195] width 94 height 25
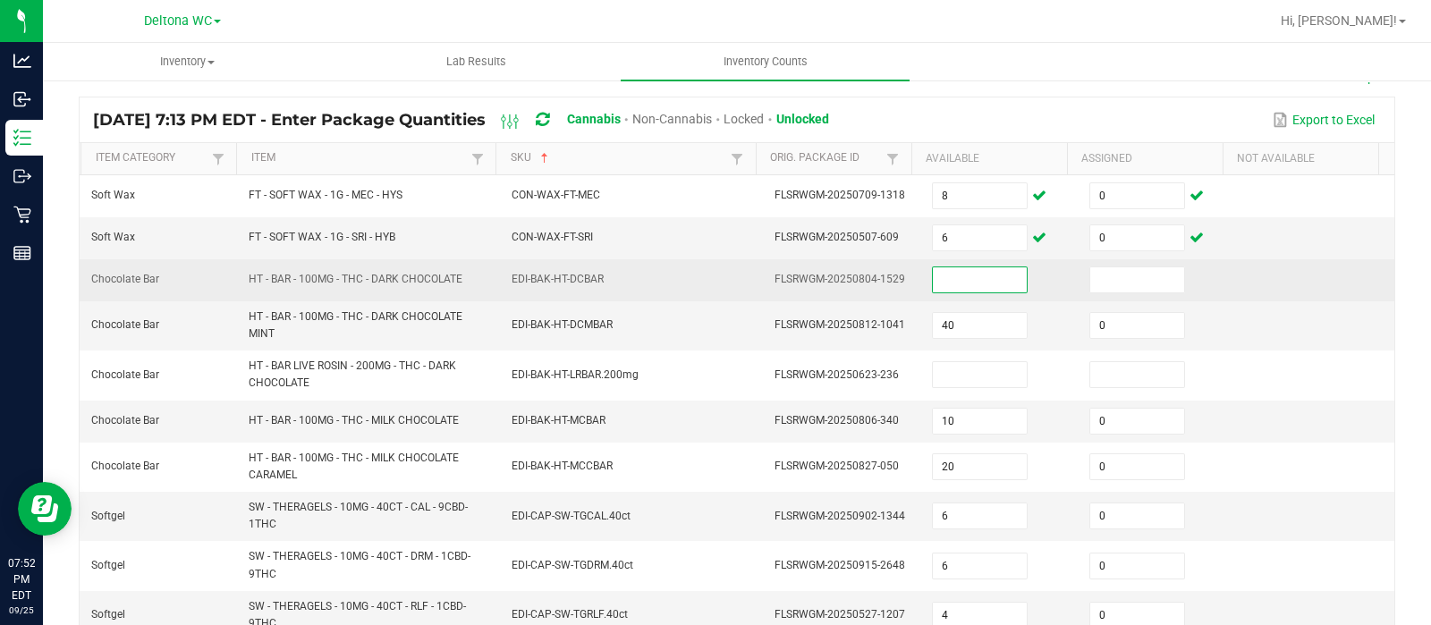
click at [935, 285] on input at bounding box center [980, 279] width 94 height 25
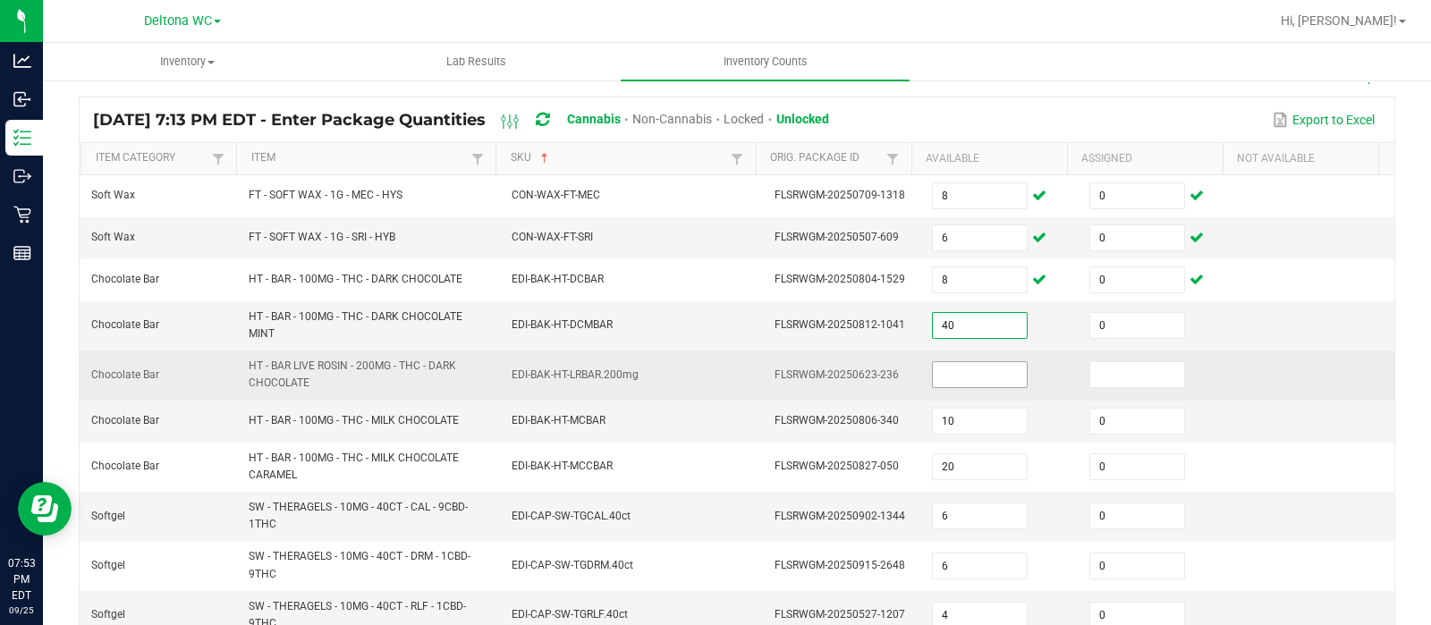
click at [933, 367] on input at bounding box center [980, 374] width 94 height 25
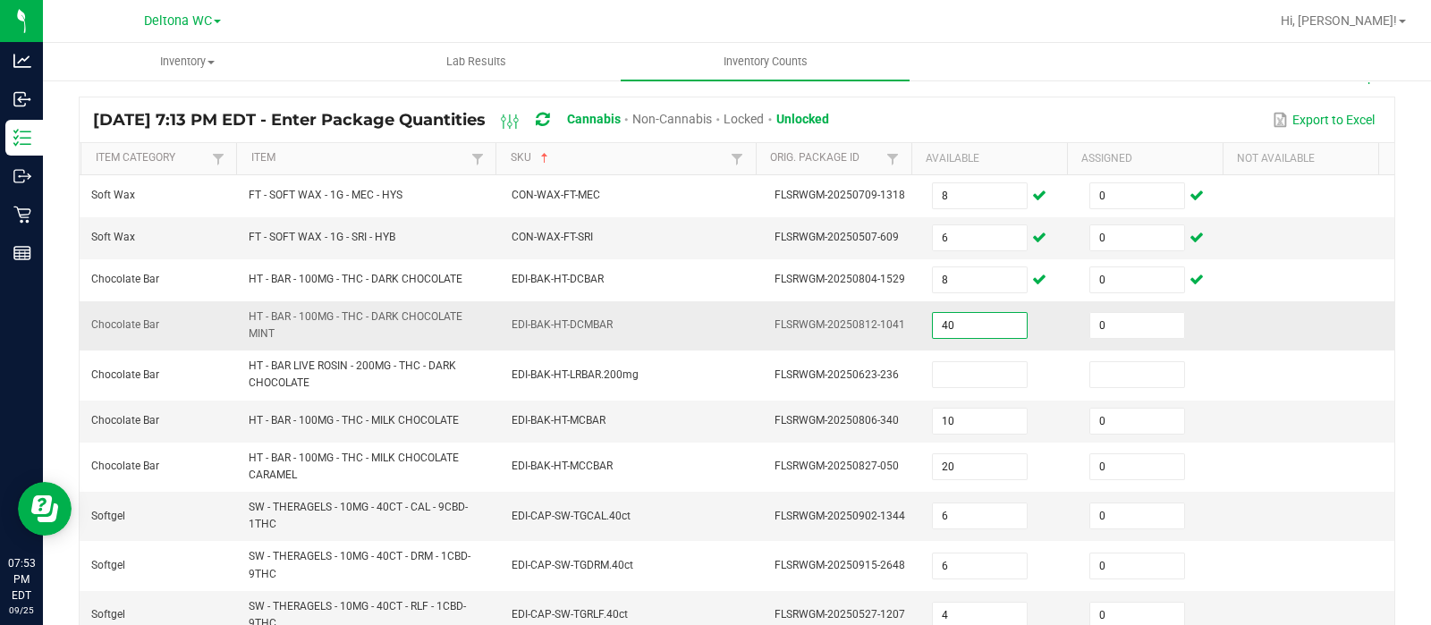
click at [949, 321] on input "40" at bounding box center [980, 325] width 94 height 25
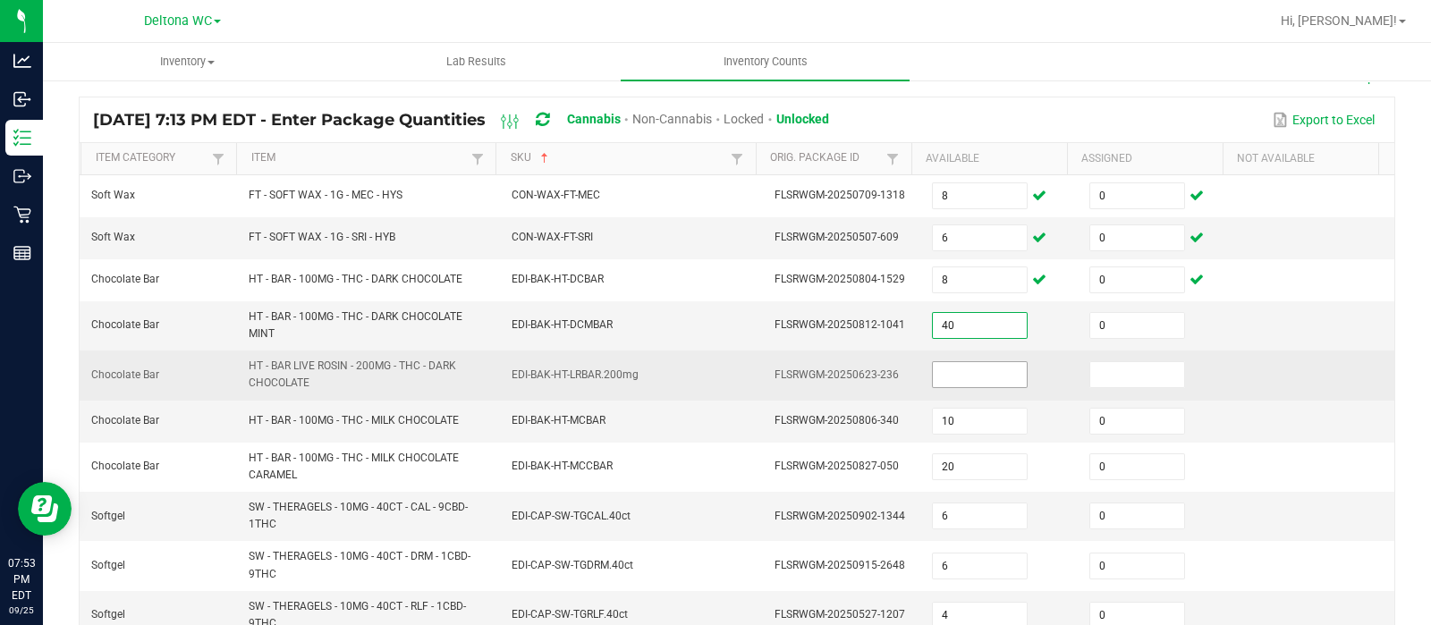
click at [933, 378] on input at bounding box center [980, 374] width 94 height 25
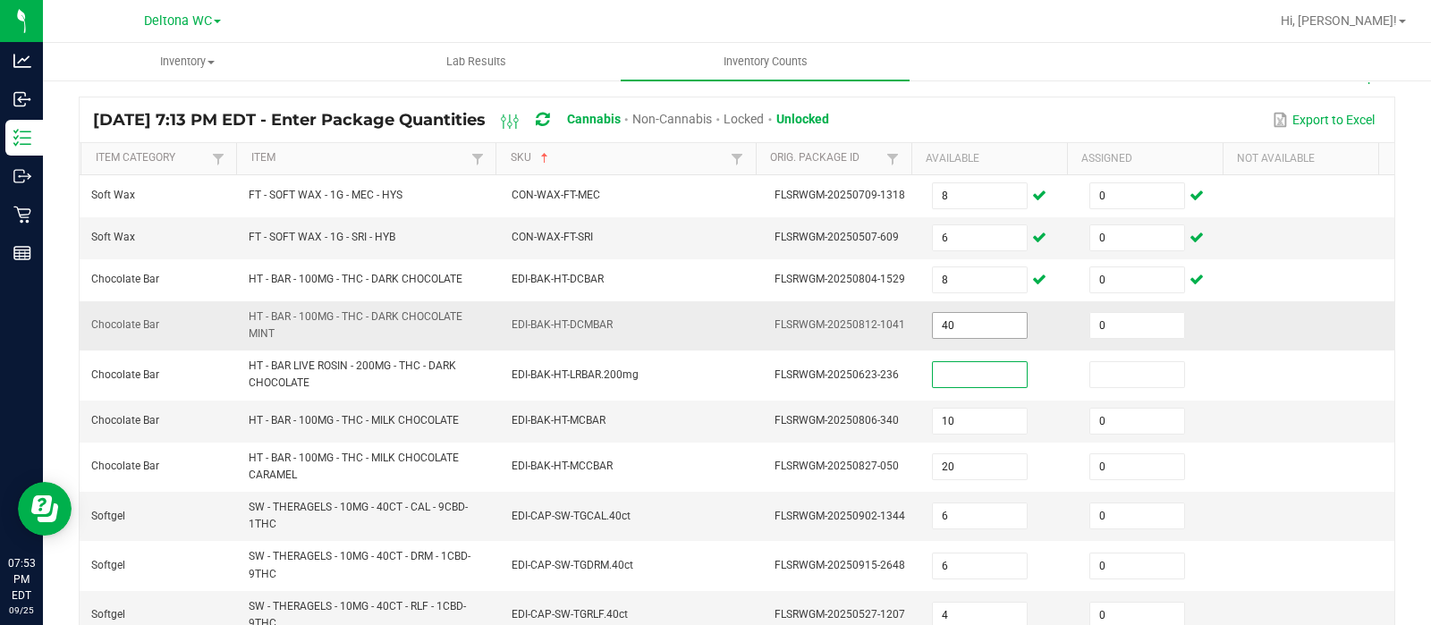
click at [943, 319] on input "40" at bounding box center [980, 325] width 94 height 25
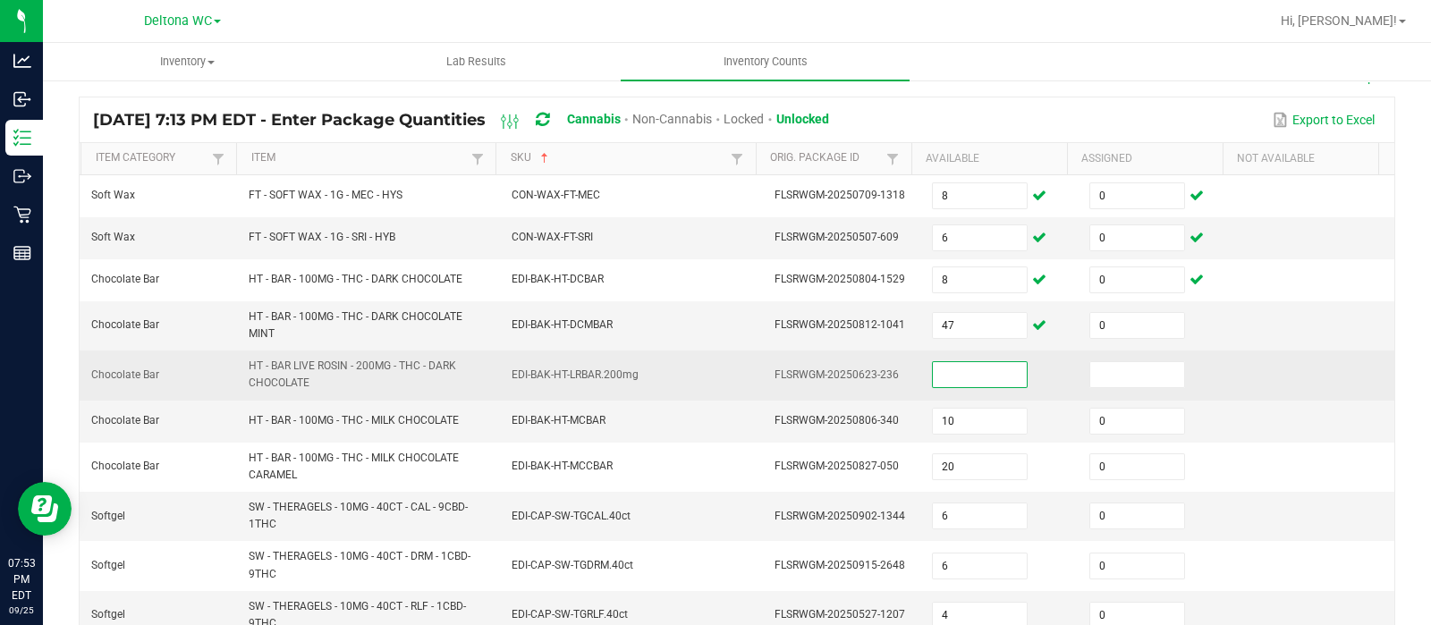
click at [943, 379] on input at bounding box center [980, 374] width 94 height 25
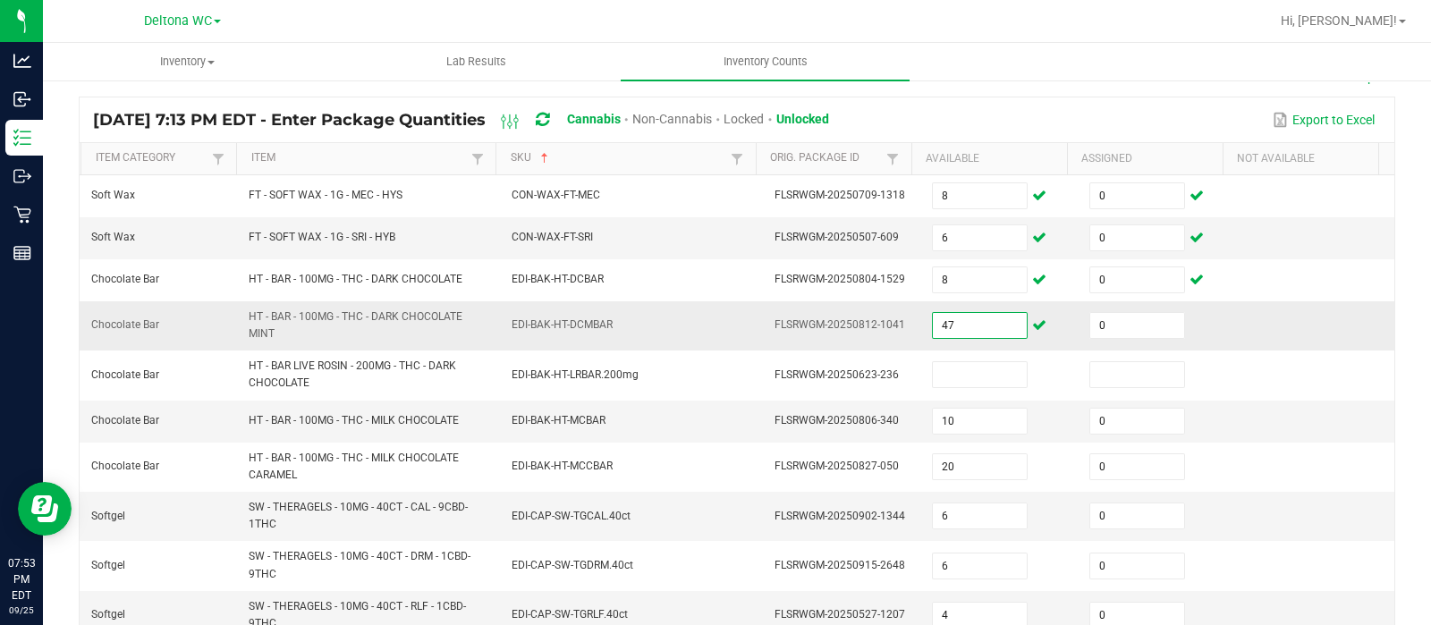
click at [948, 329] on input "47" at bounding box center [980, 325] width 94 height 25
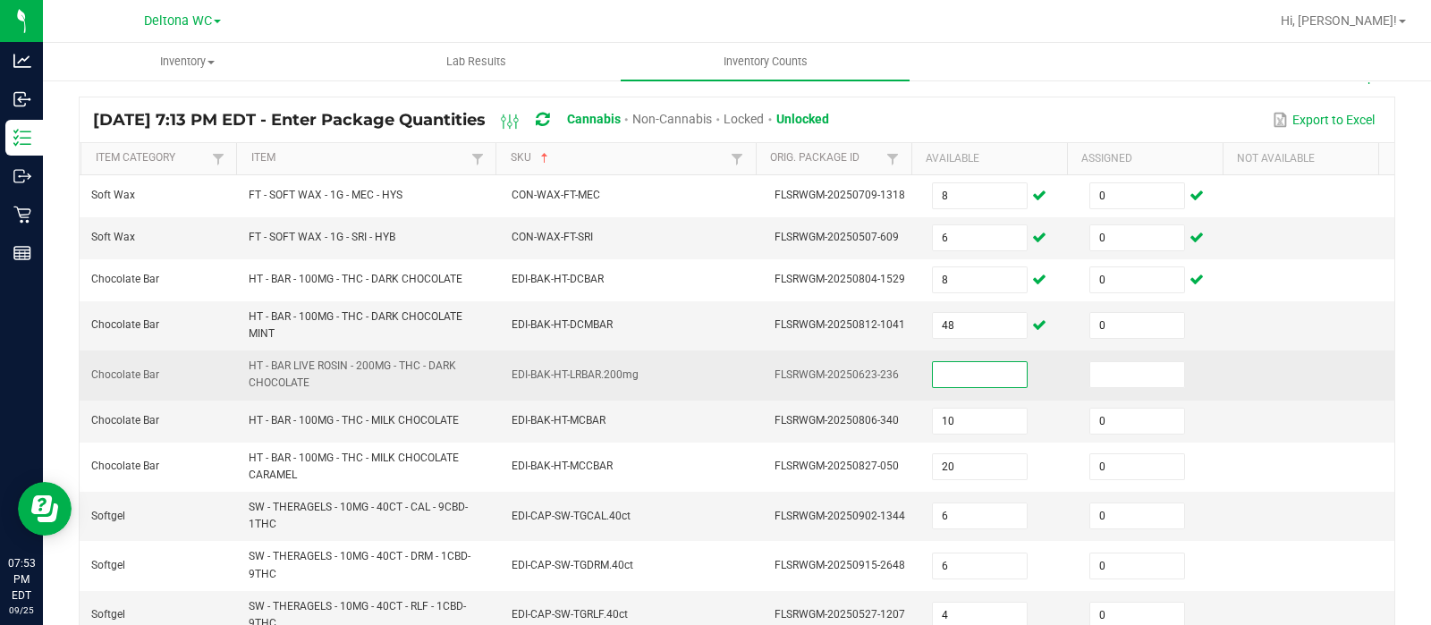
click at [953, 374] on input at bounding box center [980, 374] width 94 height 25
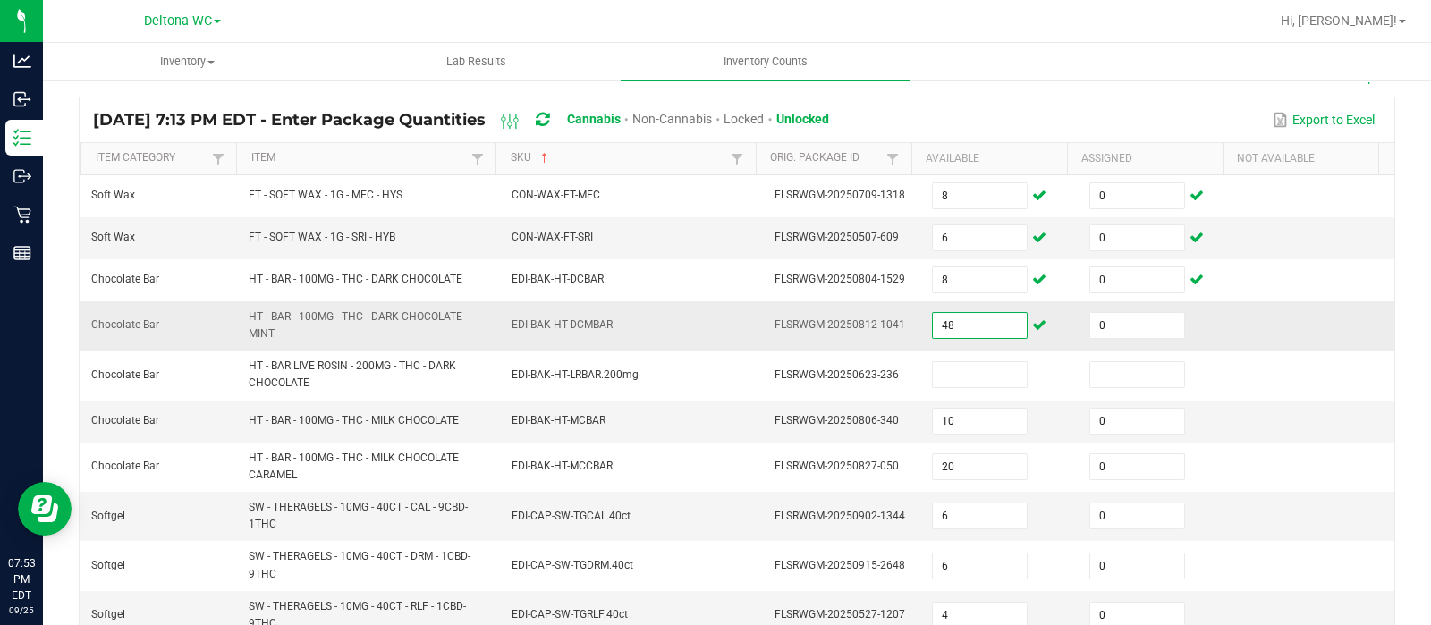
click at [951, 328] on input "48" at bounding box center [980, 325] width 94 height 25
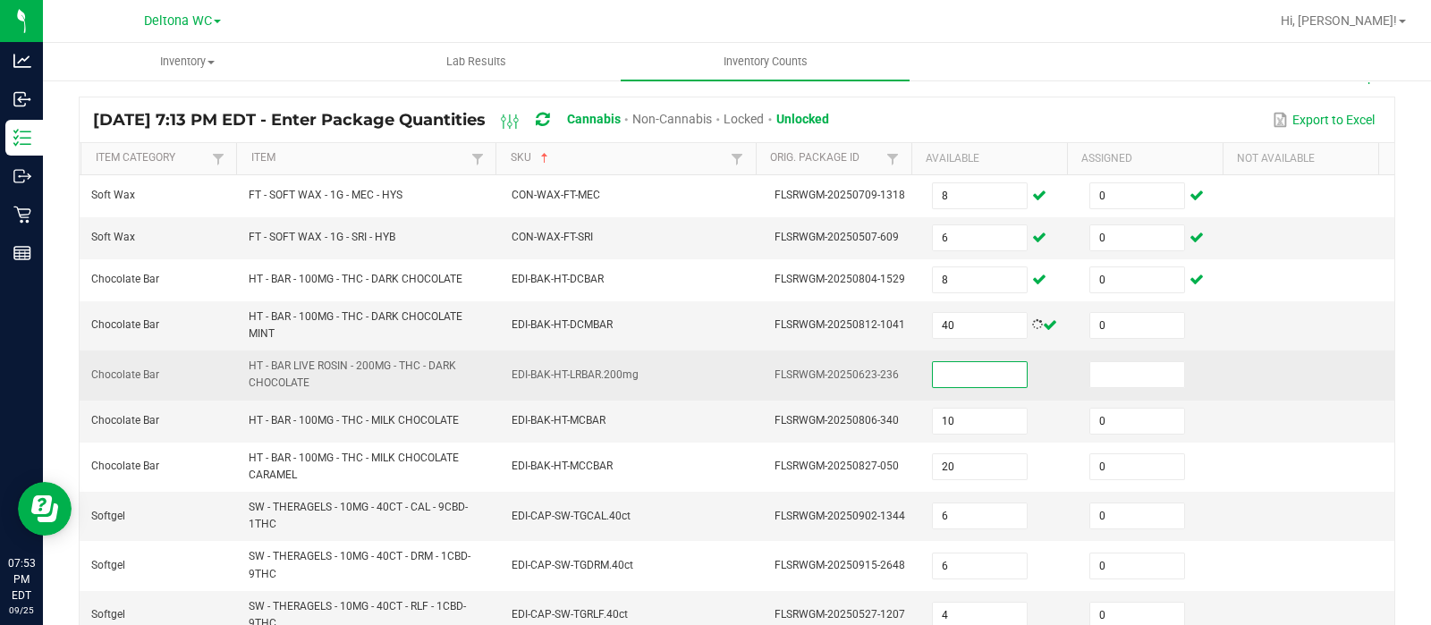
click at [950, 373] on input at bounding box center [980, 374] width 94 height 25
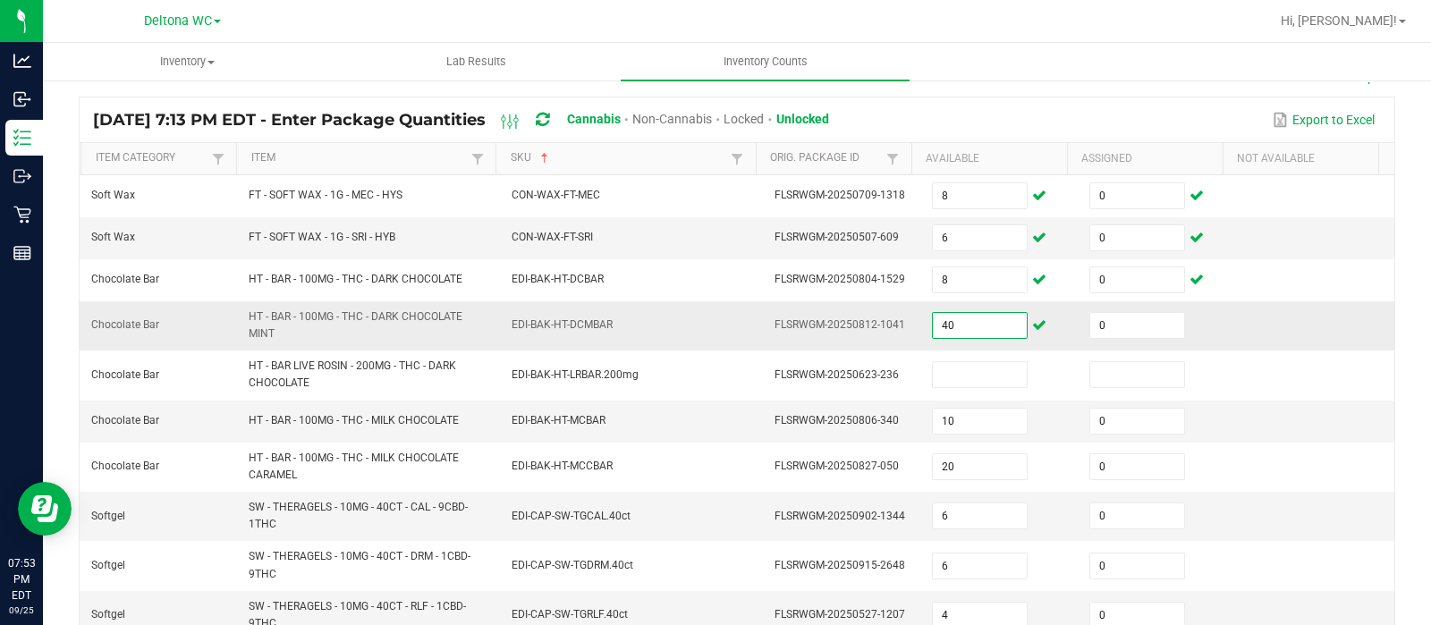
click at [958, 323] on input "40" at bounding box center [980, 325] width 94 height 25
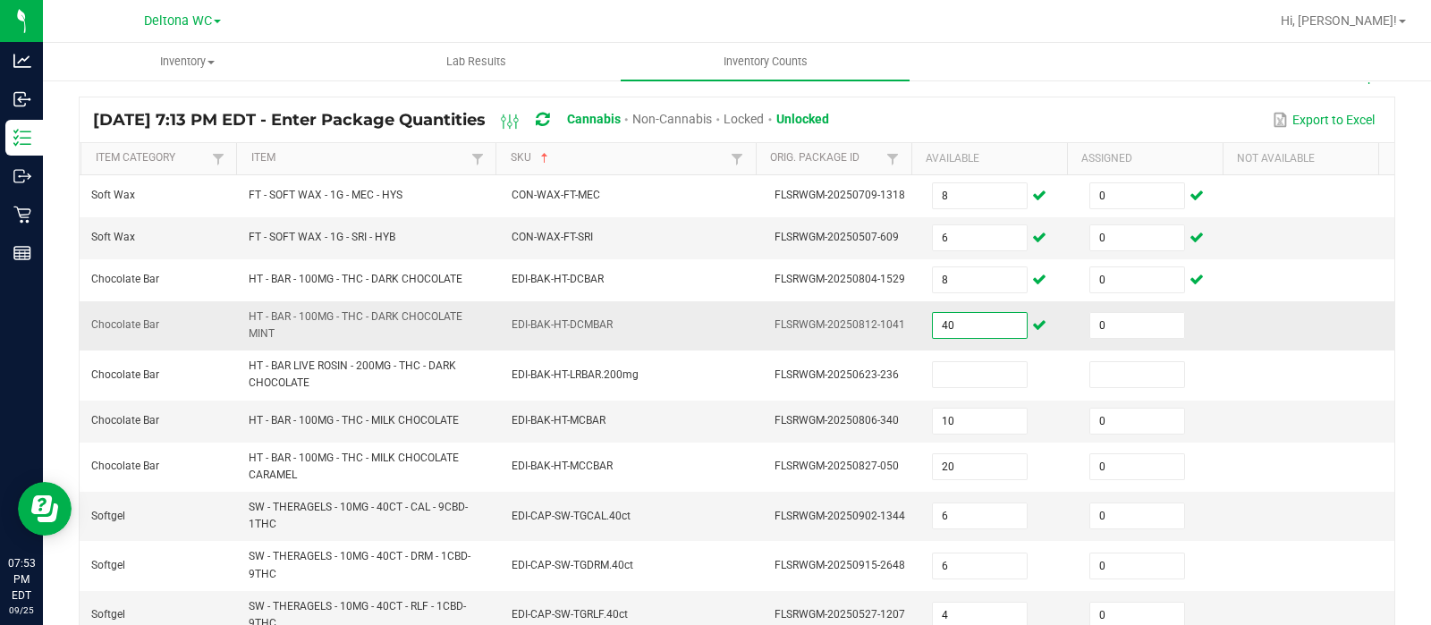
click at [958, 323] on input "40" at bounding box center [980, 325] width 94 height 25
click at [973, 326] on input "40" at bounding box center [980, 325] width 94 height 25
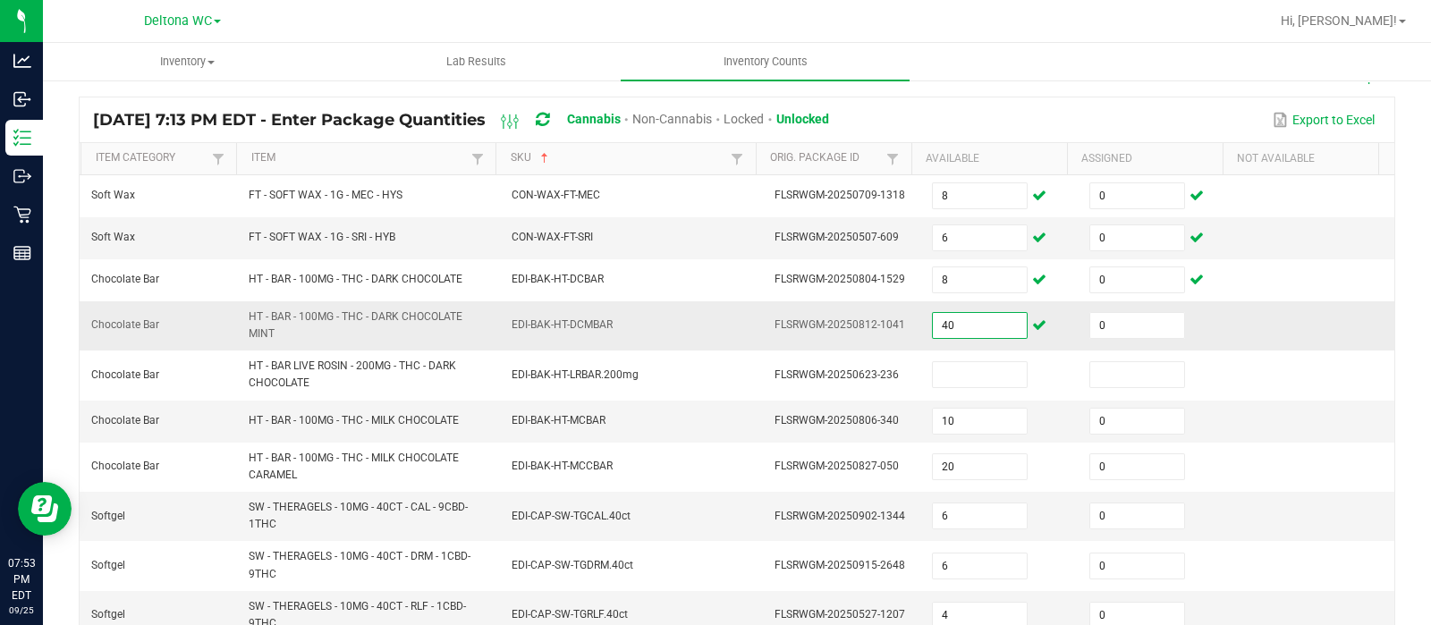
click at [973, 326] on input "40" at bounding box center [980, 325] width 94 height 25
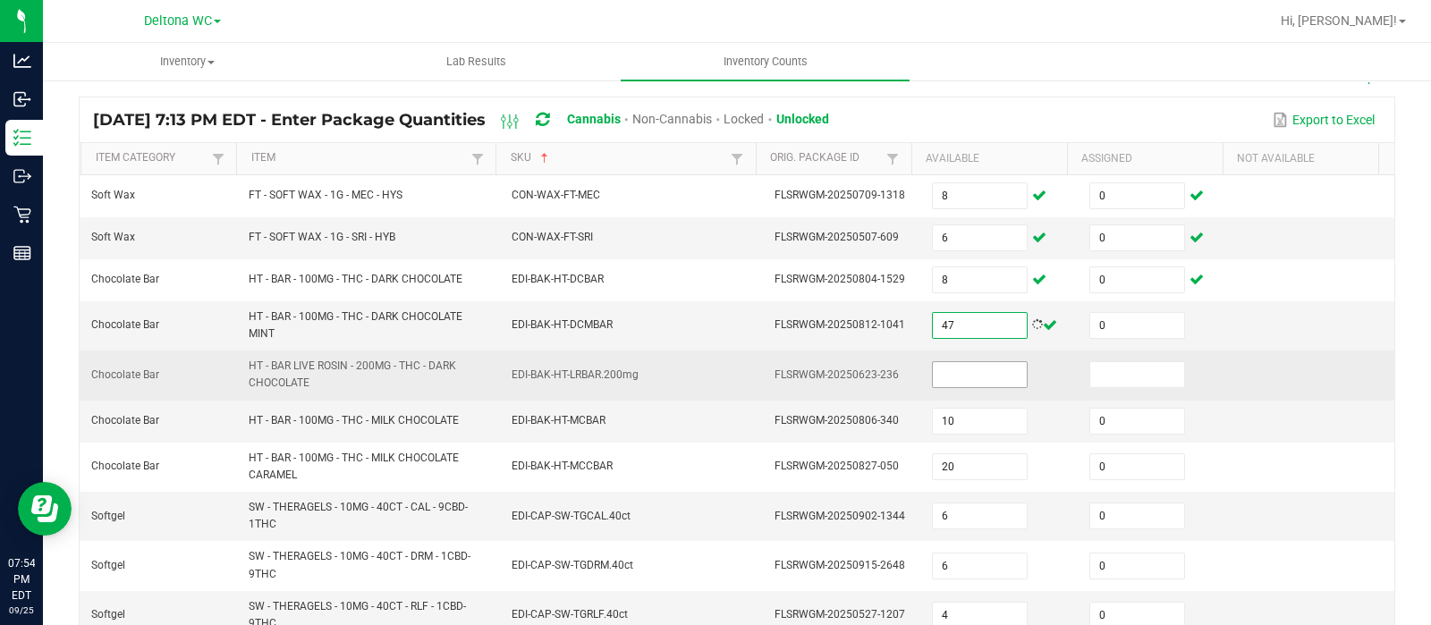
click at [968, 368] on input at bounding box center [980, 374] width 94 height 25
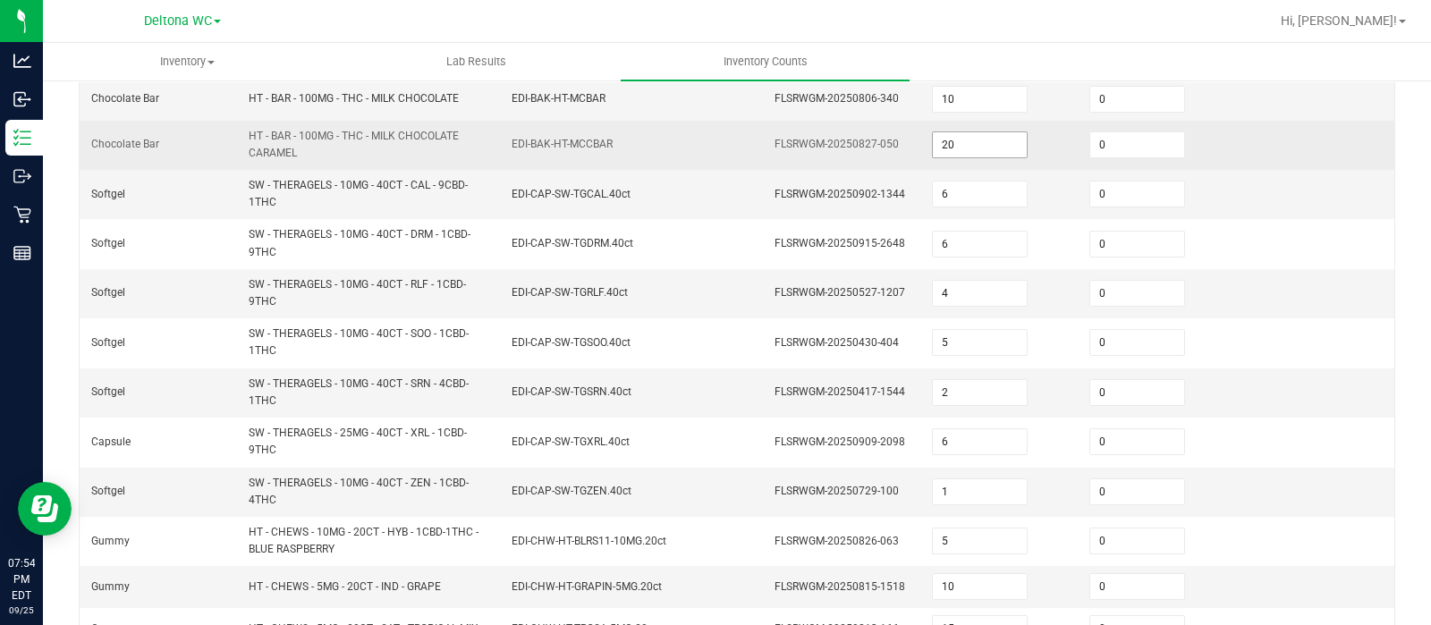
scroll to position [659, 0]
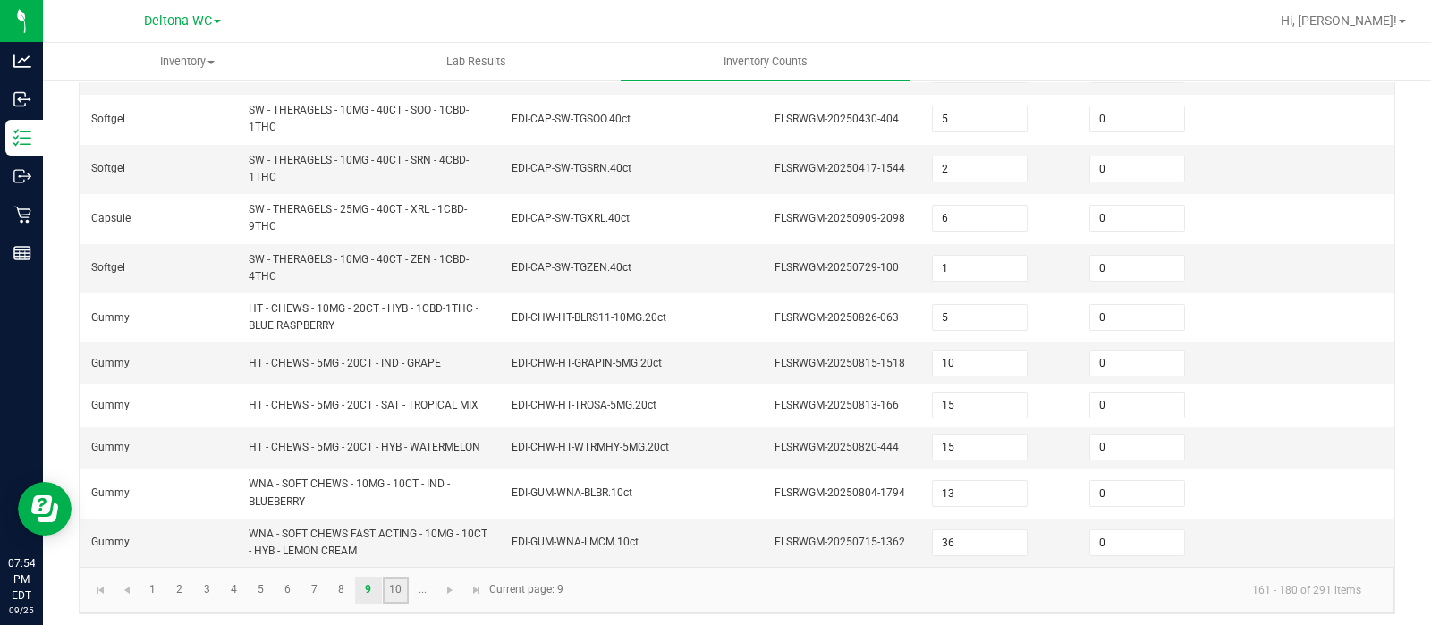
click at [399, 586] on link "10" at bounding box center [396, 590] width 26 height 27
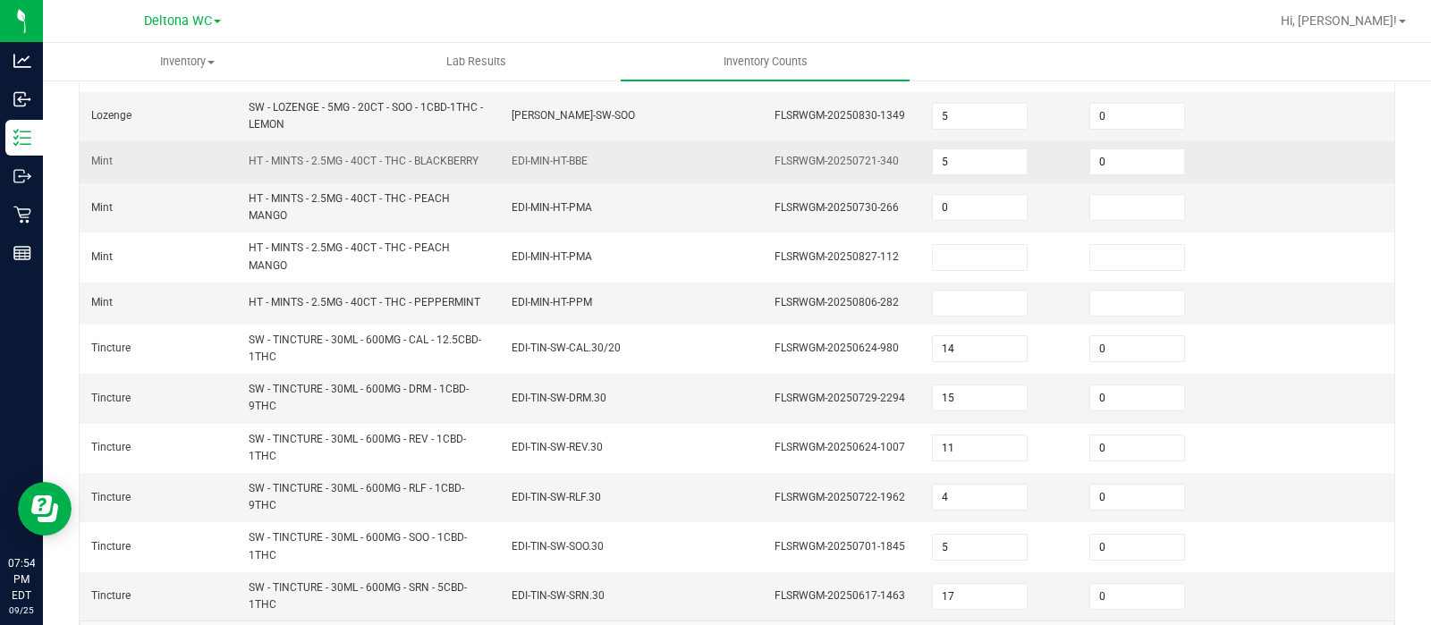
scroll to position [698, 0]
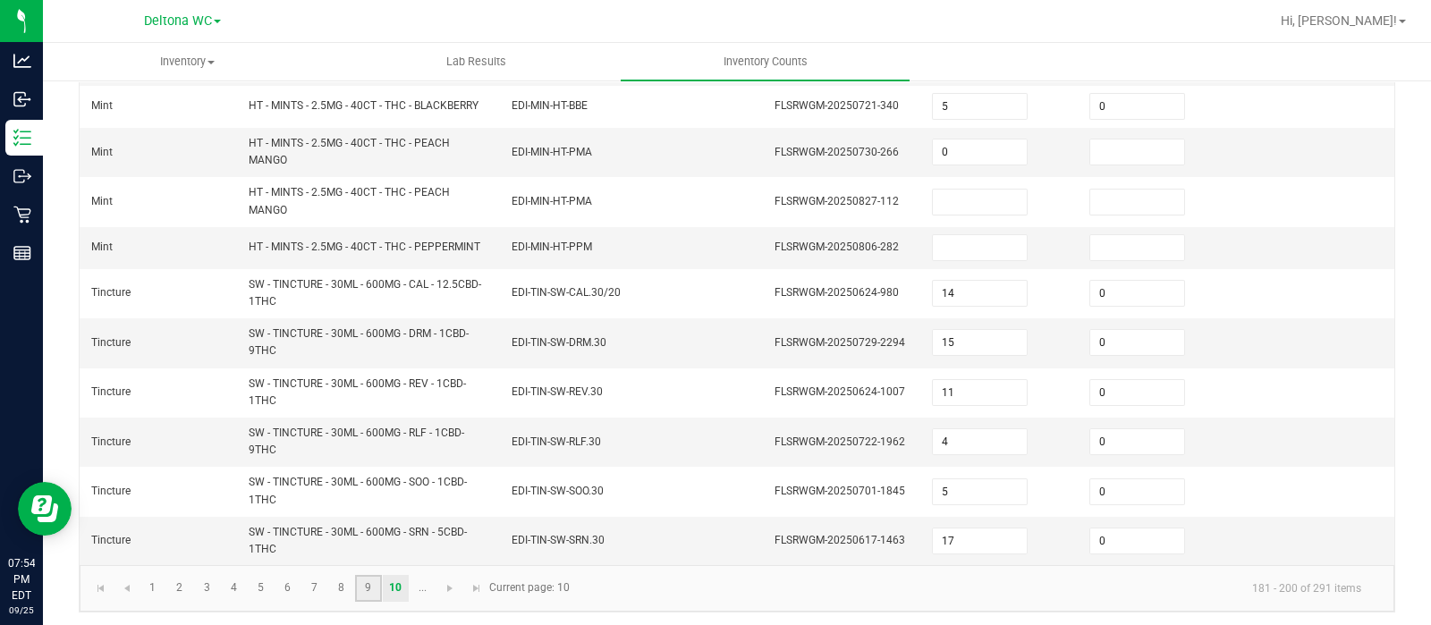
click at [371, 575] on link "9" at bounding box center [368, 588] width 26 height 27
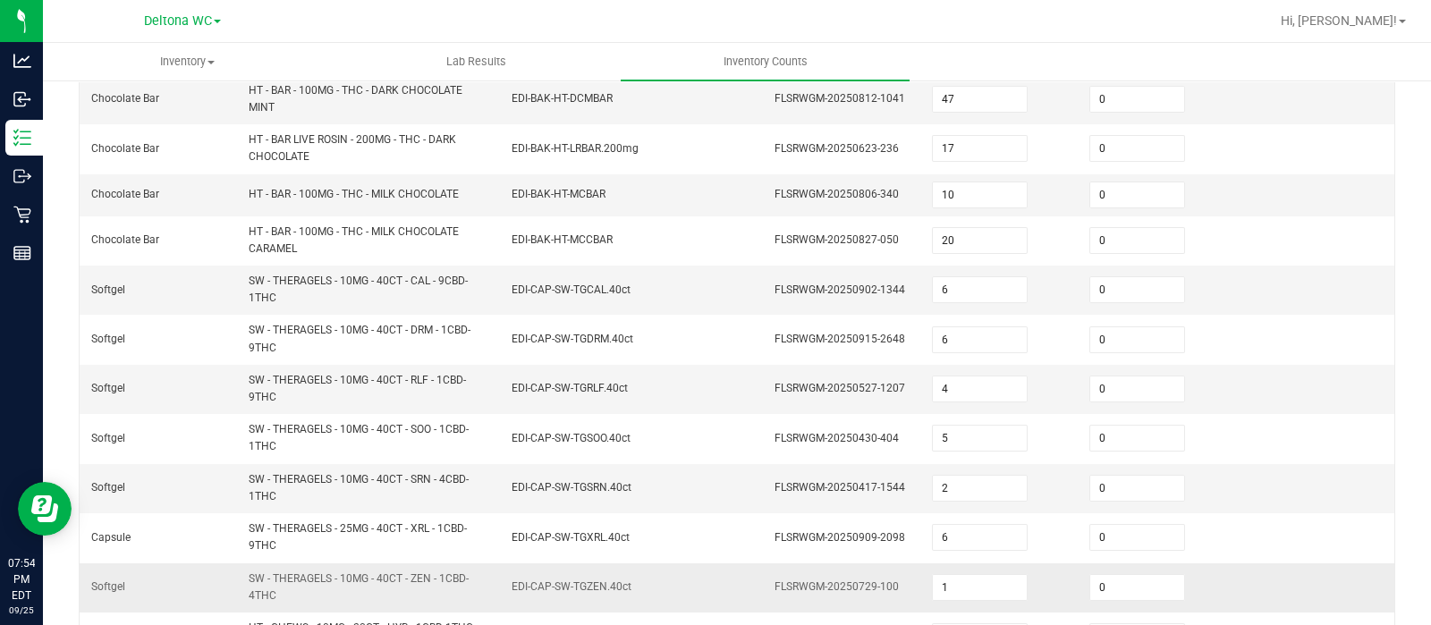
scroll to position [336, 0]
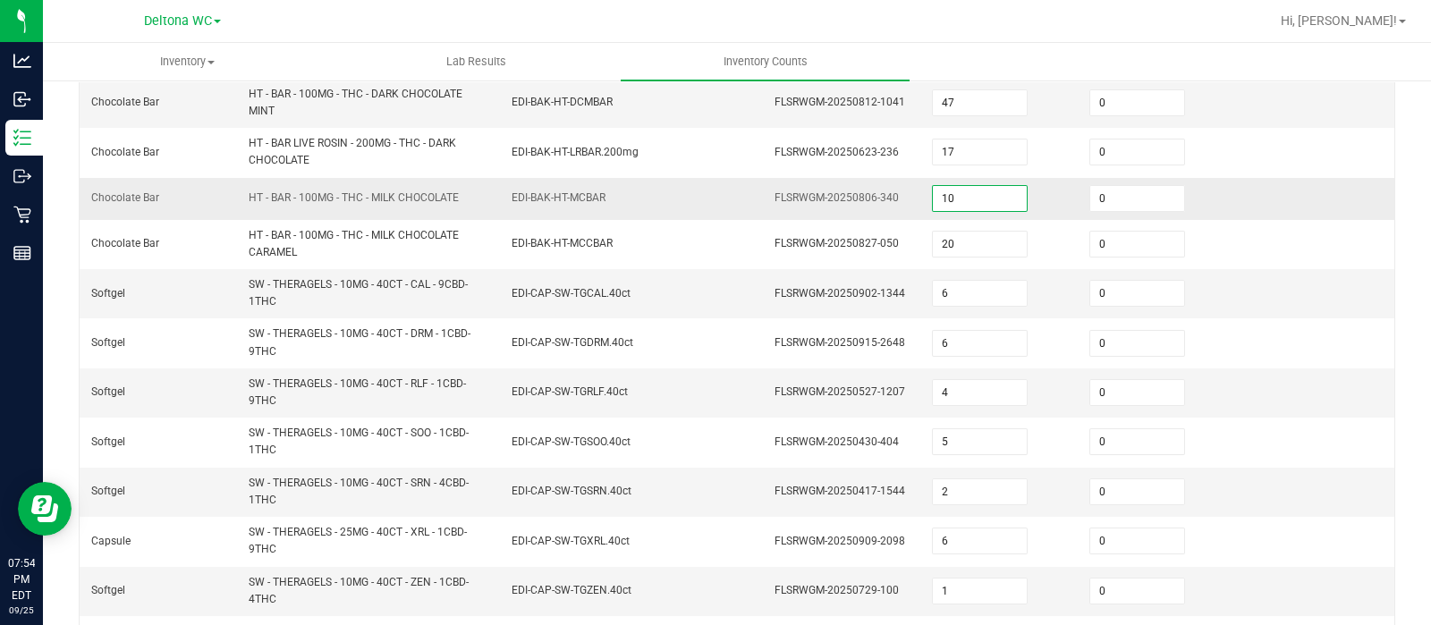
click at [961, 194] on input "10" at bounding box center [980, 198] width 94 height 25
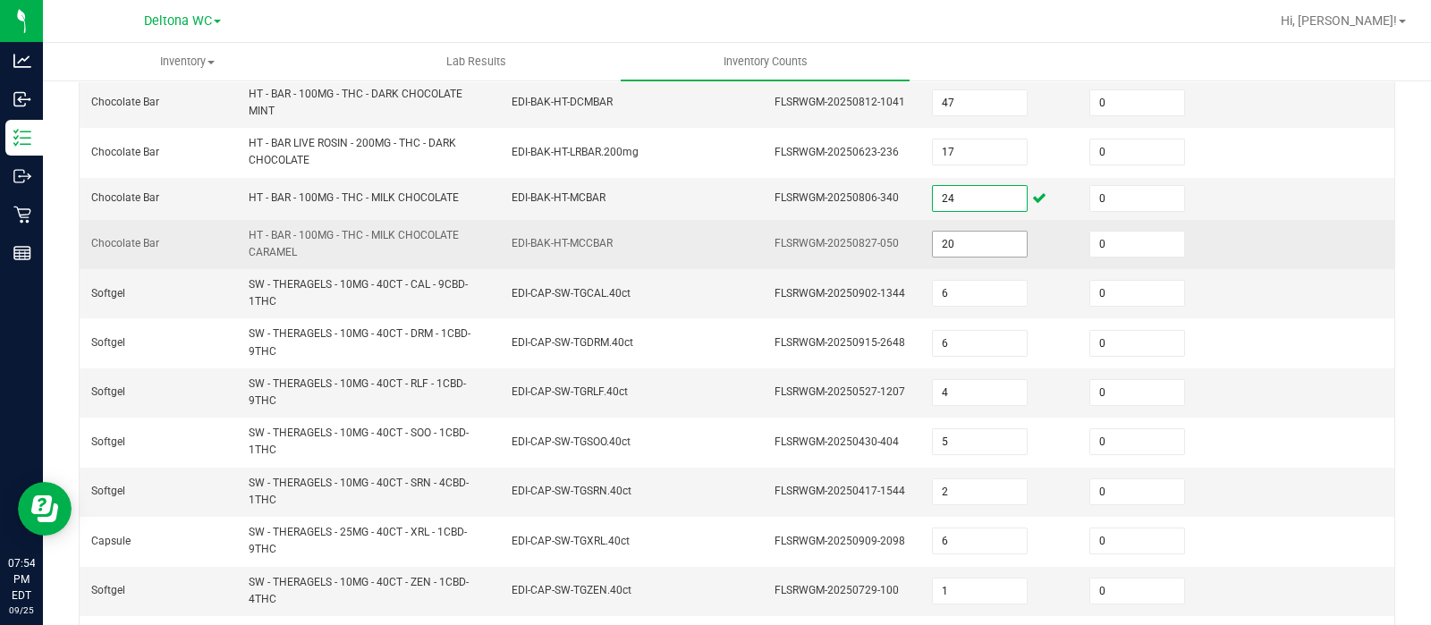
click at [934, 241] on input "20" at bounding box center [980, 244] width 94 height 25
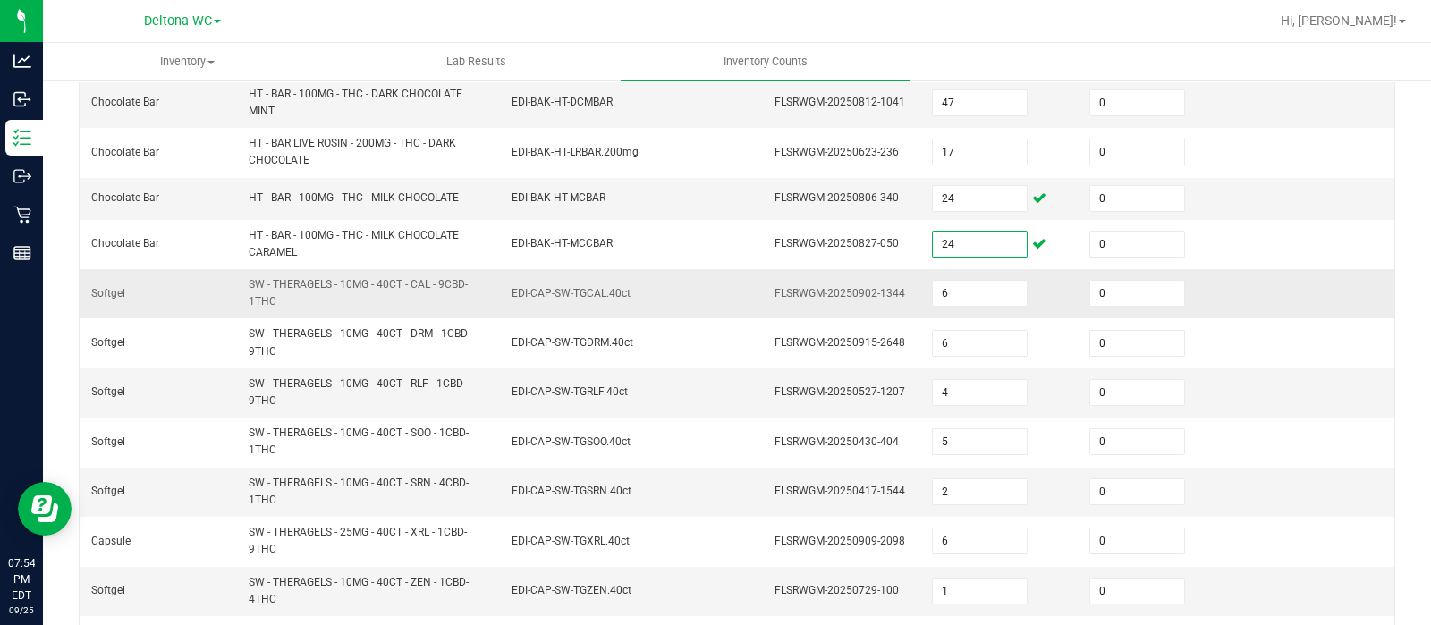
click at [1029, 269] on td "6" at bounding box center [999, 293] width 157 height 49
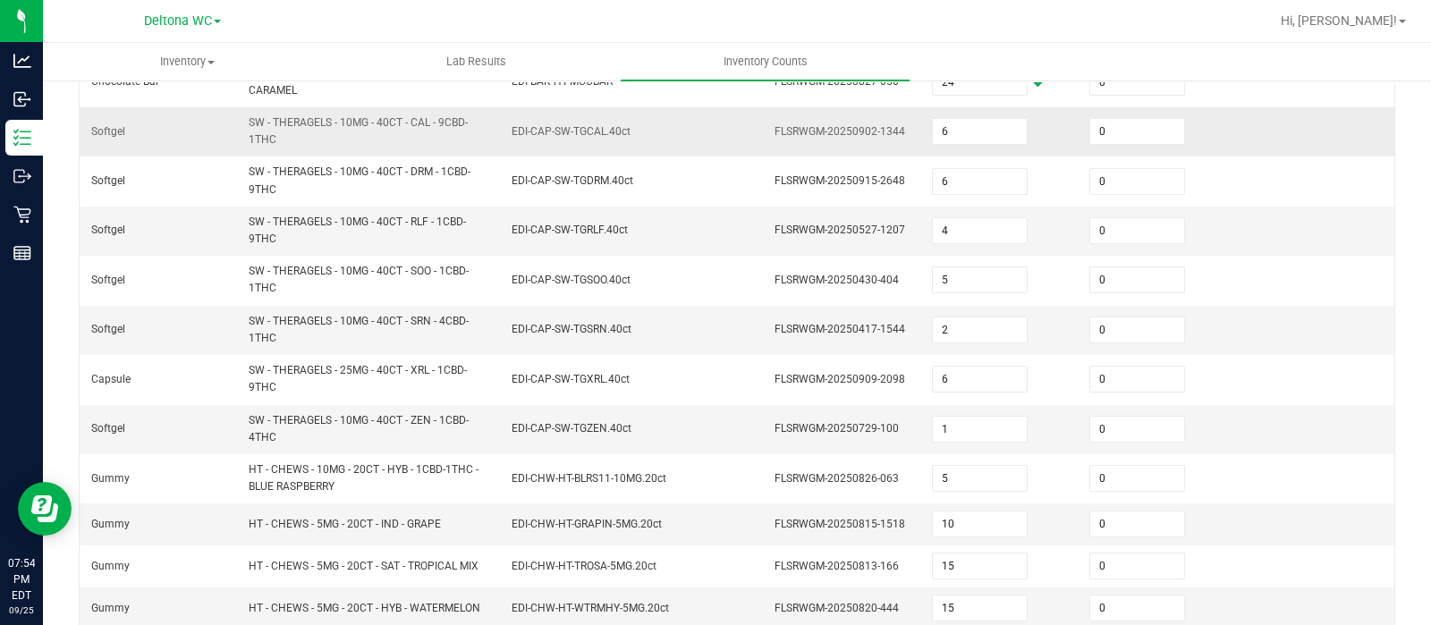
scroll to position [659, 0]
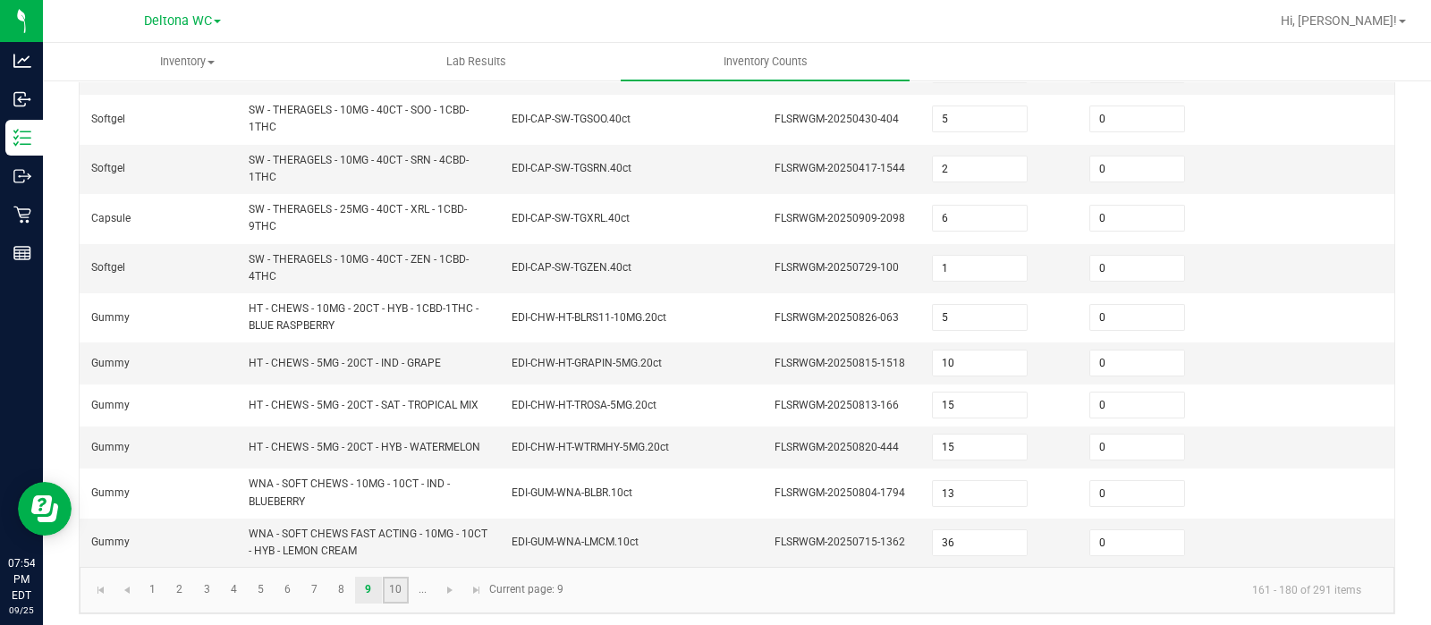
click at [402, 579] on link "10" at bounding box center [396, 590] width 26 height 27
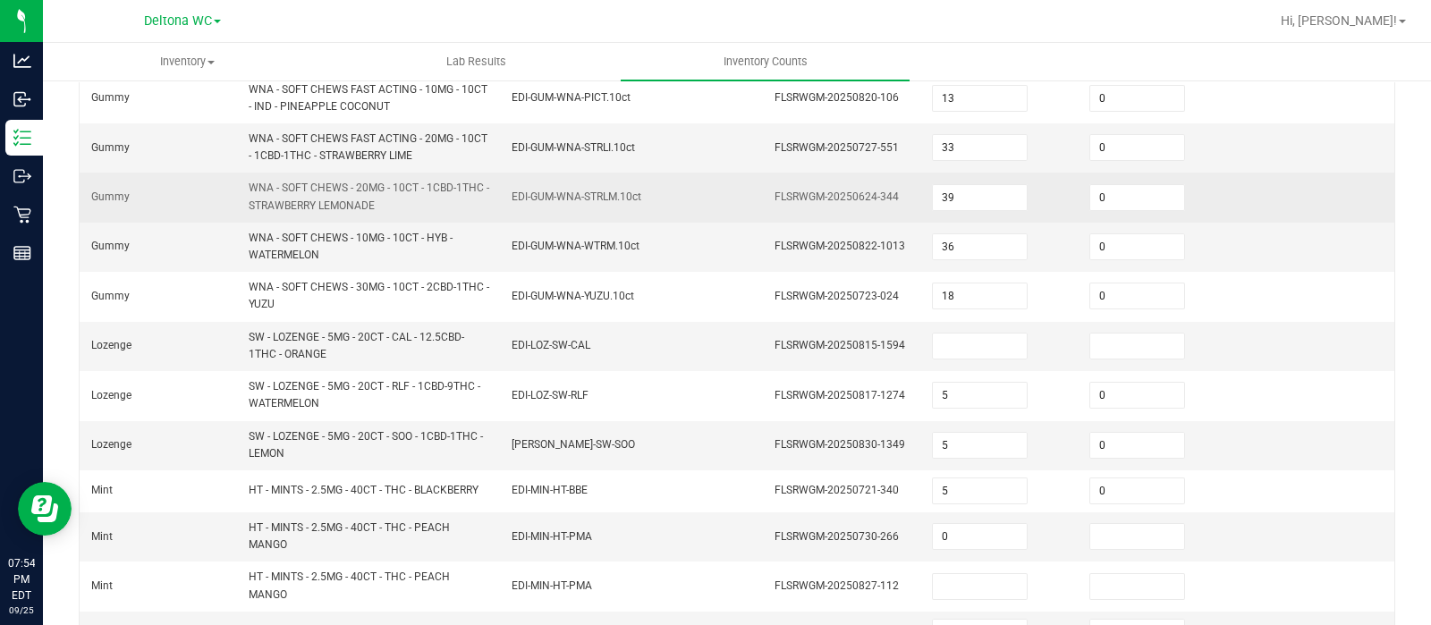
scroll to position [317, 0]
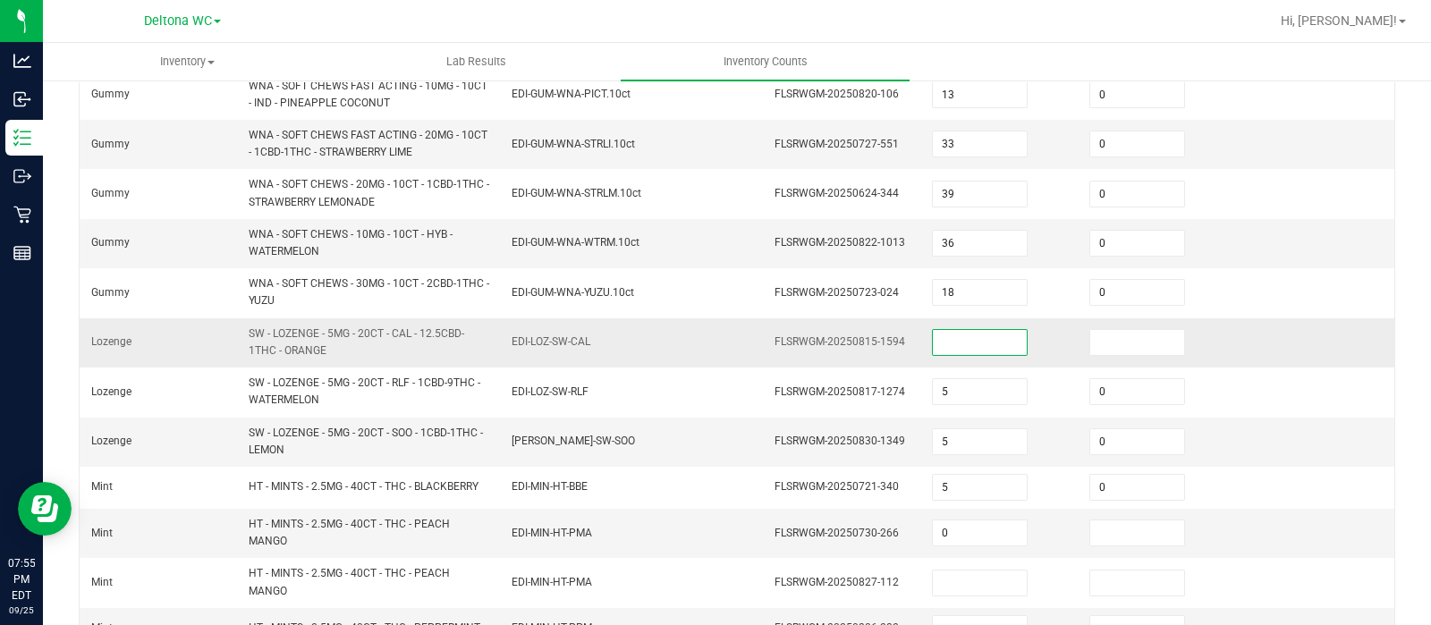
click at [933, 332] on input at bounding box center [980, 342] width 94 height 25
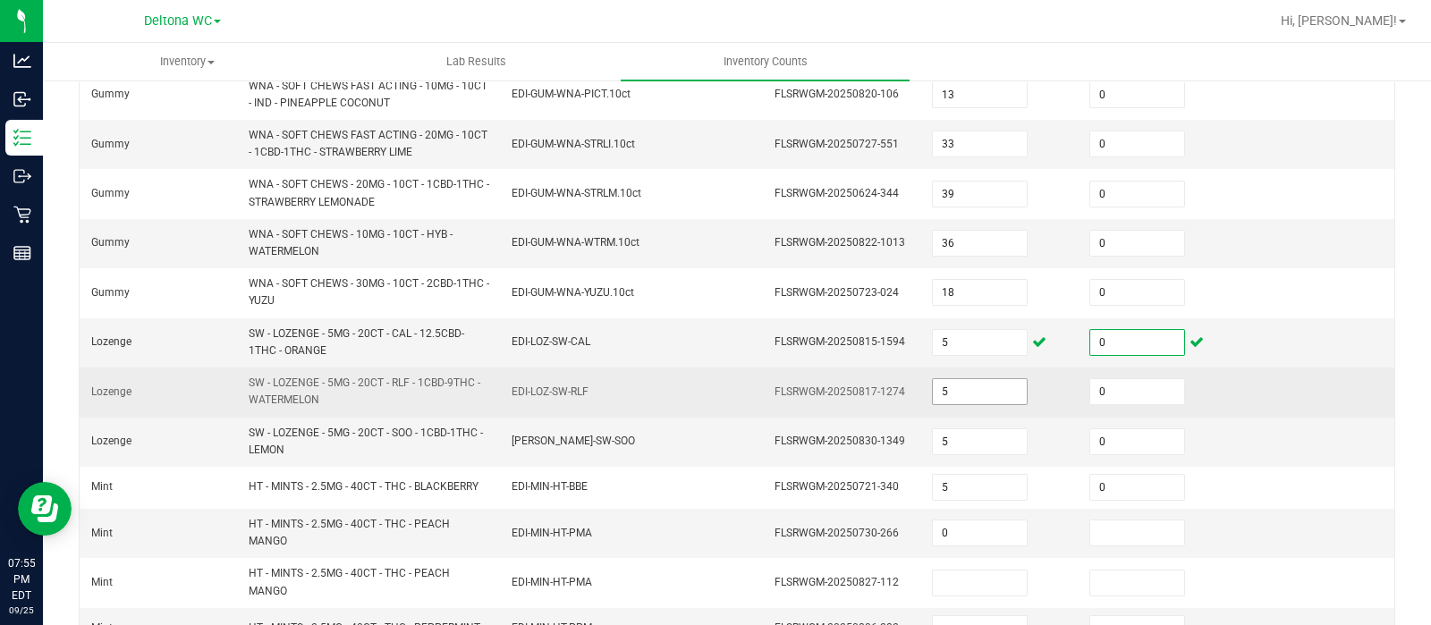
click at [959, 393] on input "5" at bounding box center [980, 391] width 94 height 25
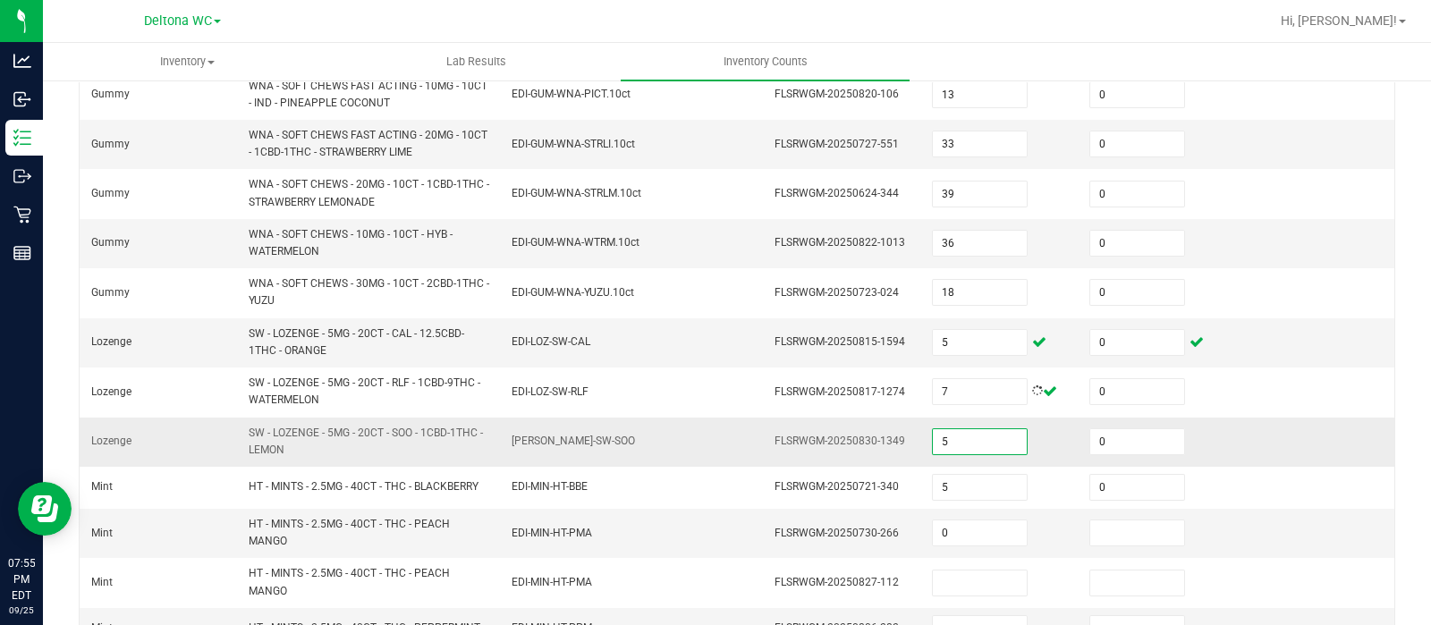
click at [944, 432] on input "5" at bounding box center [980, 441] width 94 height 25
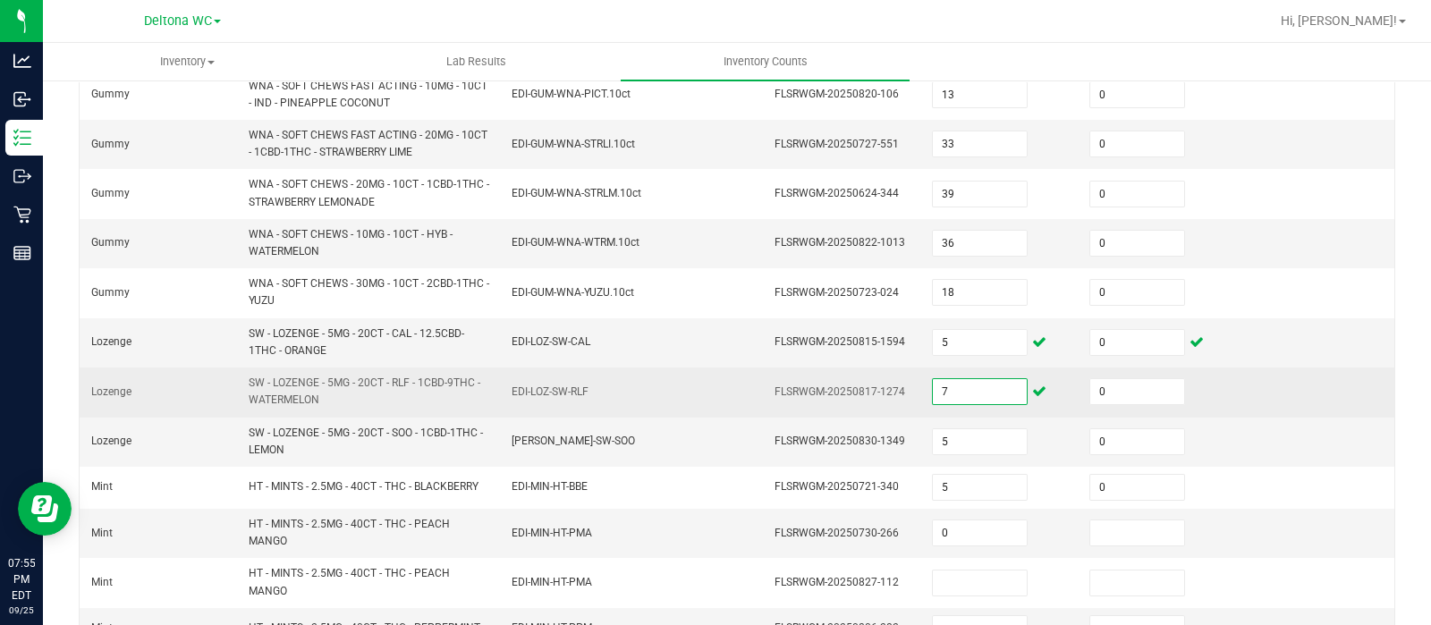
click at [944, 389] on input "7" at bounding box center [980, 391] width 94 height 25
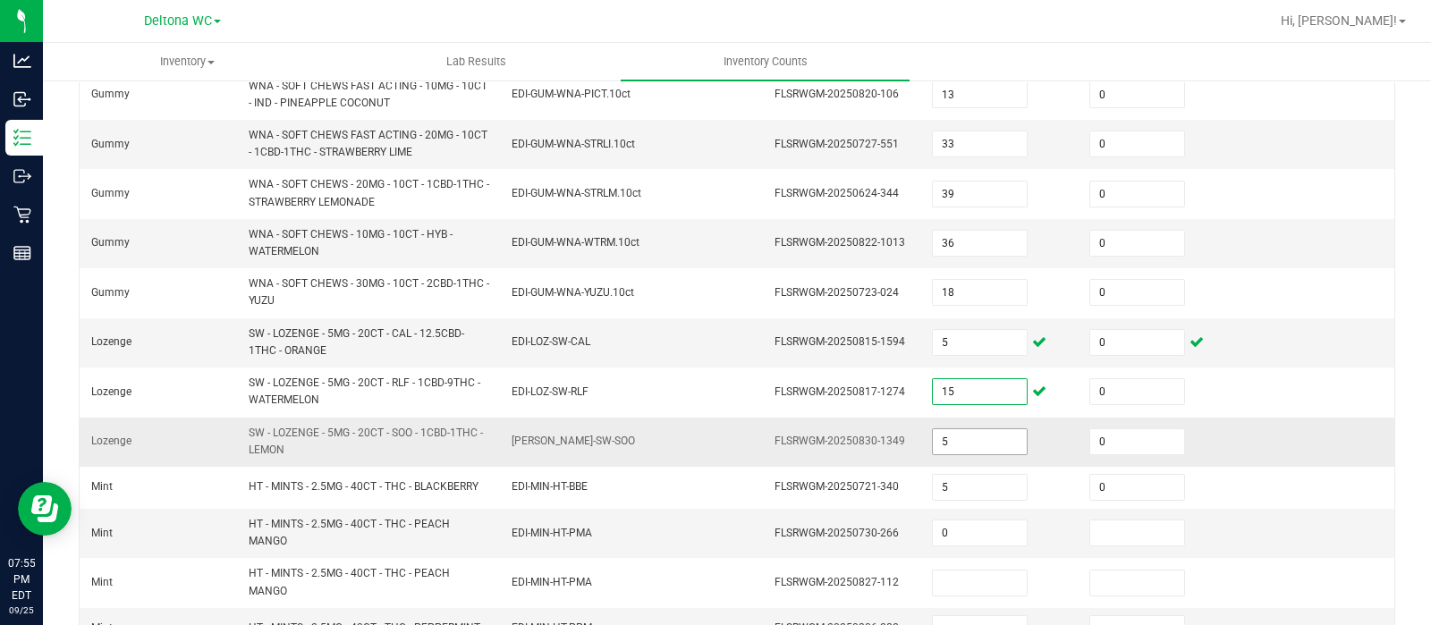
click at [952, 444] on input "5" at bounding box center [980, 441] width 94 height 25
click at [1021, 418] on td "12" at bounding box center [999, 442] width 157 height 49
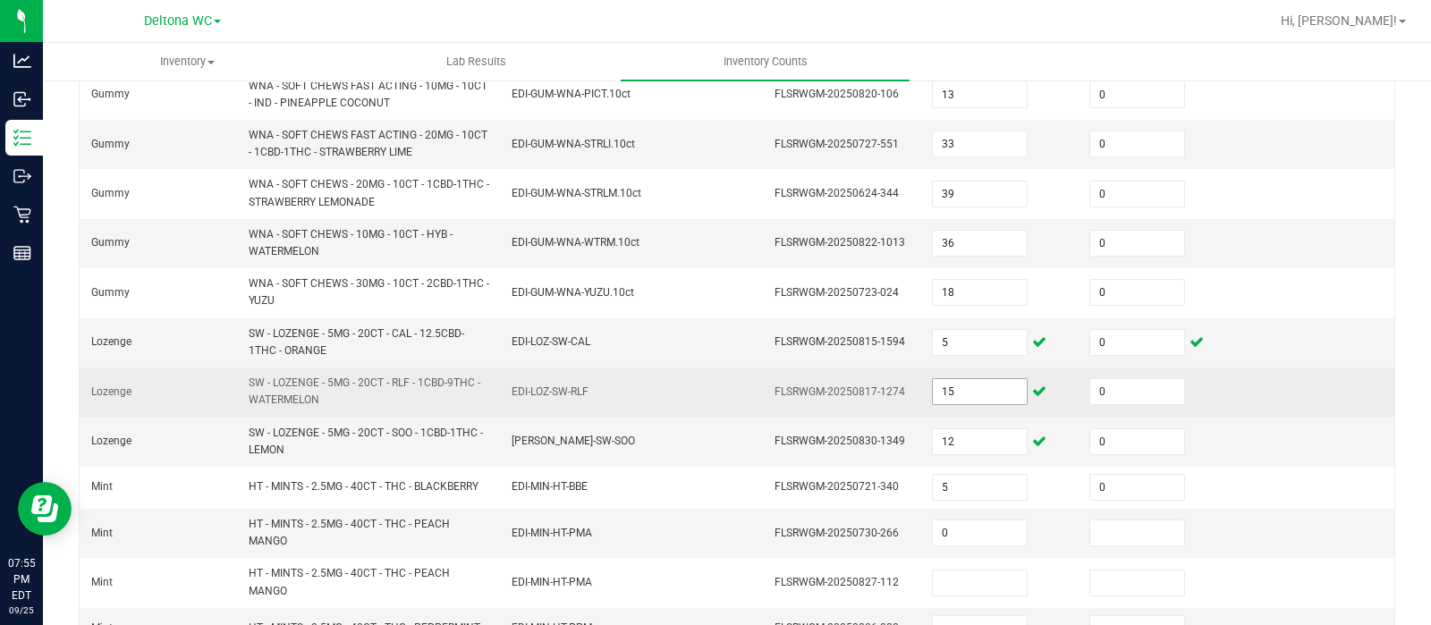
click at [952, 395] on input "15" at bounding box center [980, 391] width 94 height 25
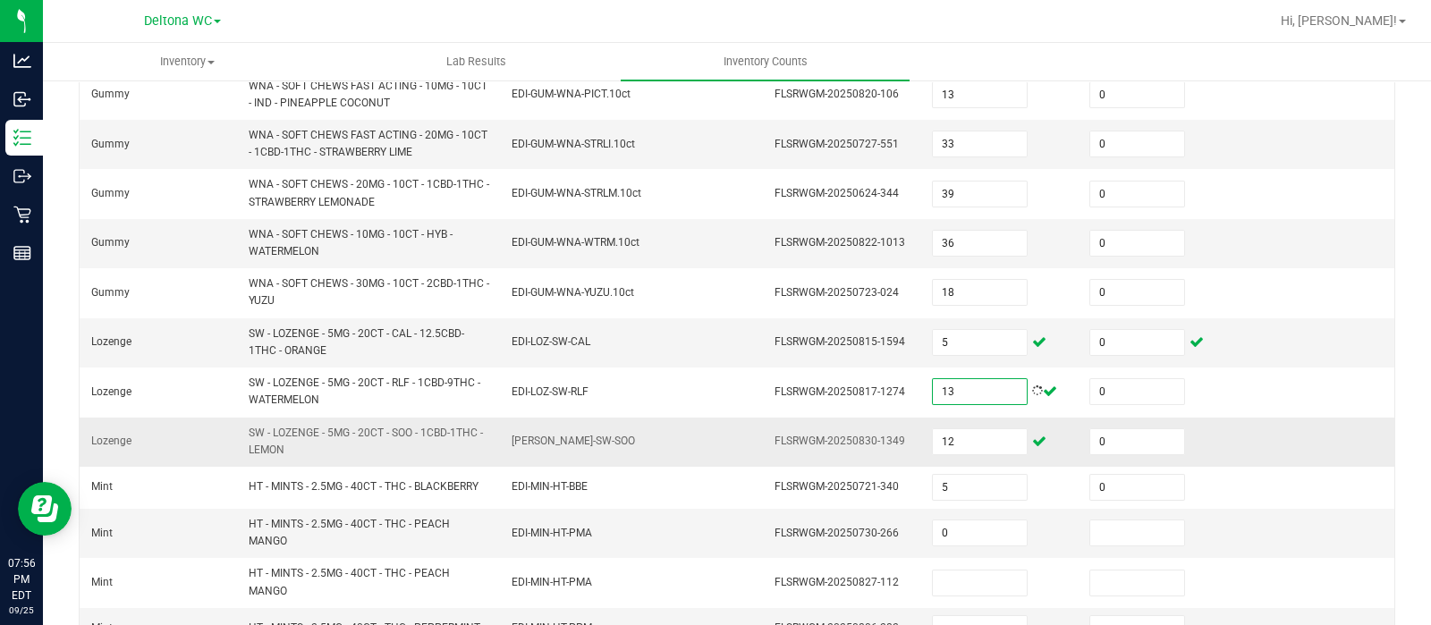
click at [1010, 418] on td "12" at bounding box center [999, 442] width 157 height 49
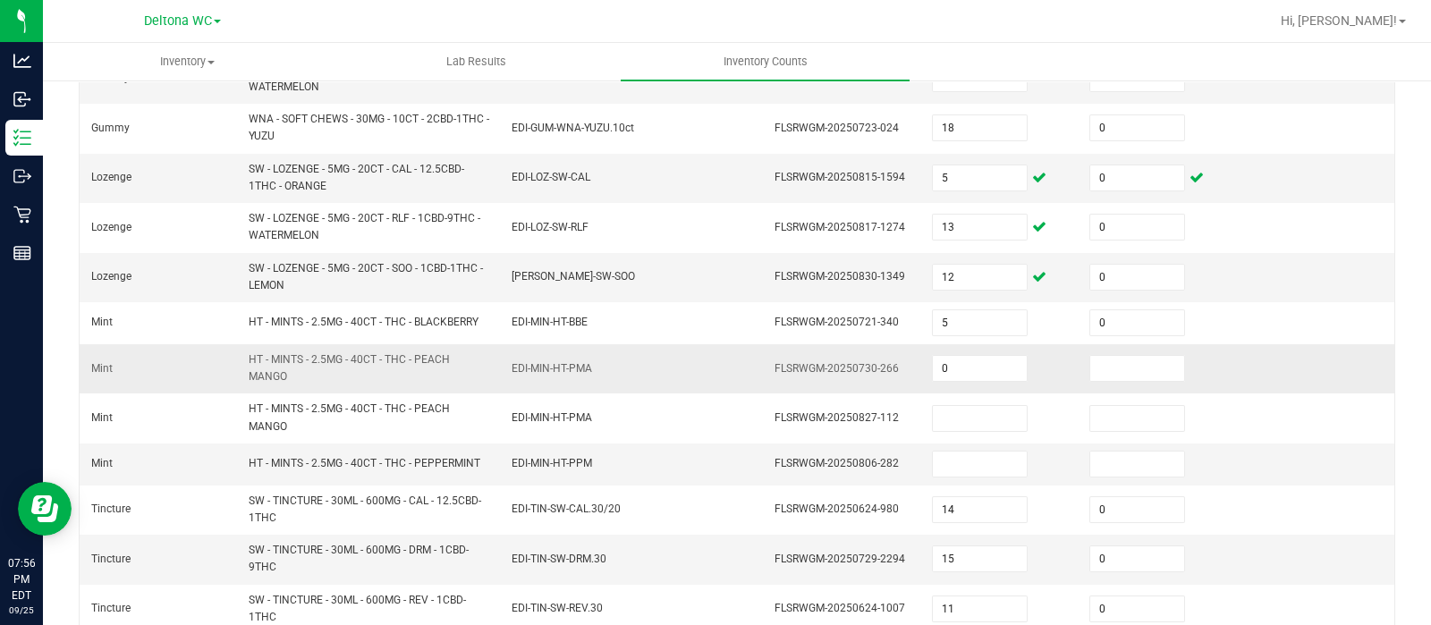
scroll to position [486, 0]
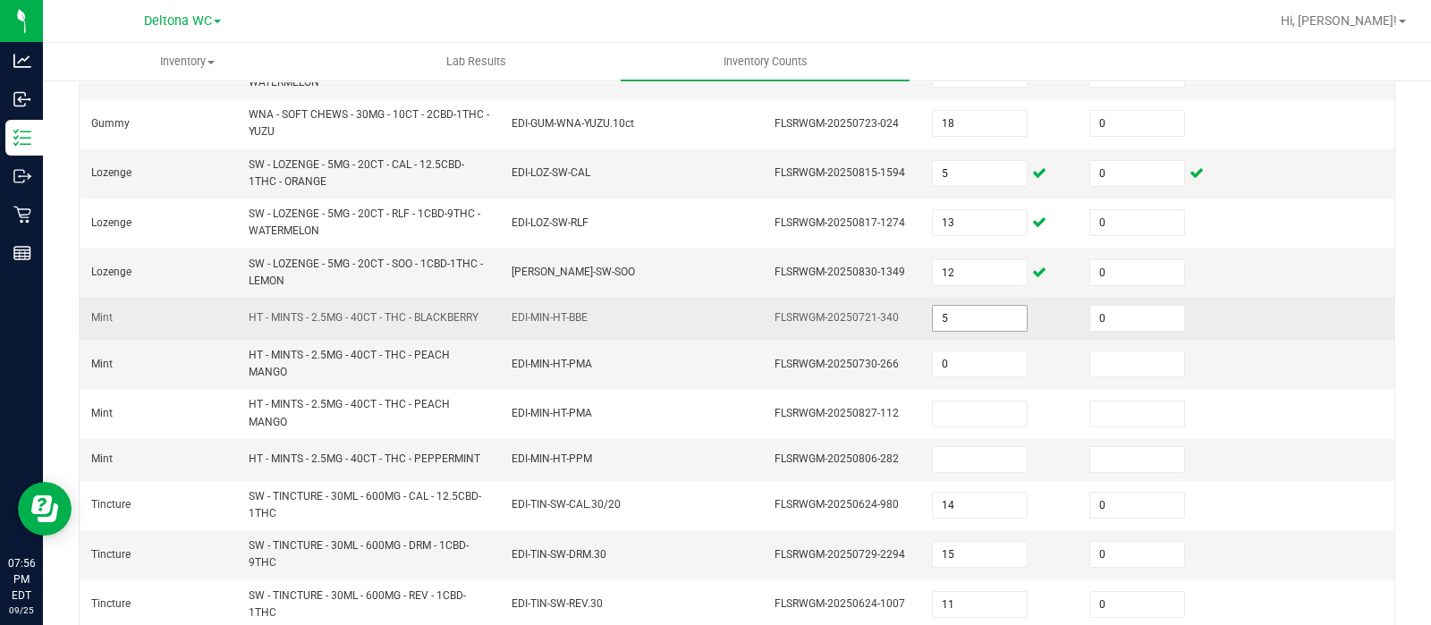
click at [966, 306] on input "5" at bounding box center [980, 318] width 94 height 25
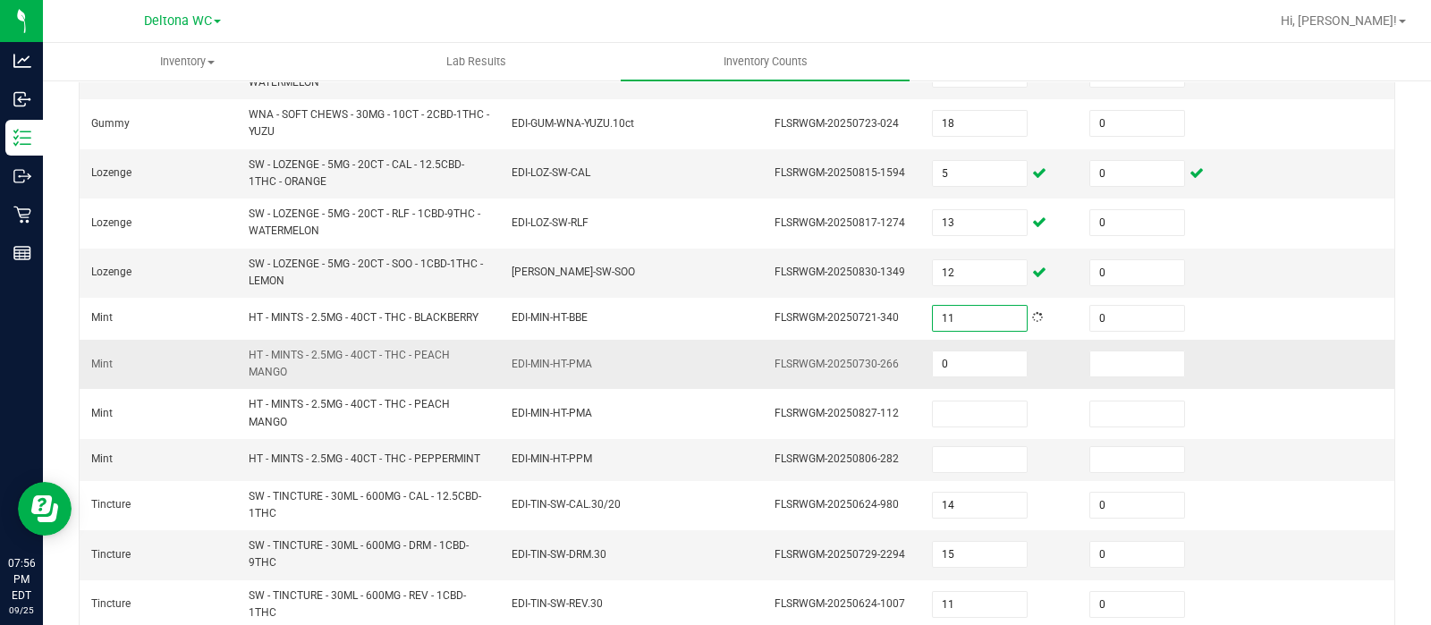
click at [1031, 354] on td "0" at bounding box center [999, 364] width 157 height 49
click at [968, 370] on input "0" at bounding box center [980, 363] width 94 height 25
click at [1090, 359] on input at bounding box center [1137, 363] width 94 height 25
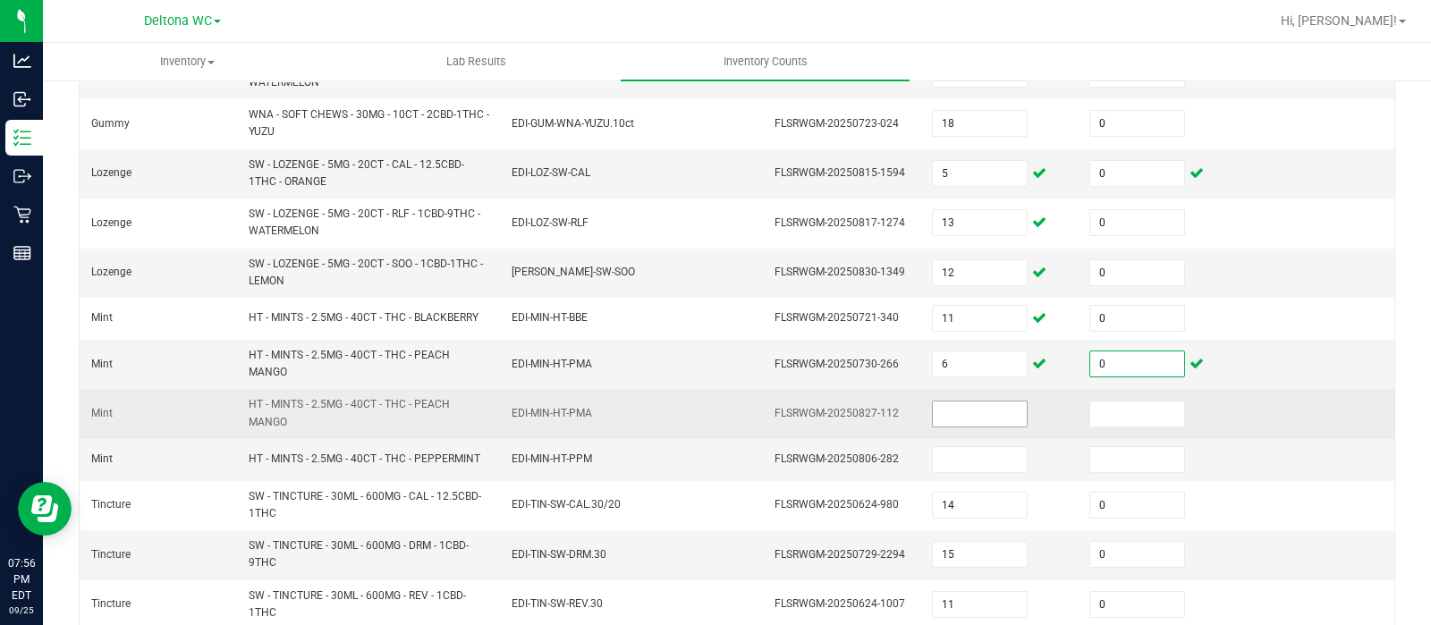
click at [973, 407] on input at bounding box center [980, 414] width 94 height 25
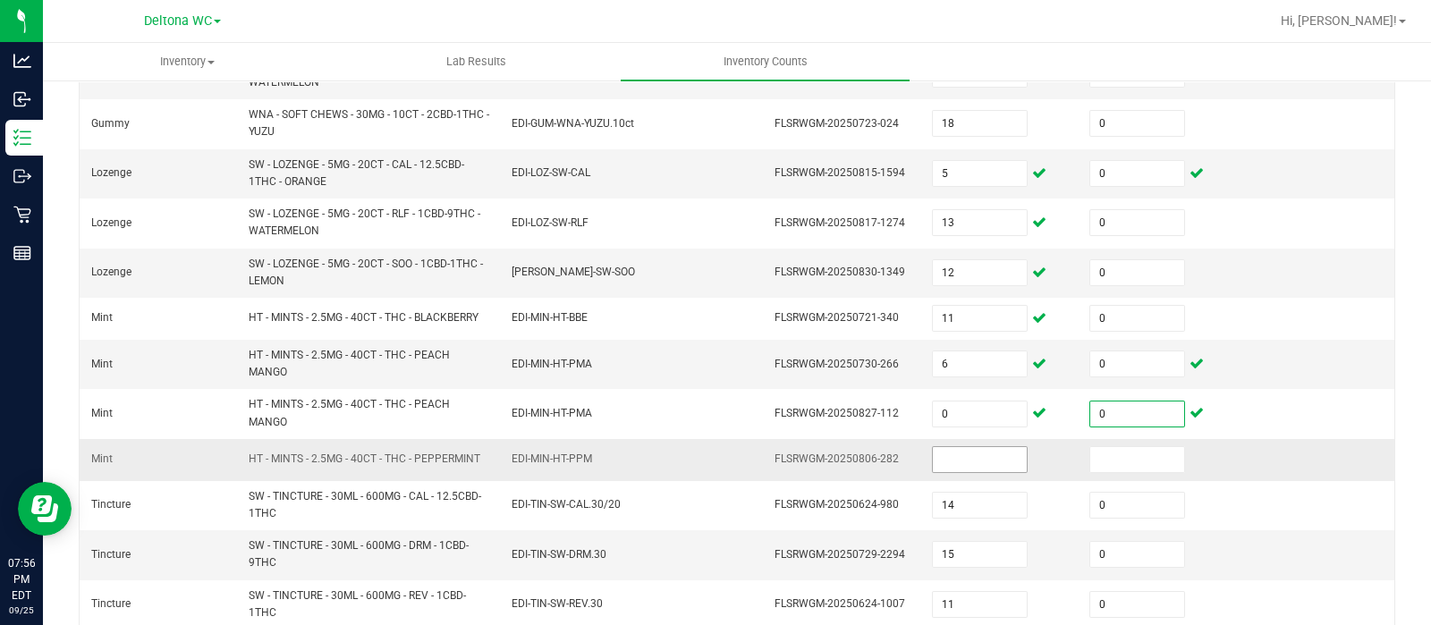
click at [968, 458] on input at bounding box center [980, 459] width 94 height 25
click at [1090, 447] on input at bounding box center [1137, 459] width 94 height 25
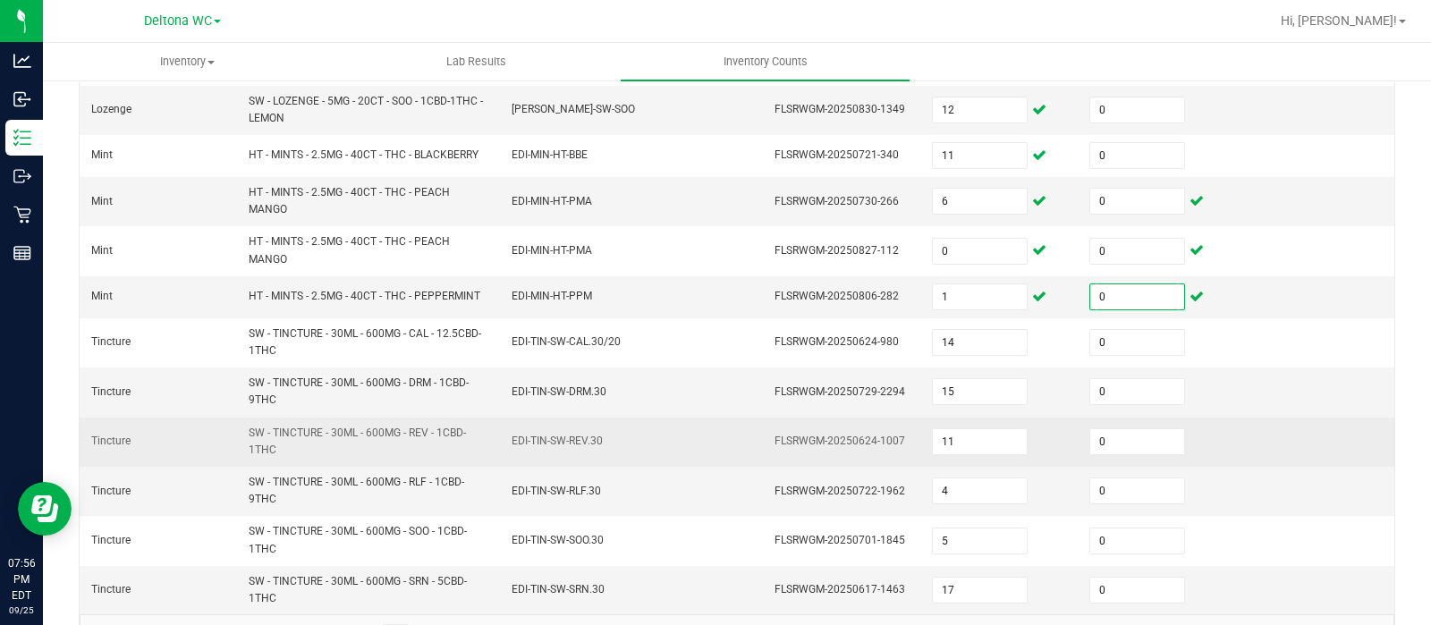
scroll to position [698, 0]
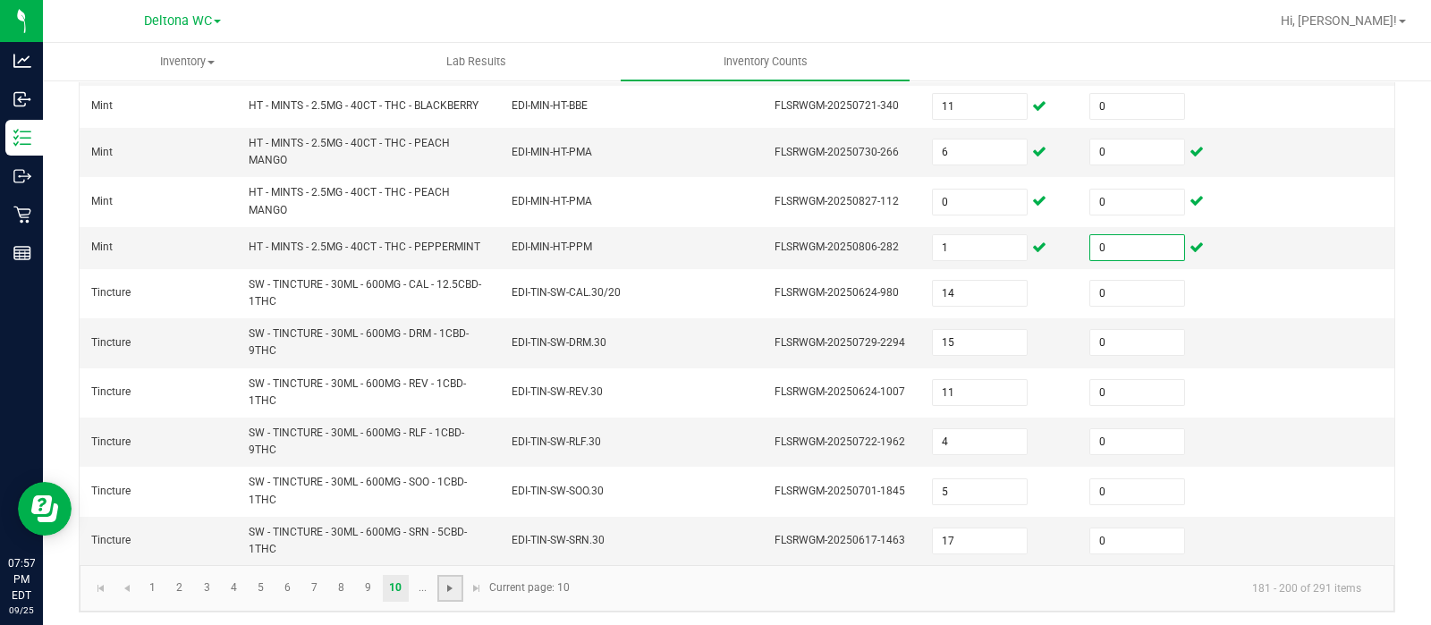
click at [451, 581] on span "Go to the next page" at bounding box center [450, 588] width 14 height 14
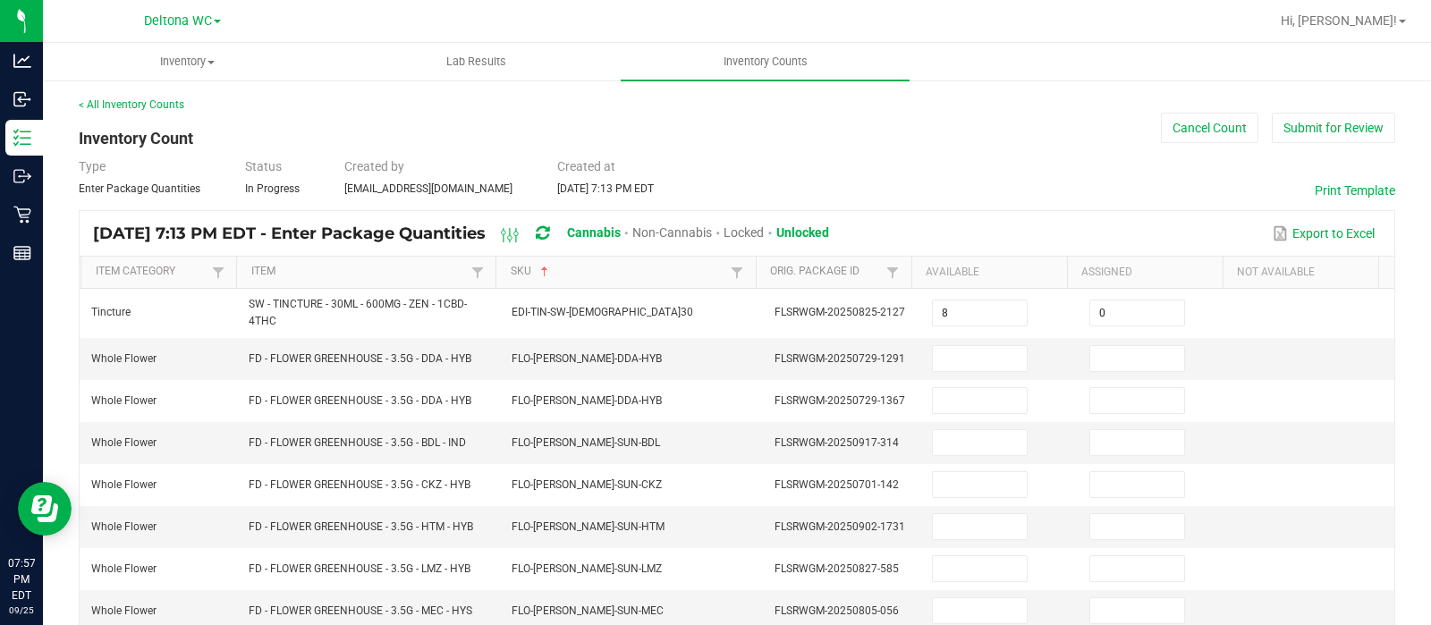
scroll to position [1, 0]
click at [966, 352] on input at bounding box center [980, 357] width 94 height 25
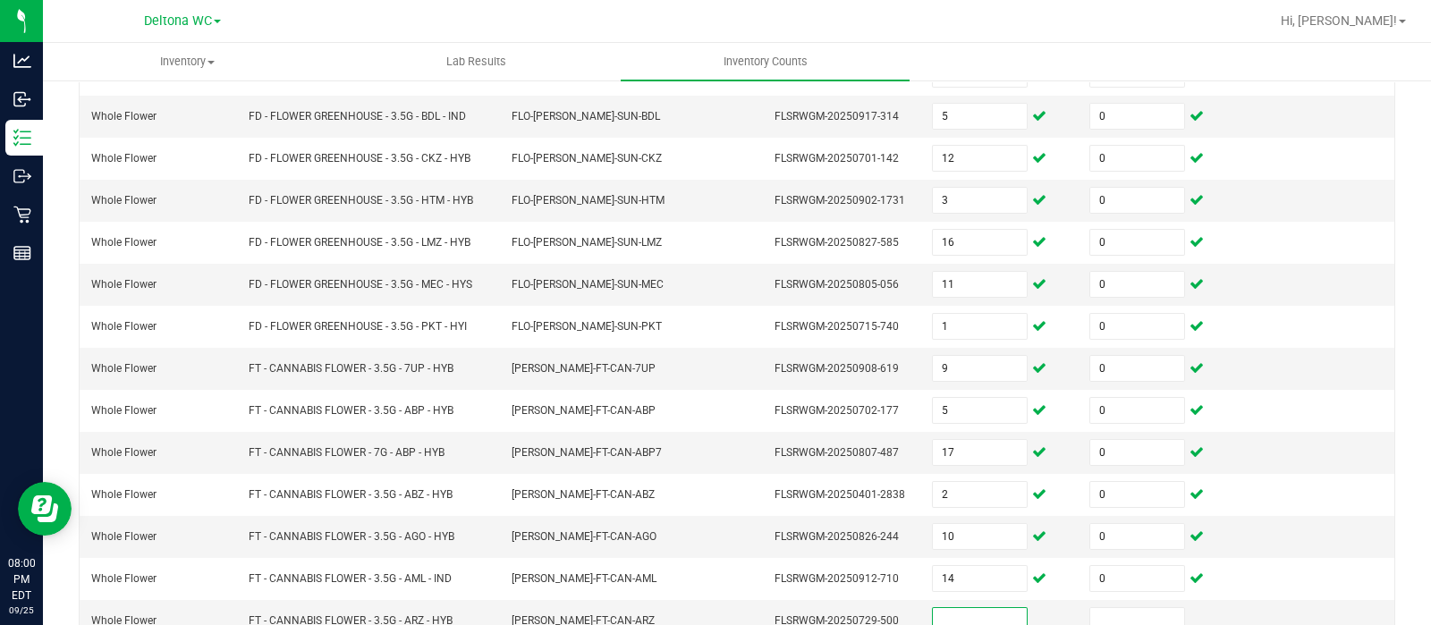
scroll to position [565, 0]
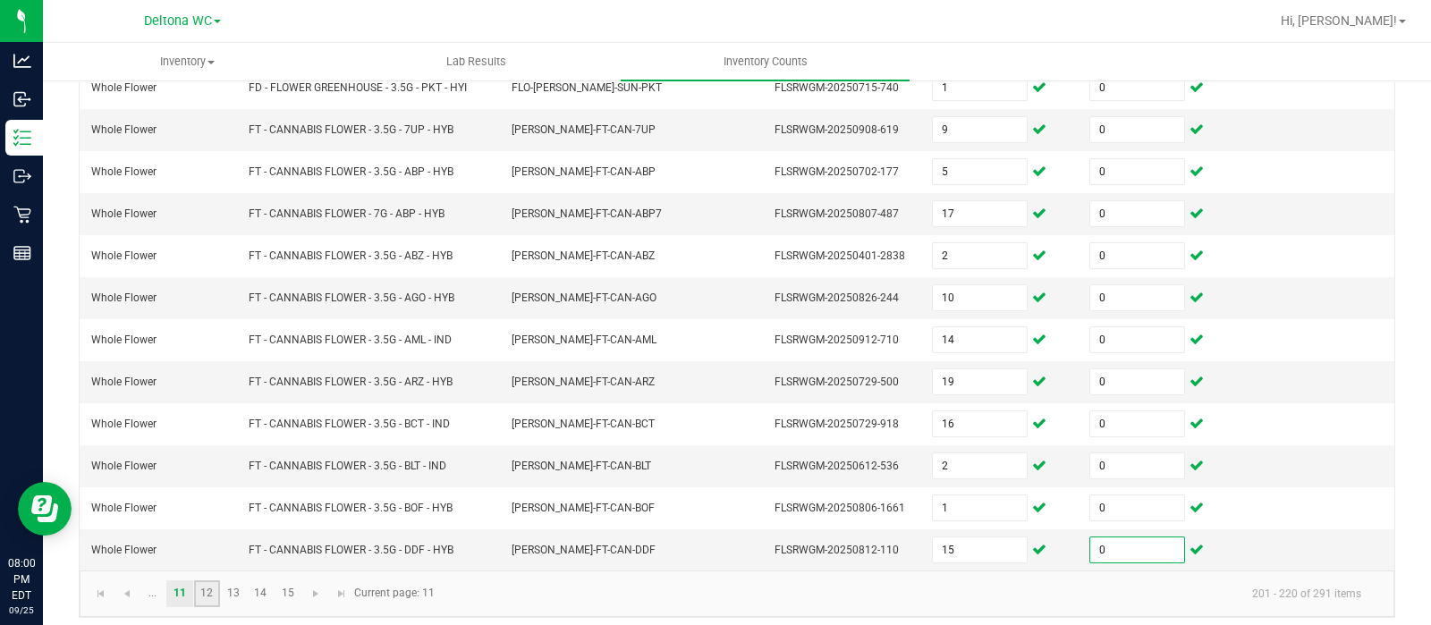
click at [206, 584] on link "12" at bounding box center [207, 593] width 26 height 27
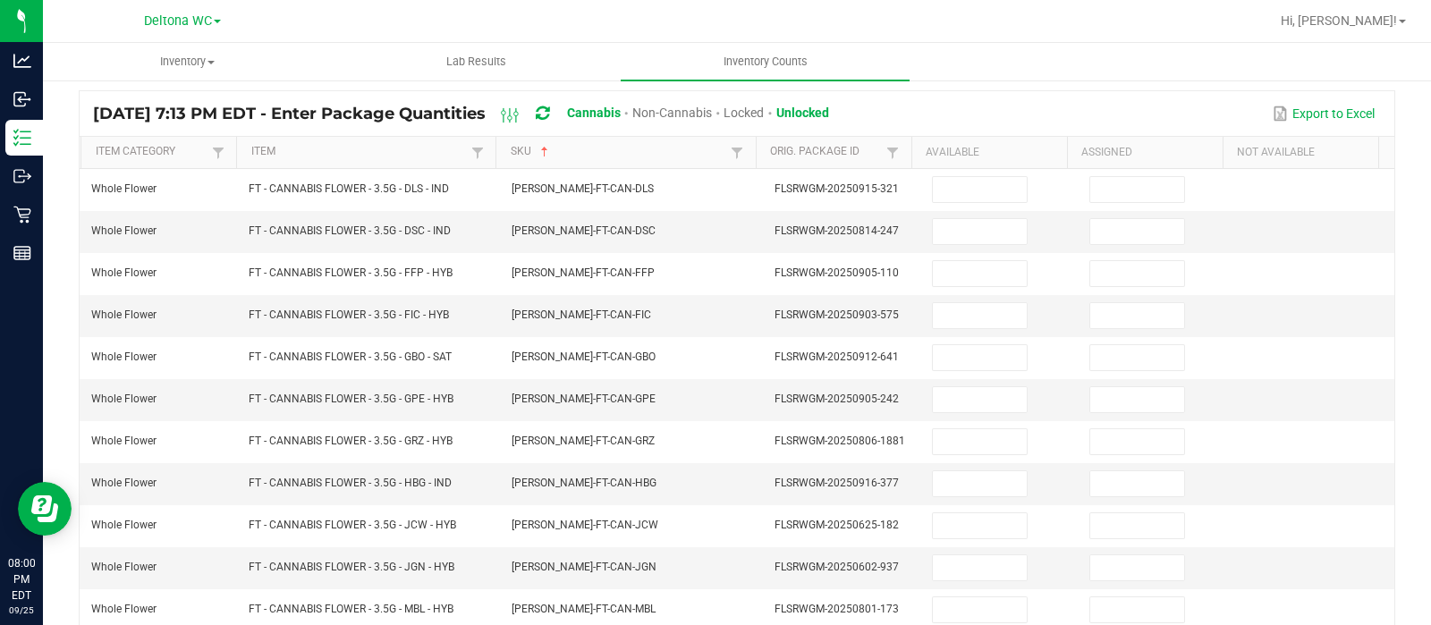
scroll to position [115, 0]
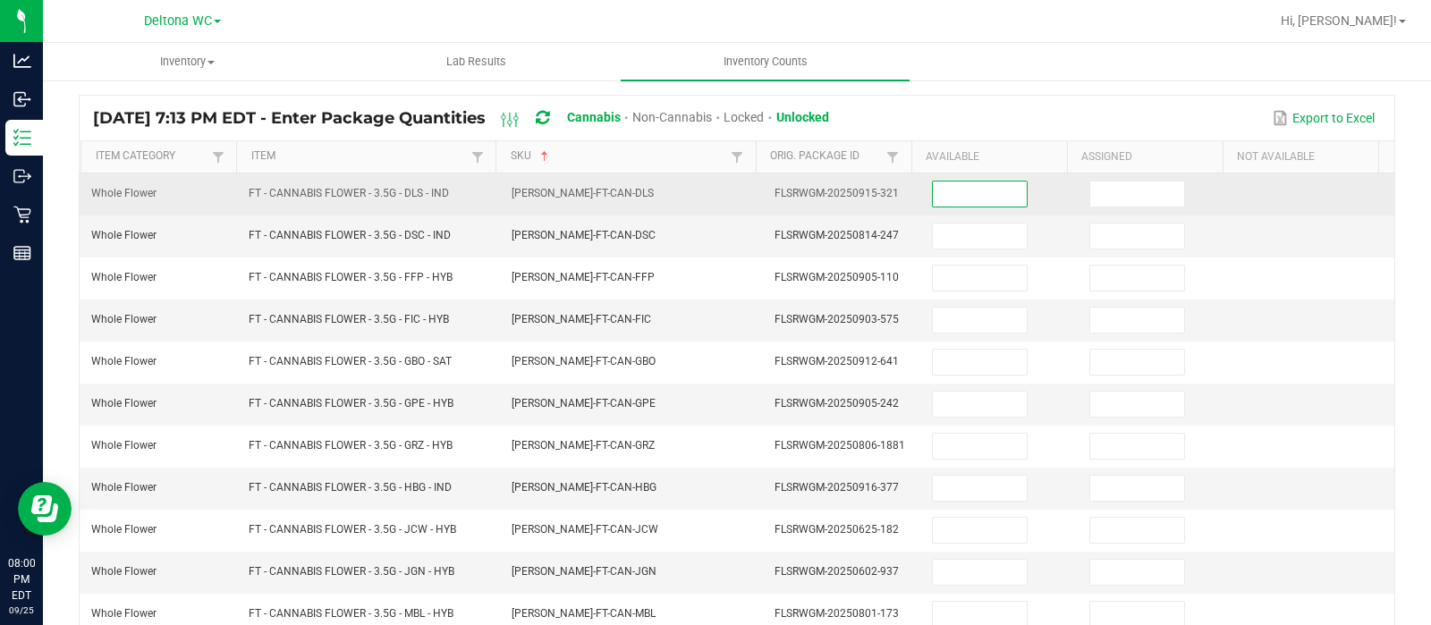
click at [951, 193] on input at bounding box center [980, 194] width 94 height 25
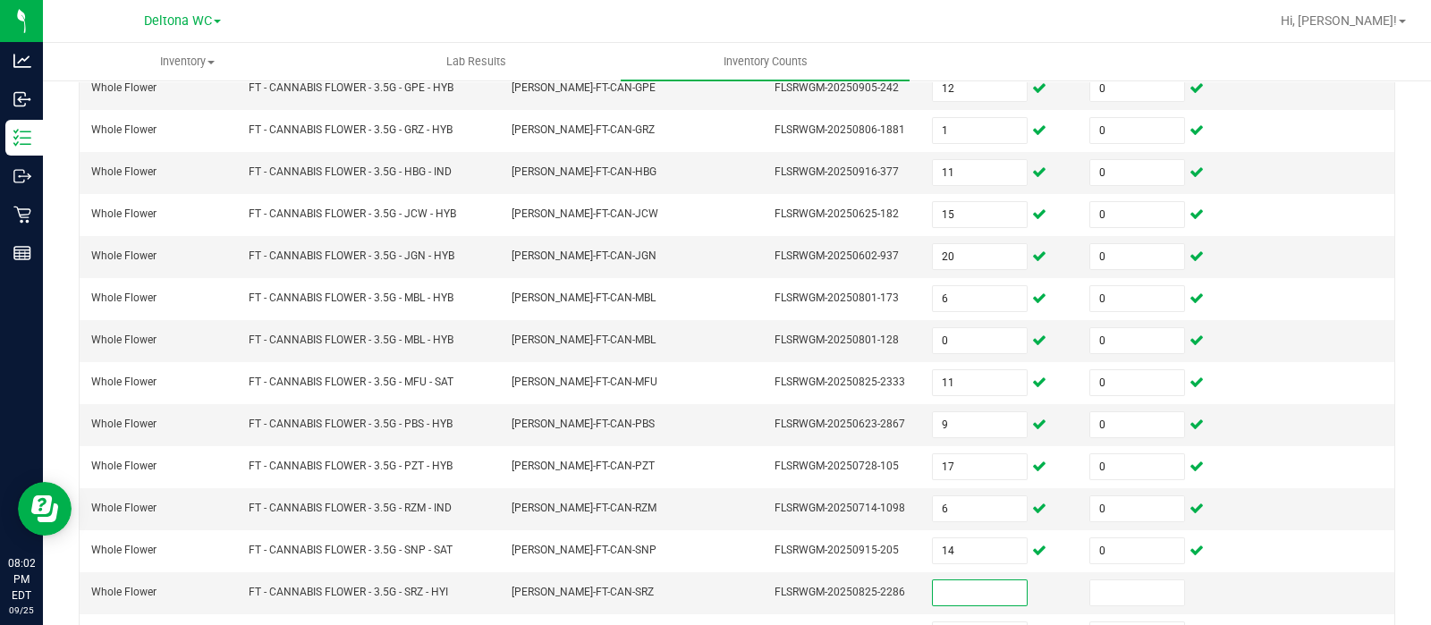
scroll to position [558, 0]
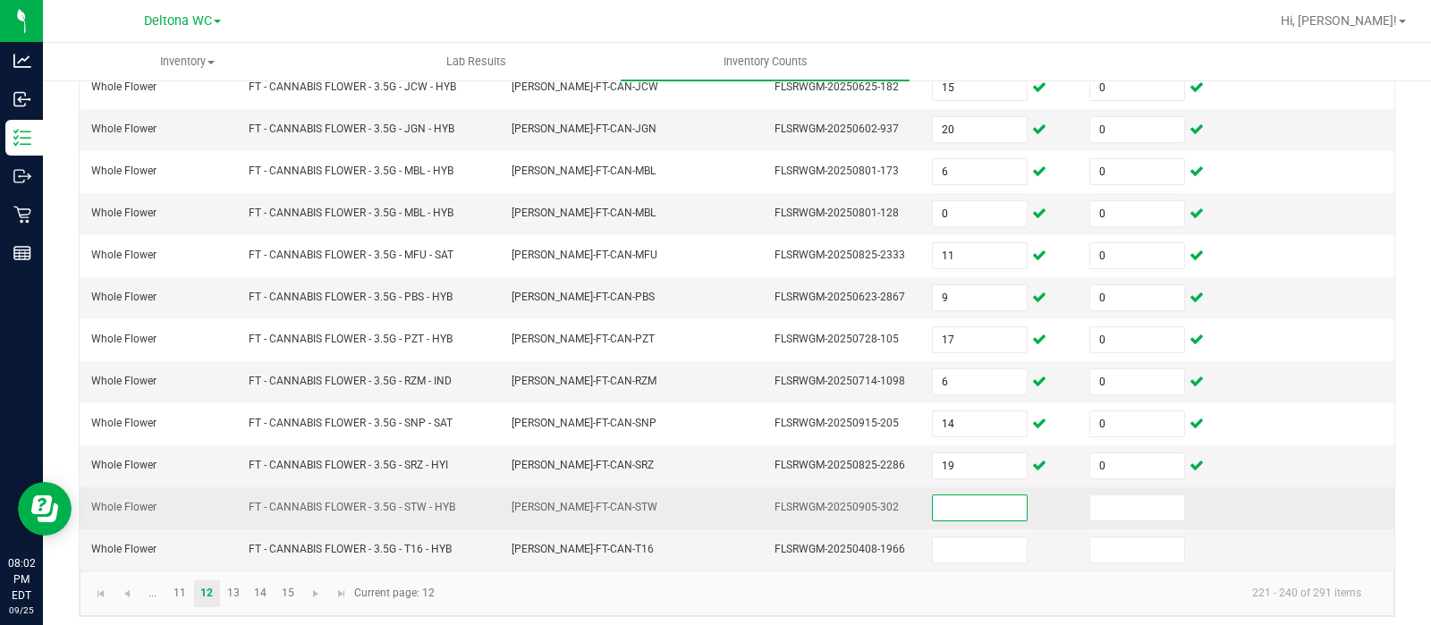
click at [939, 505] on input at bounding box center [980, 507] width 94 height 25
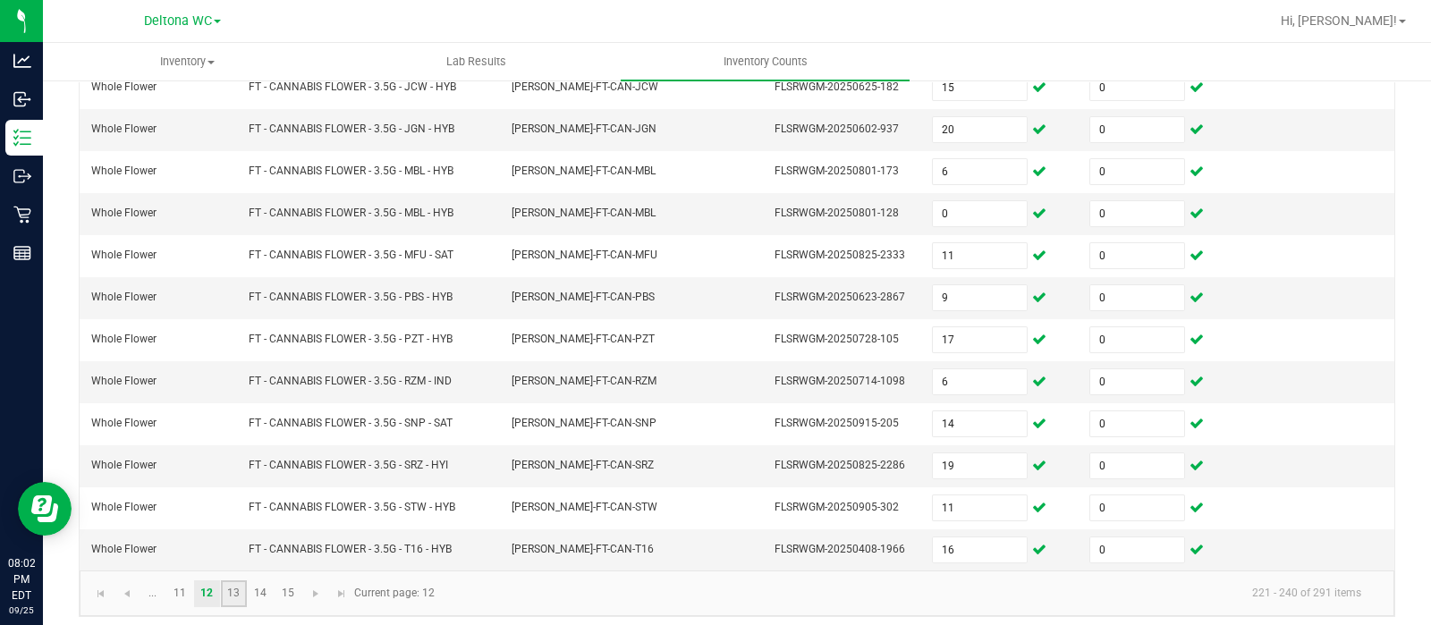
click at [227, 588] on link "13" at bounding box center [234, 593] width 26 height 27
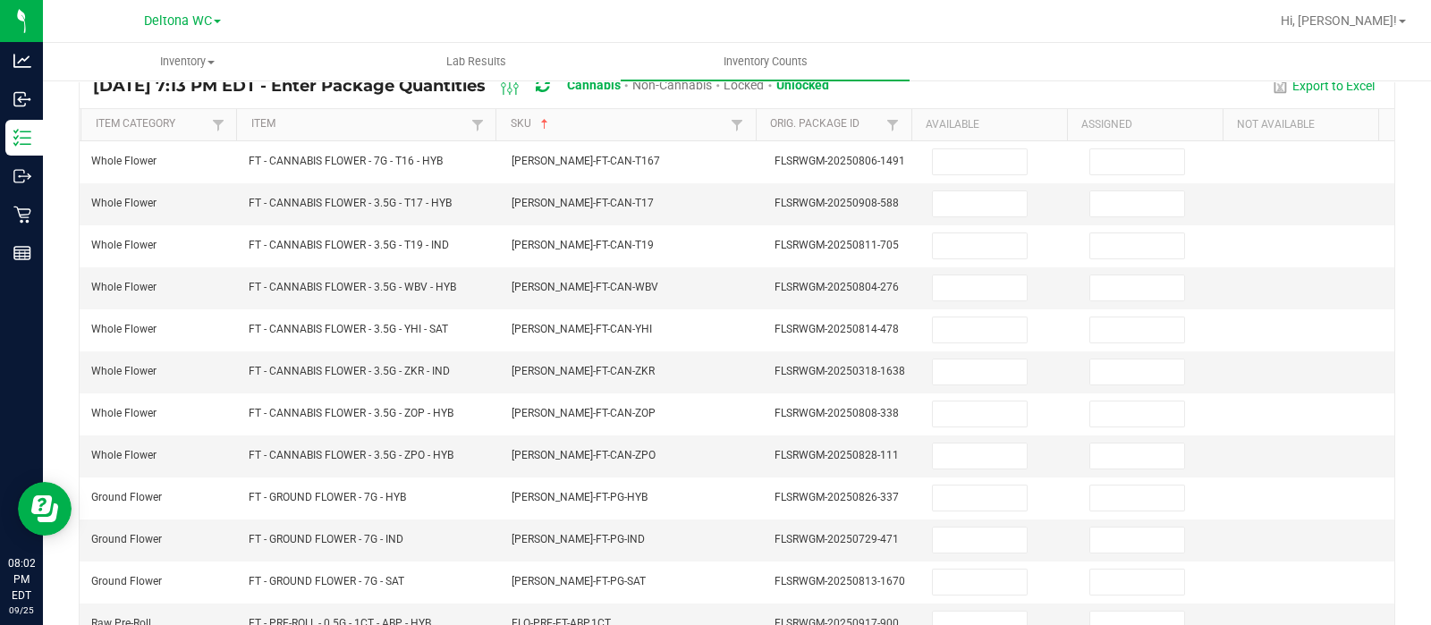
scroll to position [147, 0]
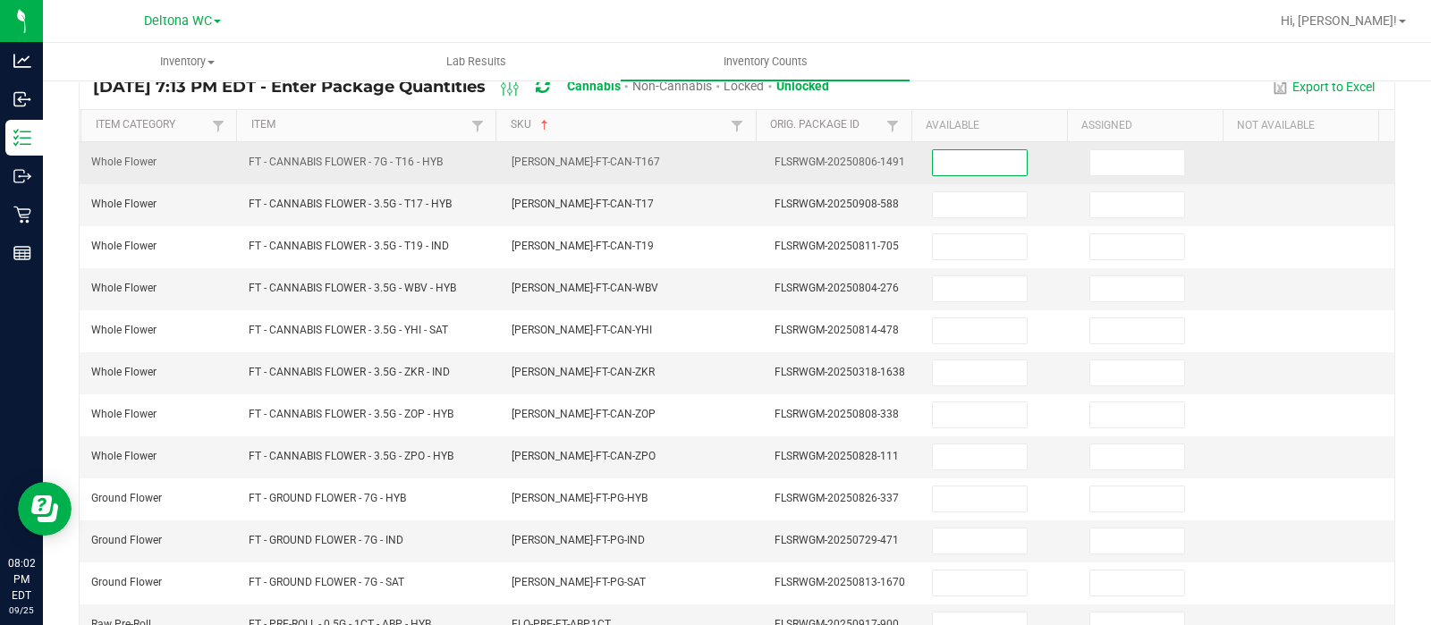
click at [939, 163] on input at bounding box center [980, 162] width 94 height 25
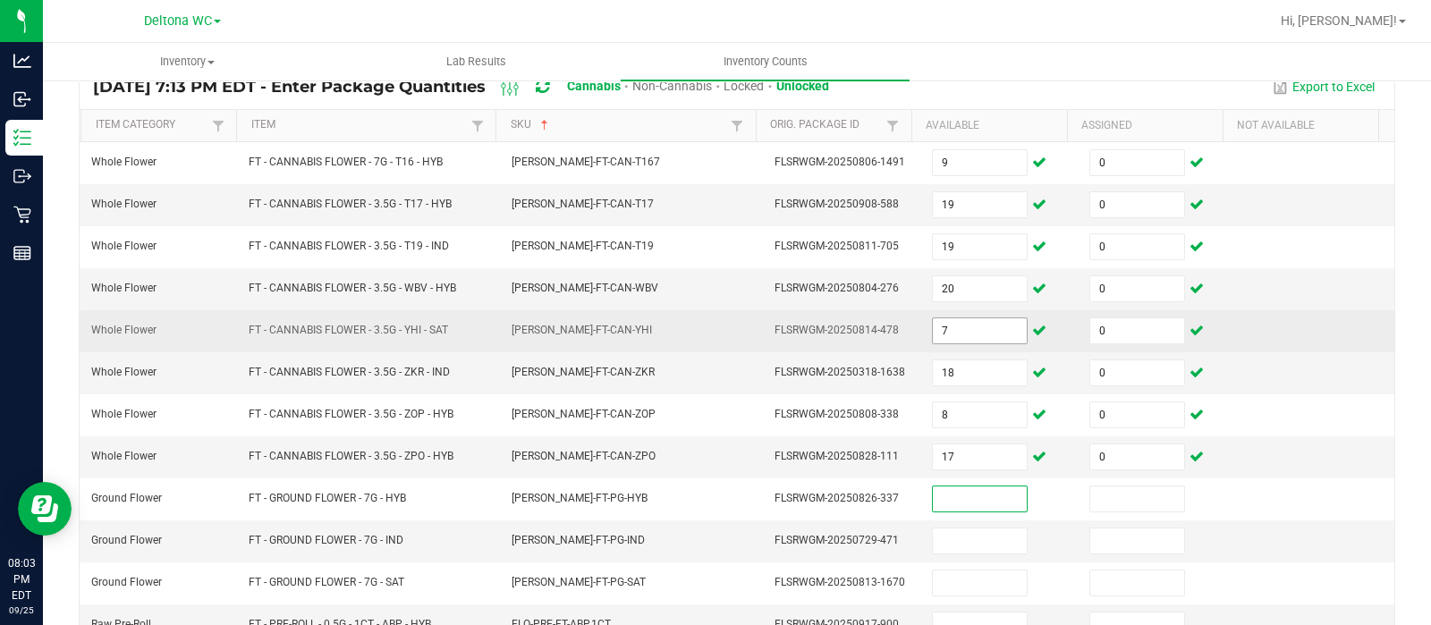
click at [933, 332] on input "7" at bounding box center [980, 330] width 94 height 25
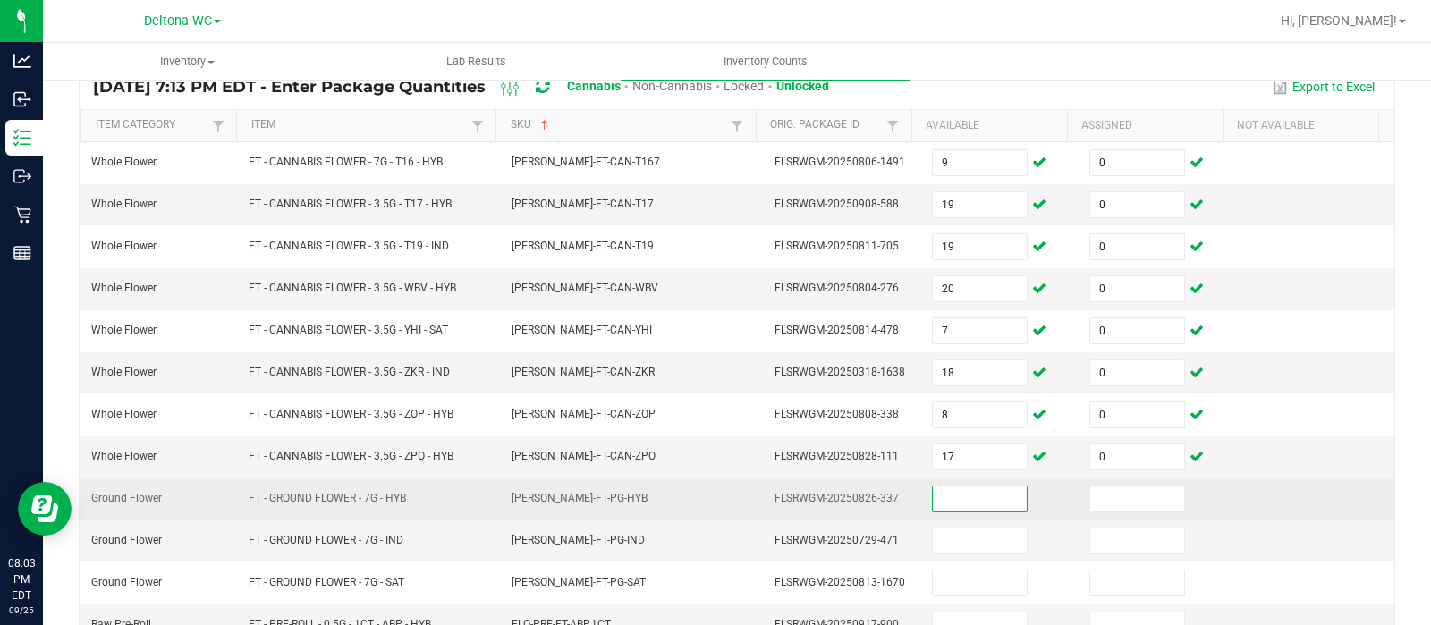
click at [956, 498] on input at bounding box center [980, 498] width 94 height 25
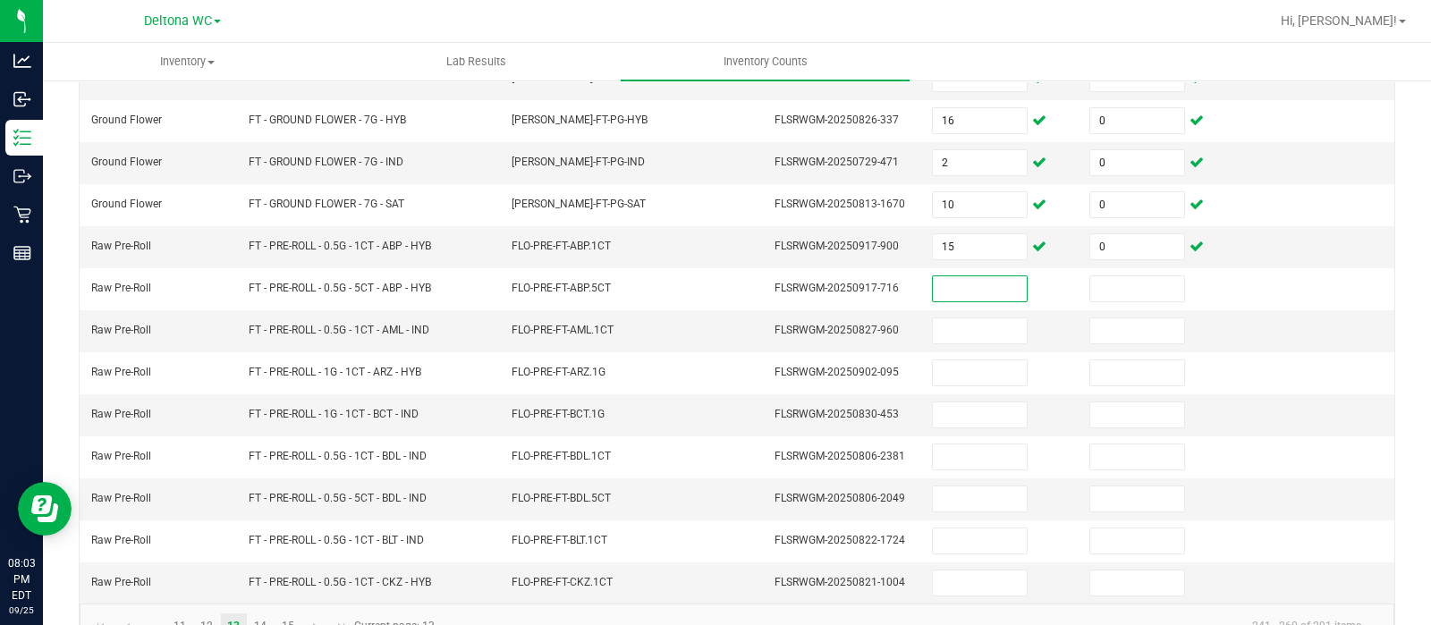
scroll to position [552, 0]
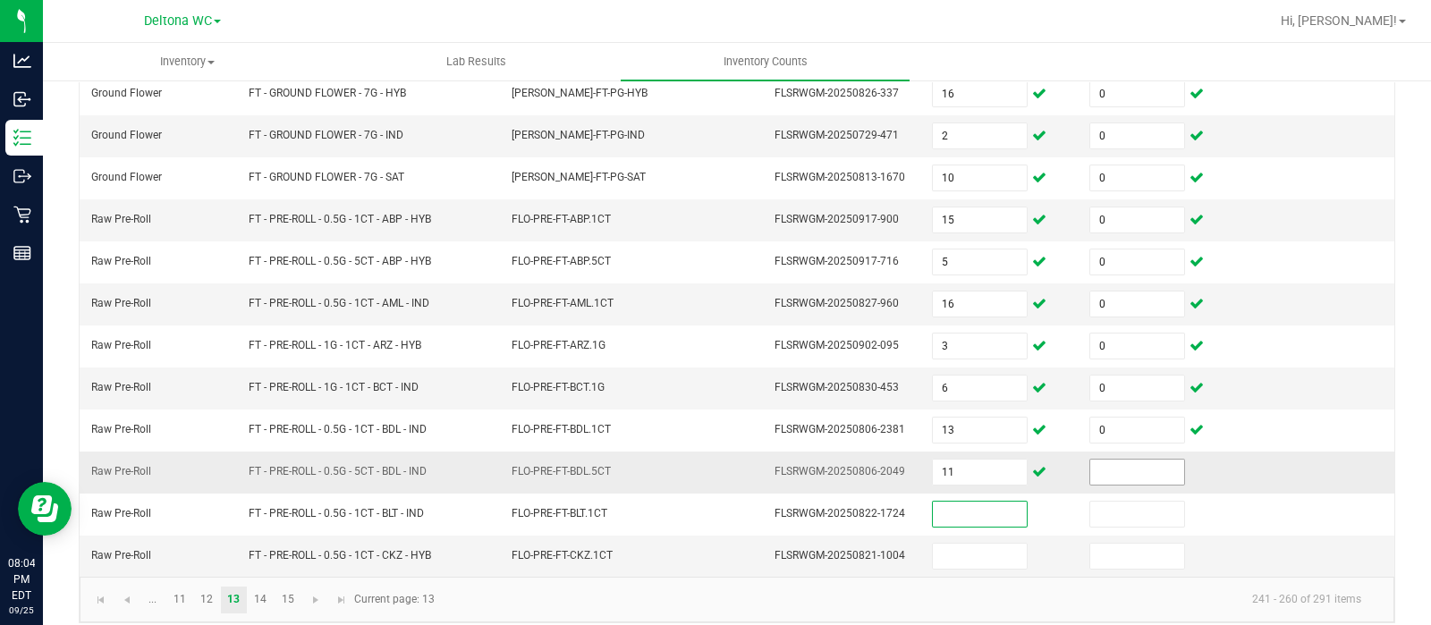
click at [1117, 460] on input at bounding box center [1137, 472] width 94 height 25
click at [259, 589] on link "14" at bounding box center [261, 600] width 26 height 27
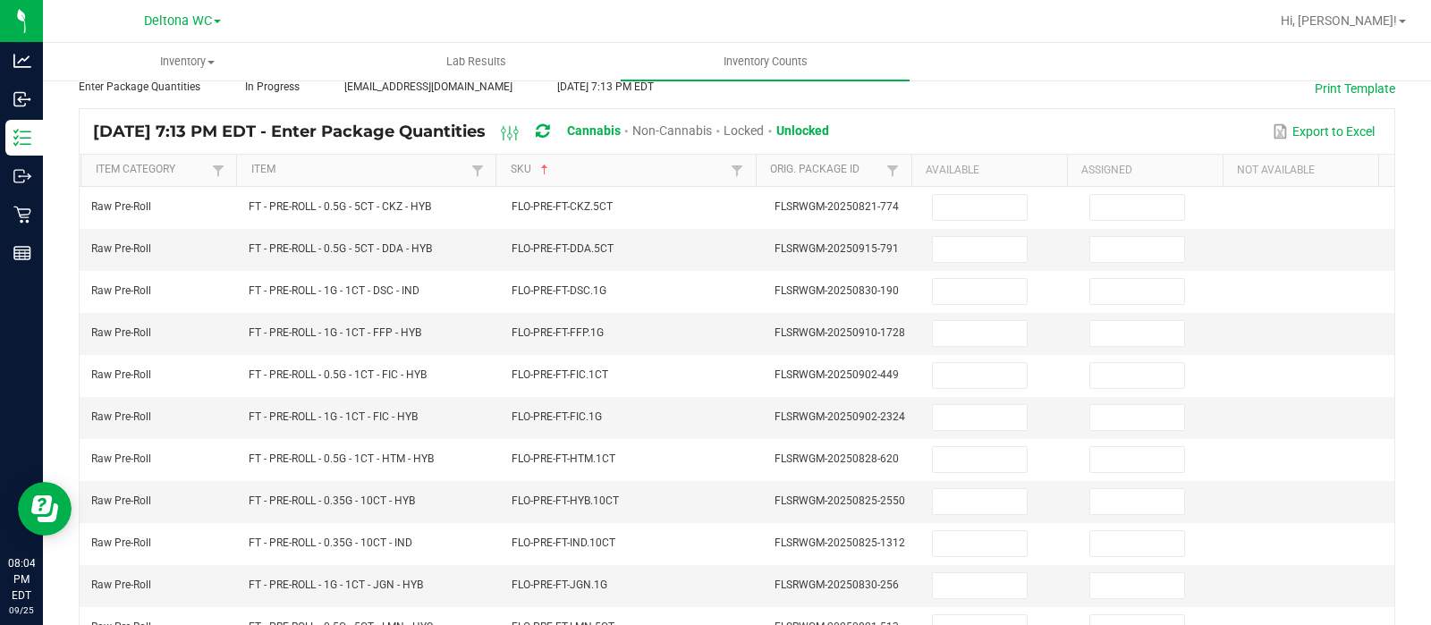
scroll to position [74, 0]
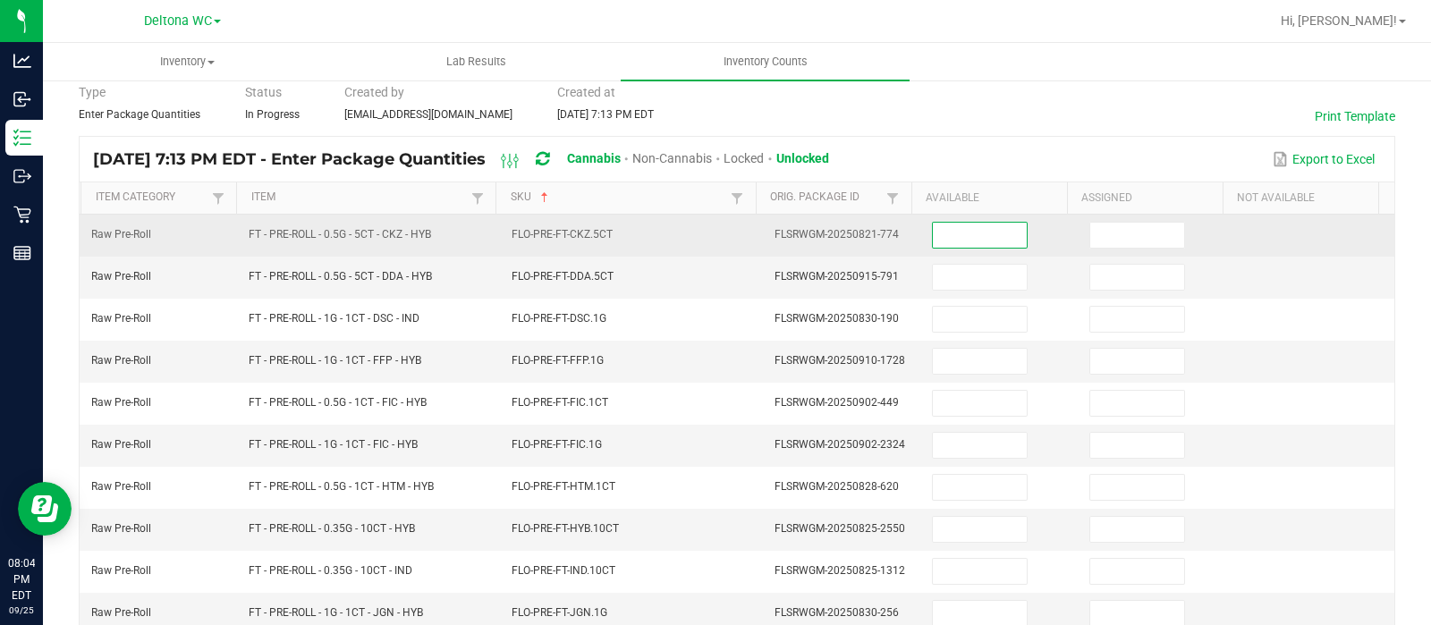
click at [963, 232] on input at bounding box center [980, 235] width 94 height 25
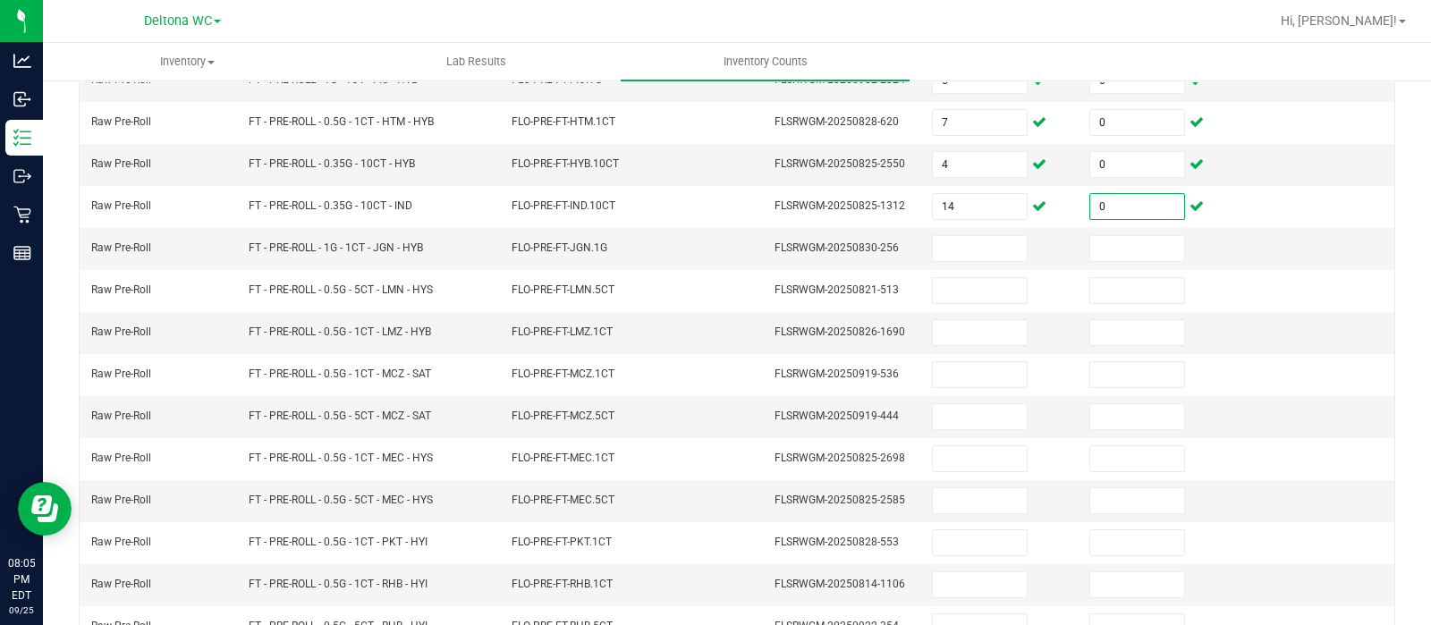
scroll to position [558, 0]
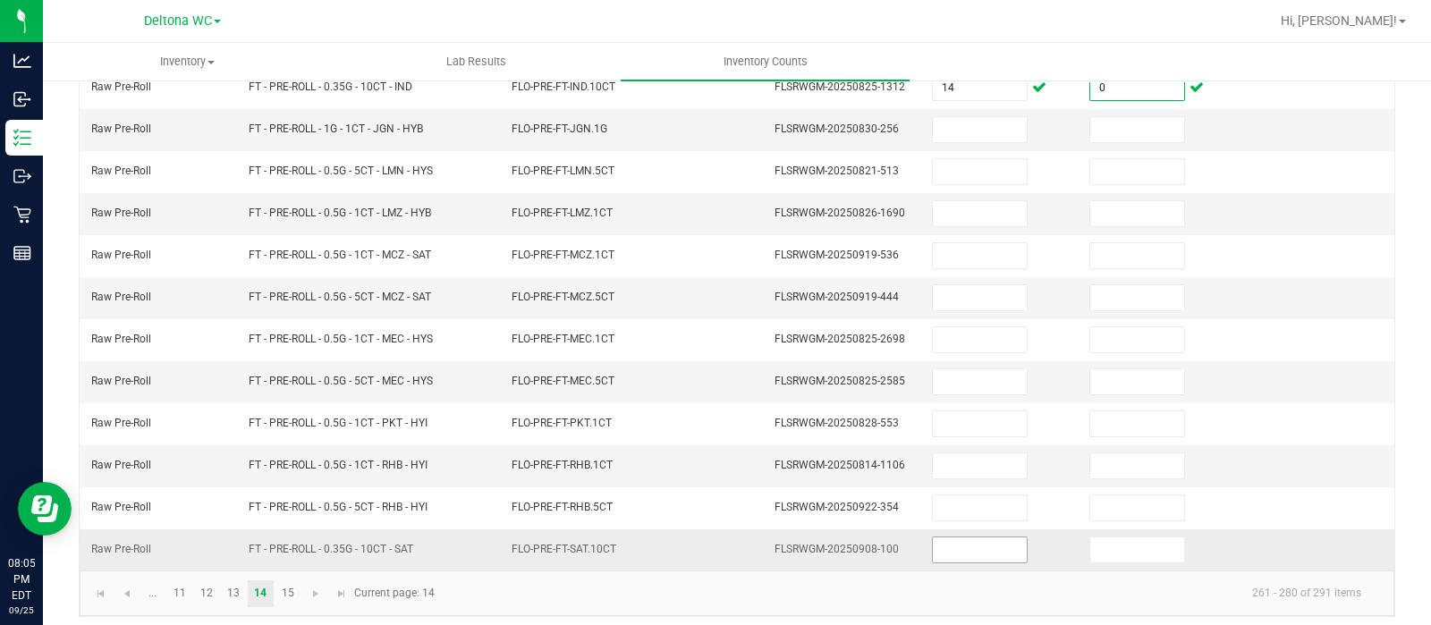
click at [940, 548] on input at bounding box center [980, 549] width 94 height 25
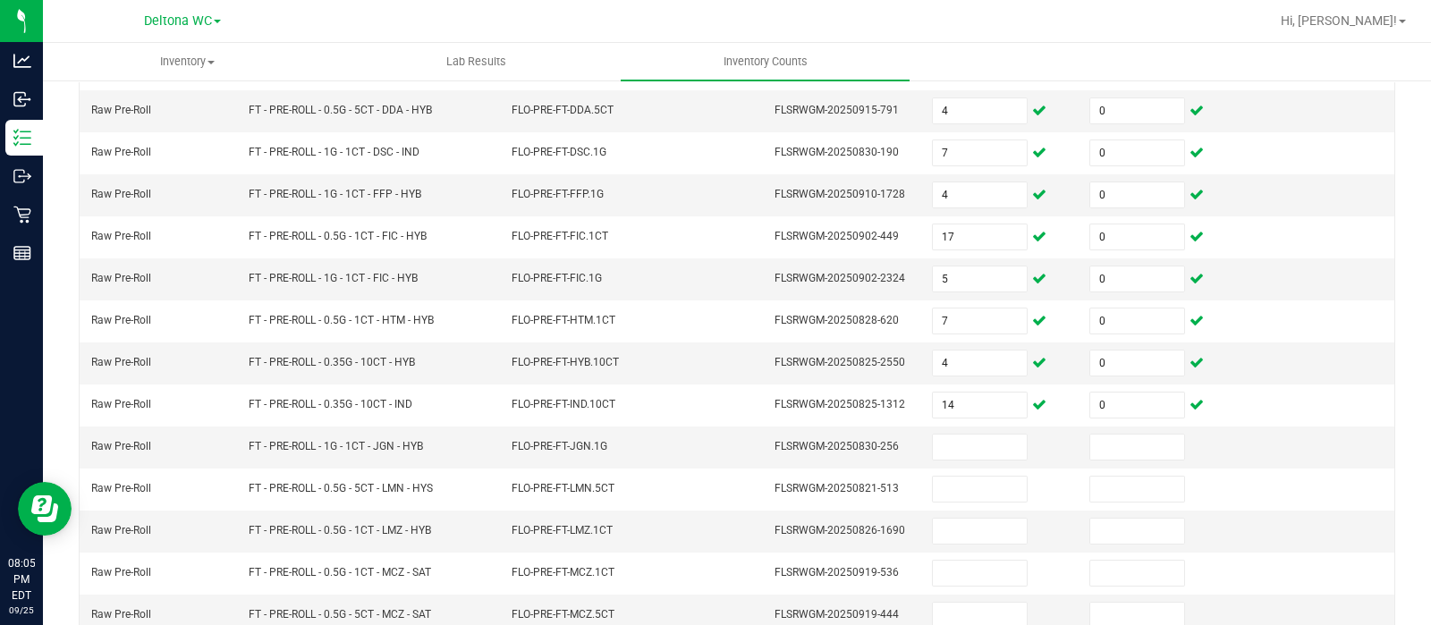
scroll to position [277, 0]
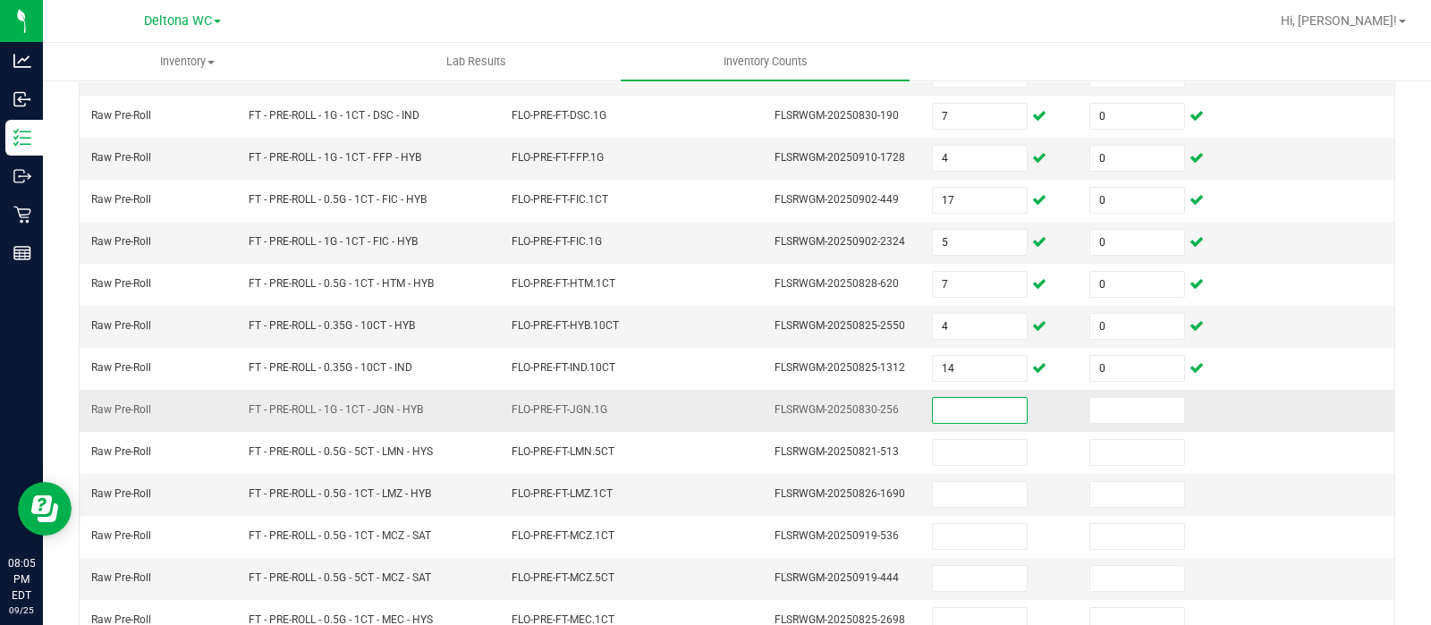
click at [934, 408] on input at bounding box center [980, 410] width 94 height 25
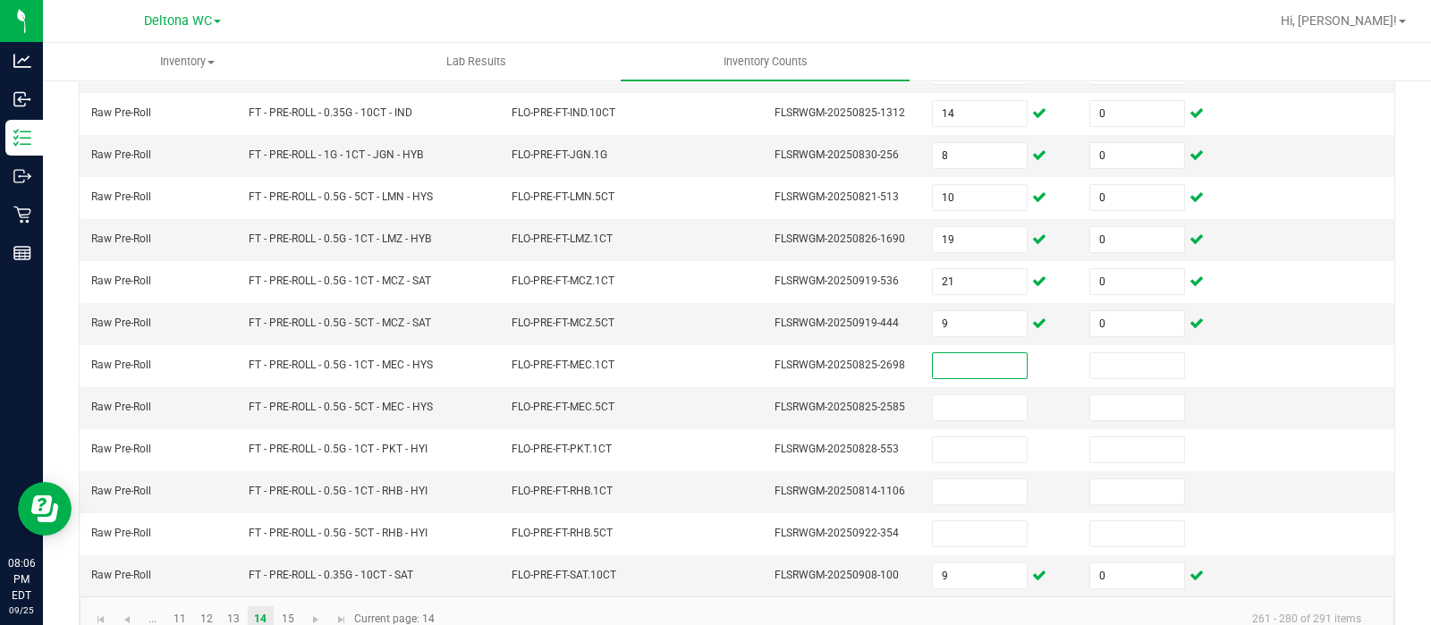
scroll to position [558, 0]
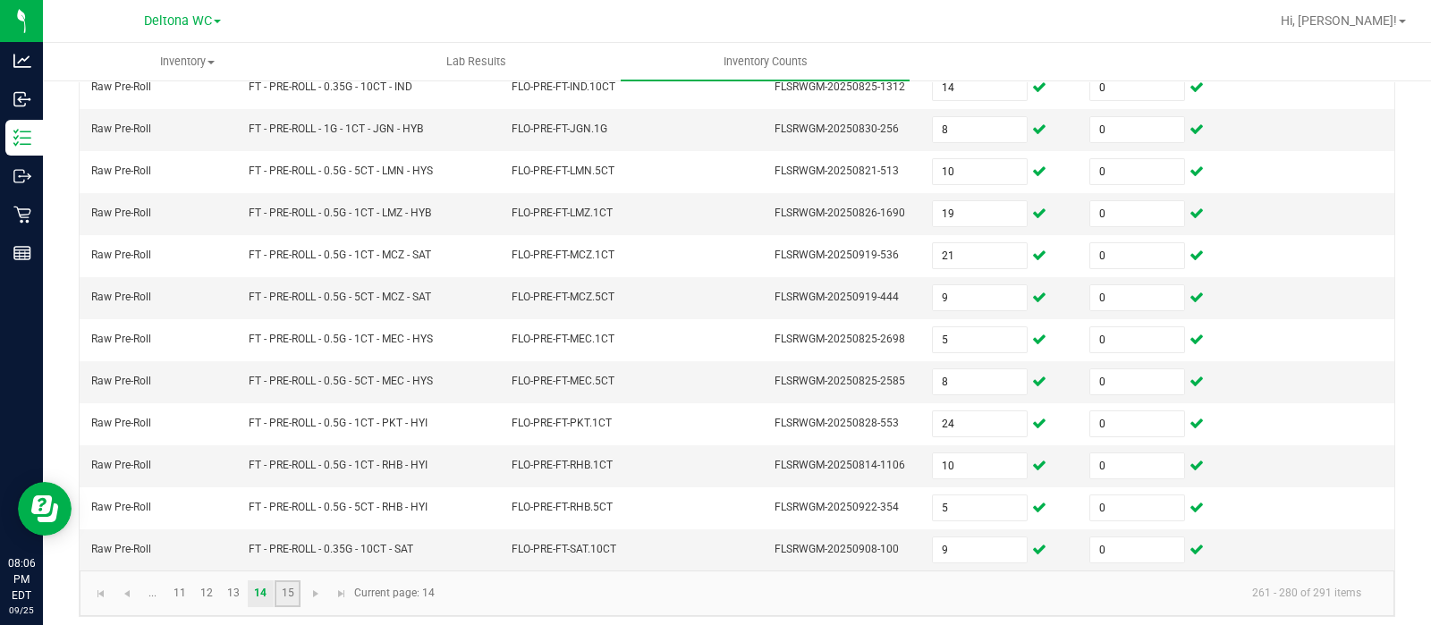
click at [288, 580] on link "15" at bounding box center [288, 593] width 26 height 27
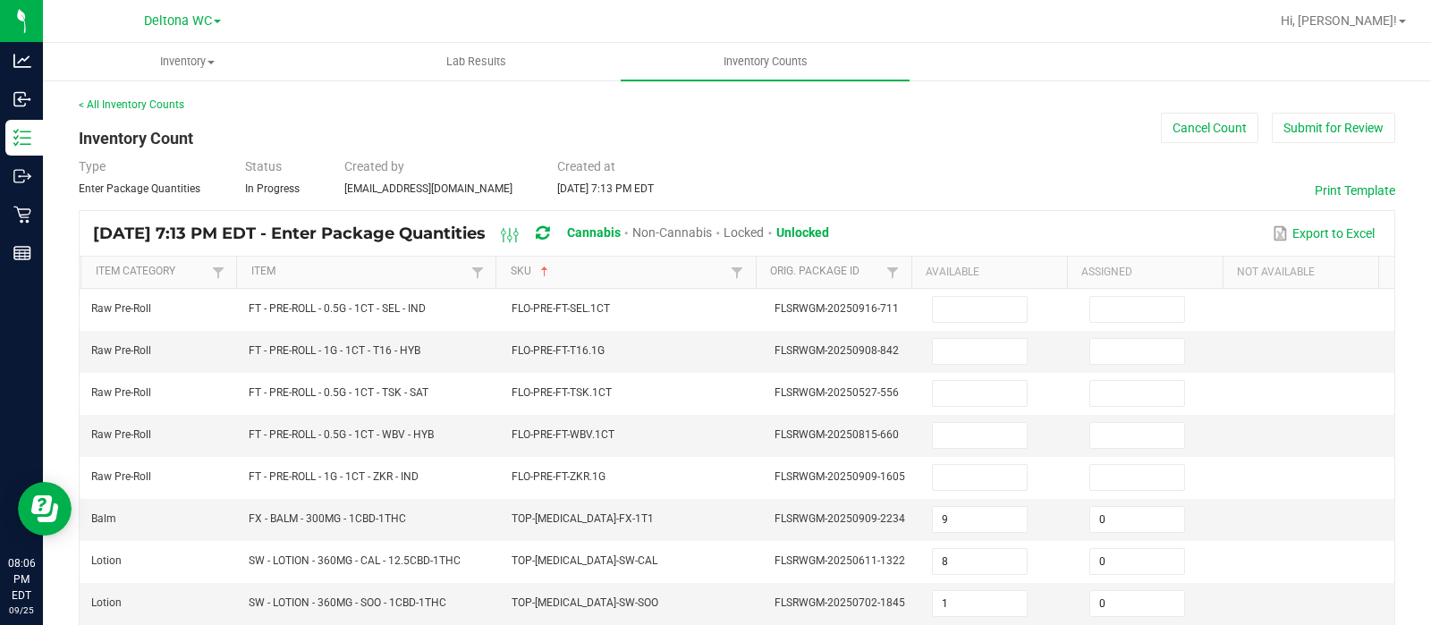
scroll to position [19, 0]
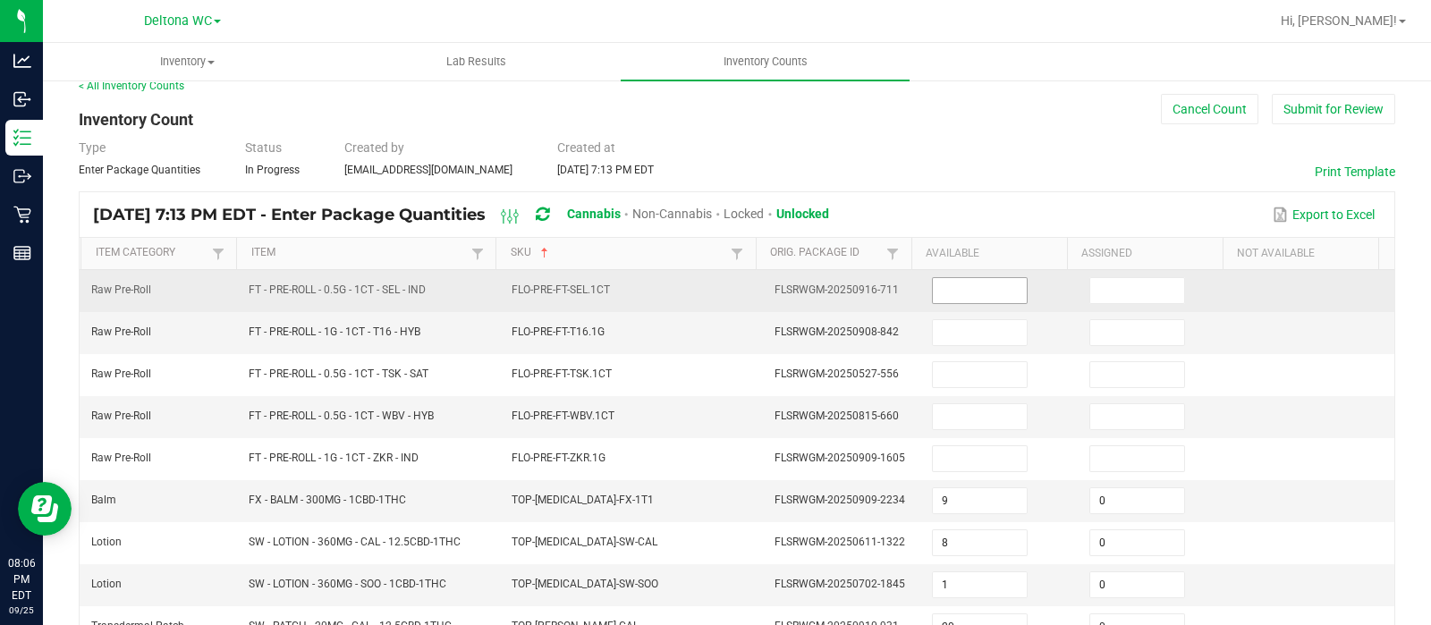
click at [984, 279] on input at bounding box center [980, 290] width 94 height 25
click at [984, 279] on input "20" at bounding box center [980, 290] width 94 height 25
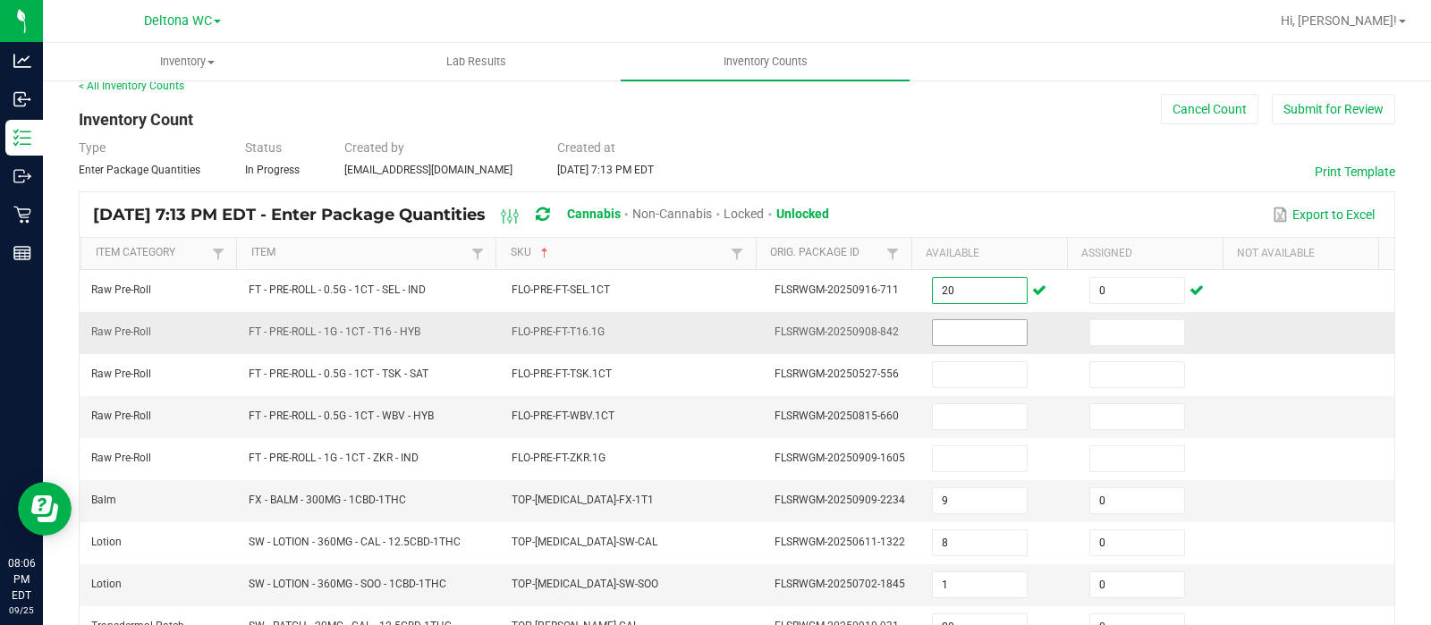
click at [983, 339] on input at bounding box center [980, 332] width 94 height 25
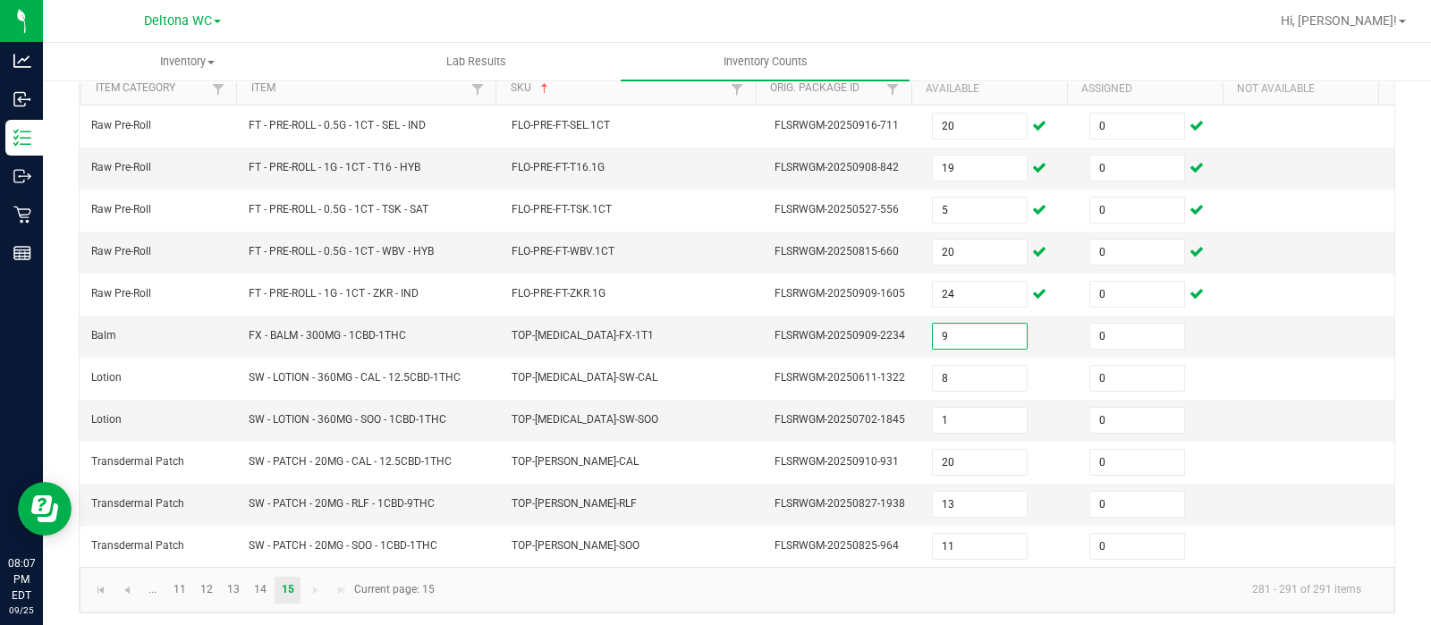
scroll to position [0, 0]
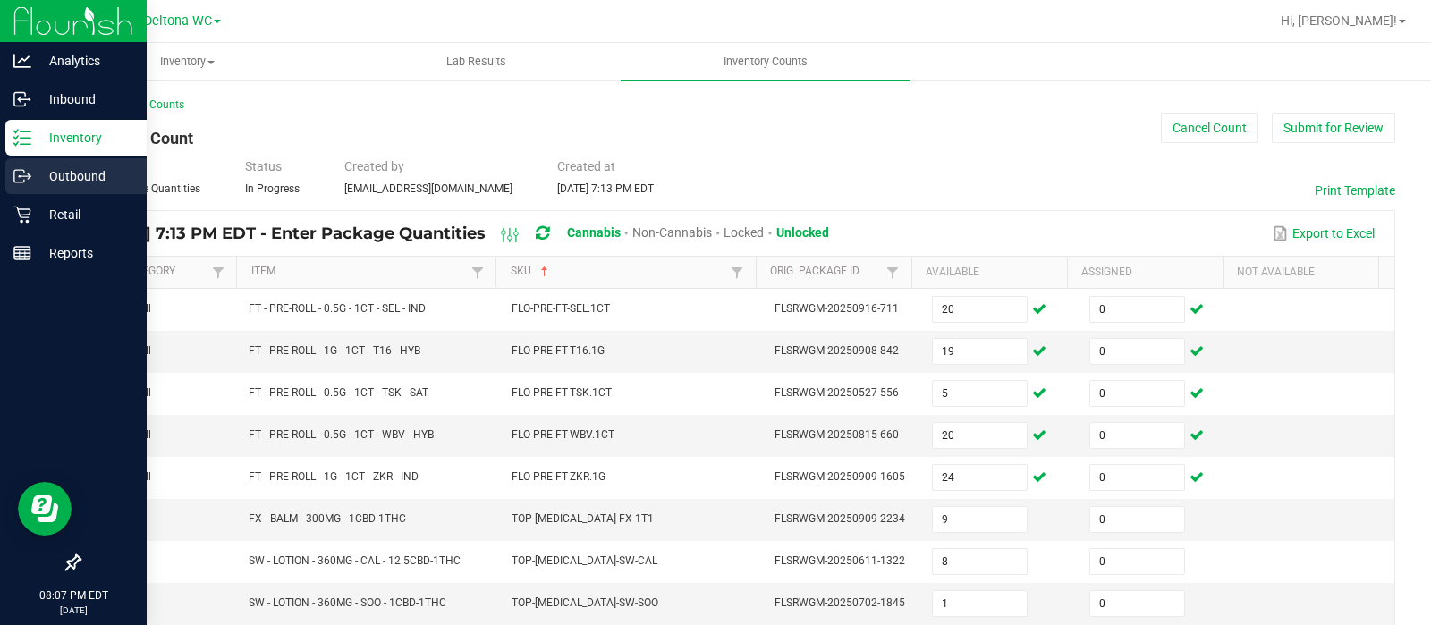
click at [33, 175] on p "Outbound" at bounding box center [84, 175] width 107 height 21
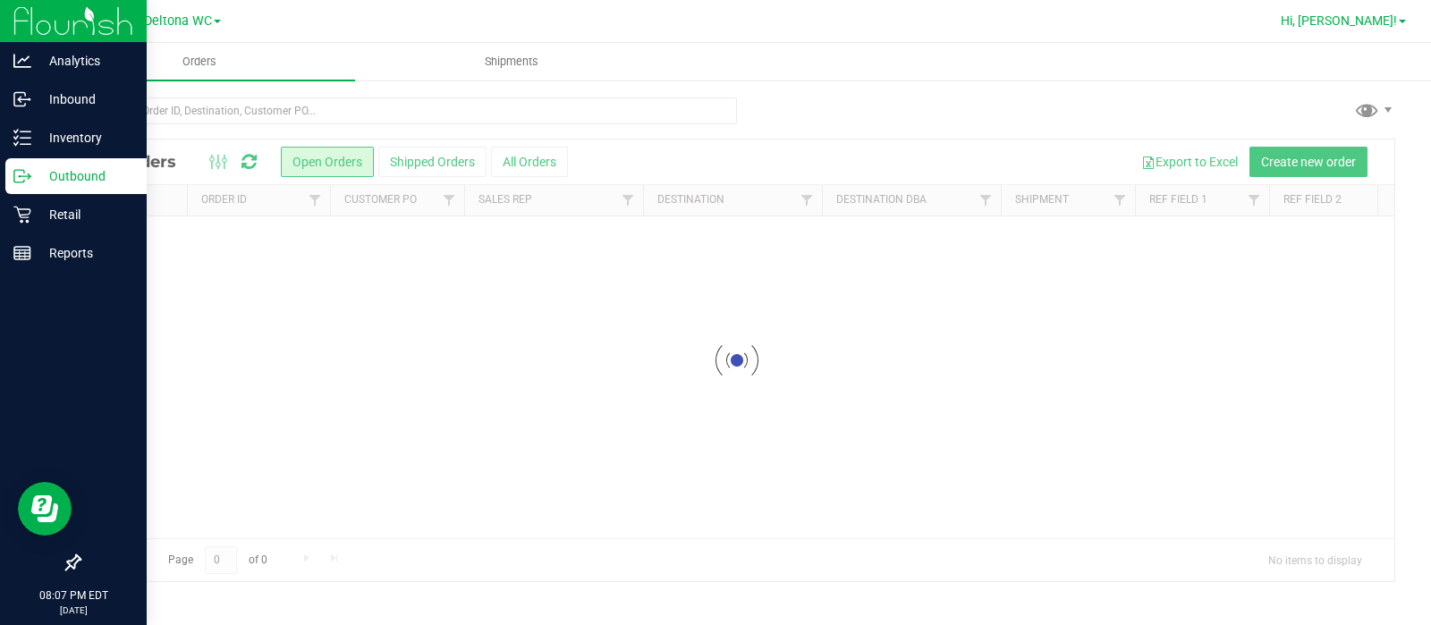
click at [1391, 21] on span "Hi, [PERSON_NAME]!" at bounding box center [1339, 20] width 116 height 14
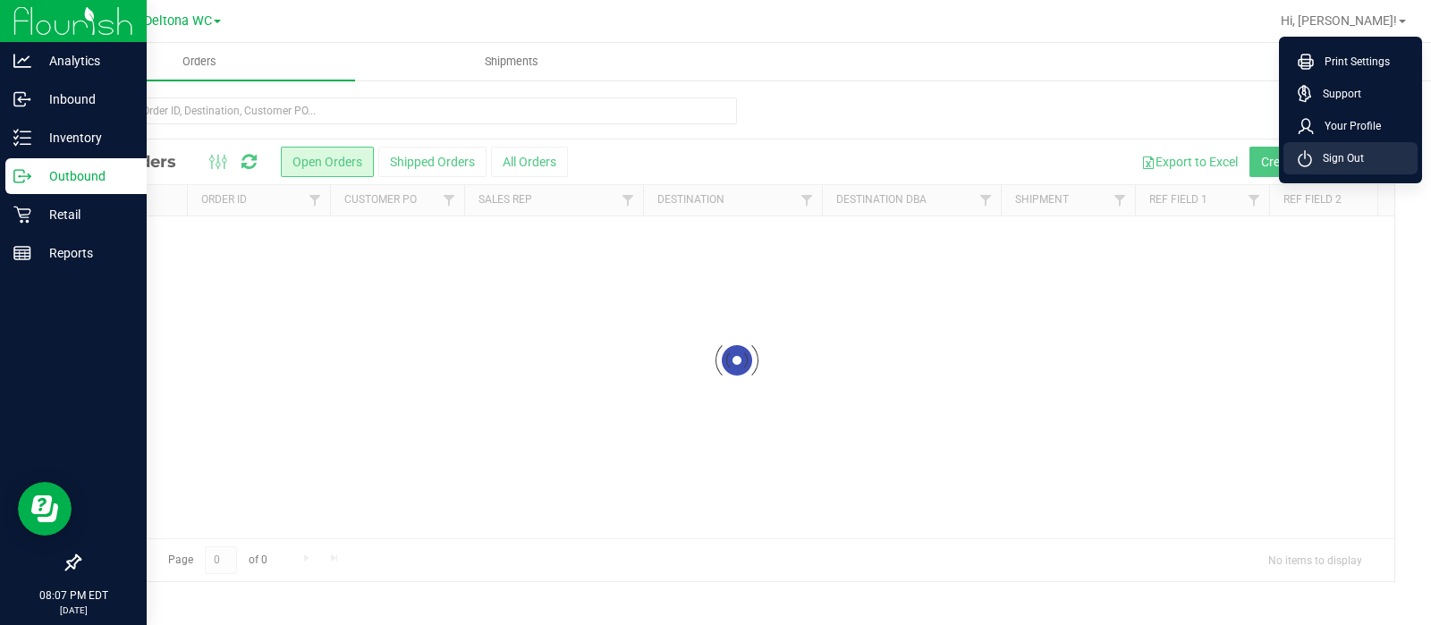
click at [1382, 151] on li "Sign Out" at bounding box center [1350, 158] width 134 height 32
